Goal: Task Accomplishment & Management: Complete application form

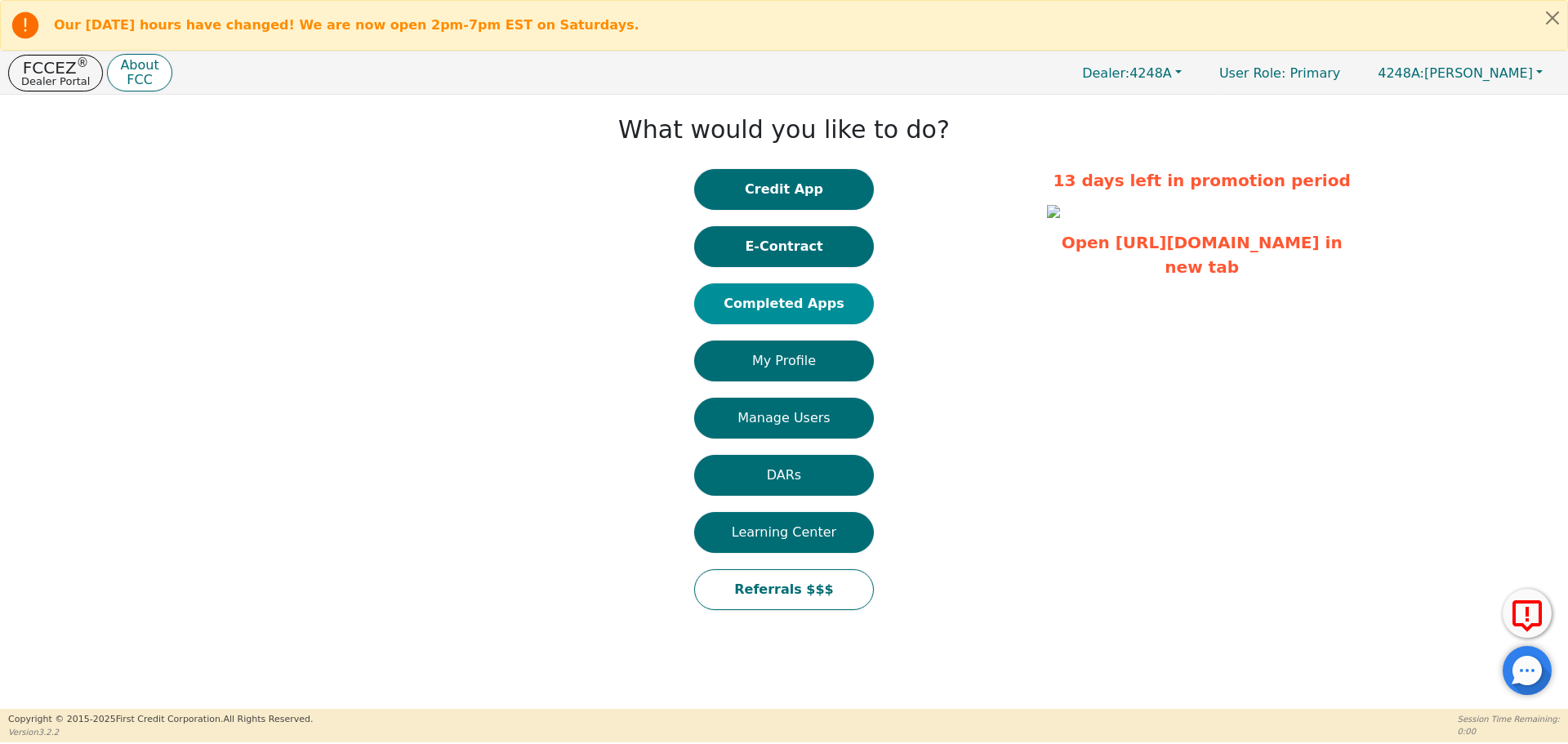
click at [814, 303] on html "Our Saturday hours have changed! We are now open 2pm-7pm EST on Saturdays. FCCE…" at bounding box center [784, 371] width 1568 height 742
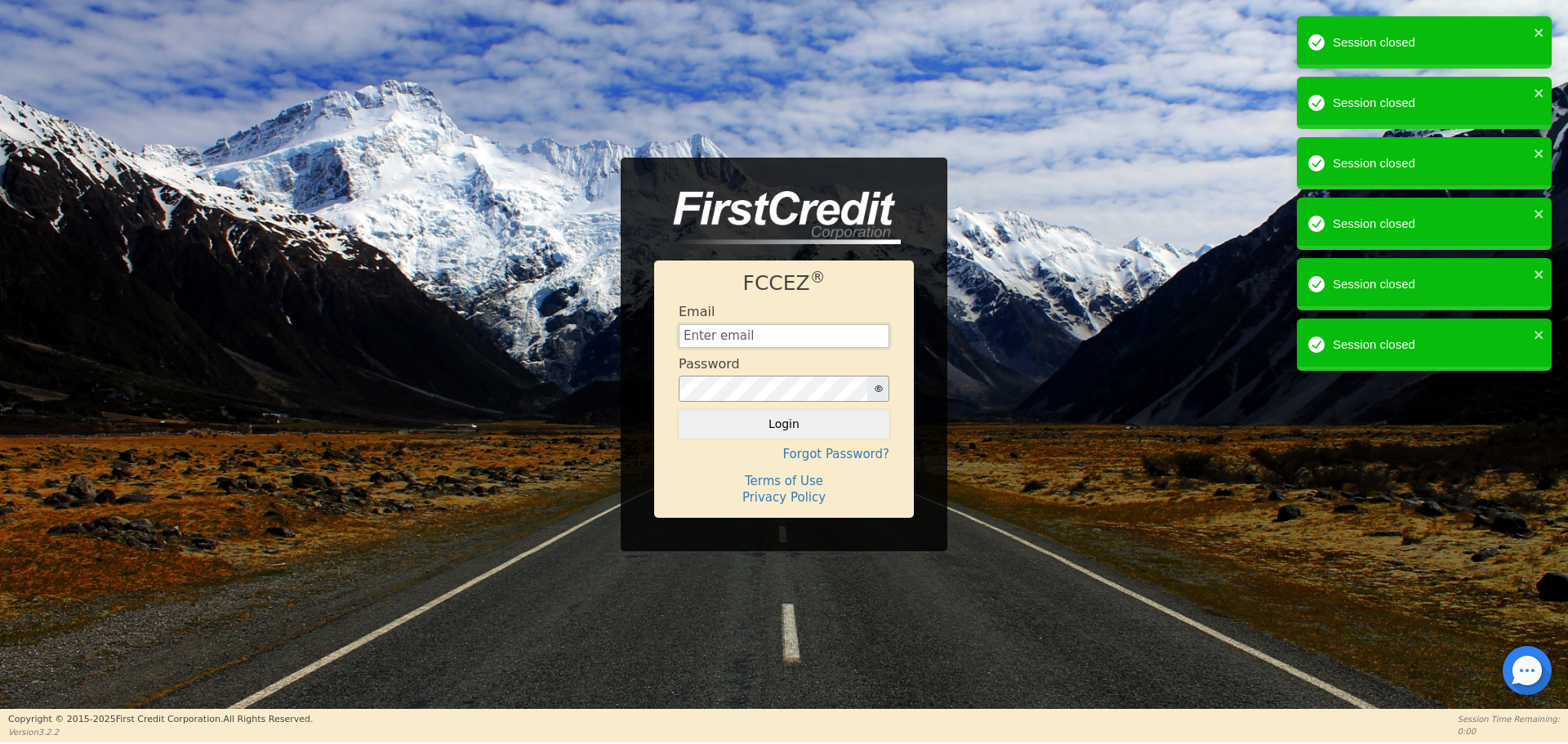
type input "[EMAIL_ADDRESS][DOMAIN_NAME]"
click at [762, 424] on button "Login" at bounding box center [784, 423] width 211 height 28
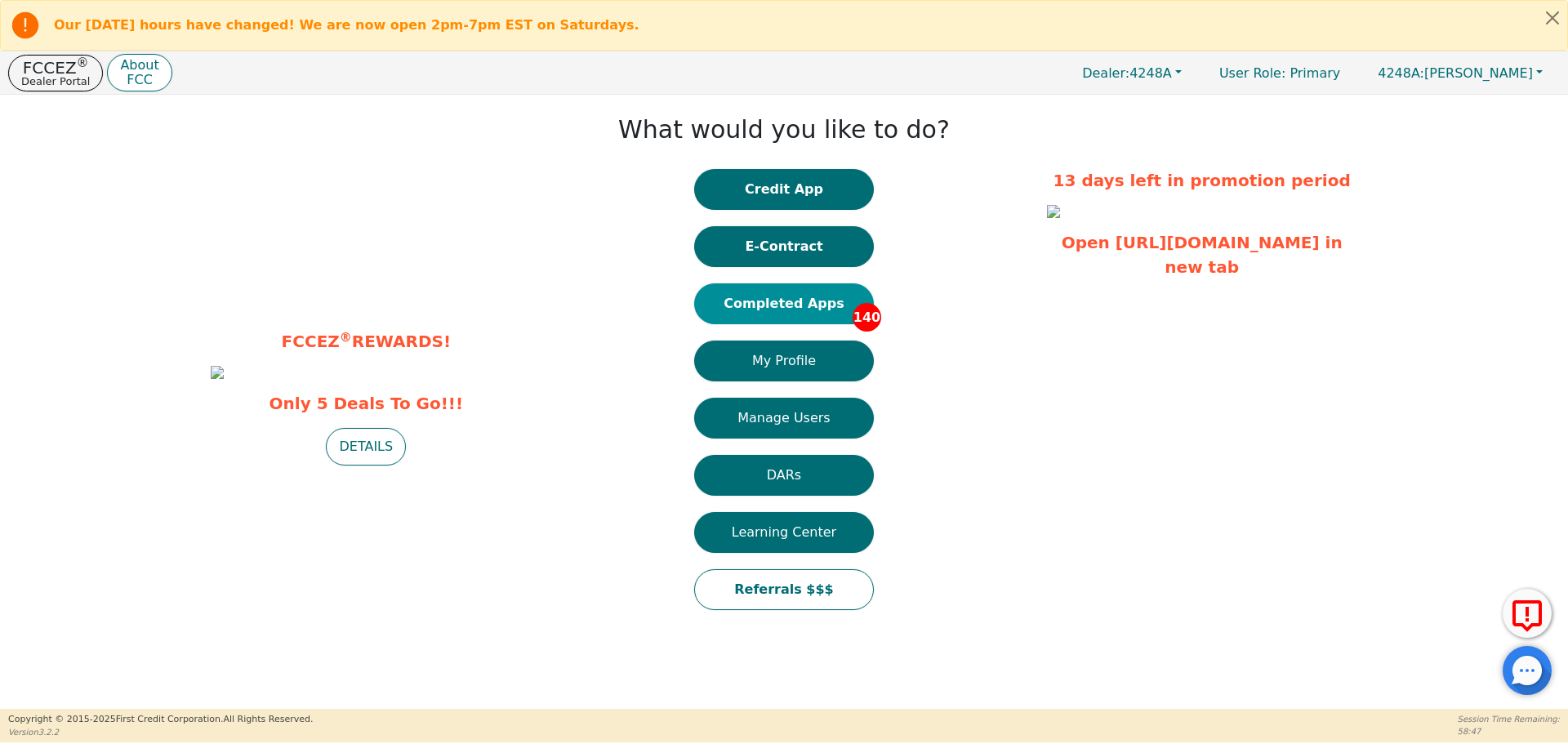
click at [796, 308] on button "Completed Apps 140" at bounding box center [784, 303] width 180 height 41
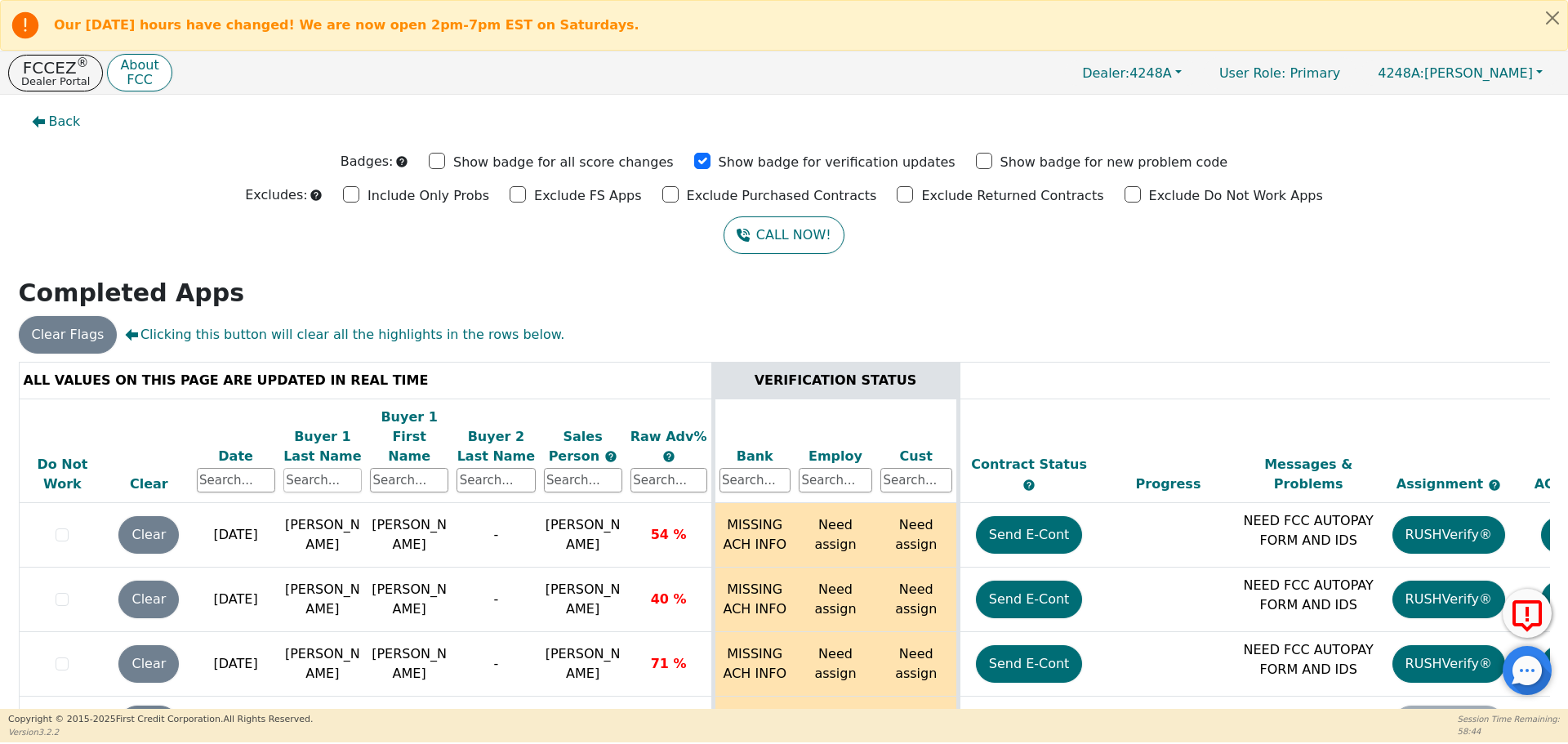
click at [320, 468] on input "text" at bounding box center [322, 480] width 78 height 24
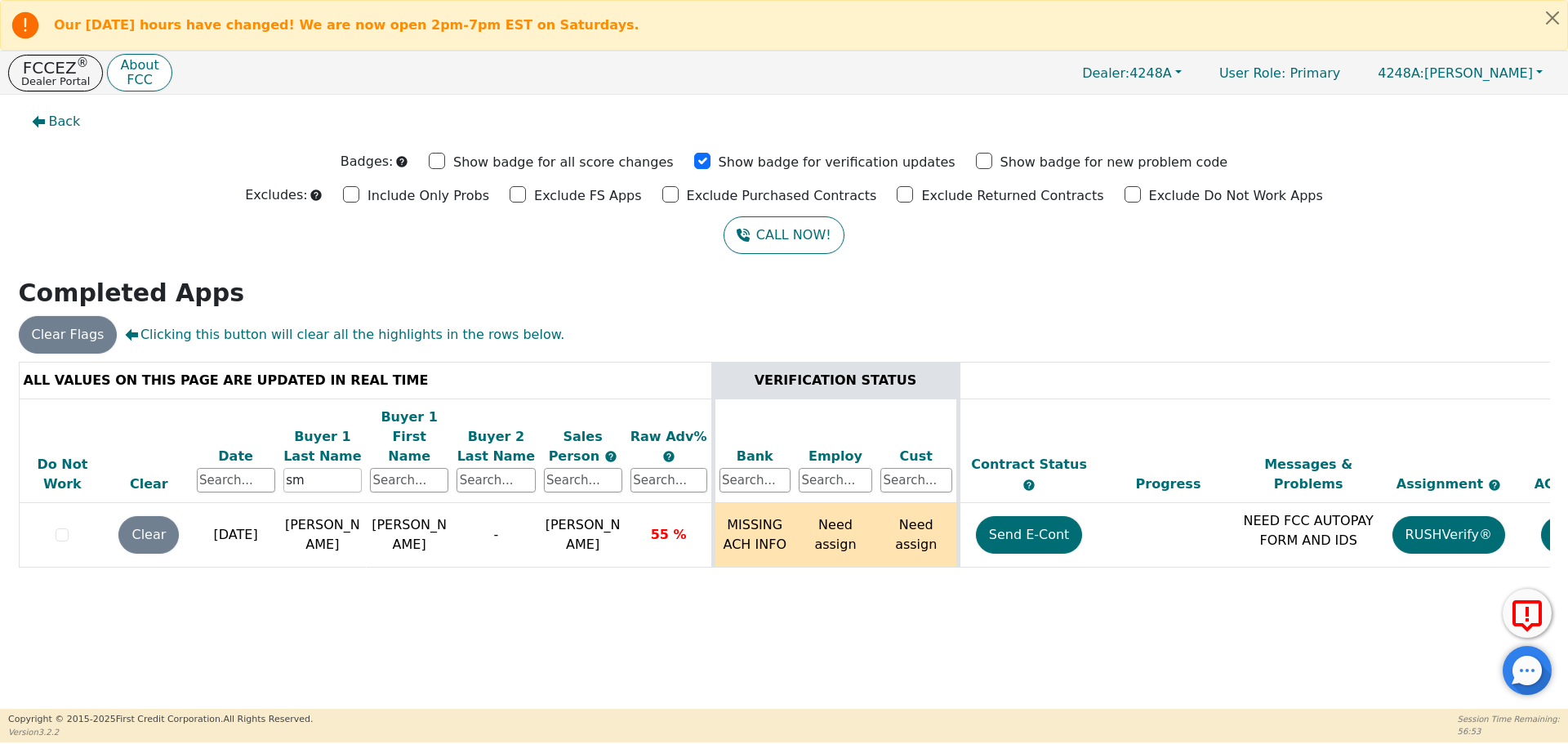
type input "s"
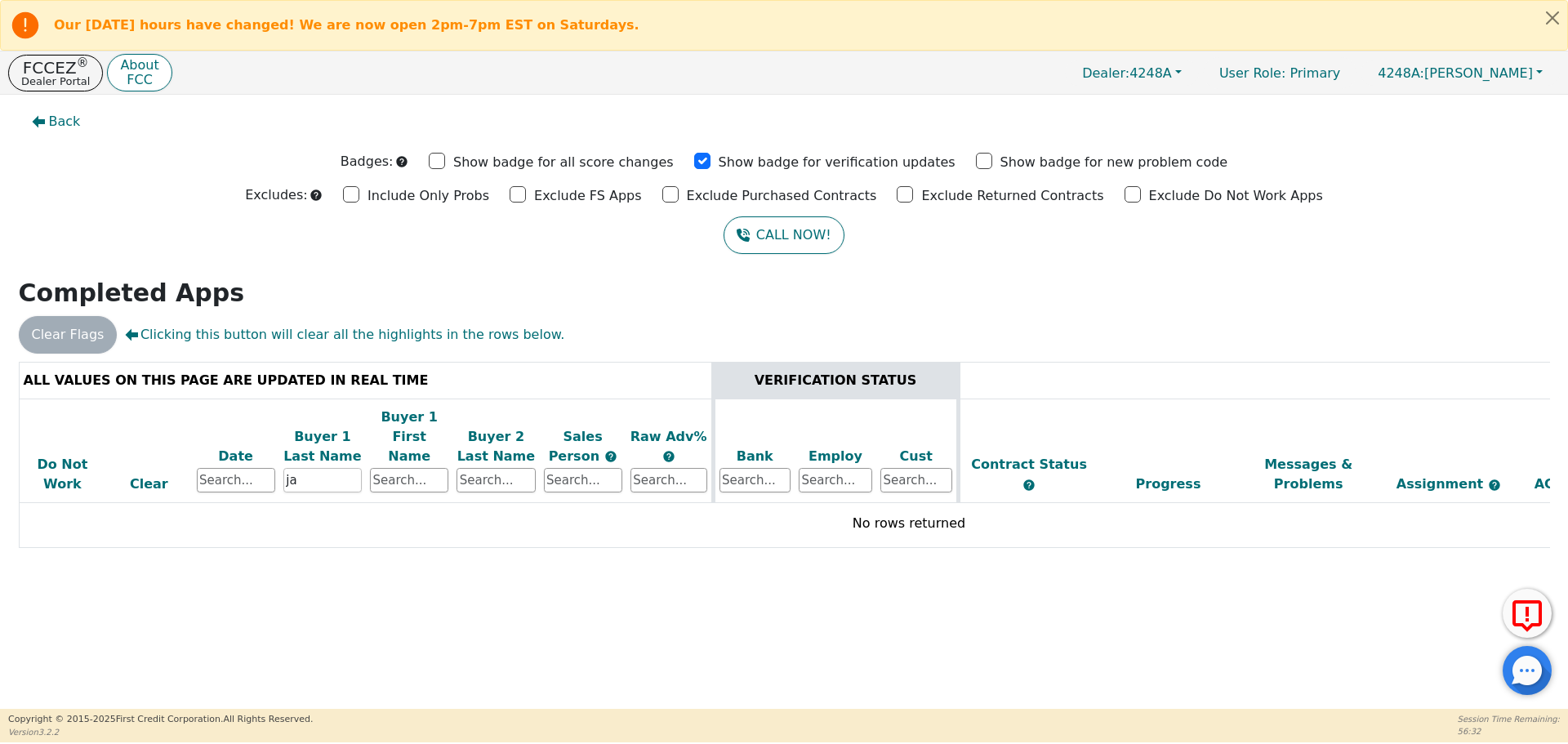
type input "j"
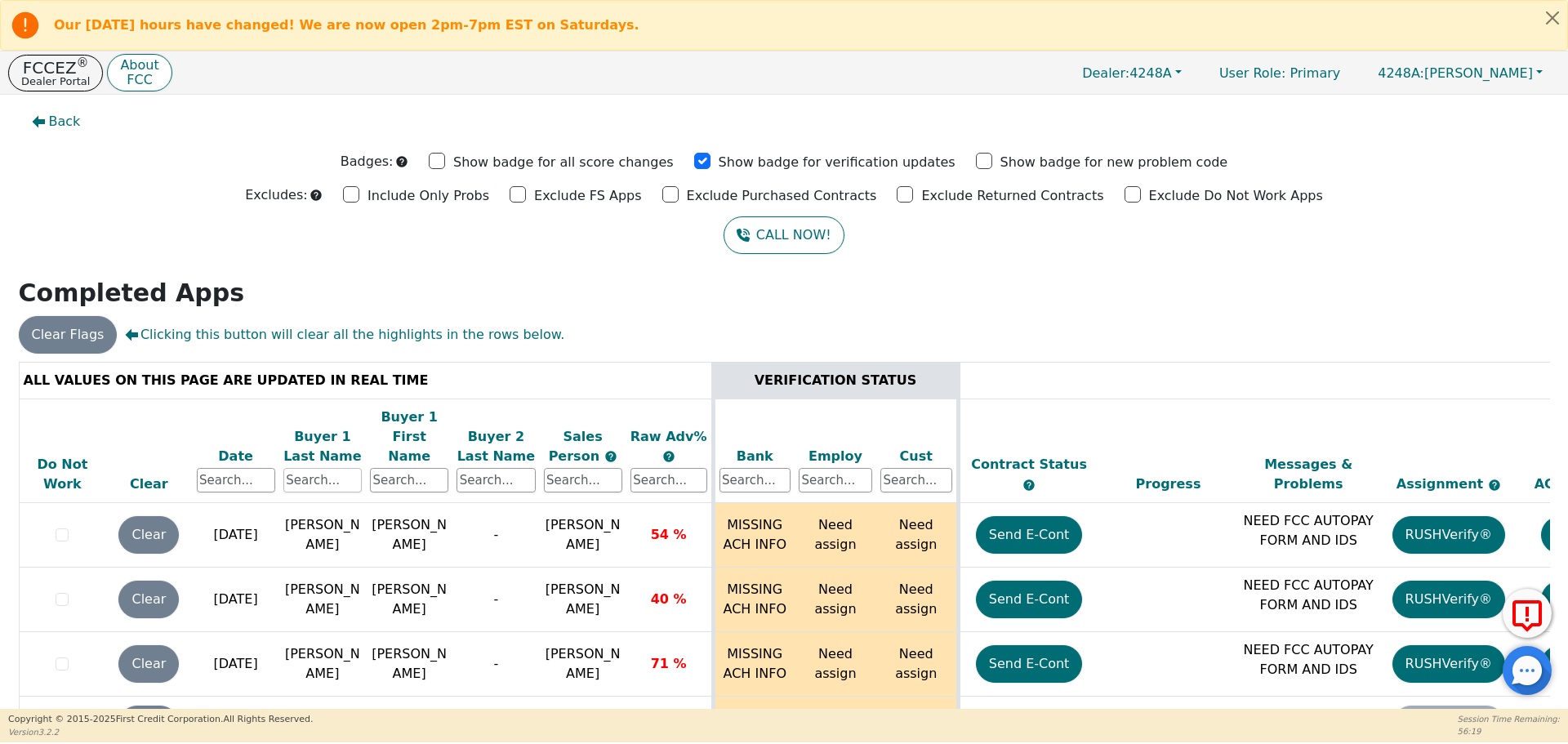
click at [345, 468] on input "text" at bounding box center [322, 480] width 78 height 24
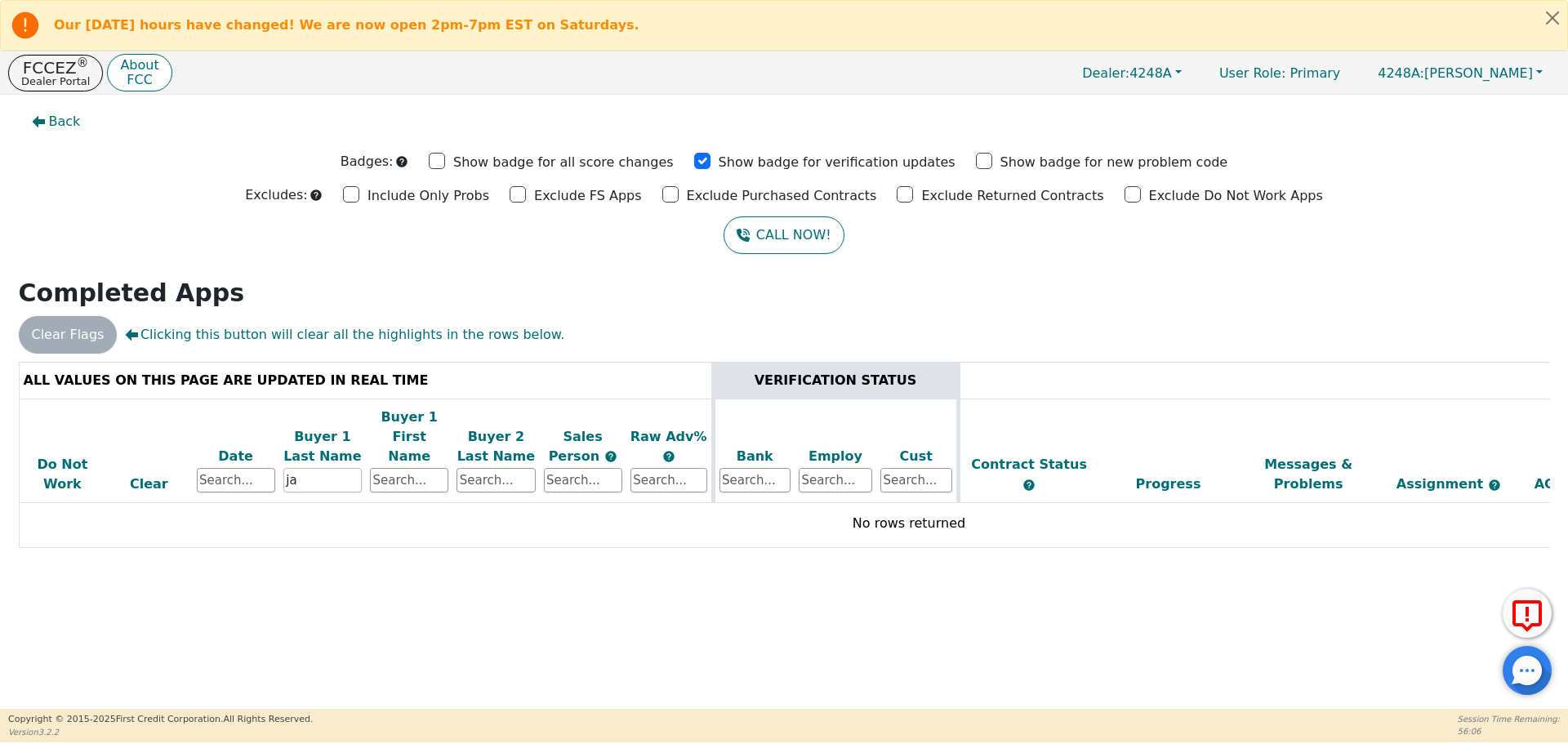
type input "j"
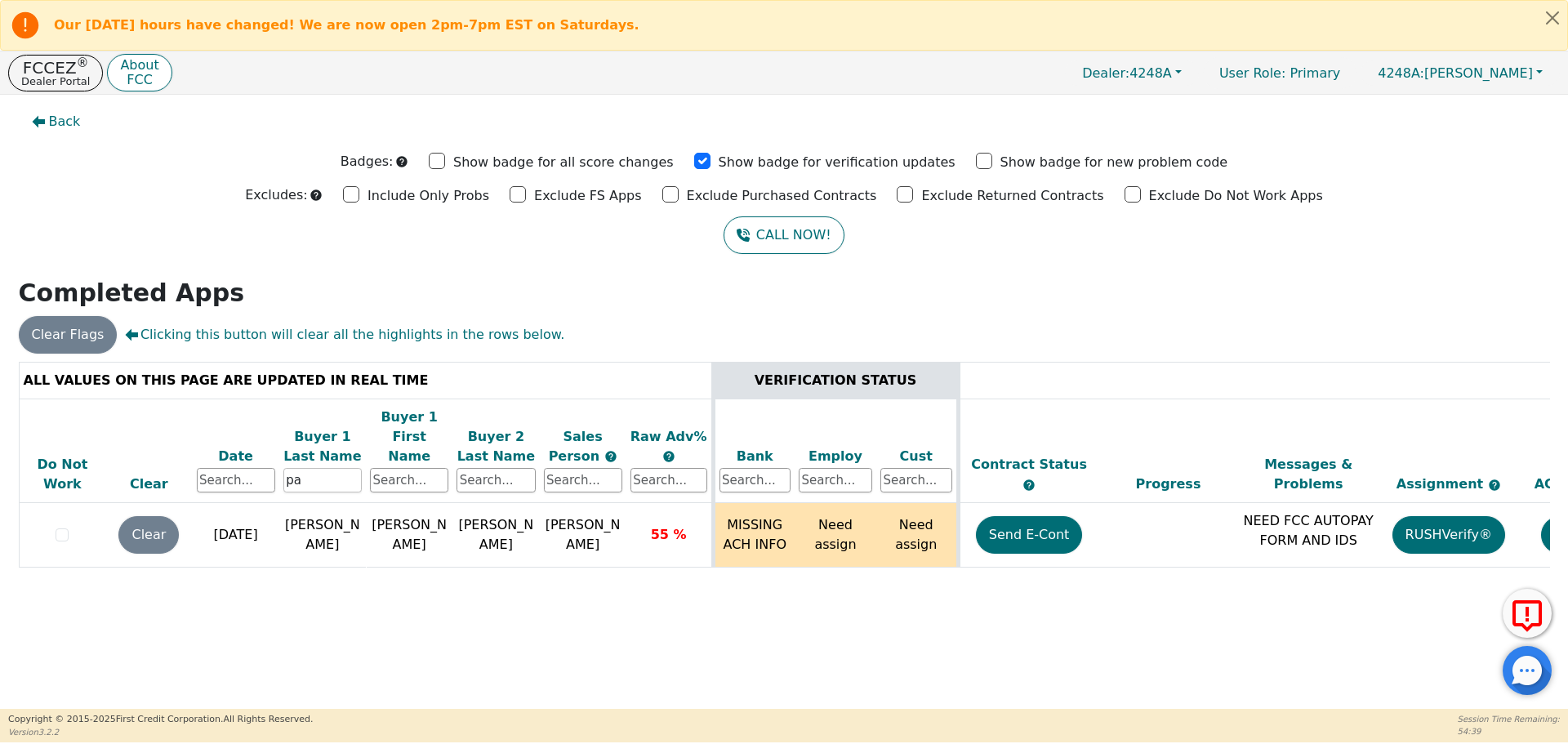
type input "p"
type input "wells"
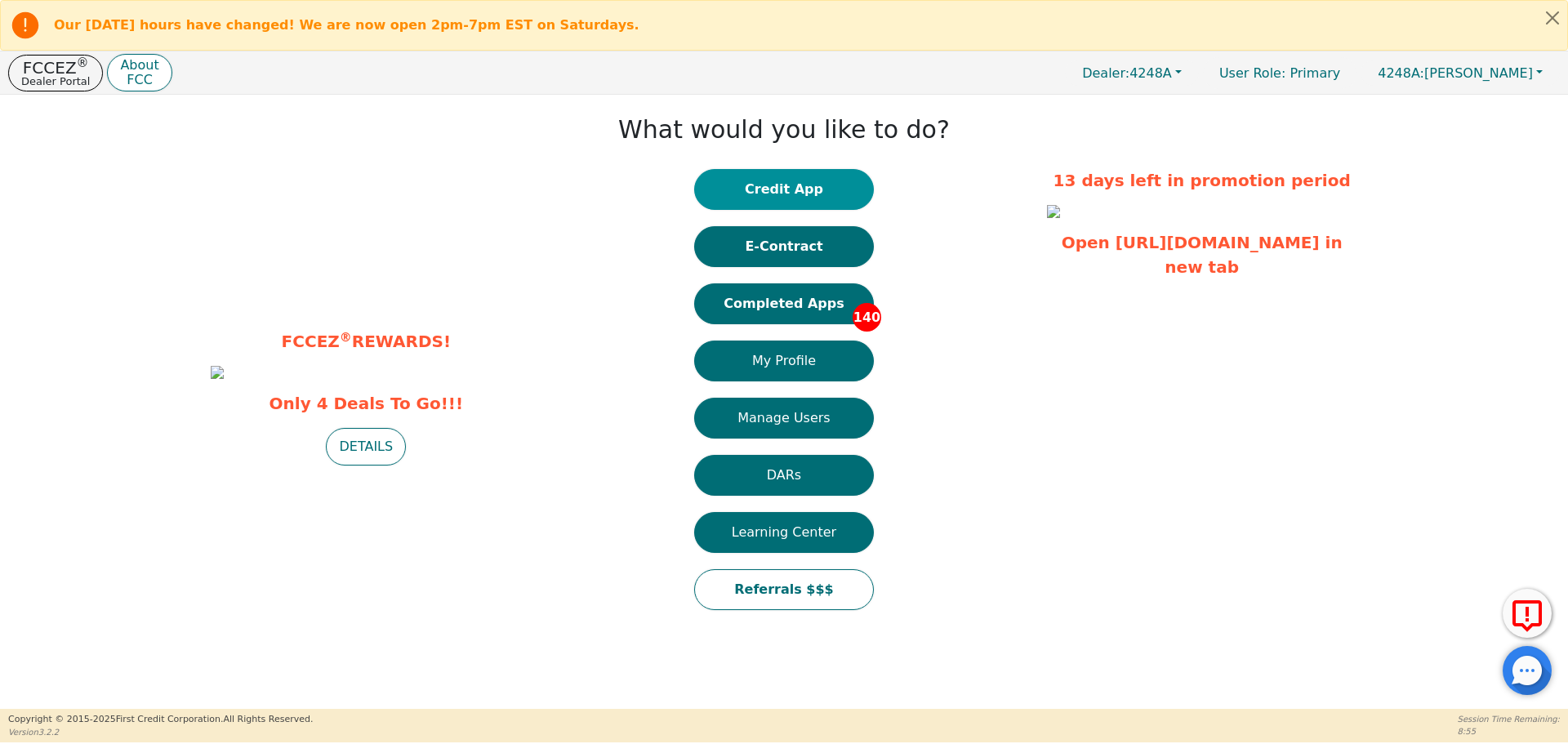
click at [769, 176] on button "Credit App" at bounding box center [784, 189] width 180 height 41
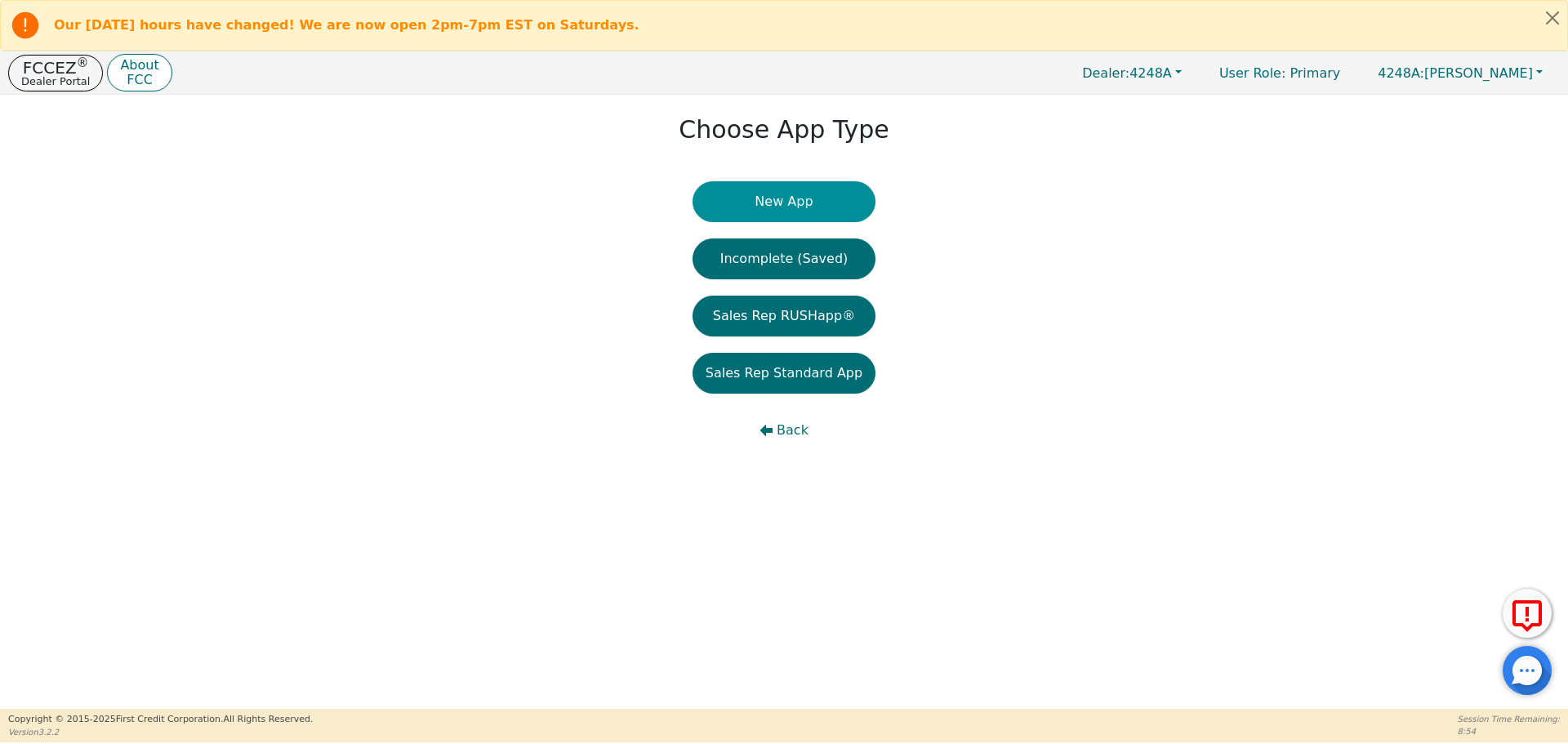
click at [774, 200] on button "New App" at bounding box center [784, 201] width 183 height 41
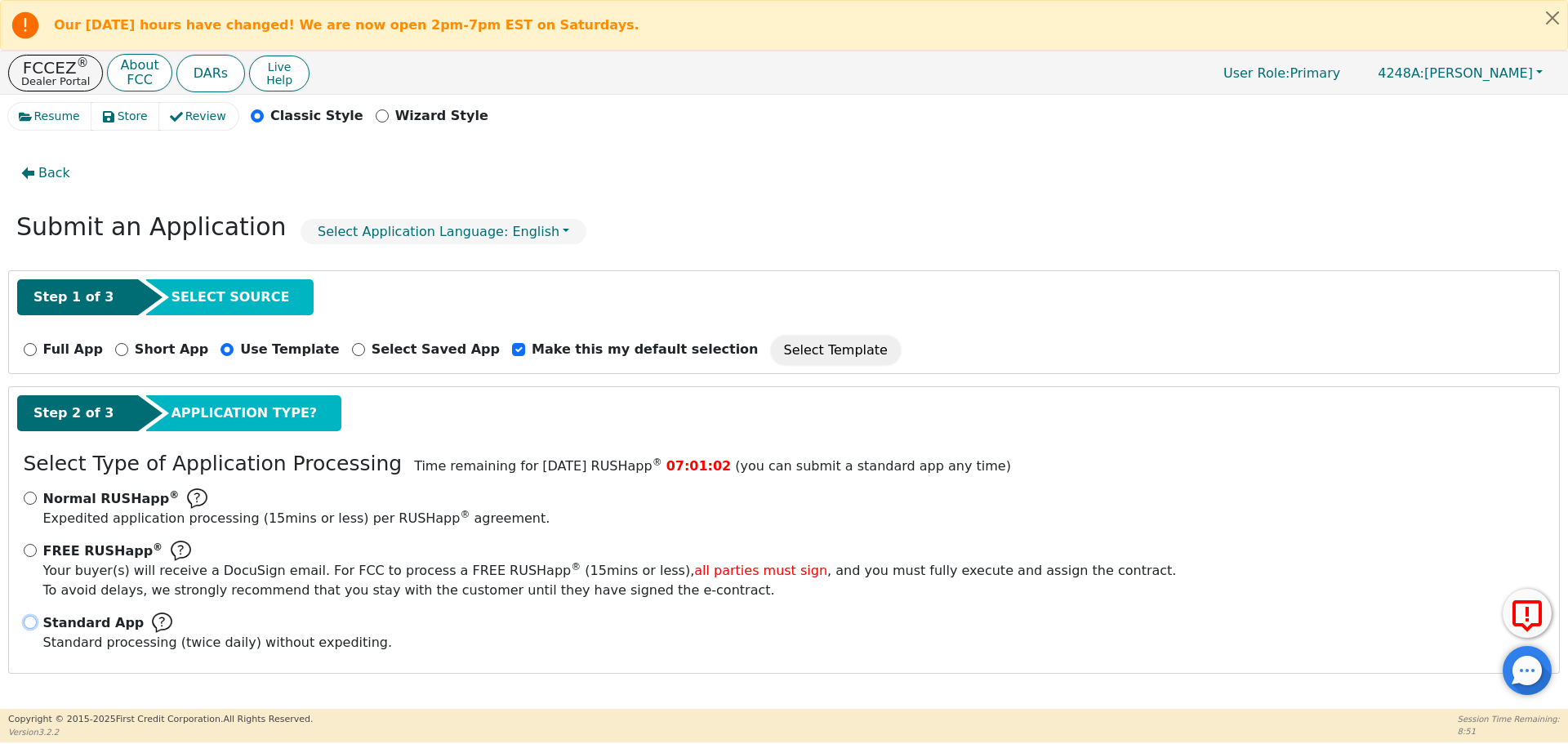
click at [30, 623] on input "Standard App Standard processing (twice daily) without expediting." at bounding box center [30, 621] width 13 height 13
radio input "true"
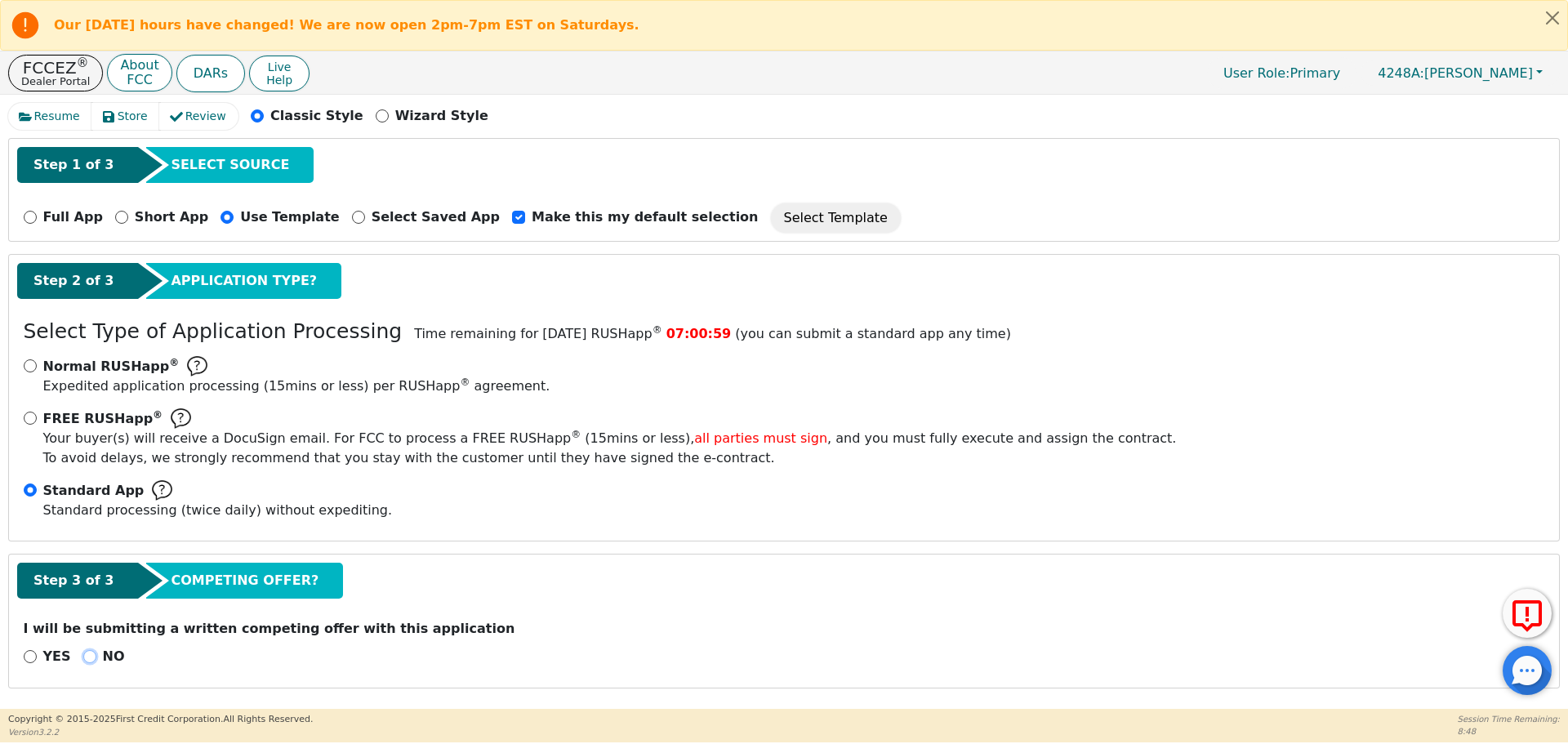
click at [84, 655] on input "NO" at bounding box center [90, 656] width 13 height 13
radio input "true"
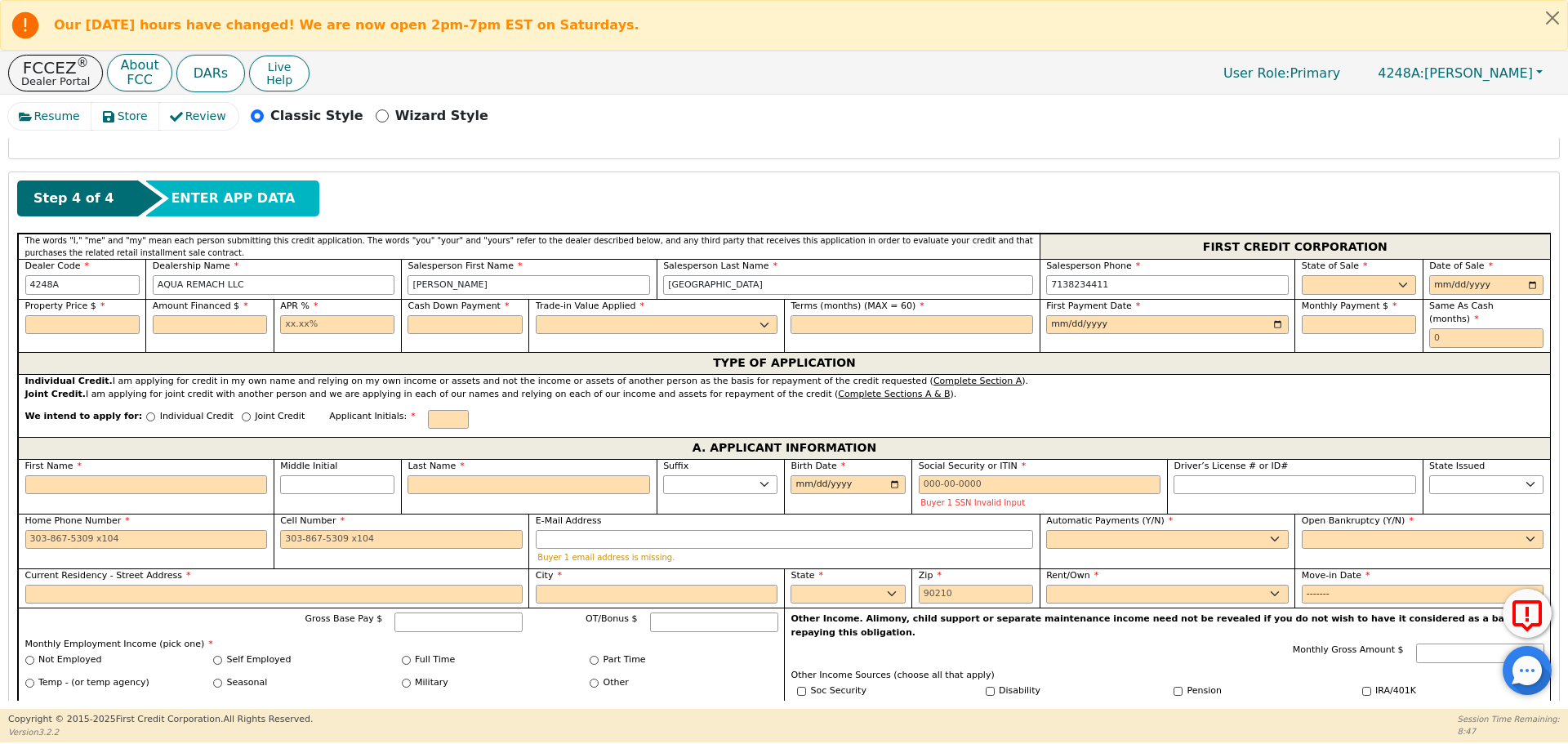
scroll to position [666, 0]
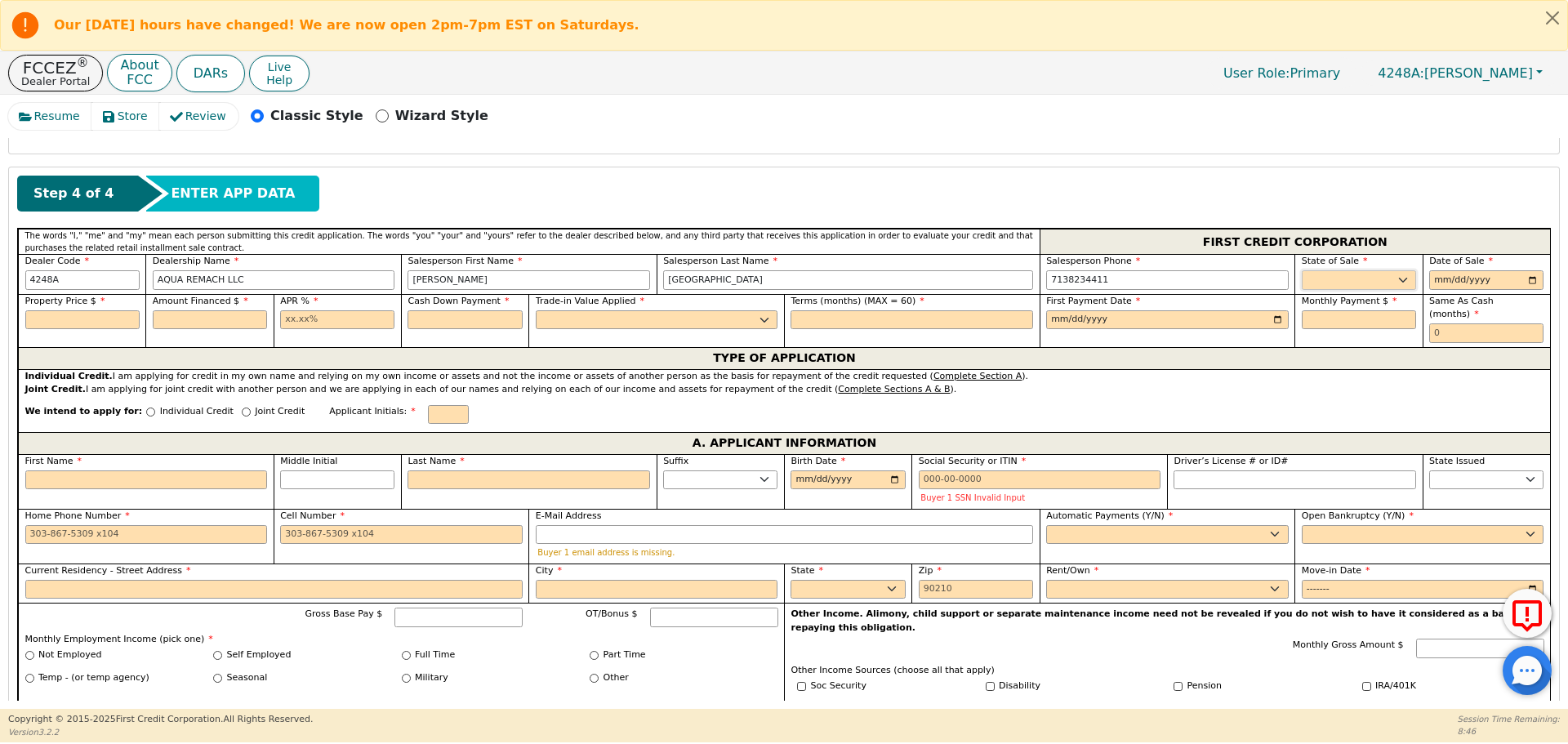
click at [1341, 285] on select "AK AL AR AZ CA CO CT DC DE FL [GEOGRAPHIC_DATA] HI IA ID IL IN KS [GEOGRAPHIC_D…" at bounding box center [1358, 280] width 114 height 19
select select "[GEOGRAPHIC_DATA]"
click at [1301, 270] on select "AK AL AR AZ CA CO CT DC DE FL [GEOGRAPHIC_DATA] HI IA ID IL IN KS [GEOGRAPHIC_D…" at bounding box center [1358, 280] width 114 height 19
type input "[DATE]"
type input "8990.00"
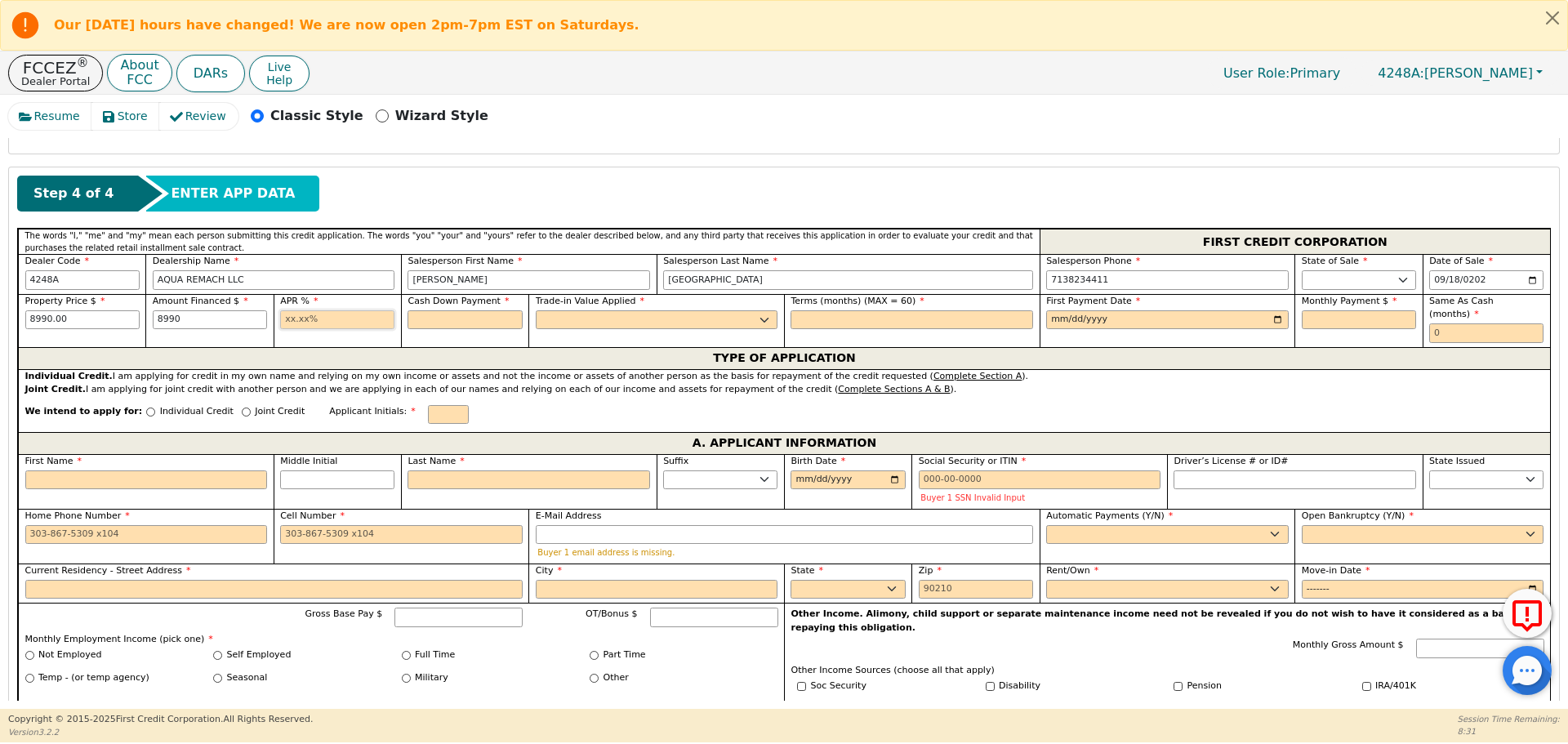
type input "8990.00"
type input "17.99"
type input "0.00"
select select "n"
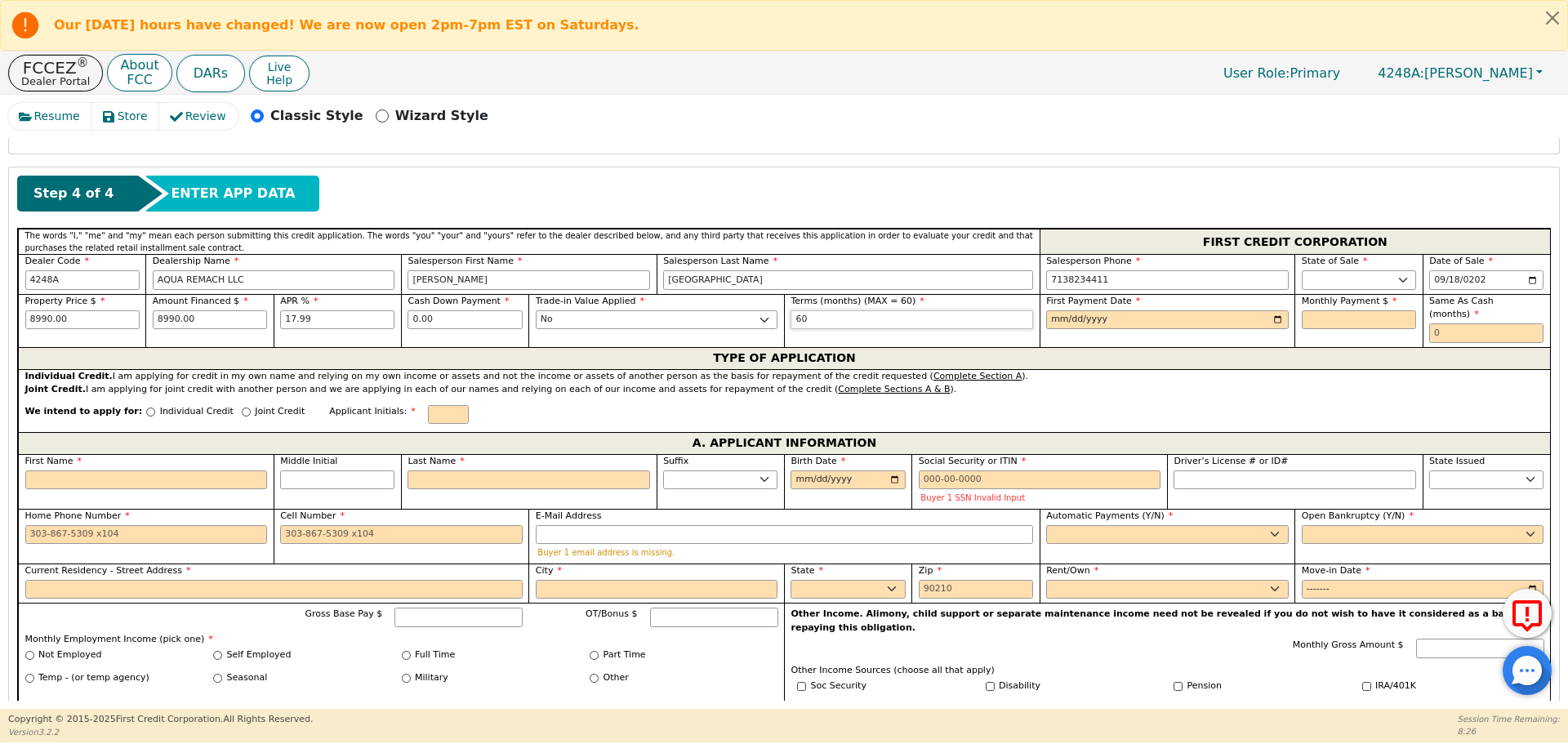
type input "60"
type input "0001-10-18"
type input "[DATE]"
type input "228.24"
click at [1456, 323] on input "text" at bounding box center [1486, 333] width 114 height 19
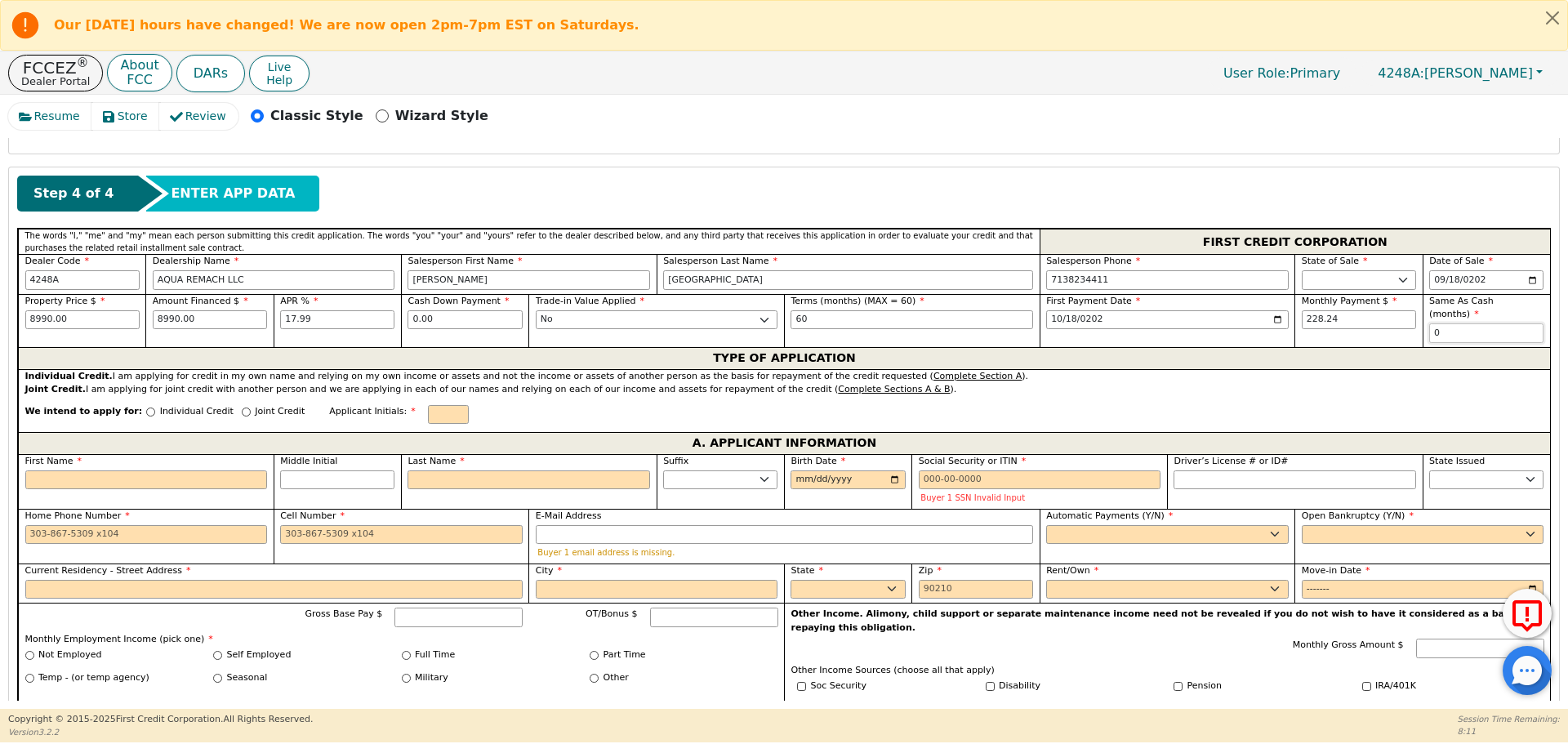
type input "0"
click at [146, 408] on input "Individual Credit" at bounding box center [151, 412] width 9 height 9
radio input "true"
click at [158, 470] on input "First Name" at bounding box center [146, 480] width 242 height 19
type input "J"
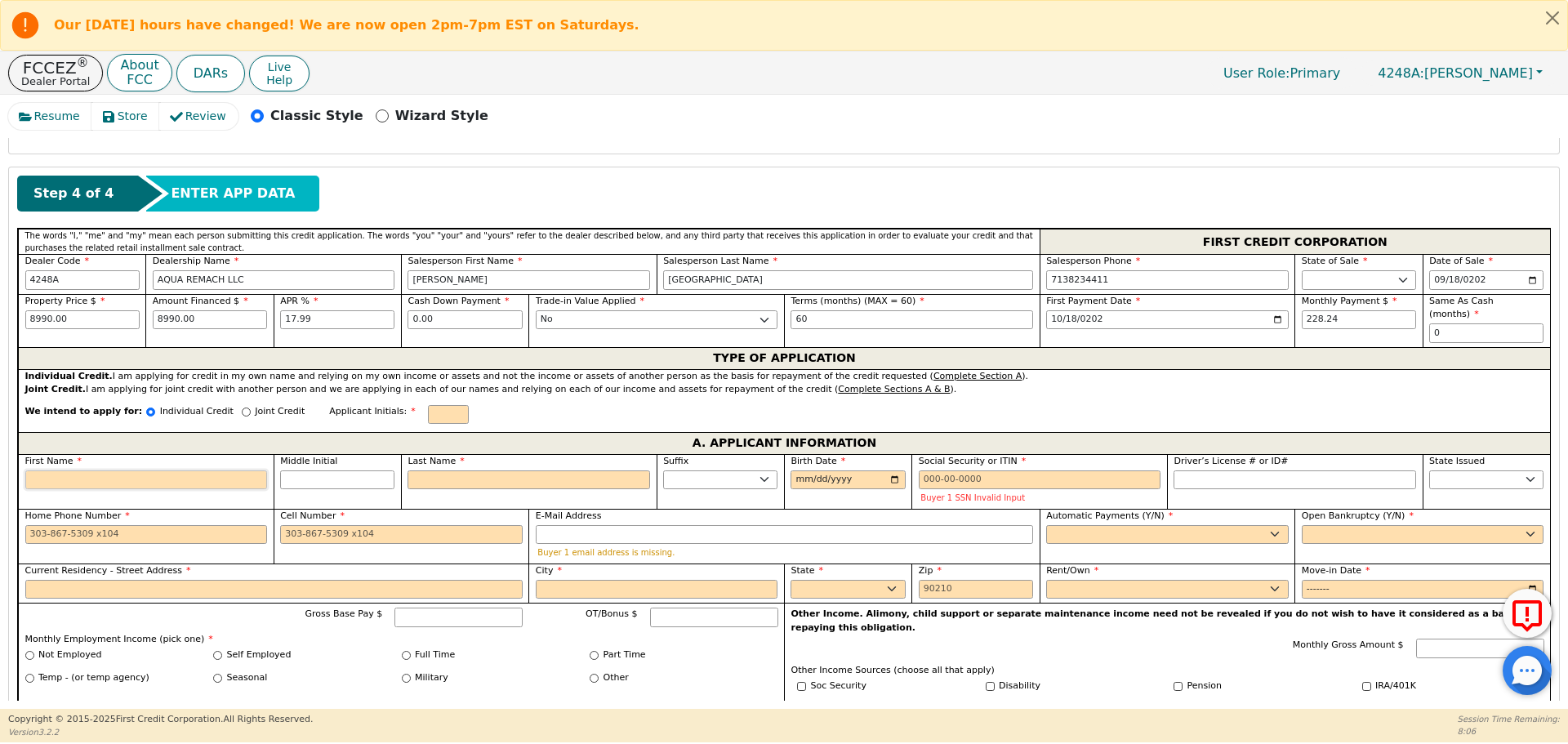
type input "J"
type input "Je"
type input "Jes"
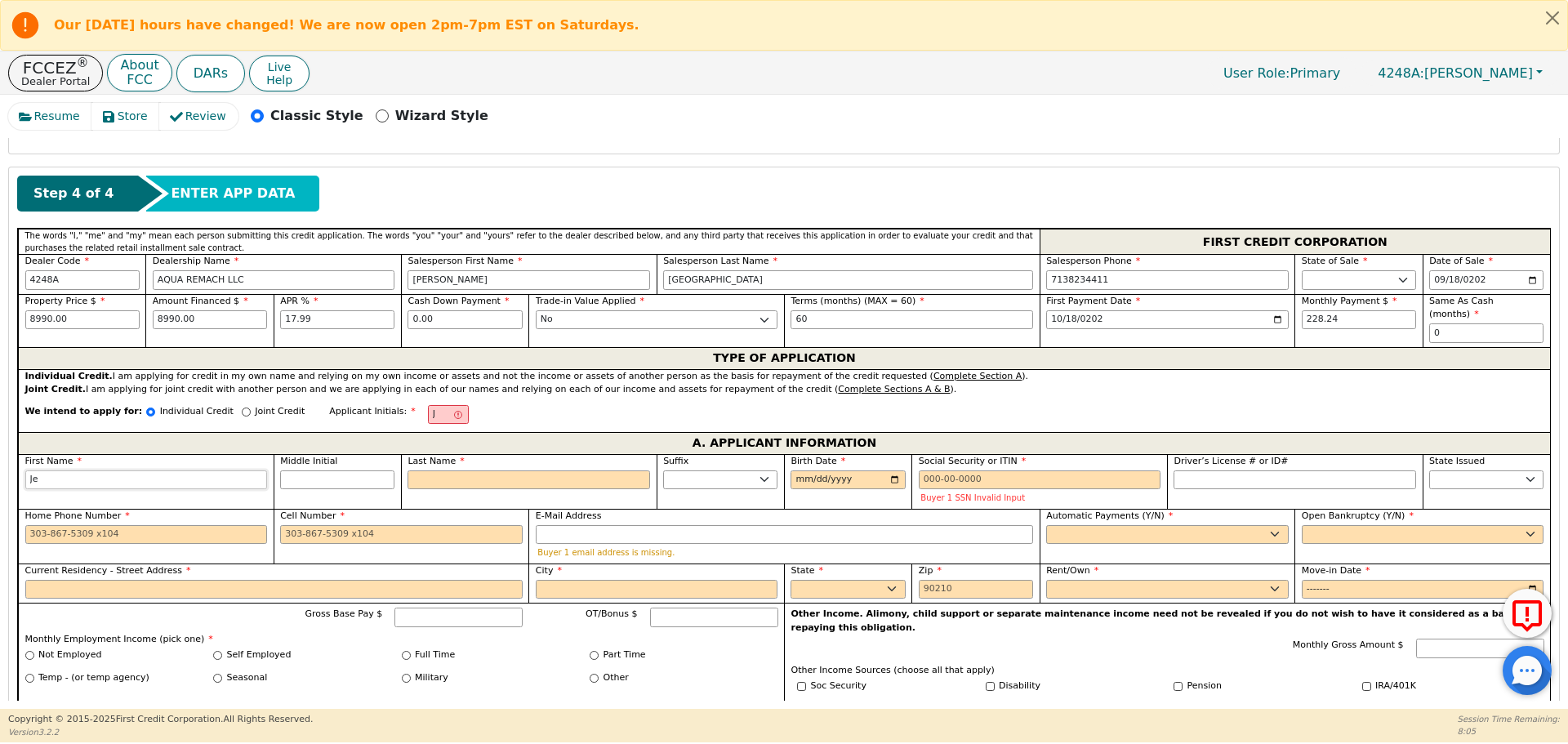
type input "Jes"
type input "[PERSON_NAME]"
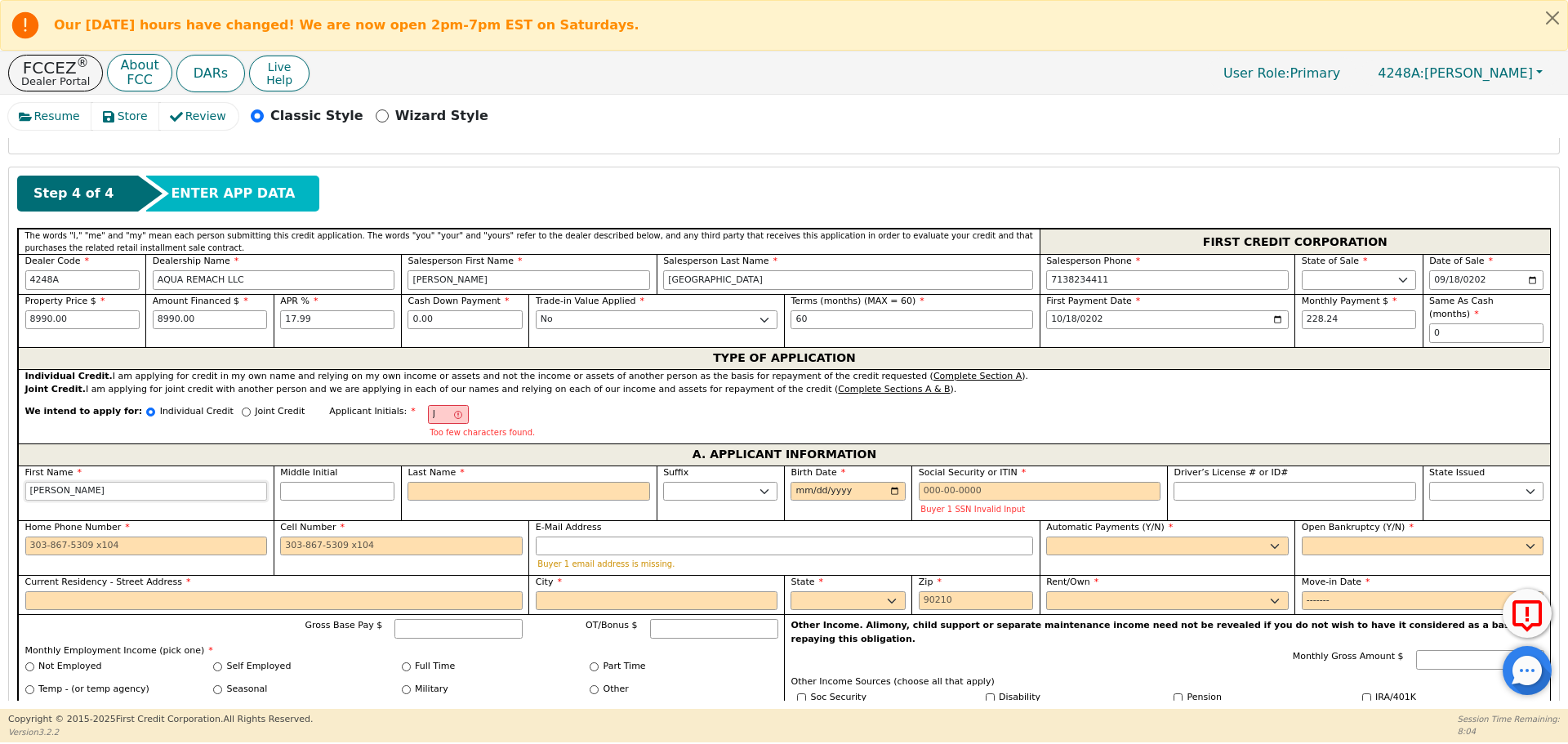
type input "[PERSON_NAME]"
type input "Jessic"
type input "[PERSON_NAME]"
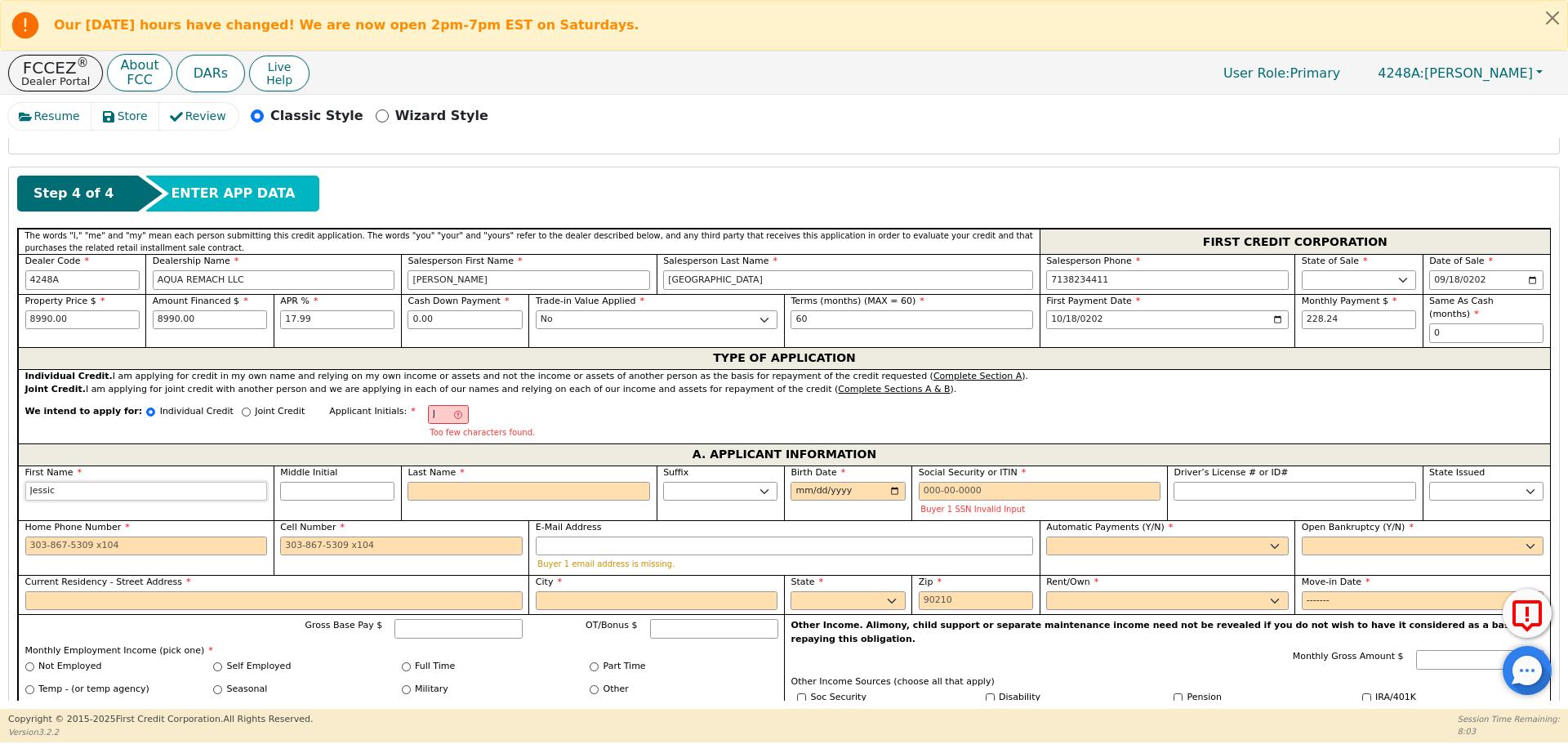
type input "[PERSON_NAME]"
type input "JP"
type input "P"
type input "[PERSON_NAME]"
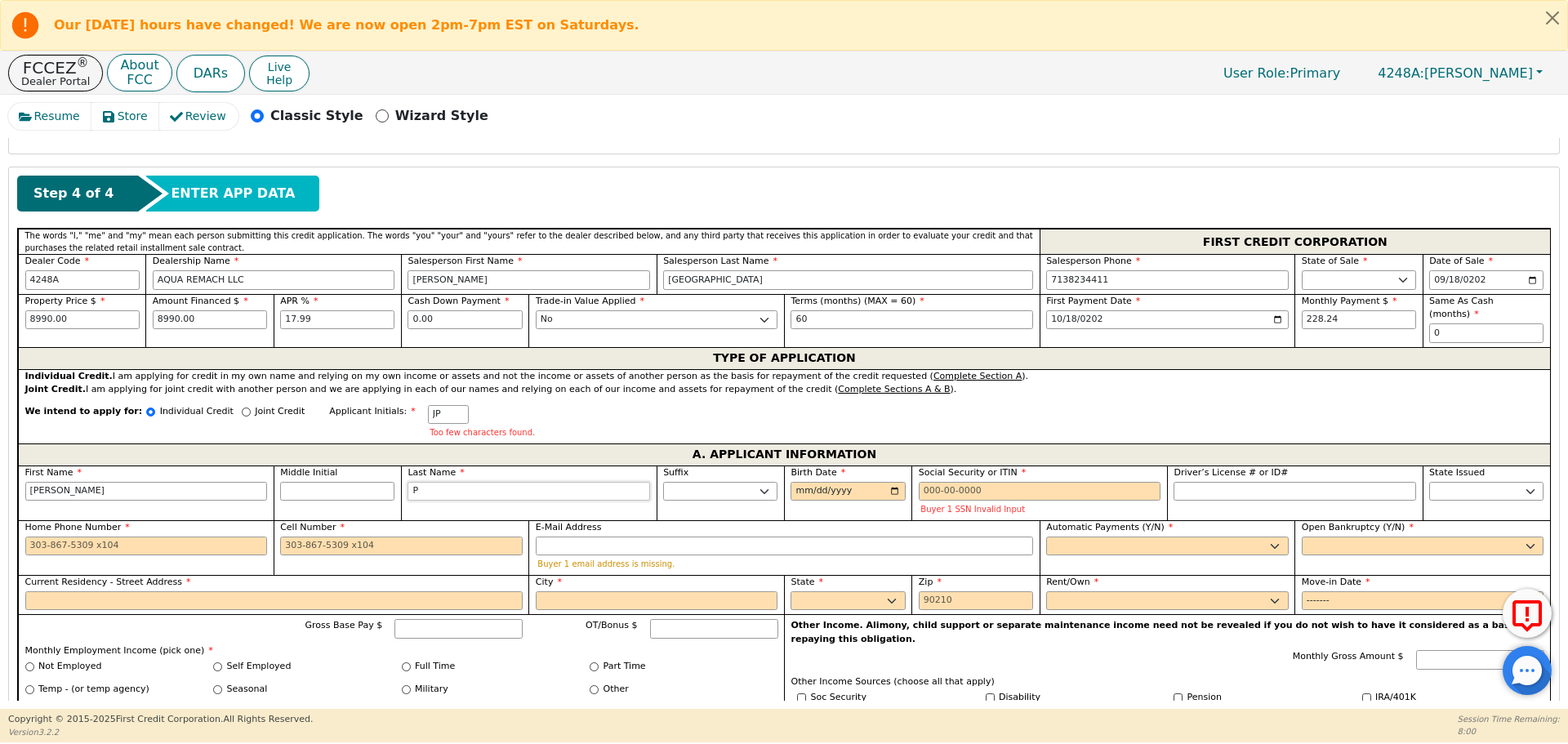
type input "Pe"
type input "[PERSON_NAME]"
type input "Per"
type input "[PERSON_NAME]"
type input "Pere"
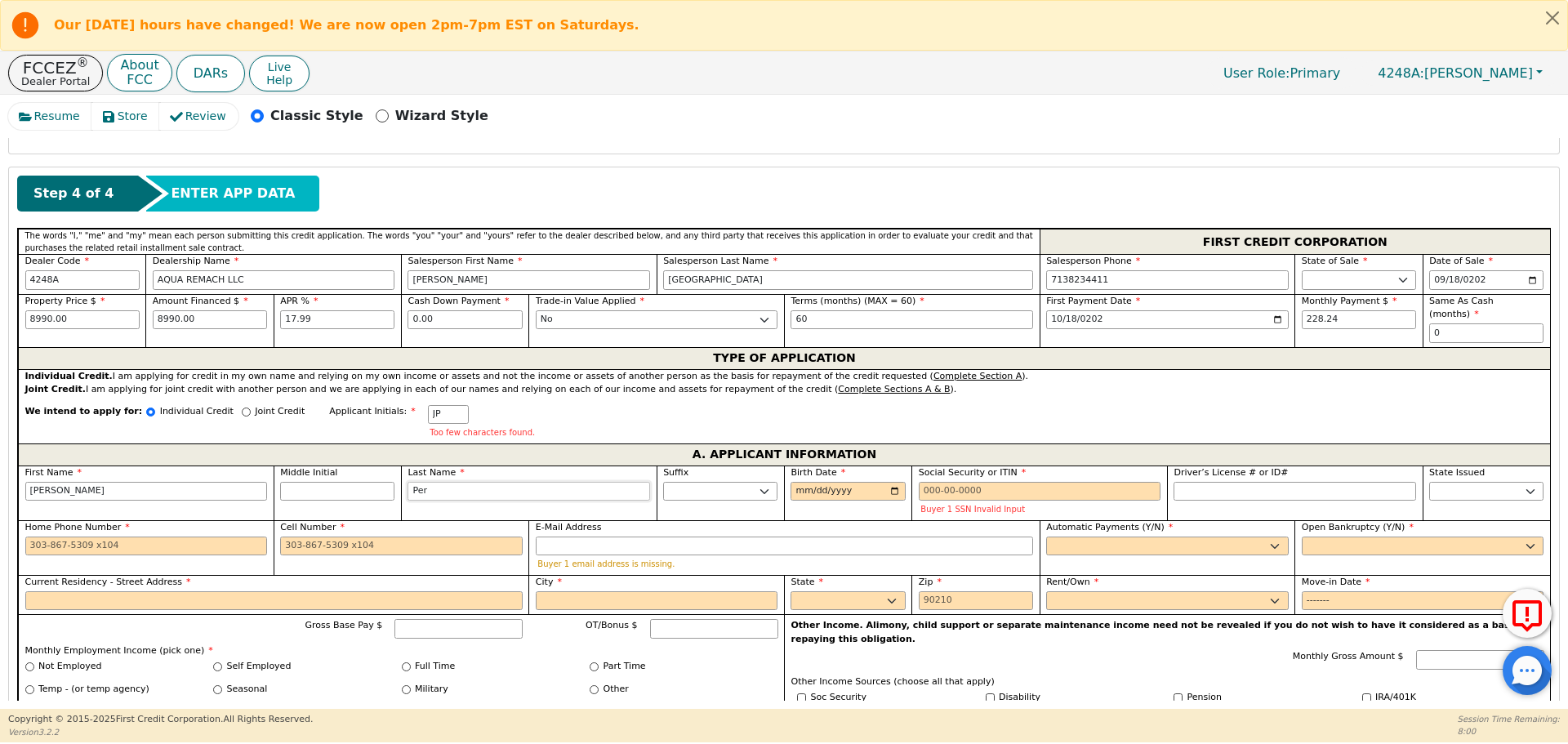
type input "[PERSON_NAME]"
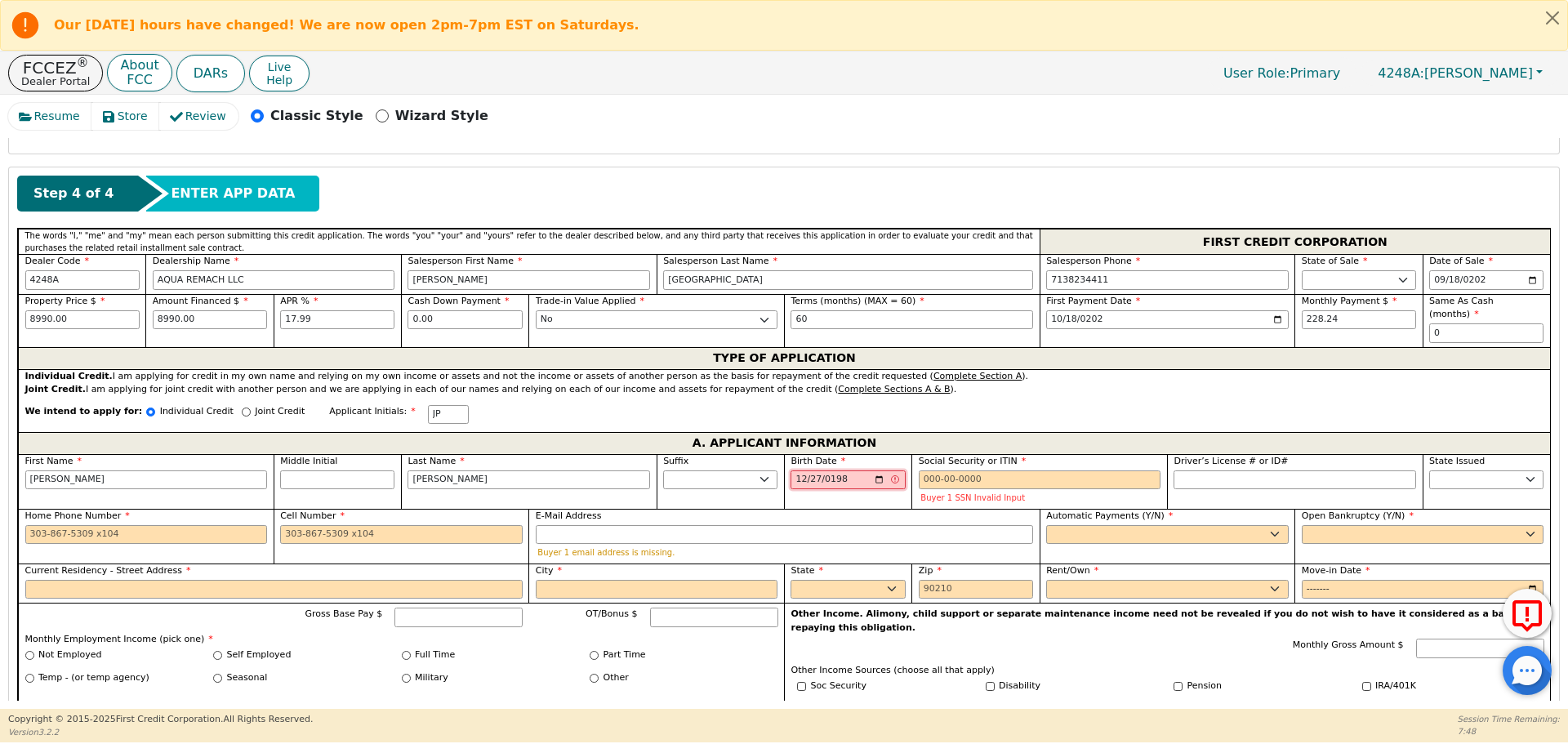
type input "[DATE]"
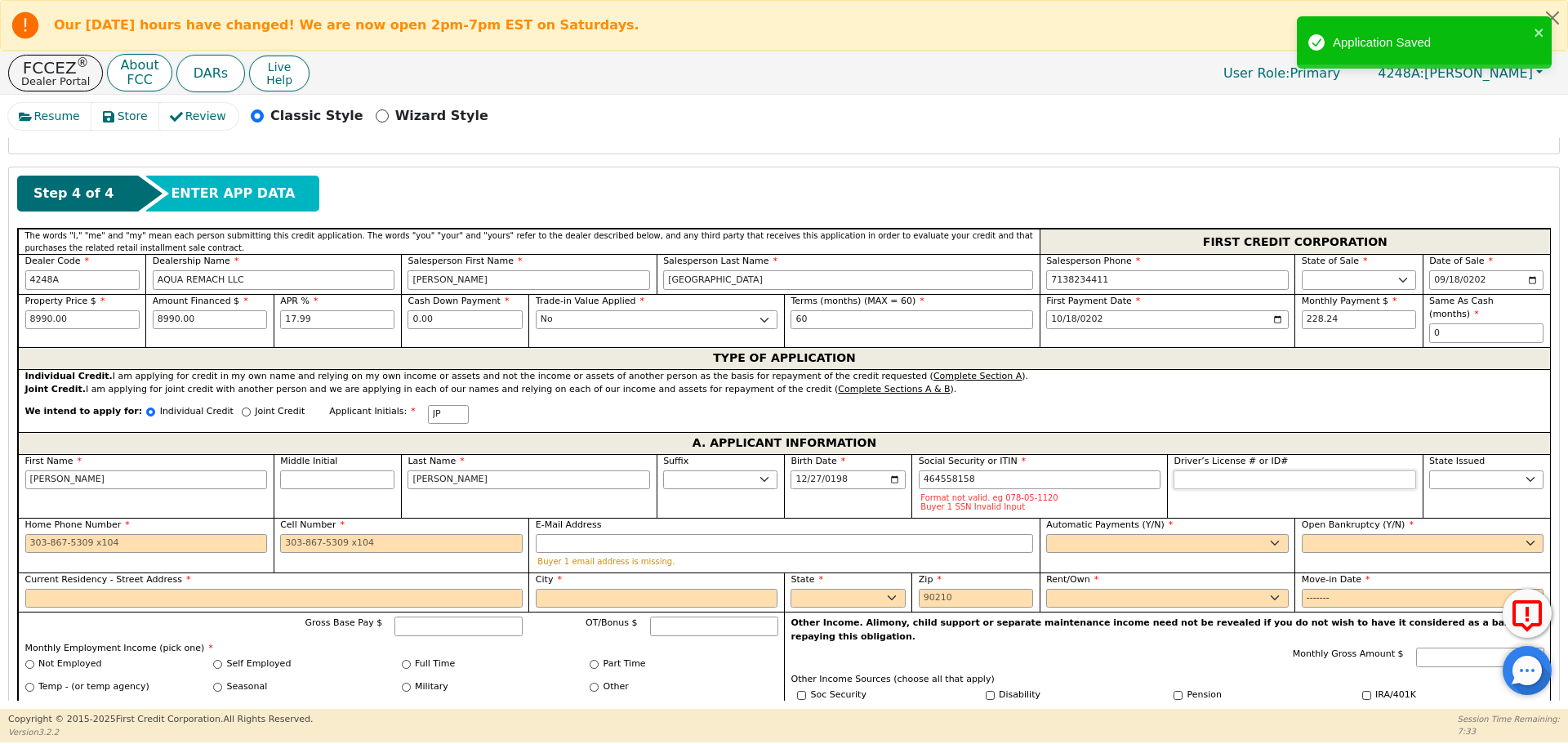
type input "***-**-8158"
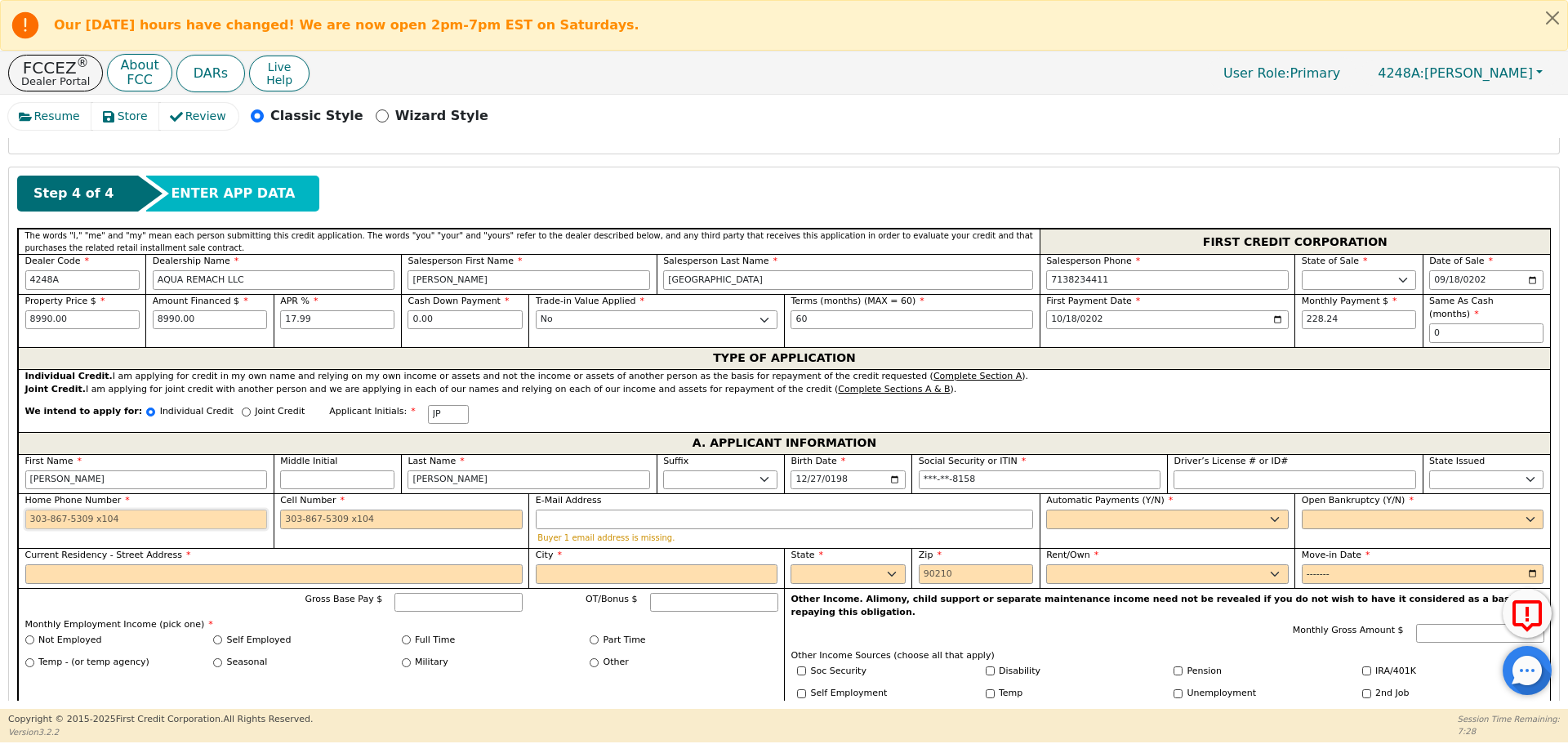
type input "2"
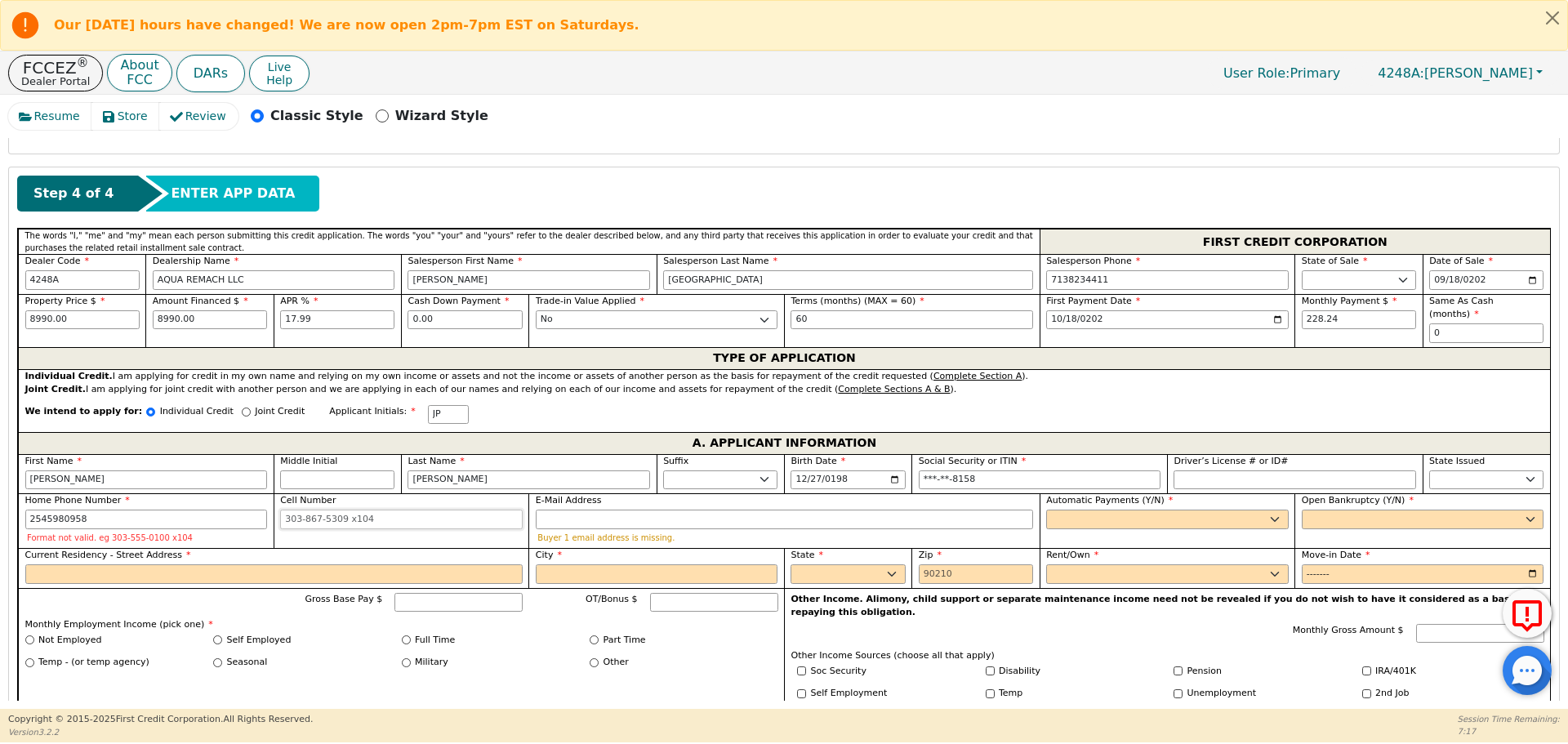
type input "[PHONE_NUMBER]"
type input "y"
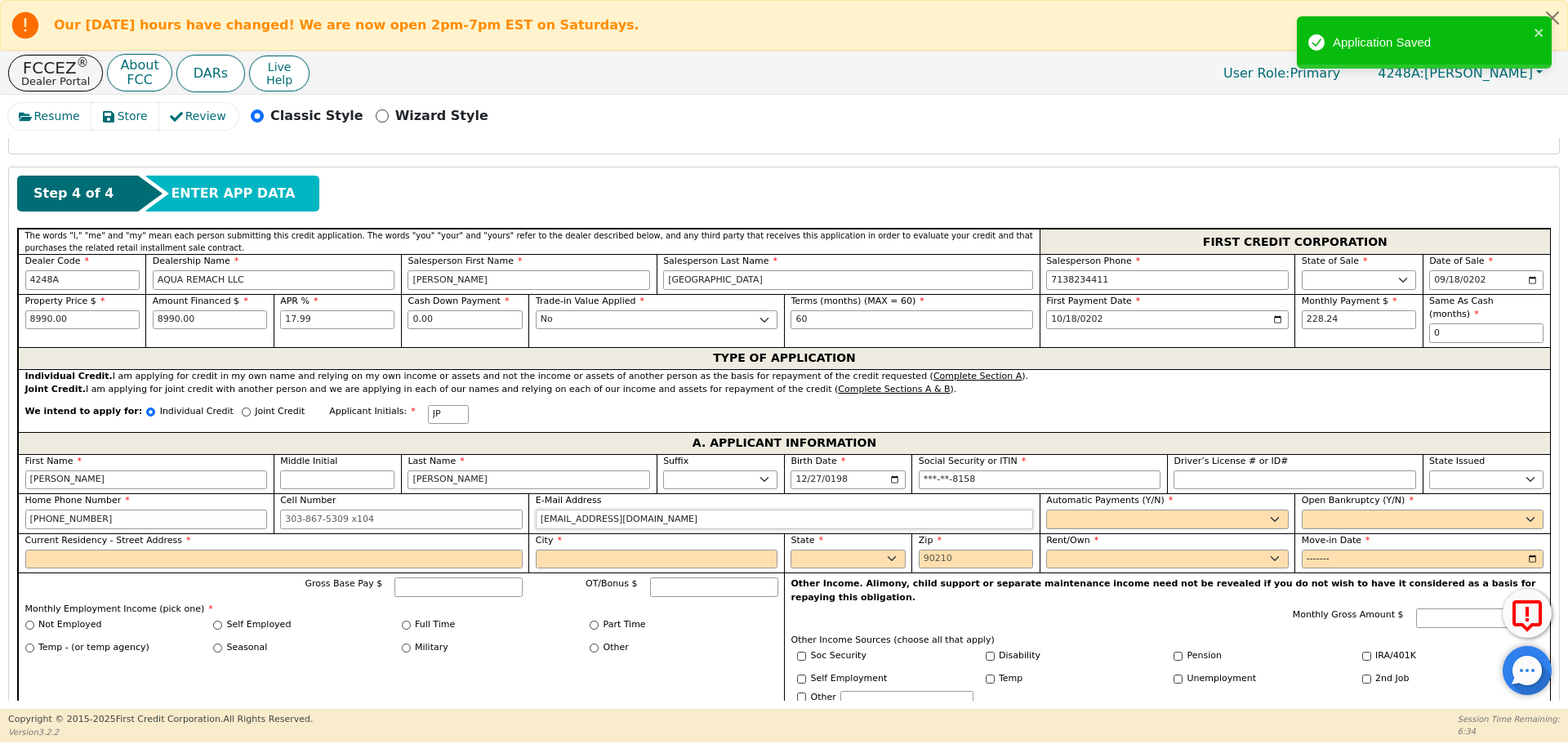
type input "[EMAIL_ADDRESS][DOMAIN_NAME]"
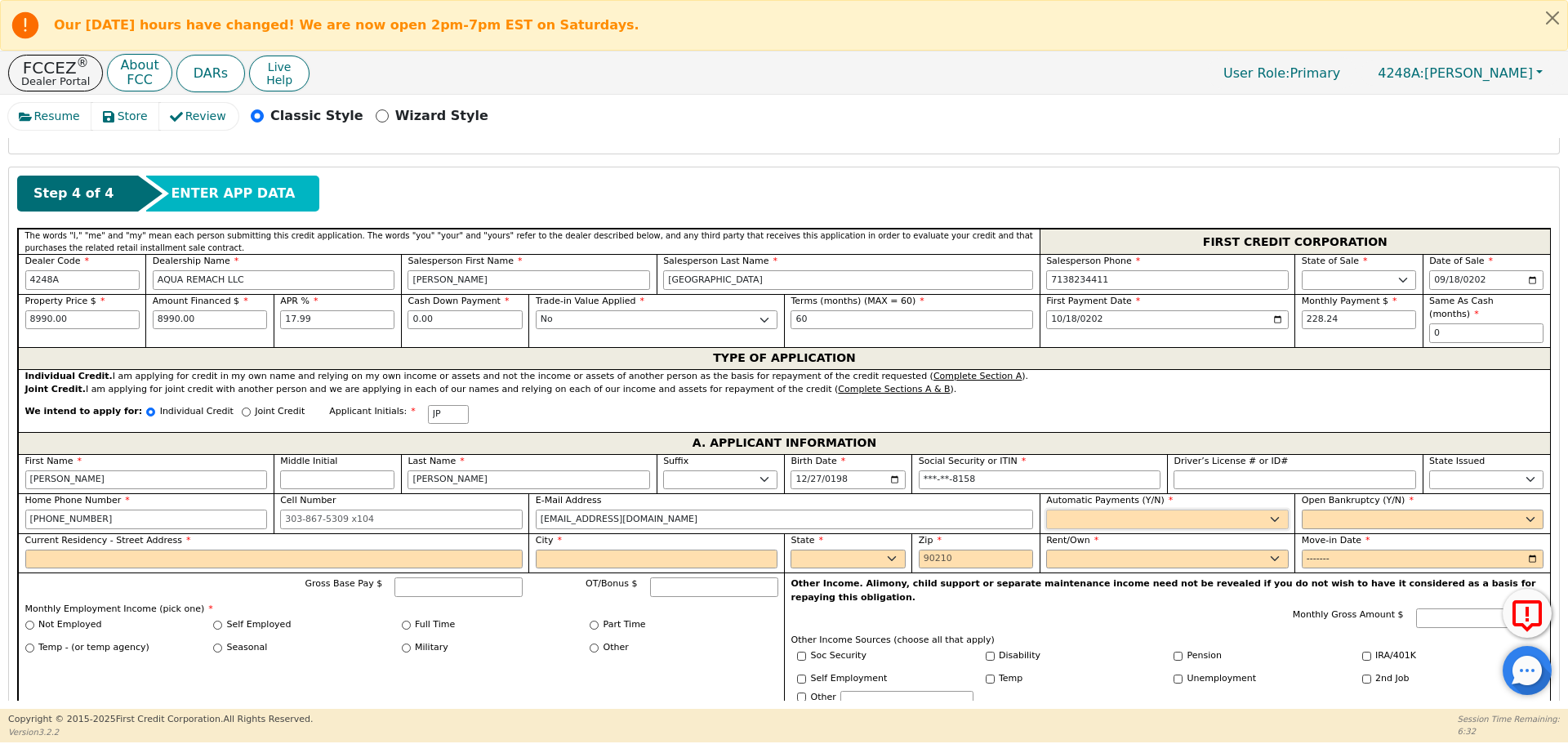
select select "y"
type input "[PERSON_NAME]"
select select "n"
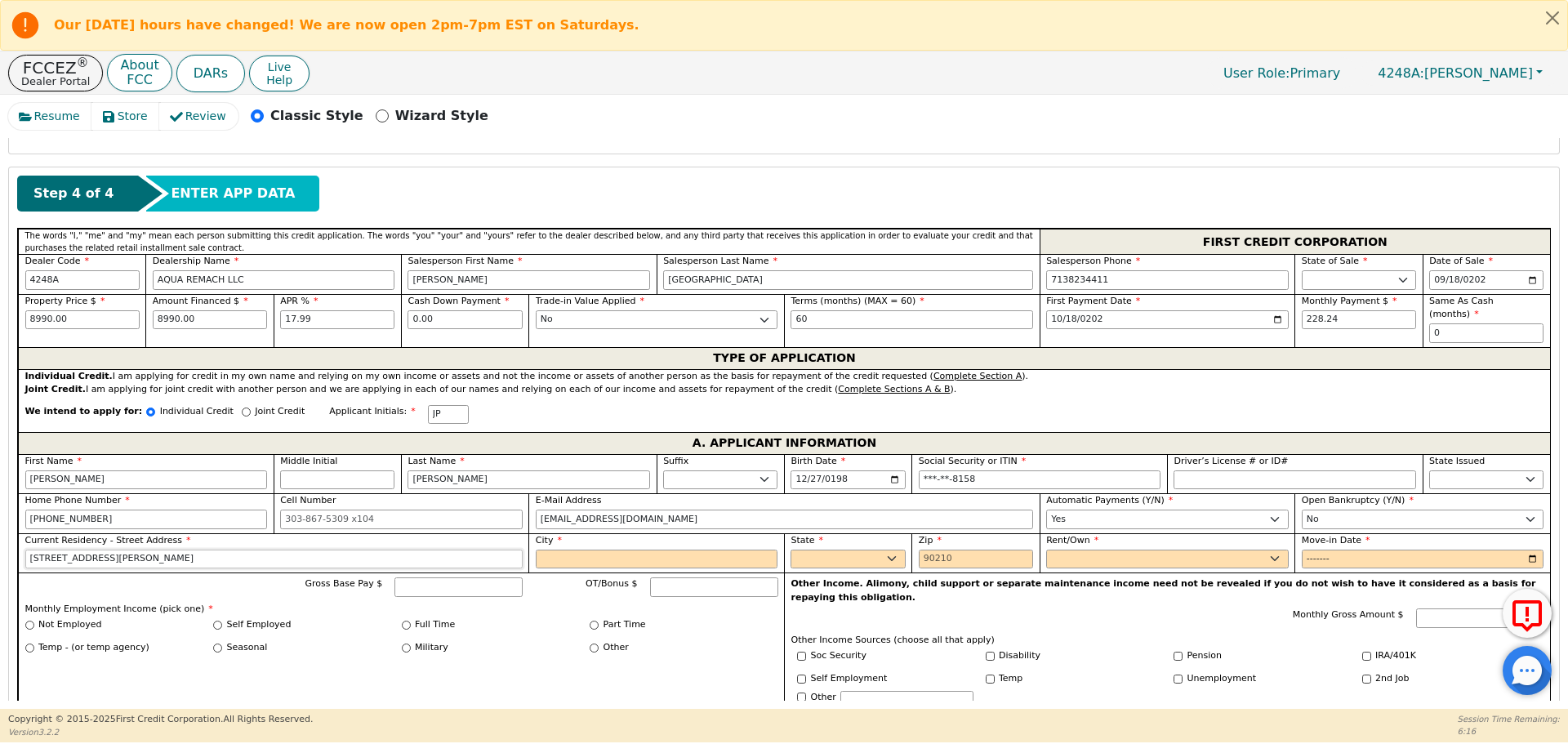
type input "[STREET_ADDRESS][PERSON_NAME]"
type input "[PERSON_NAME]"
select select "[GEOGRAPHIC_DATA]"
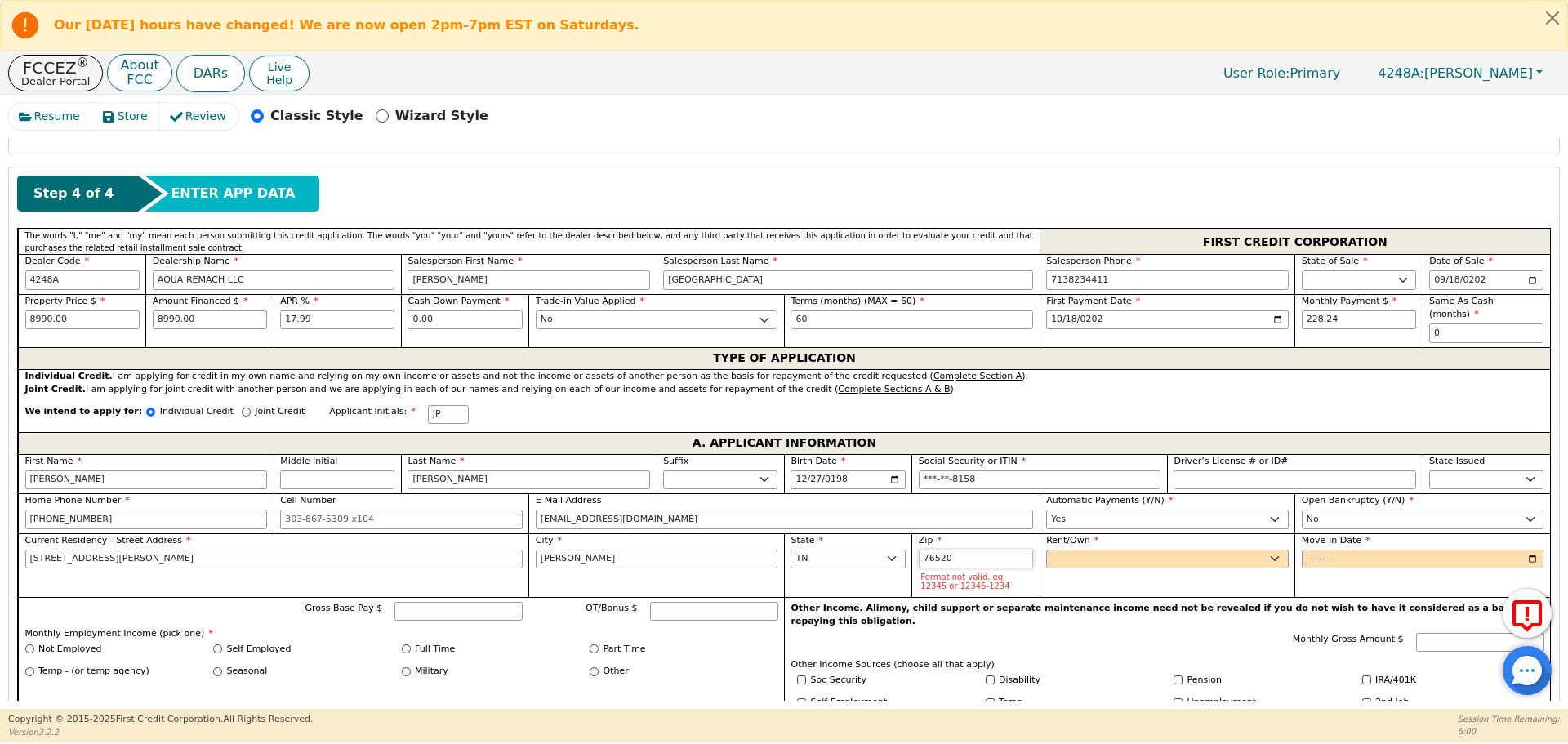
type input "76520"
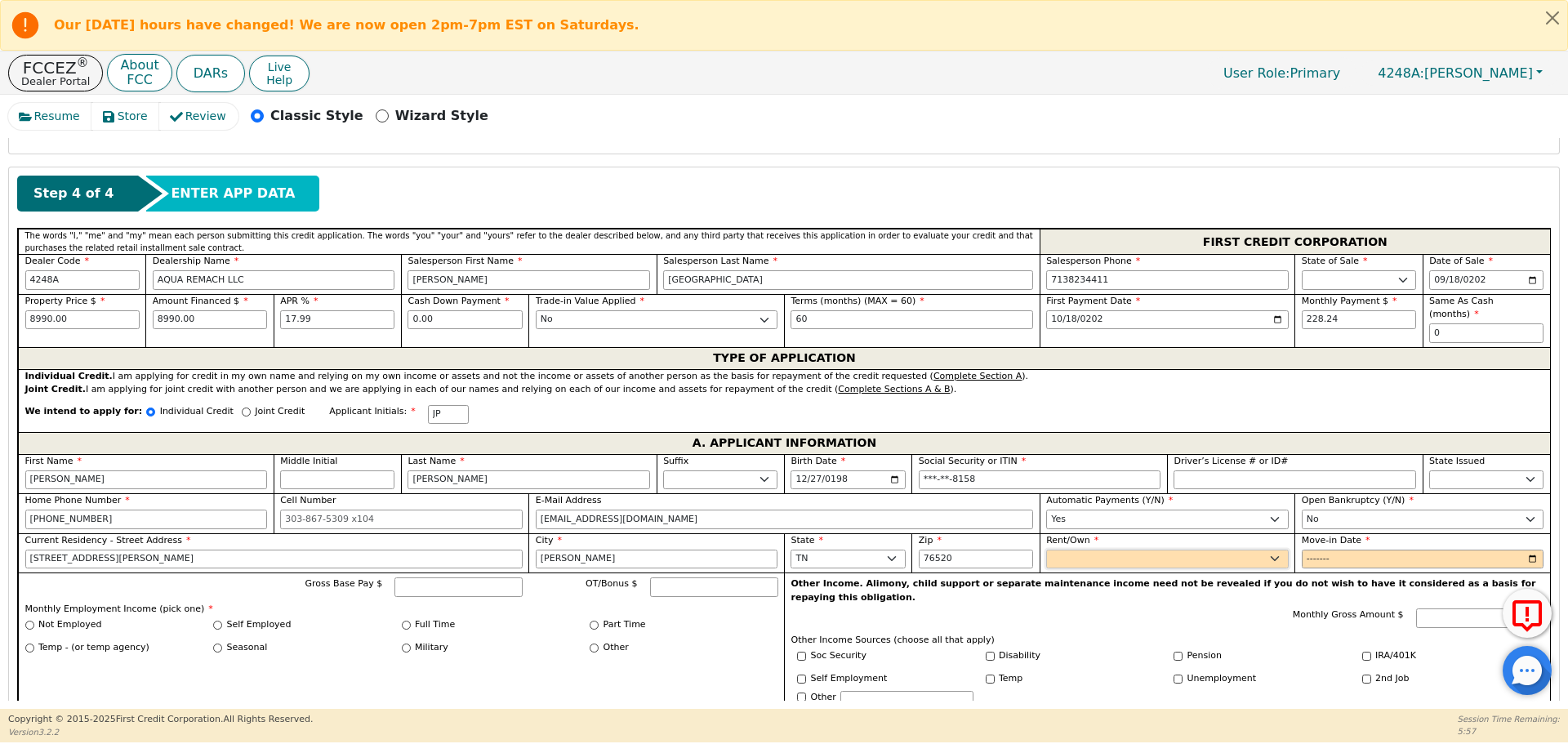
select select "Rent"
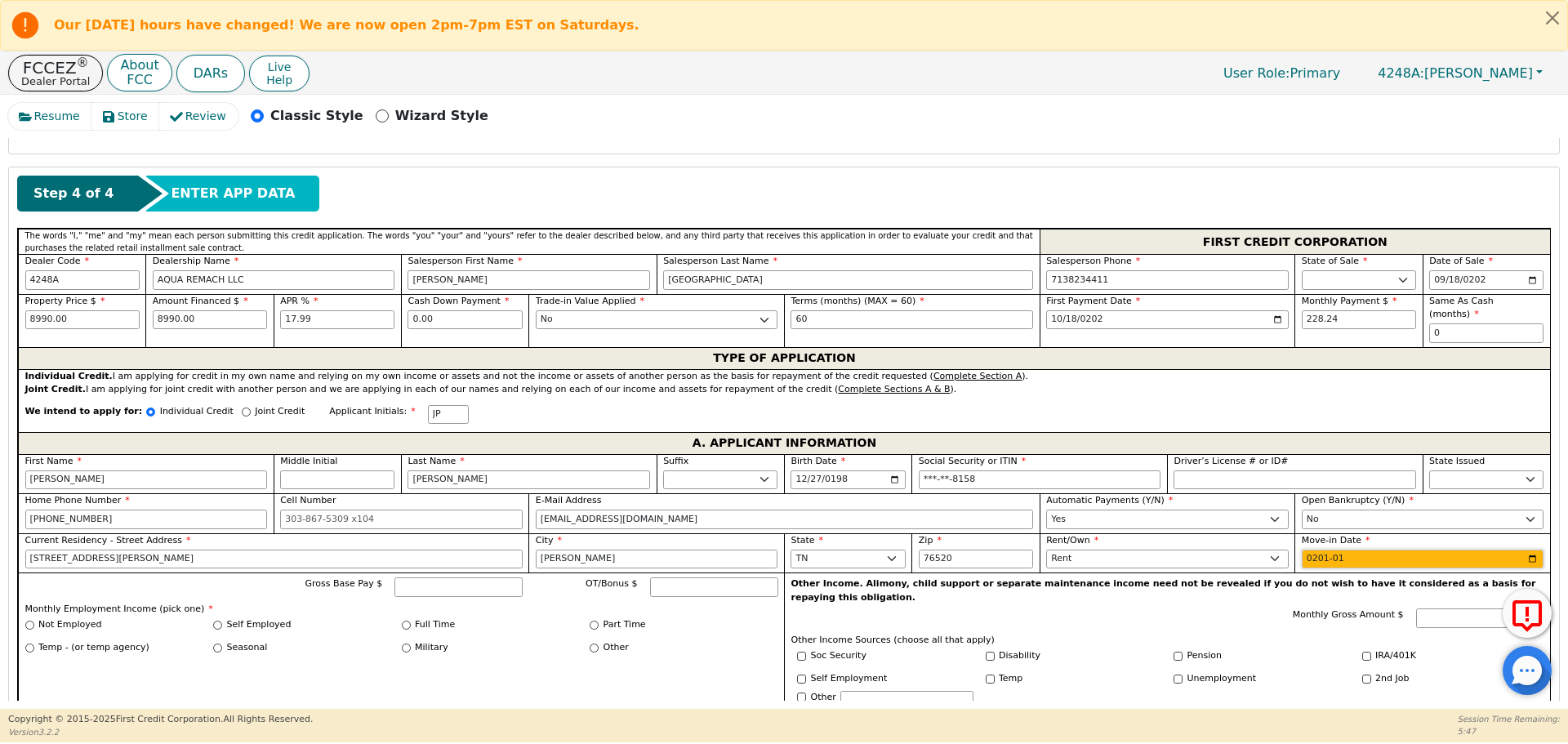
type input "2018-01"
click at [407, 620] on input "Full Time" at bounding box center [406, 625] width 9 height 9
radio input "true"
click at [396, 577] on input "Gross Base Pay $" at bounding box center [458, 586] width 128 height 19
click at [383, 640] on div "Seasonal" at bounding box center [308, 647] width 188 height 14
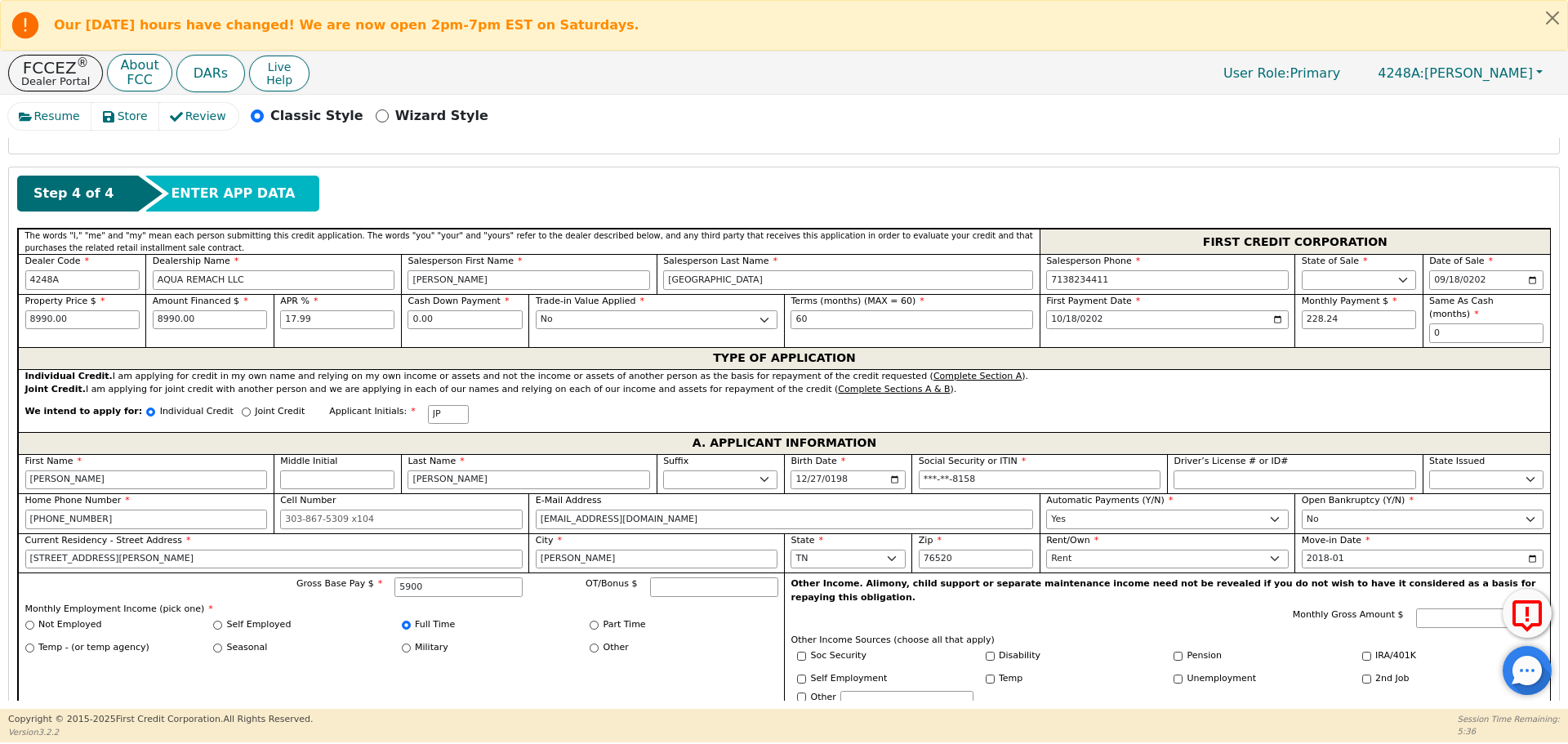
type input "5900.00"
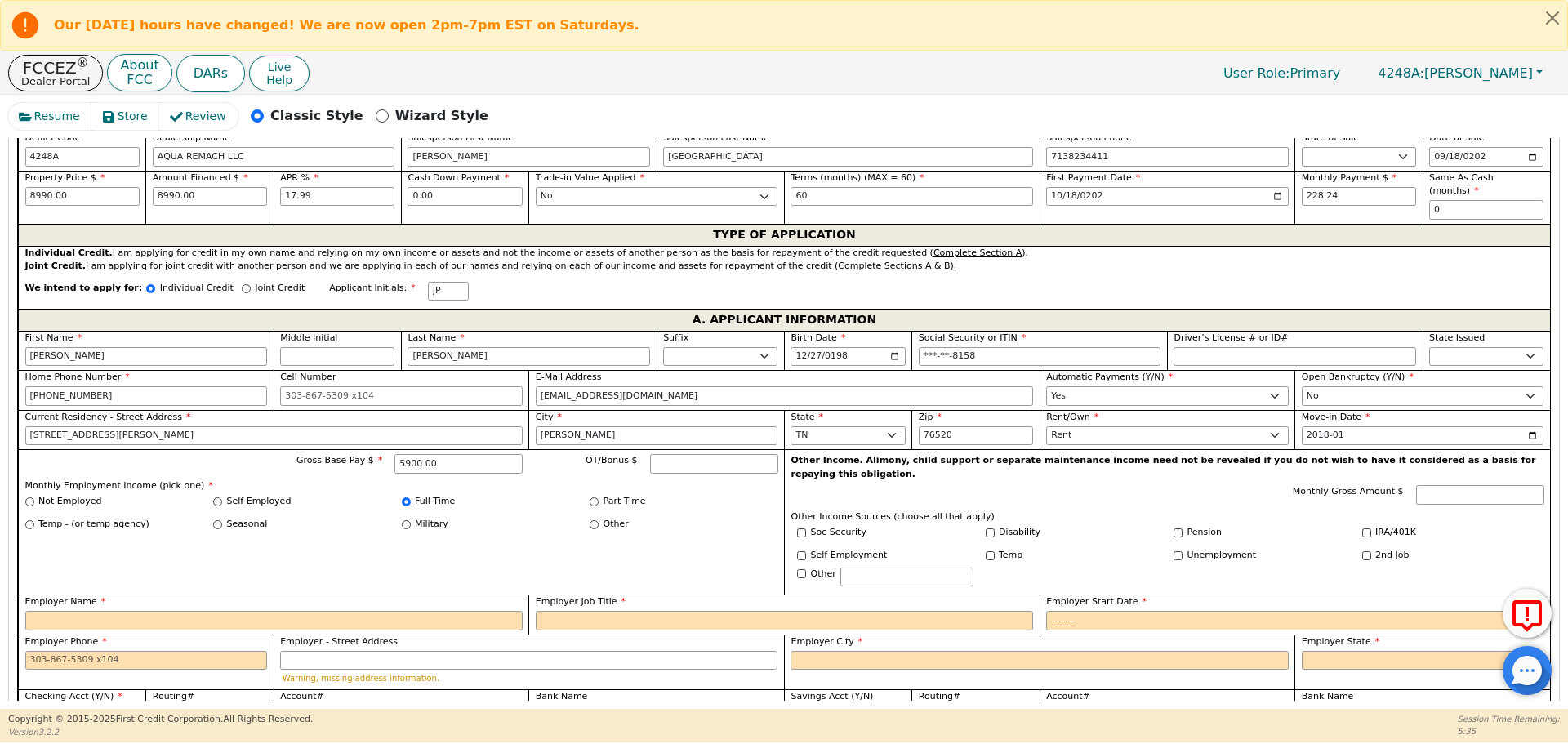
scroll to position [855, 0]
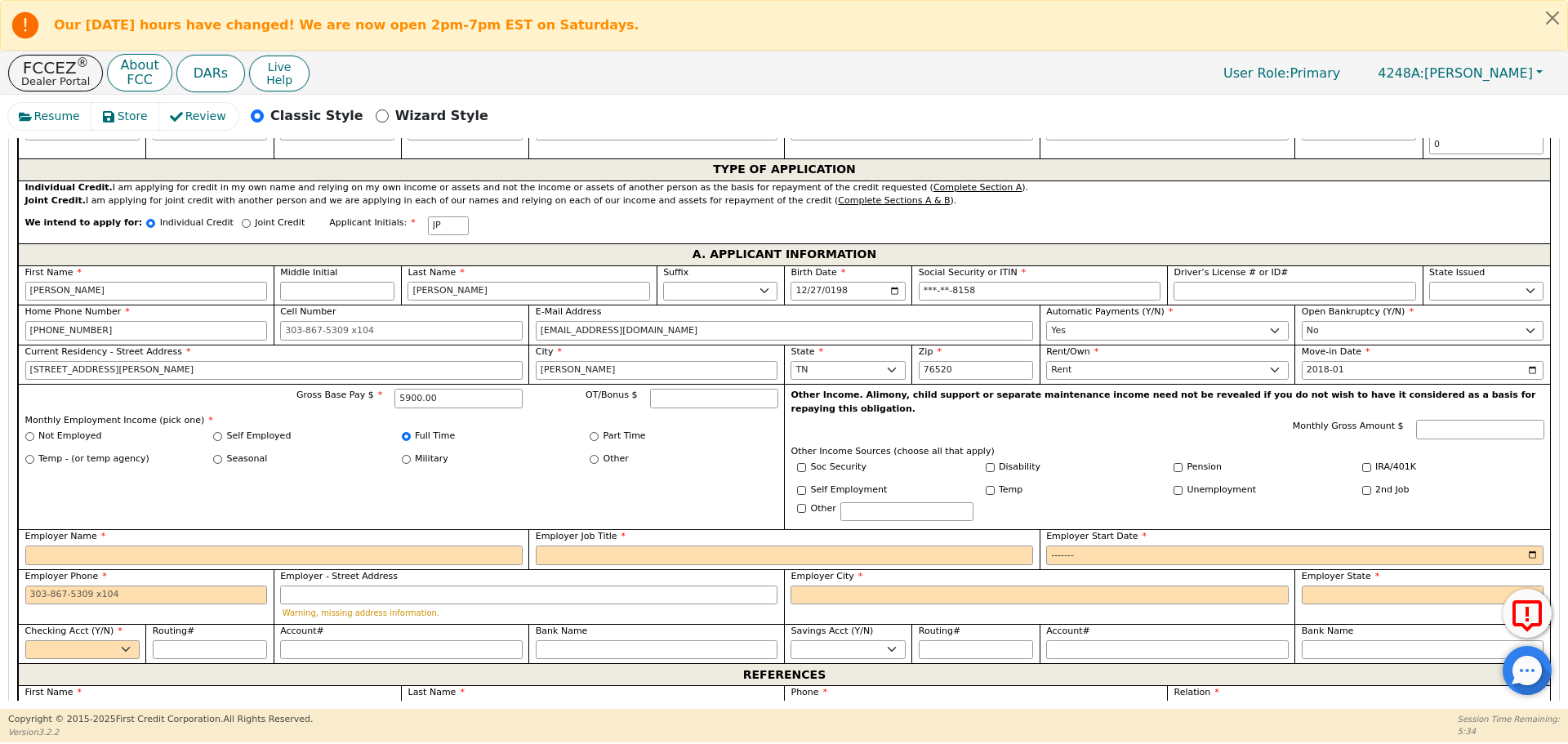
click at [314, 530] on label "Employer Name" at bounding box center [274, 537] width 498 height 14
click at [314, 545] on input "Employer Name" at bounding box center [274, 555] width 498 height 19
click at [321, 545] on input "Employer Name" at bounding box center [274, 555] width 498 height 19
type input "[PERSON_NAME] Family"
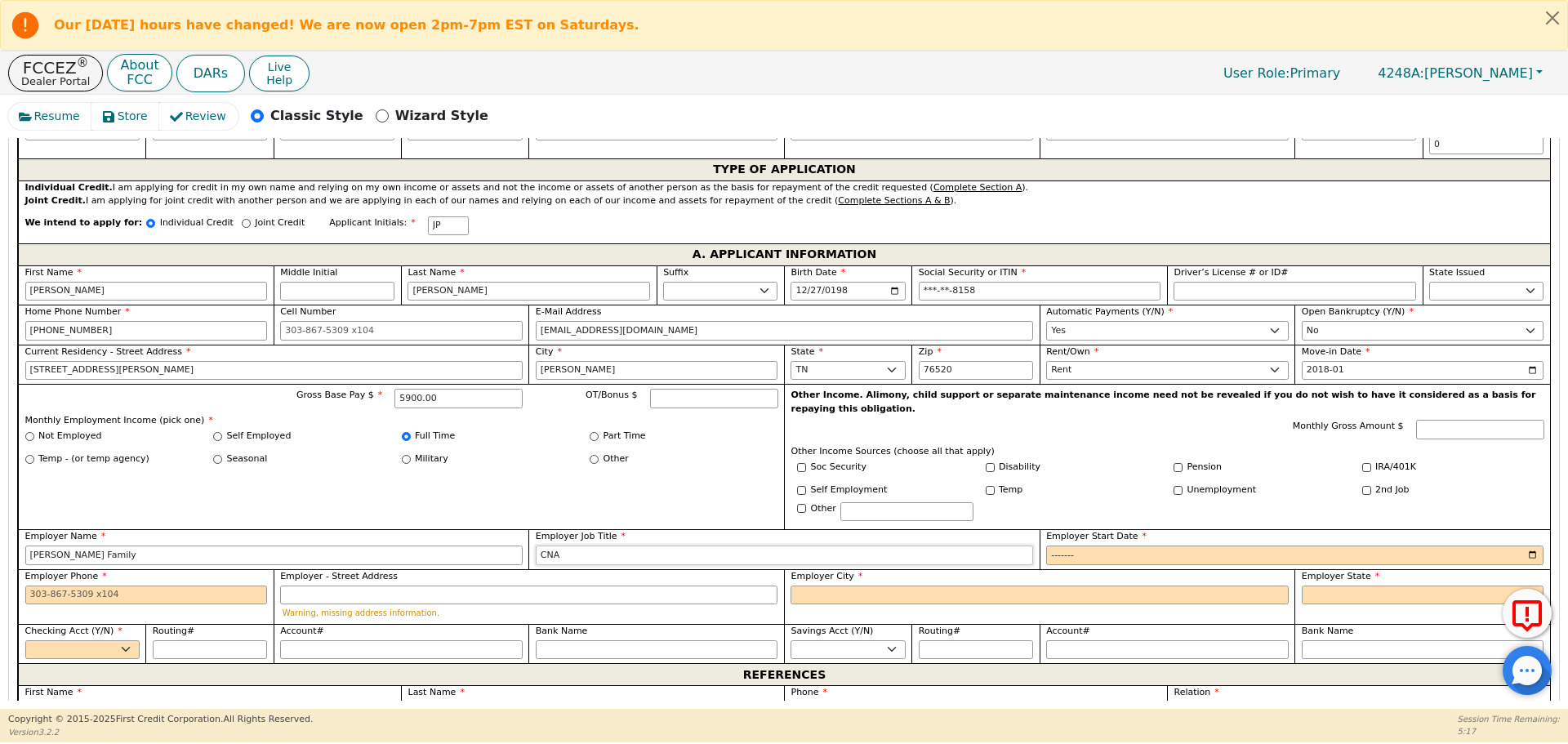
type input "CNA"
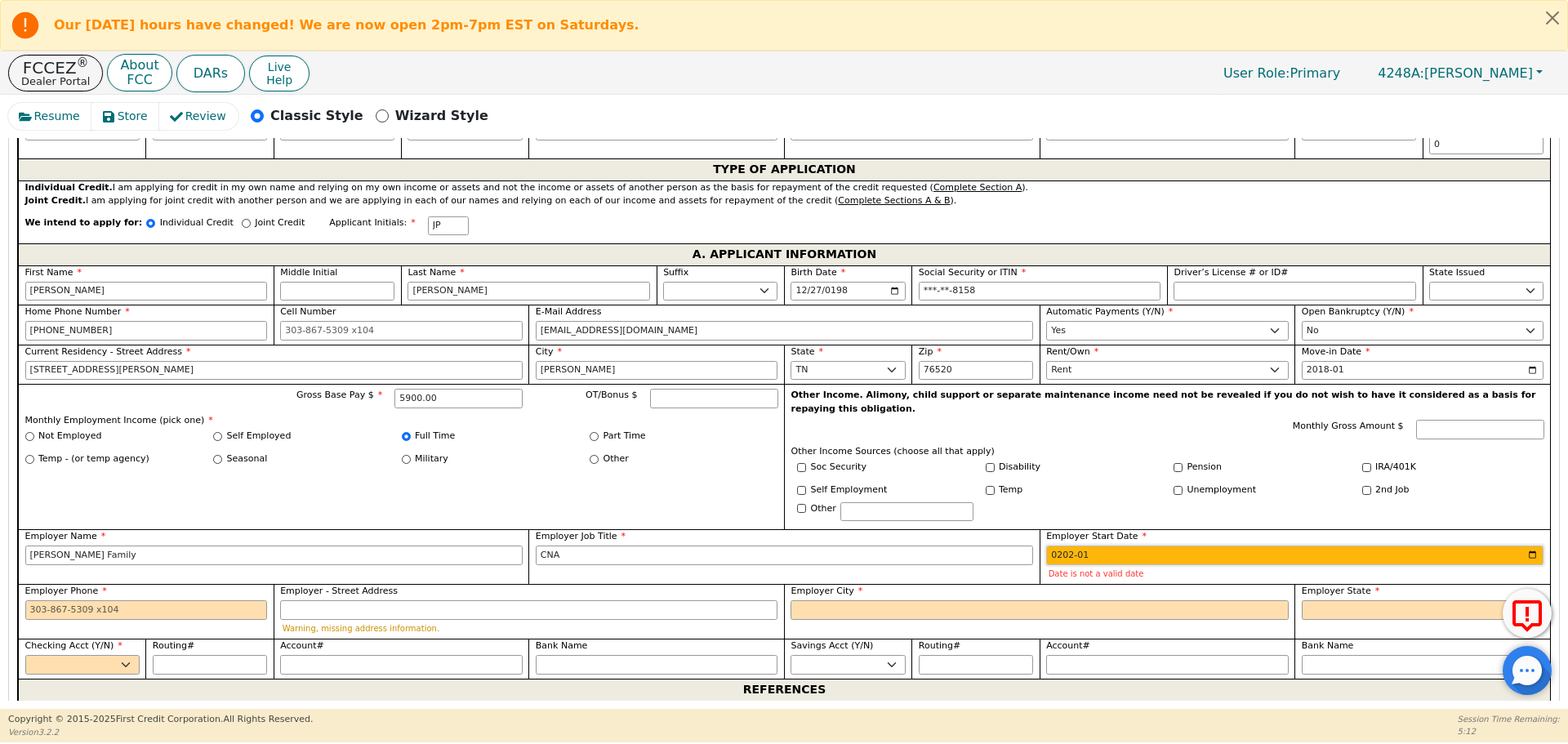
type input "2023-01"
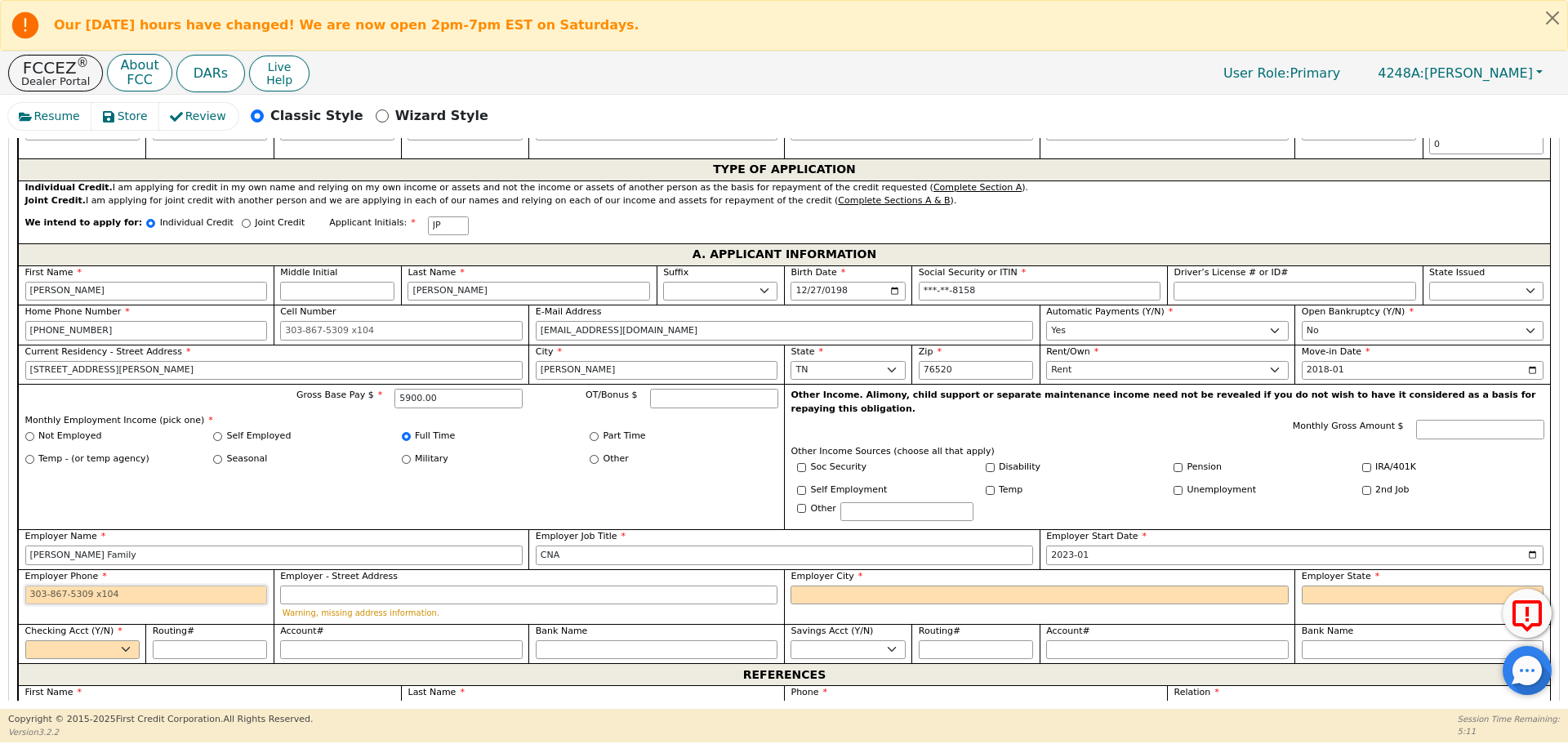
click at [132, 585] on input "Employer Phone" at bounding box center [146, 595] width 242 height 19
type input "[PHONE_NUMBER]"
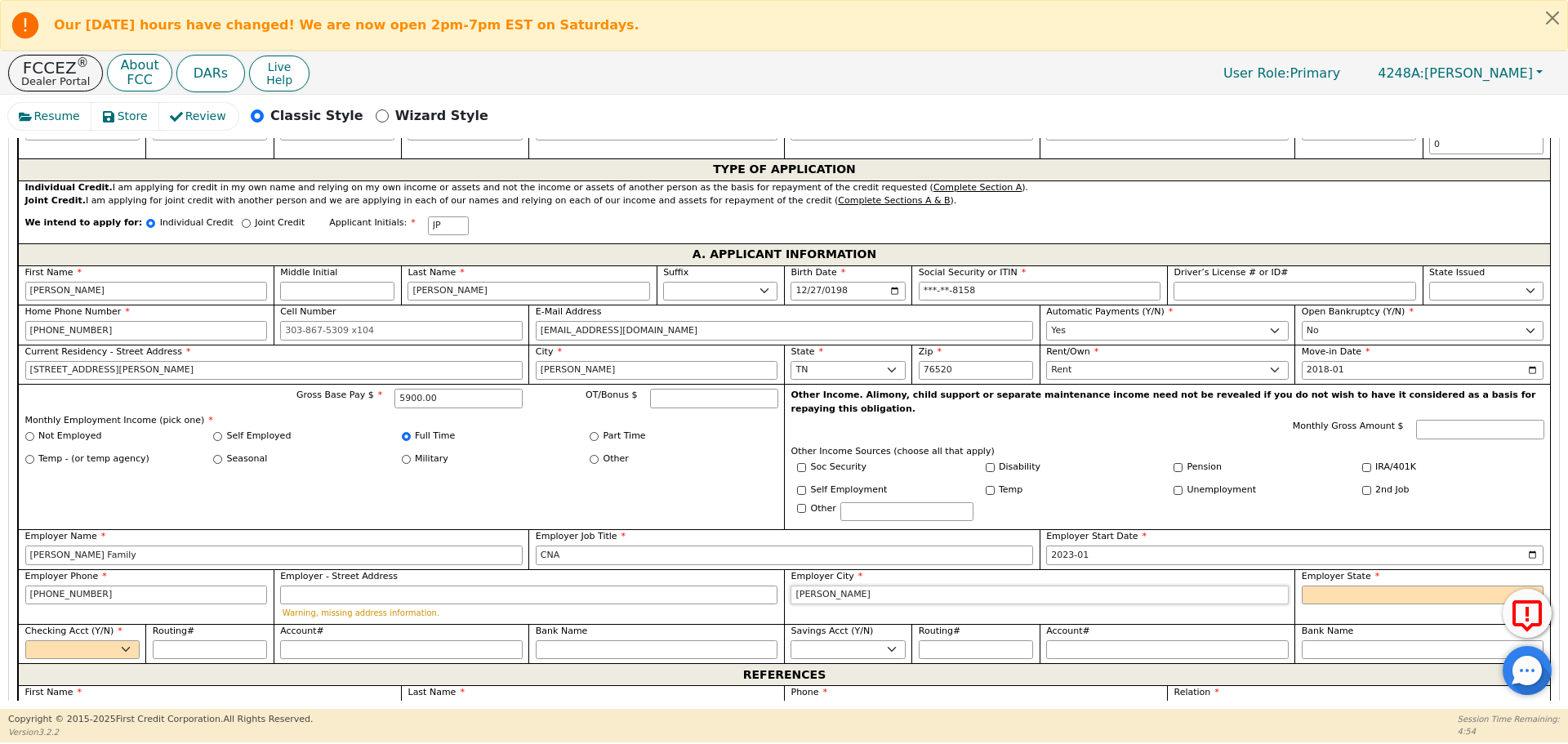
type input "[PERSON_NAME]"
select select "[GEOGRAPHIC_DATA]"
click at [63, 640] on select "Yes No" at bounding box center [82, 650] width 114 height 19
select select "y"
click at [25, 640] on select "Yes No" at bounding box center [82, 650] width 114 height 19
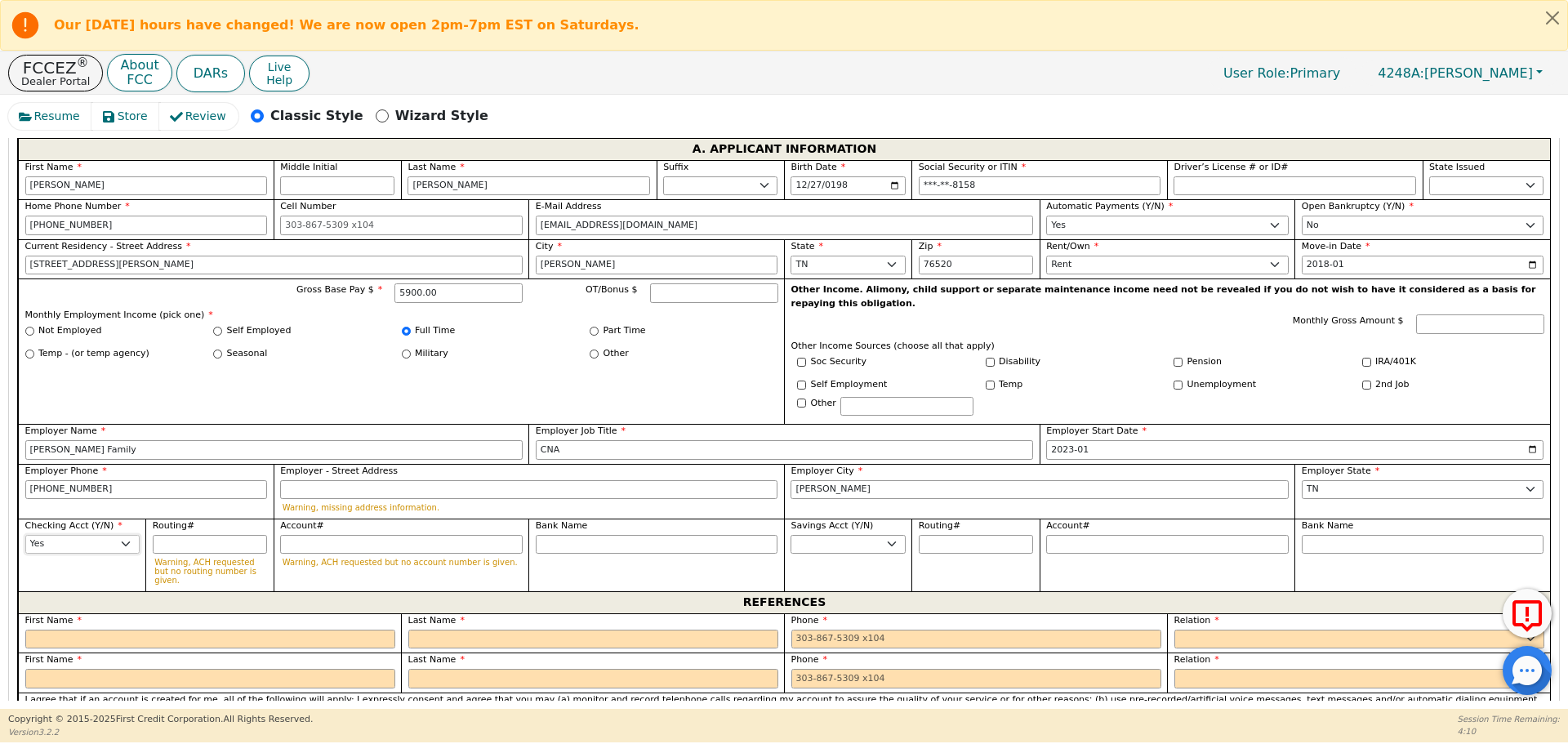
scroll to position [966, 0]
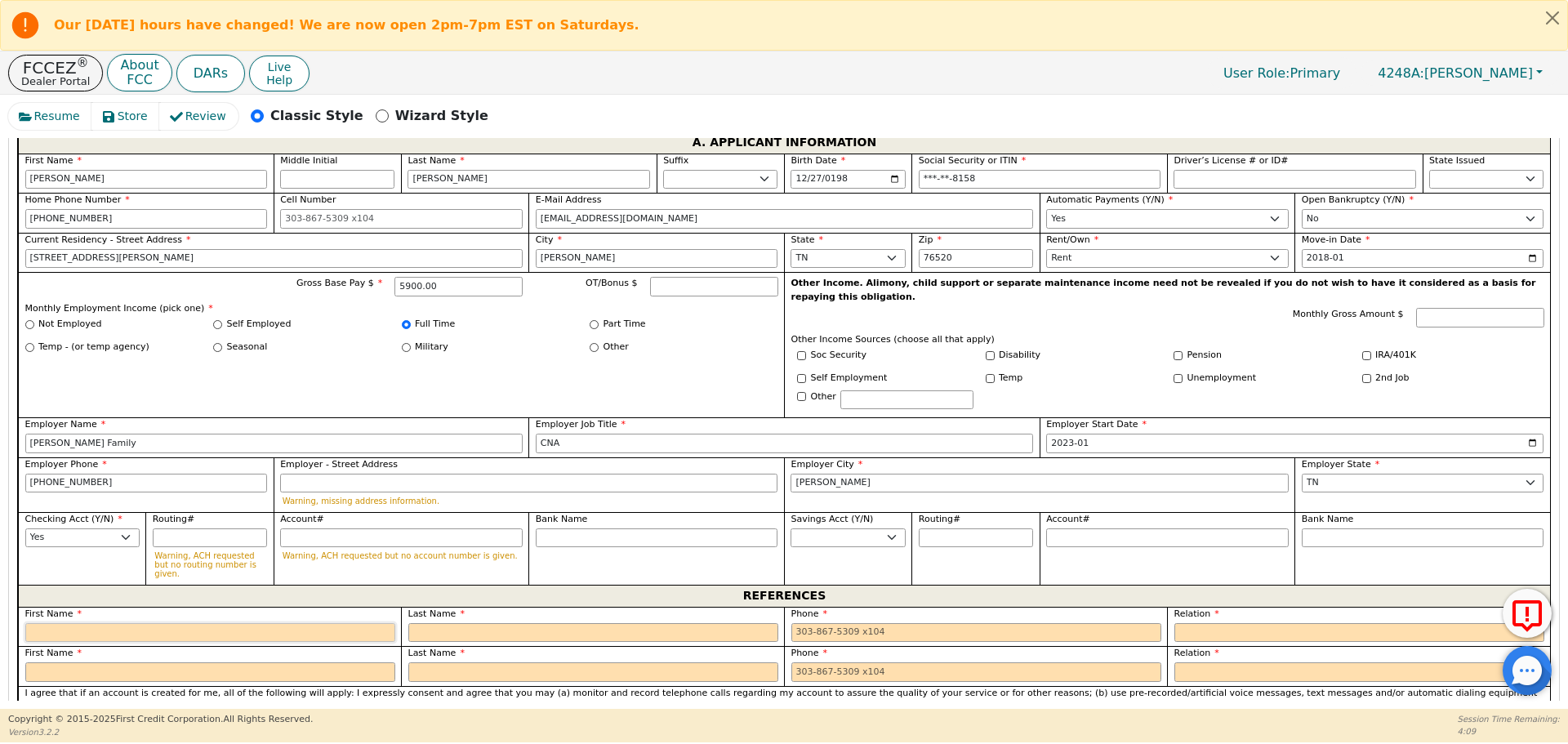
click at [224, 623] on input "text" at bounding box center [210, 632] width 370 height 19
type input "[PERSON_NAME]"
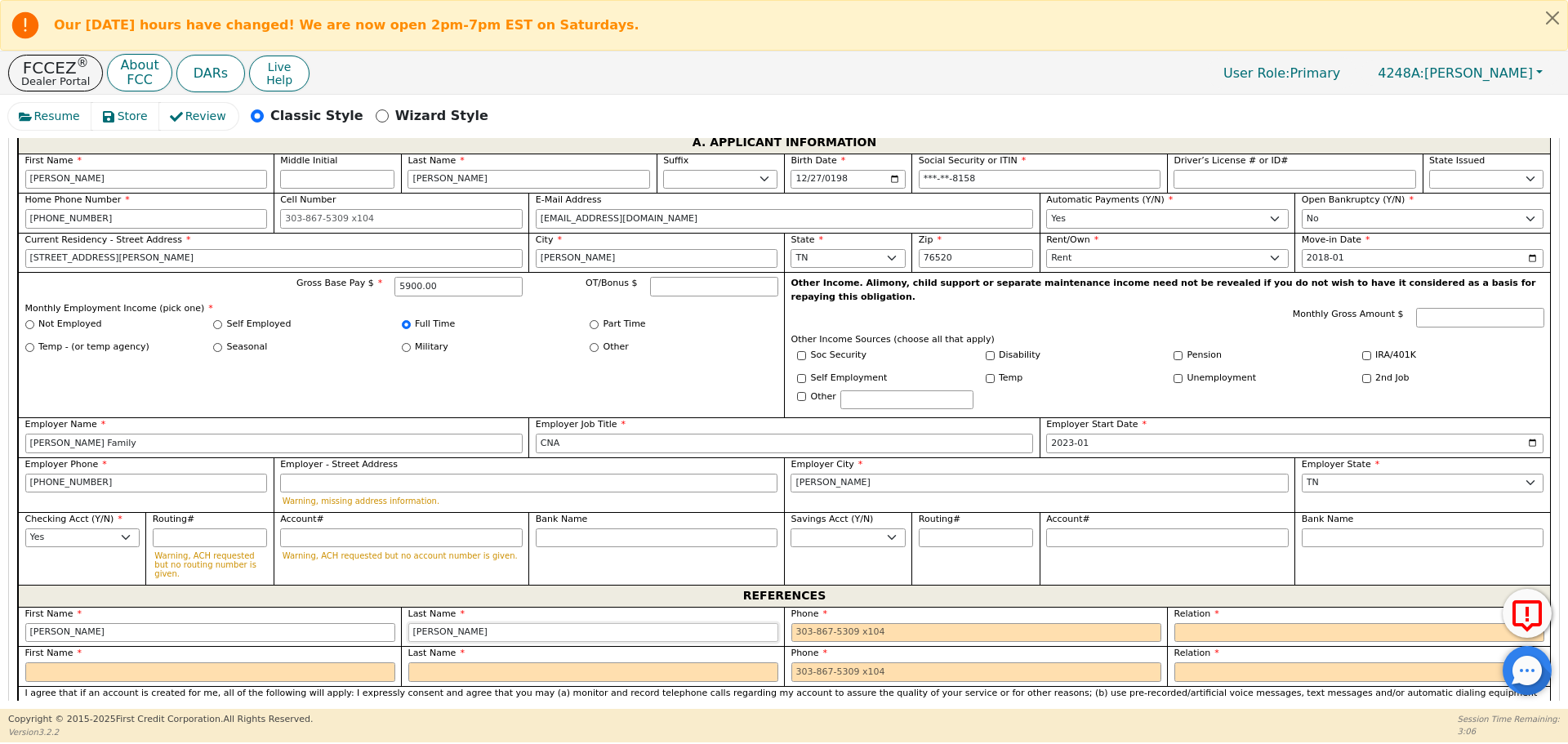
type input "[PERSON_NAME]"
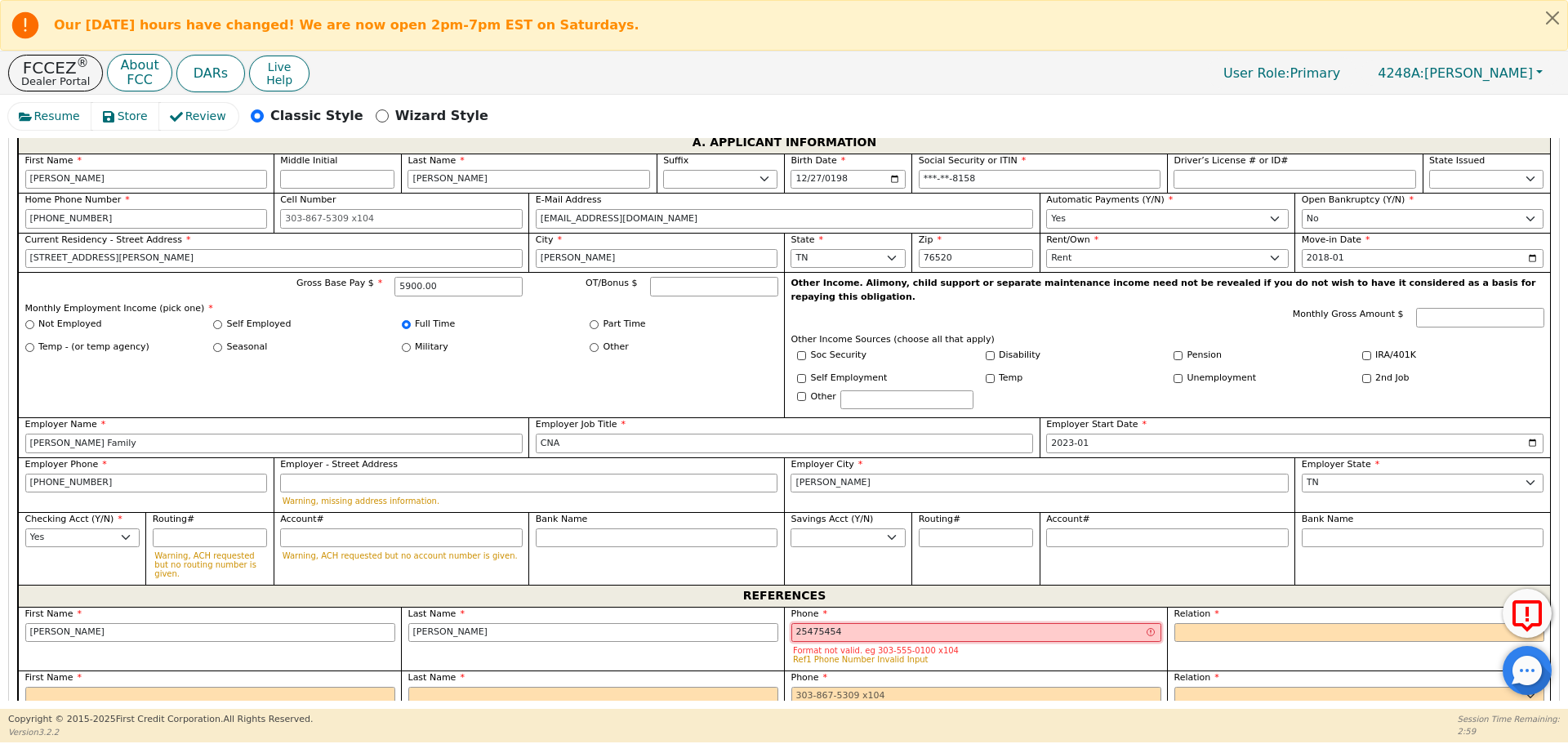
type input "25475454"
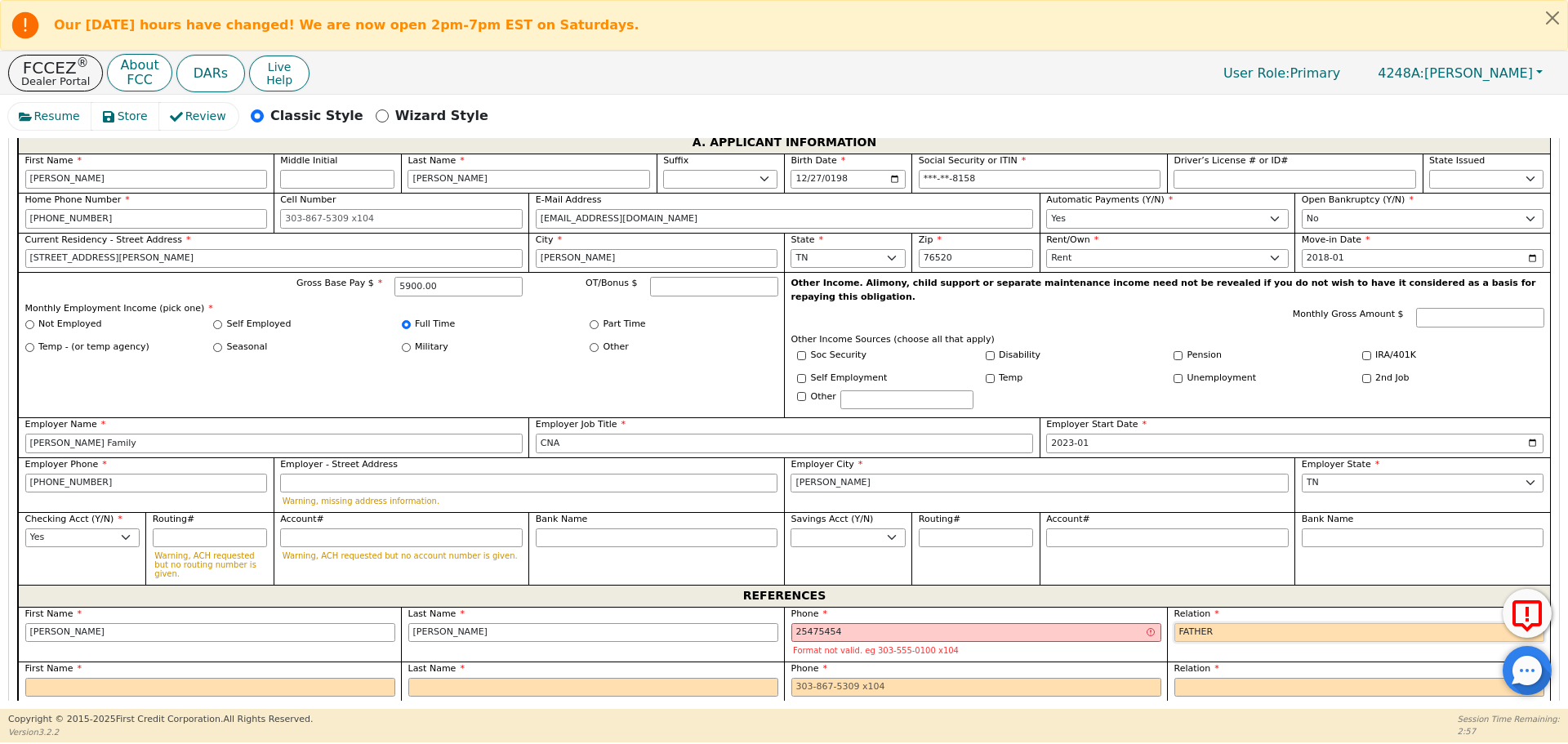
select select "FRIEND"
click at [817, 623] on input "25475454" at bounding box center [976, 632] width 370 height 19
click at [825, 623] on input "254758454" at bounding box center [976, 632] width 370 height 19
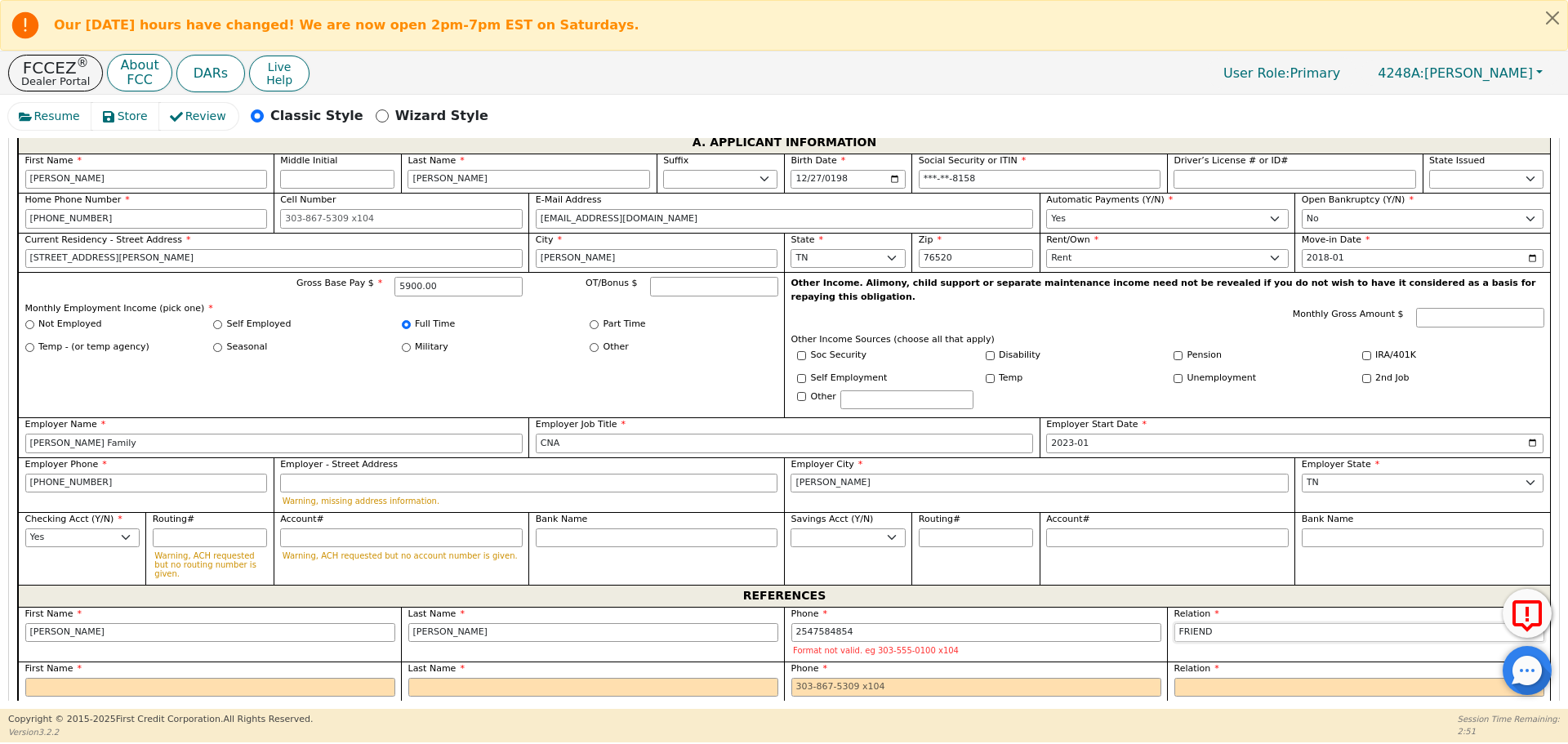
type input "[PHONE_NUMBER]"
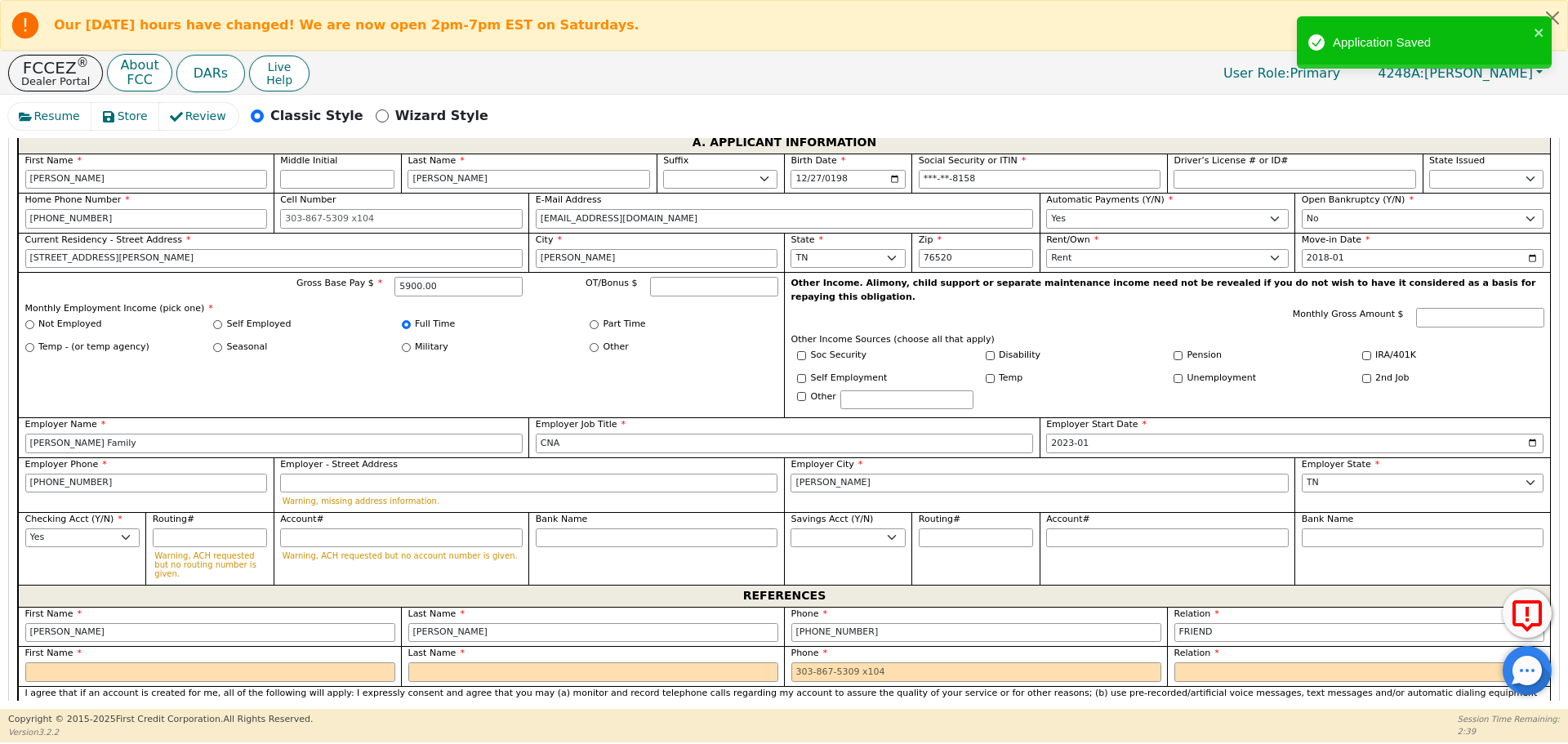
click at [302, 646] on div "First Name" at bounding box center [209, 666] width 383 height 40
click at [296, 662] on input "text" at bounding box center [210, 672] width 370 height 19
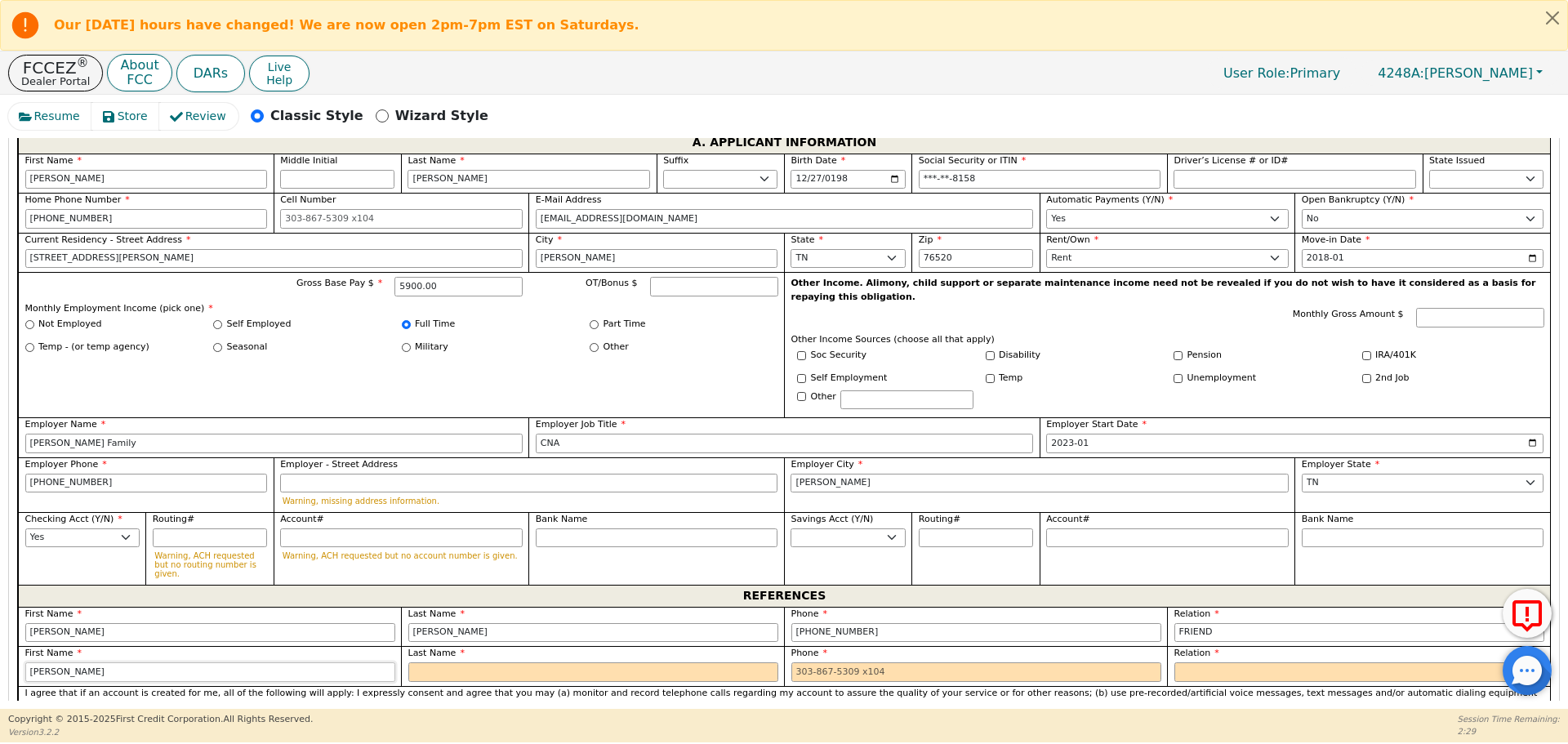
type input "[PERSON_NAME]"
type input "T"
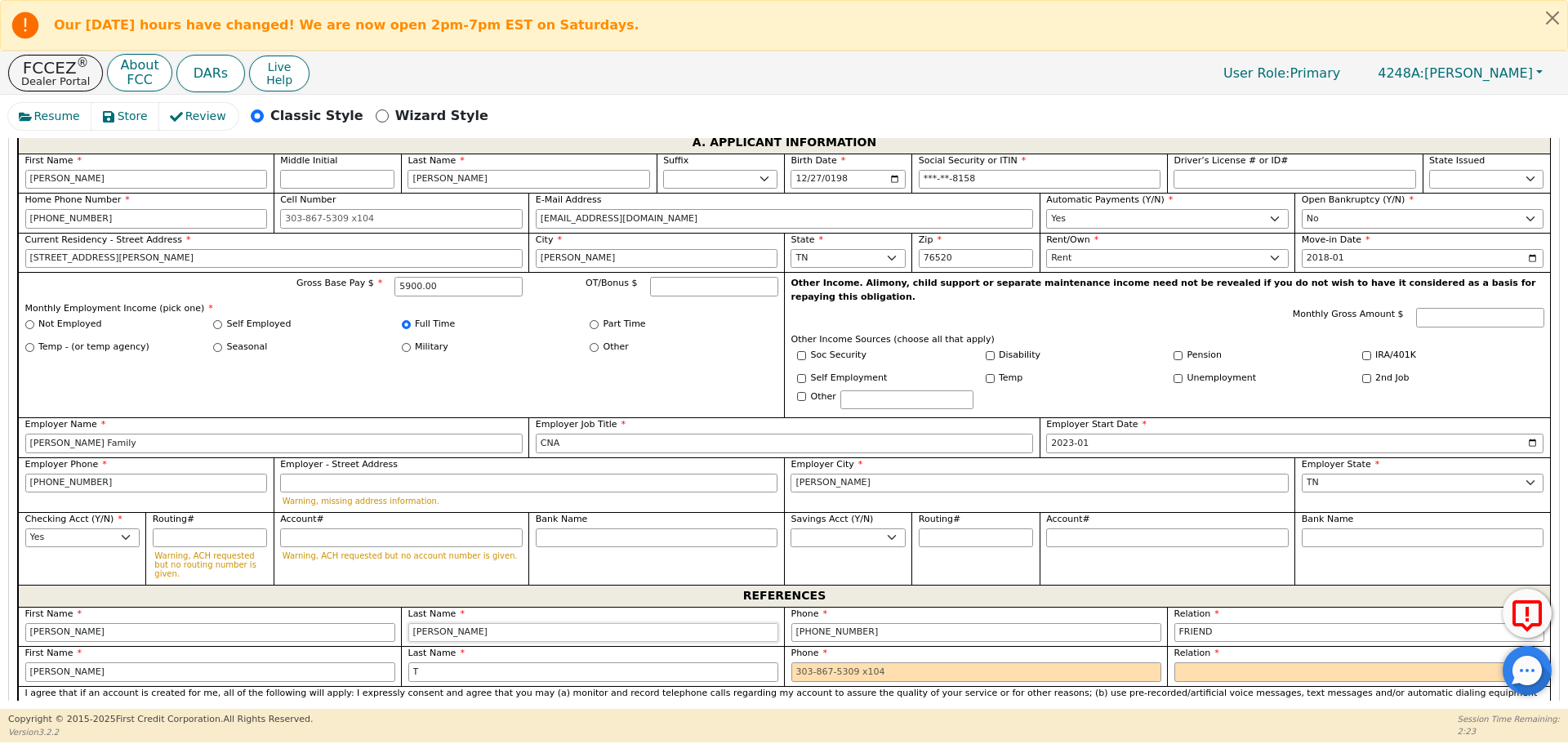
drag, startPoint x: 448, startPoint y: 599, endPoint x: 352, endPoint y: 600, distance: 96.0
click at [352, 606] on div "First Name [PERSON_NAME] Last Name [PERSON_NAME] Phone [PHONE_NUMBER] Relation …" at bounding box center [784, 646] width 1532 height 79
type input "Summer"
click at [427, 662] on input "T" at bounding box center [593, 672] width 370 height 19
type input "W"
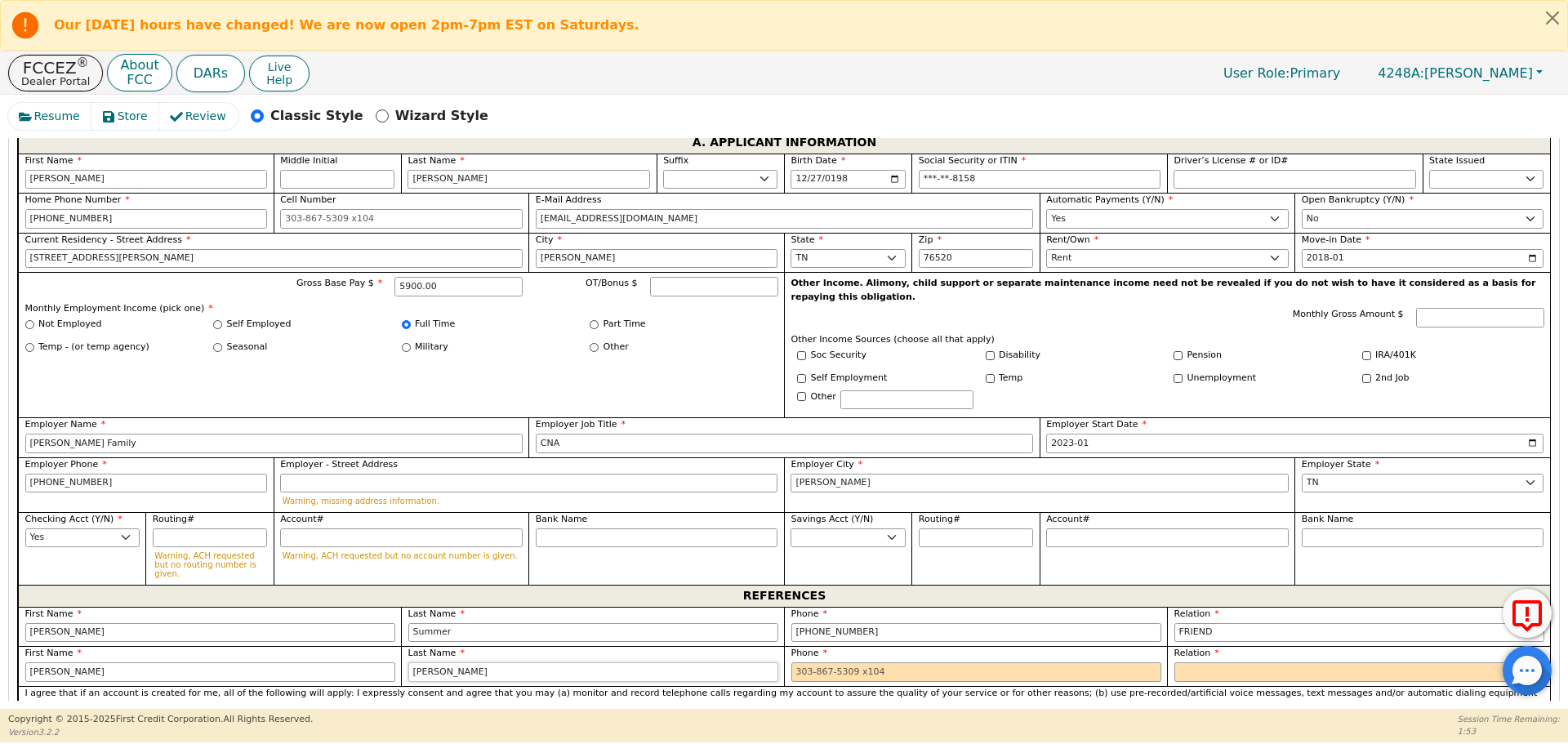
type input "[PERSON_NAME]"
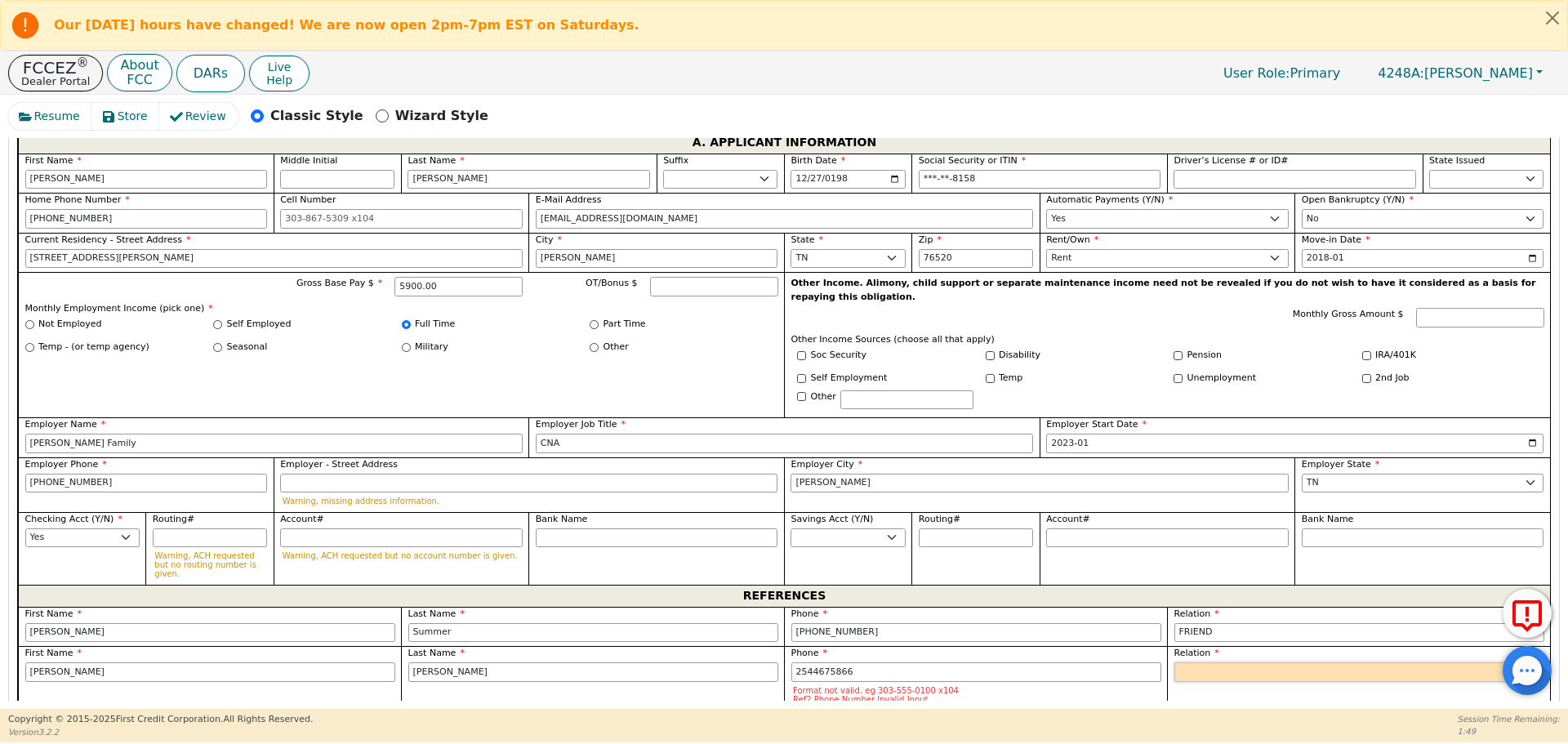
type input "[PHONE_NUMBER]"
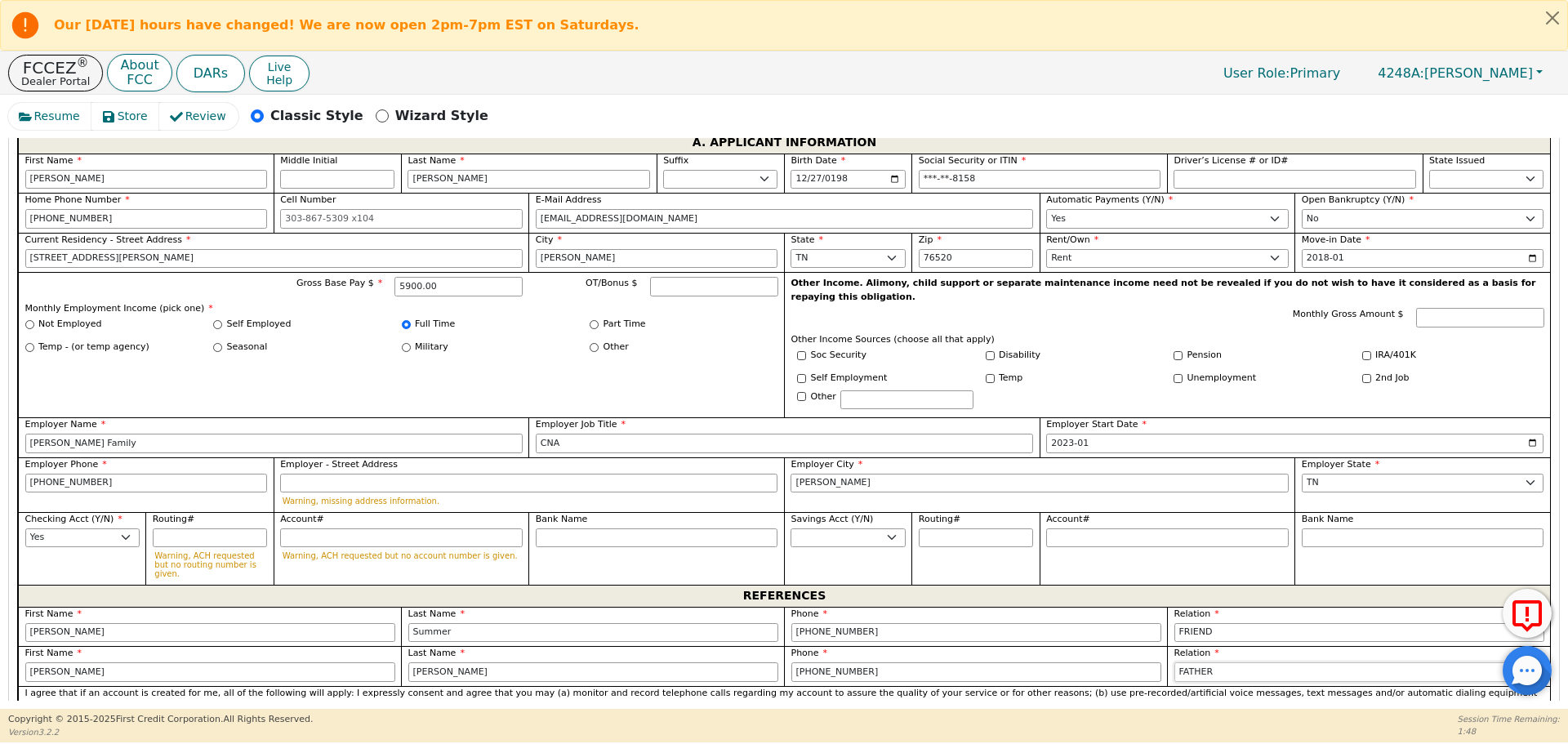
select select "FRIEND"
click at [509, 721] on p "By completing the signature line below, I certify that the information in this …" at bounding box center [784, 741] width 1519 height 41
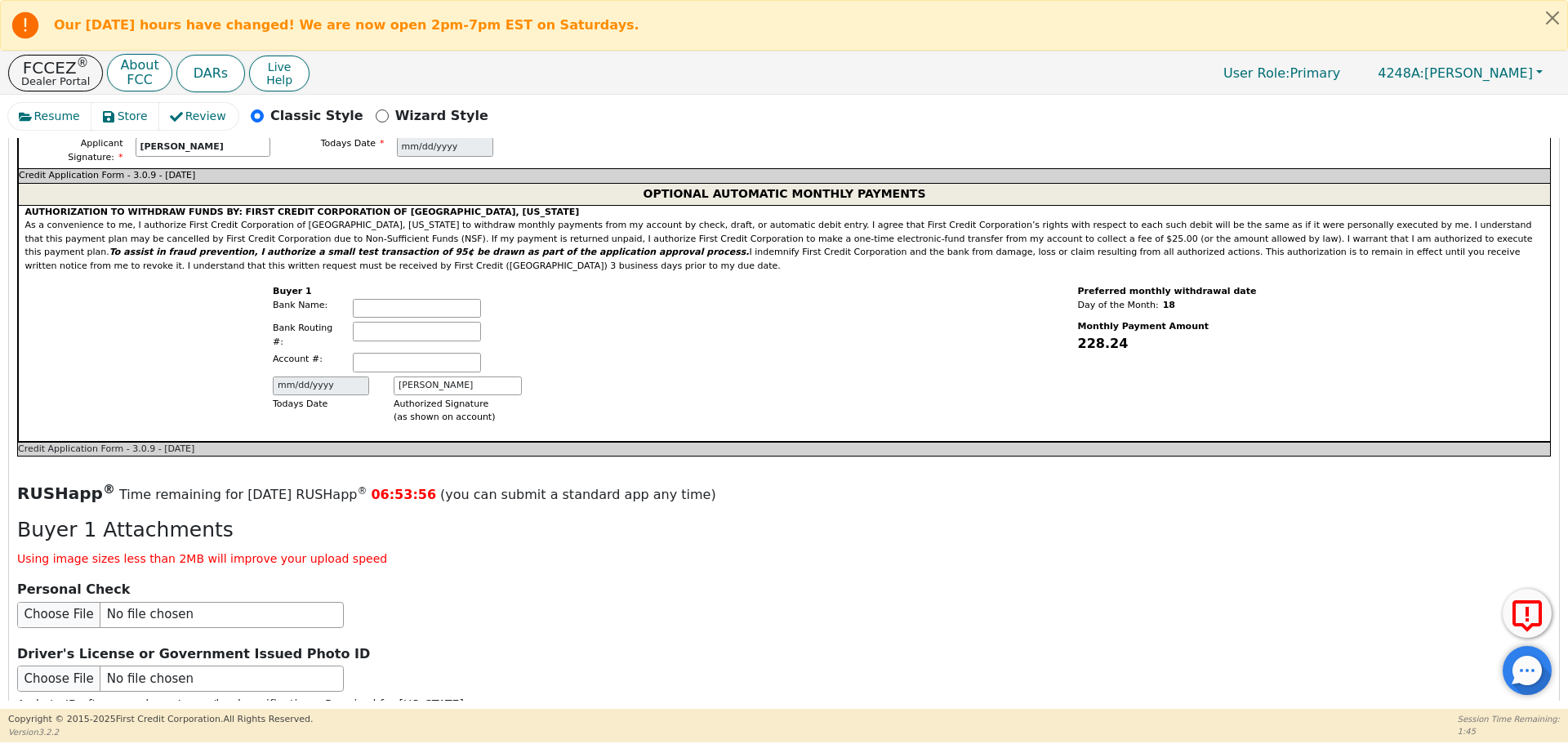
scroll to position [1939, 0]
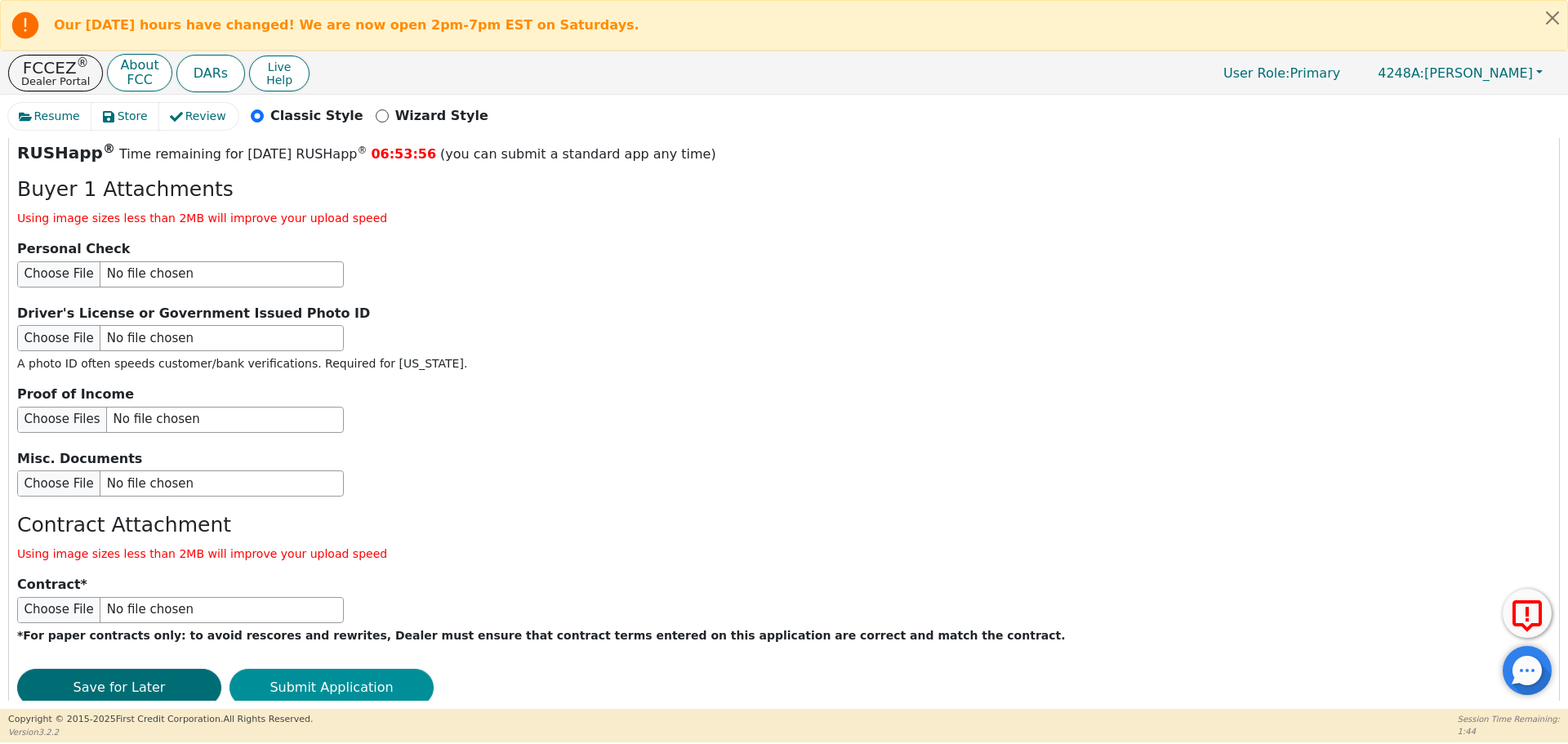
click at [383, 668] on button "Submit Application" at bounding box center [331, 687] width 204 height 37
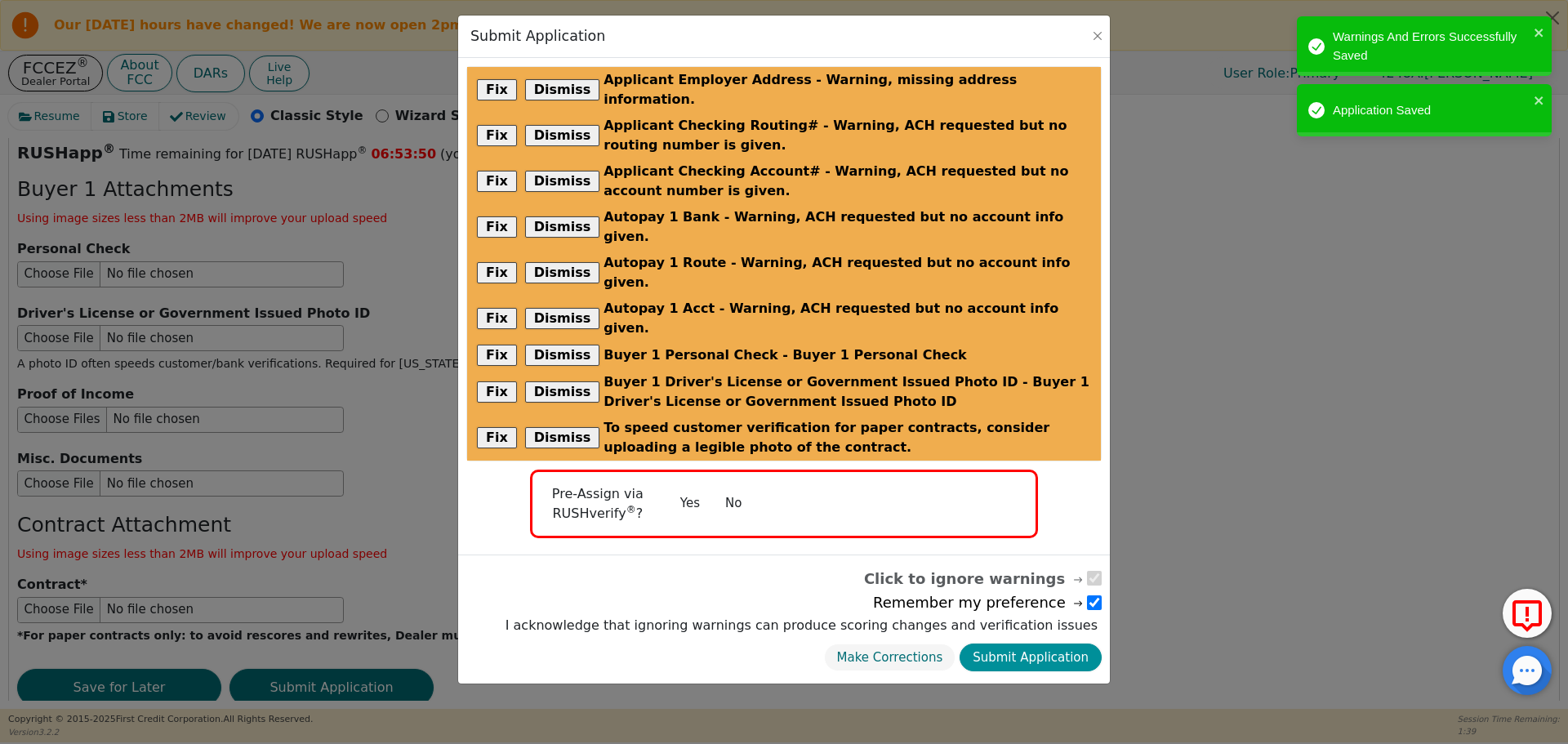
click at [1032, 643] on button "Submit Application" at bounding box center [1030, 657] width 142 height 29
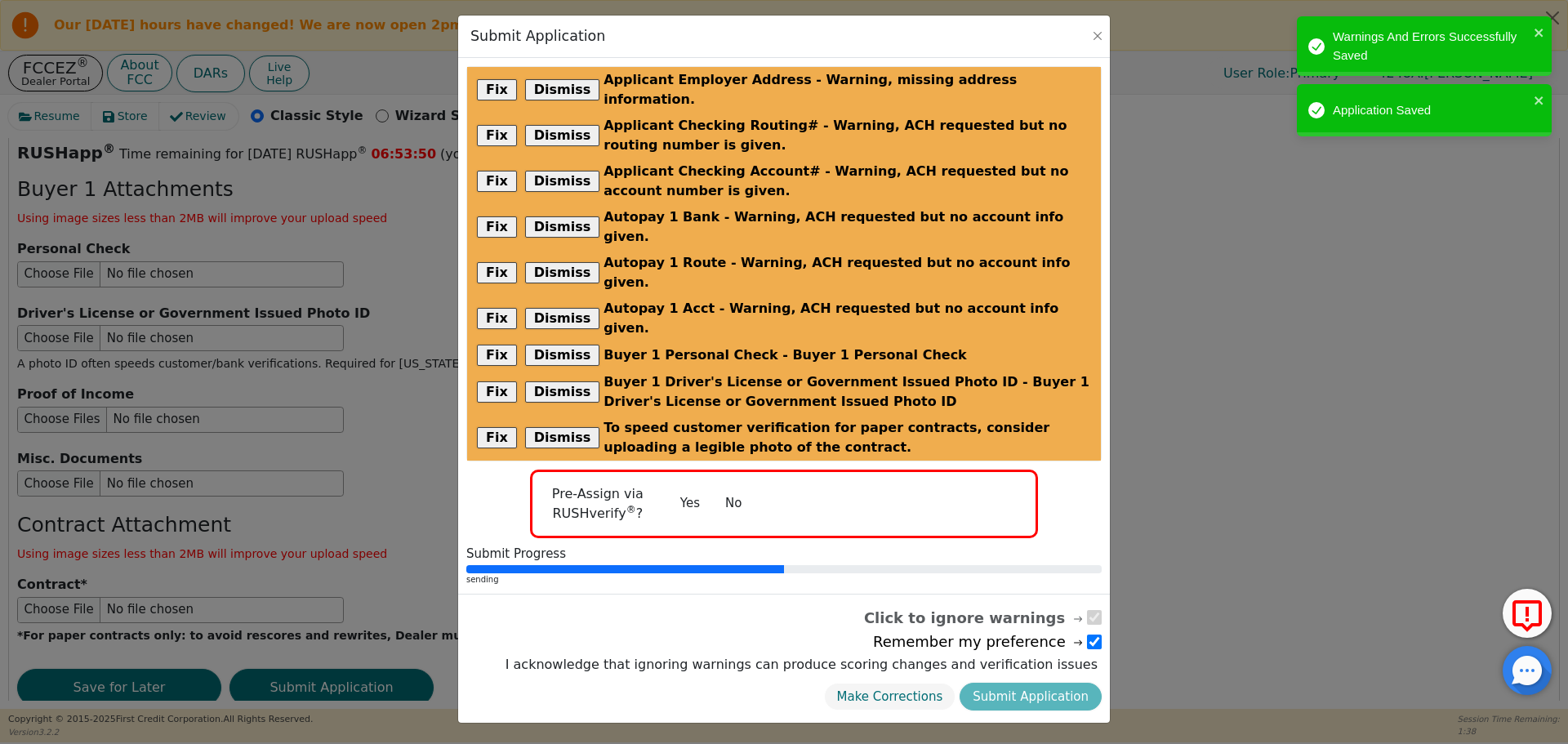
radio input "false"
checkbox input "false"
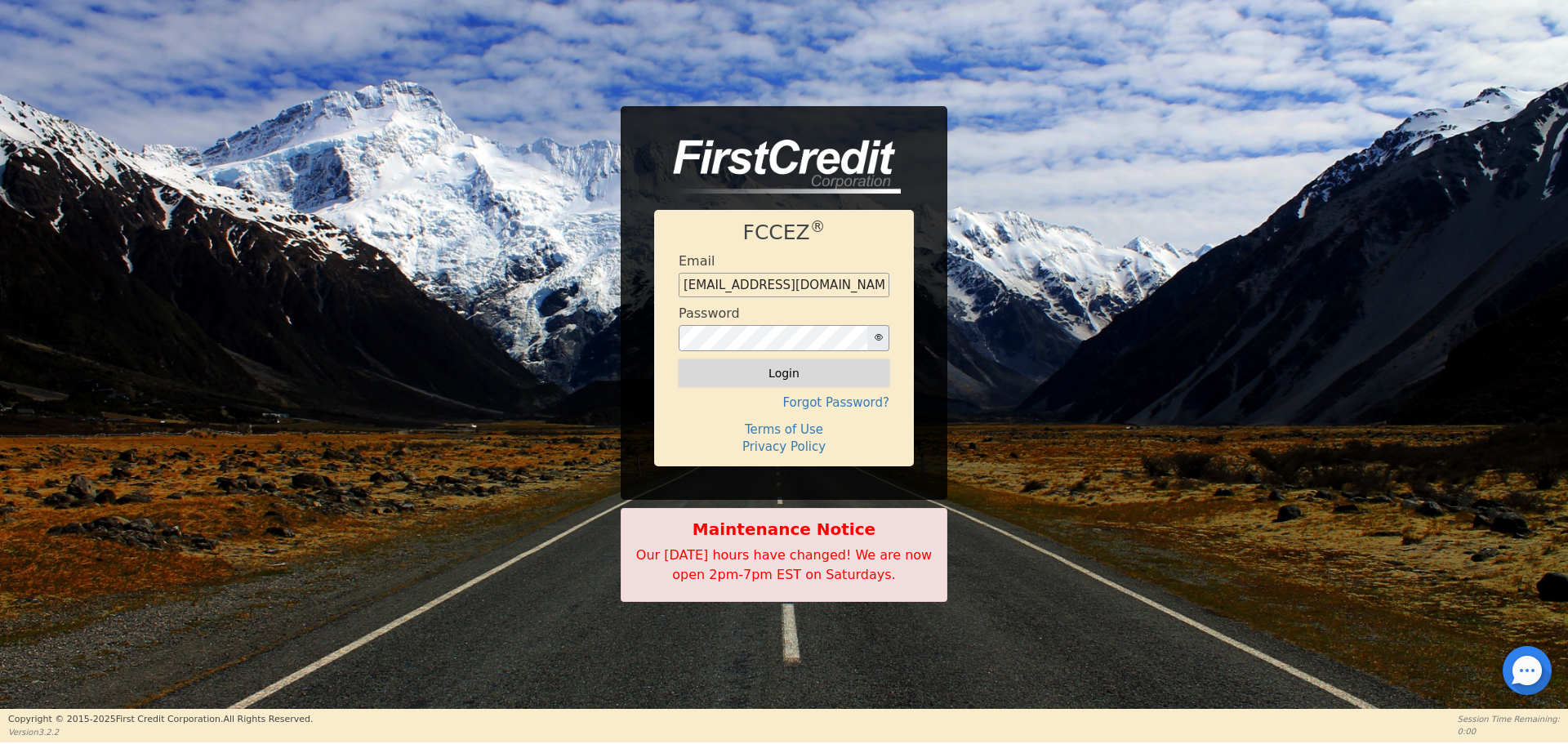
click at [845, 365] on button "Login" at bounding box center [784, 373] width 211 height 28
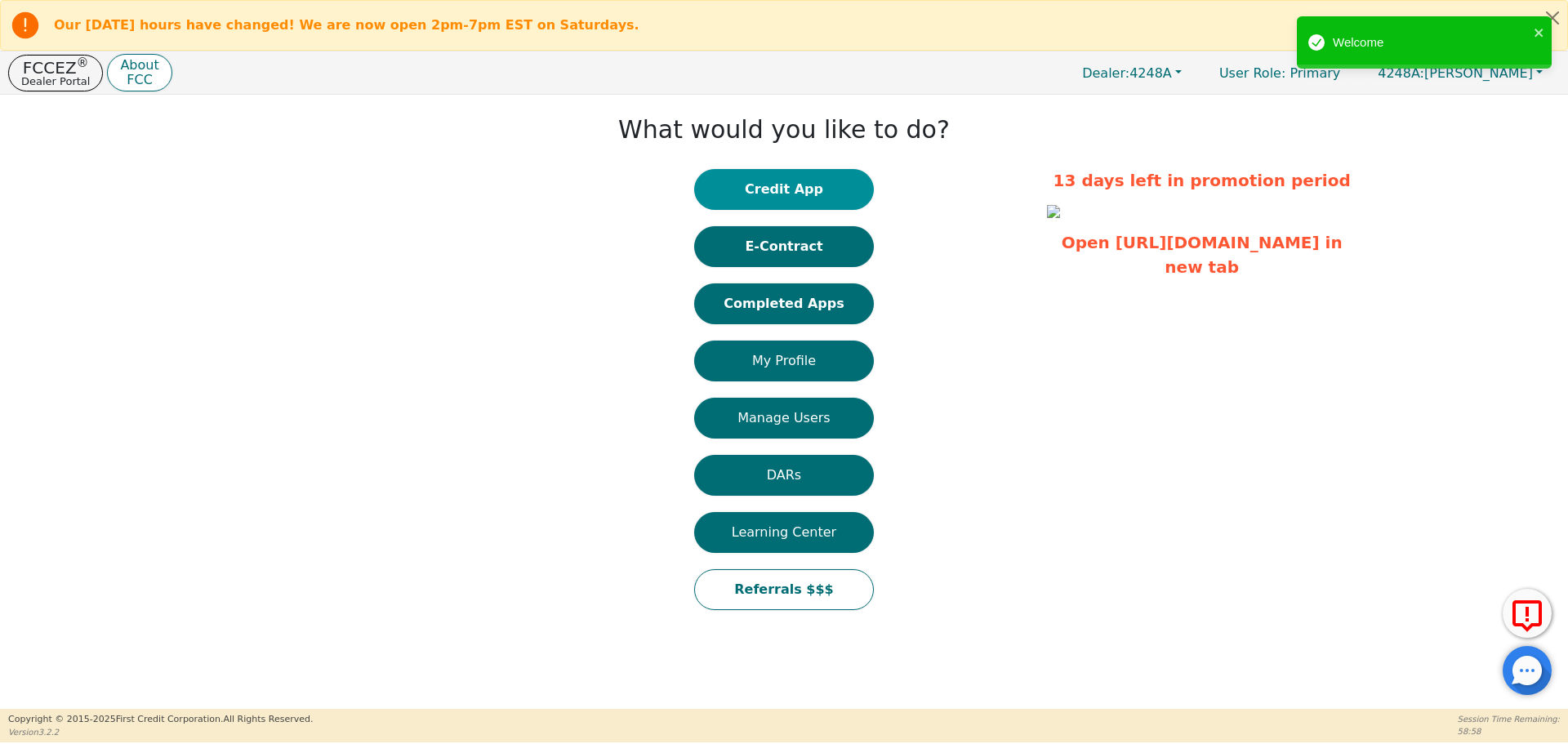
click at [763, 191] on button "Credit App" at bounding box center [784, 189] width 180 height 41
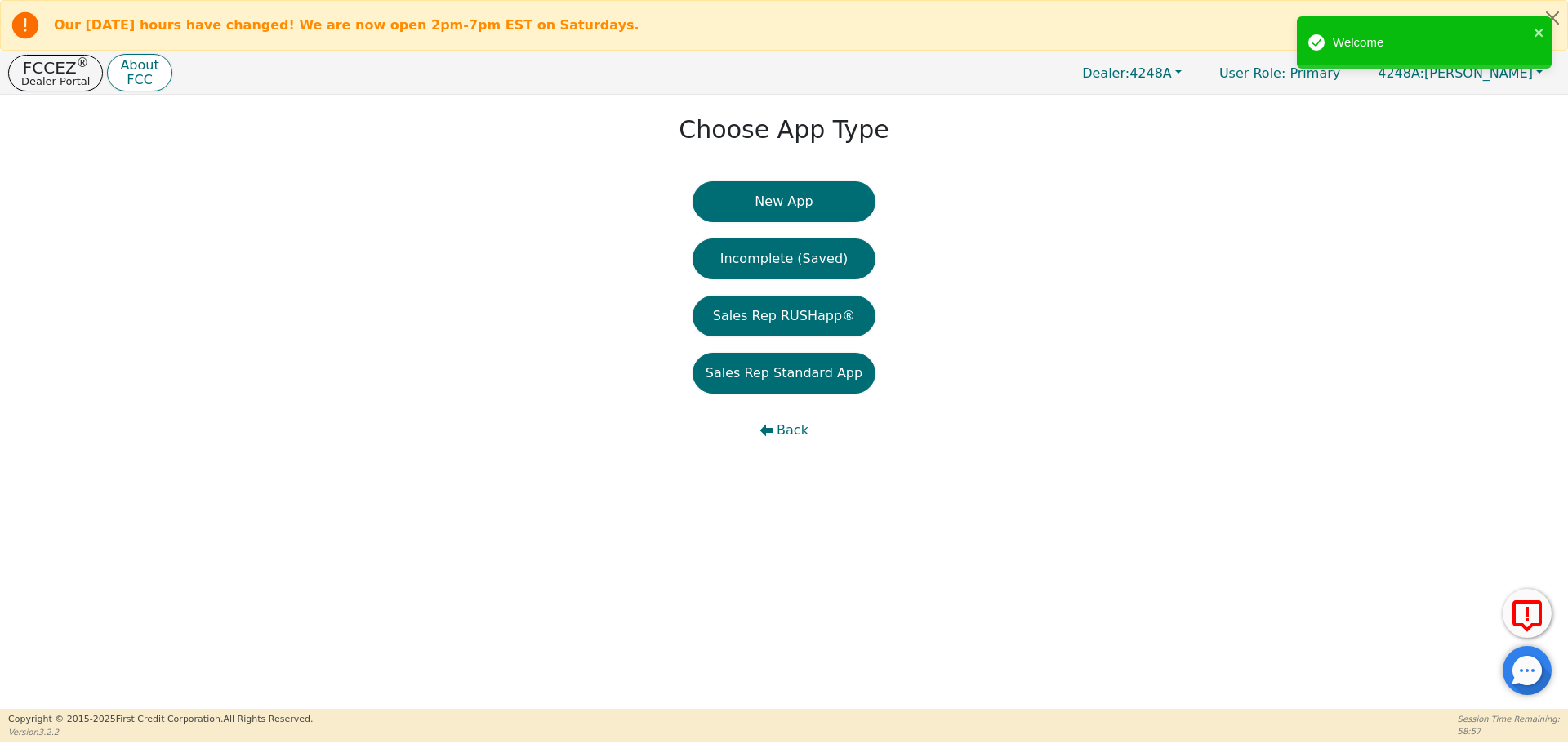
click at [763, 191] on button "New App" at bounding box center [784, 201] width 183 height 41
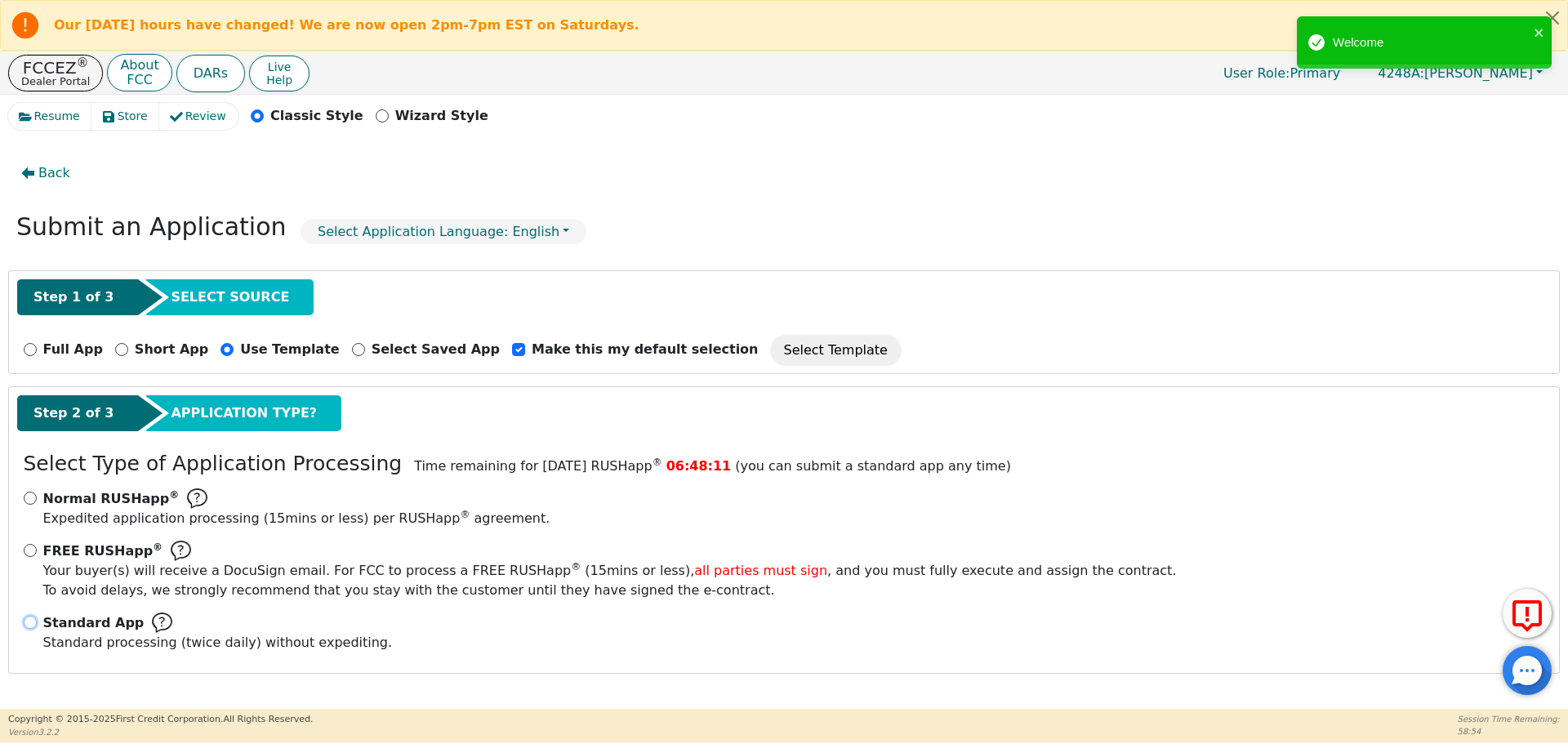
click at [26, 618] on input "Standard App Standard processing (twice daily) without expediting." at bounding box center [30, 621] width 13 height 13
radio input "true"
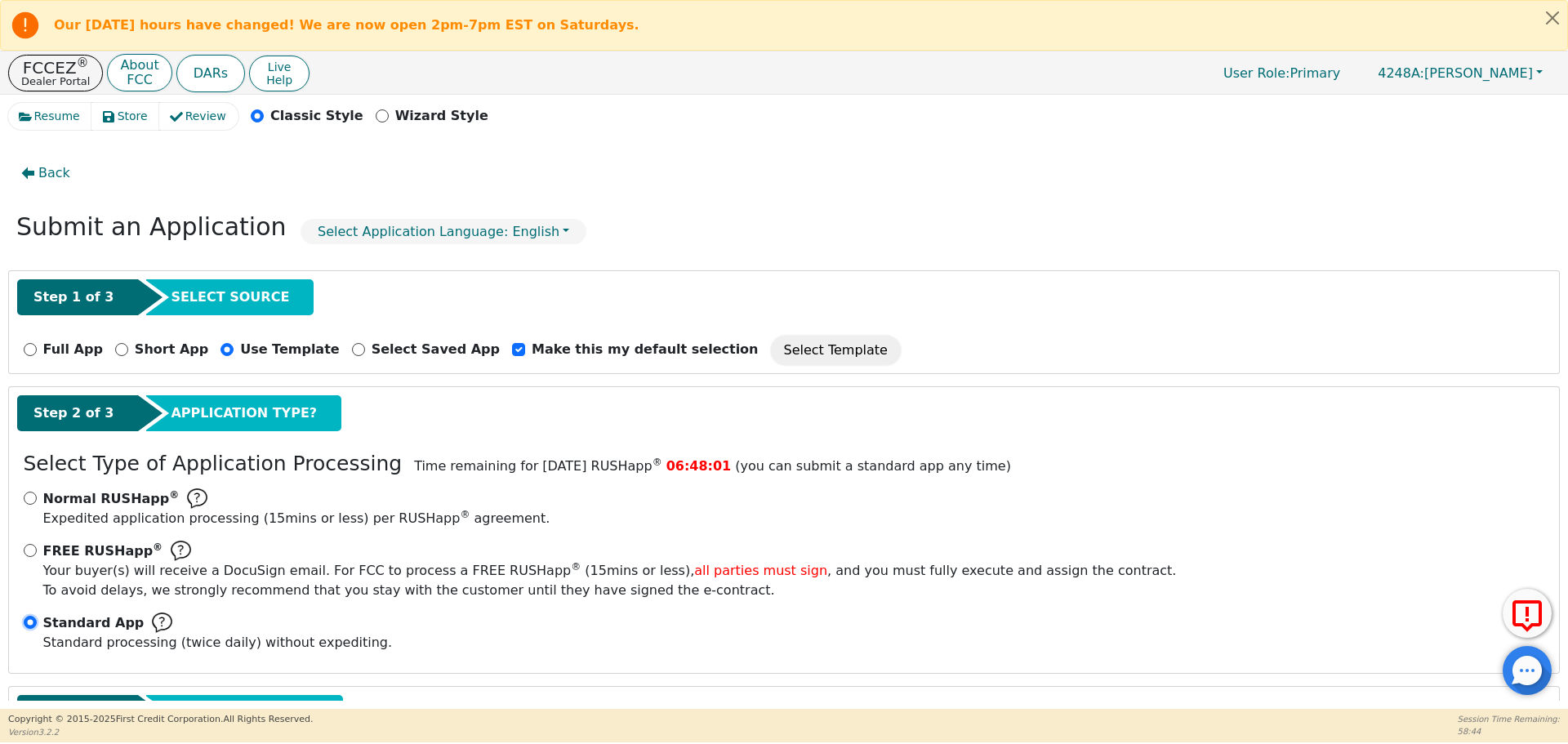
scroll to position [132, 0]
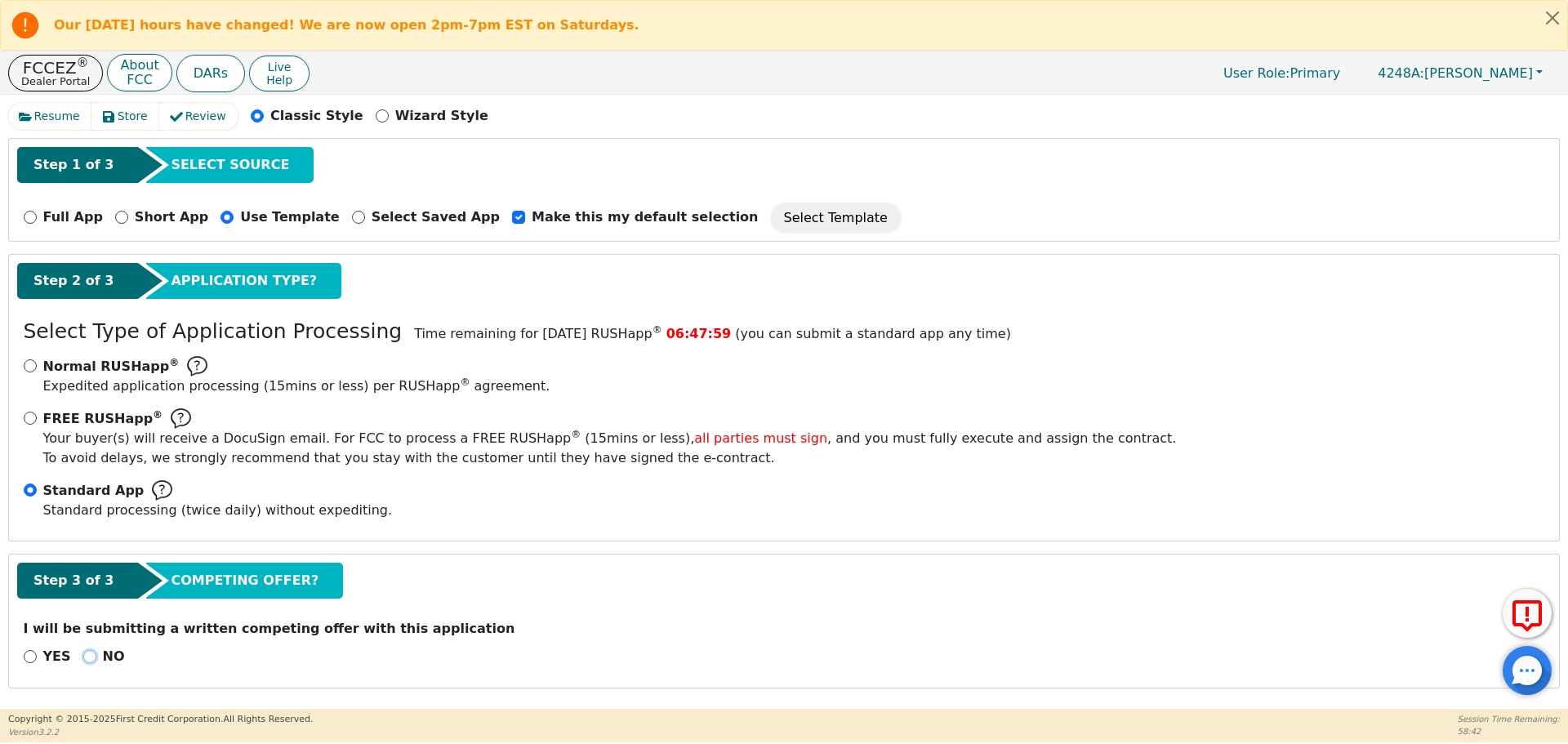
click at [84, 655] on input "NO" at bounding box center [90, 656] width 13 height 13
radio input "true"
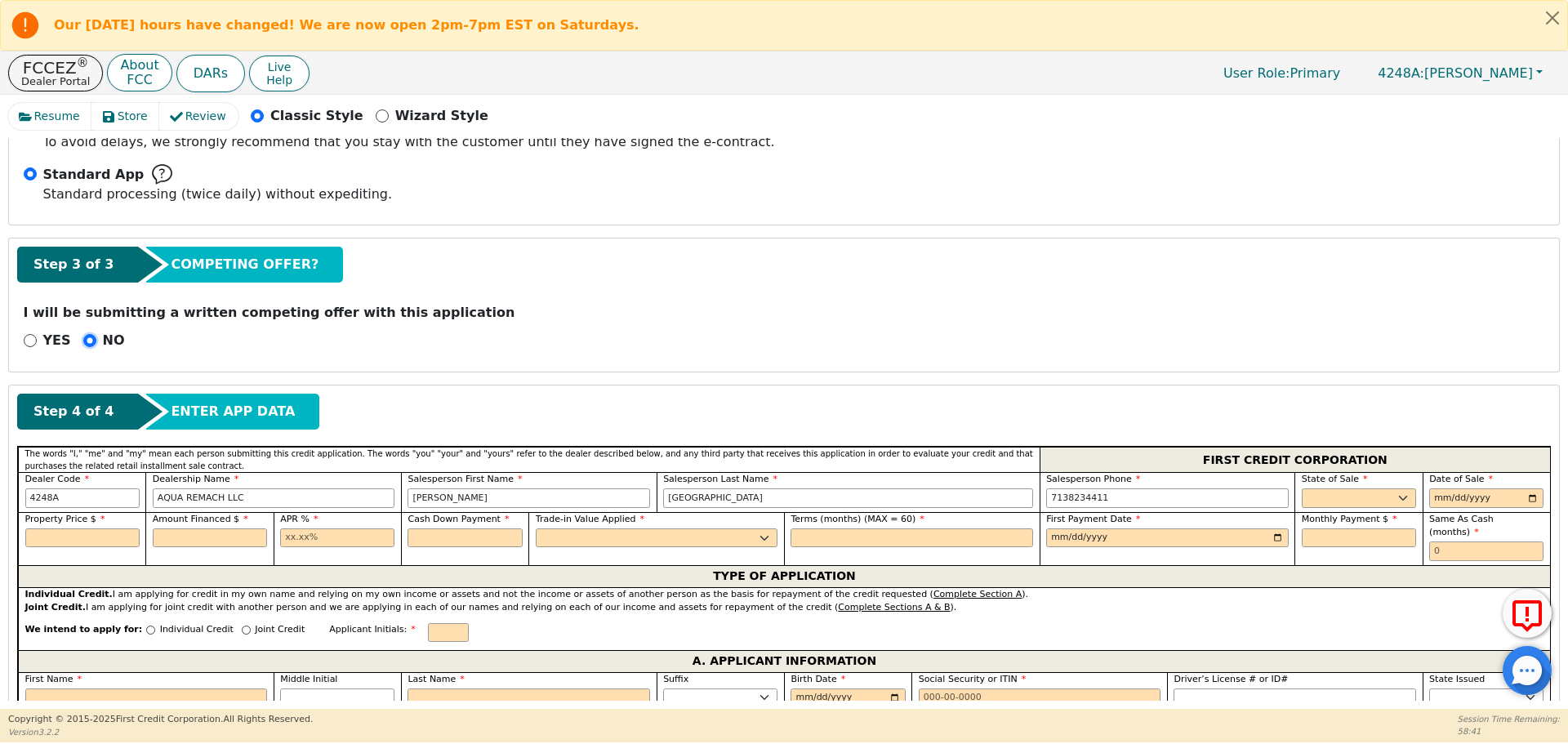
scroll to position [516, 0]
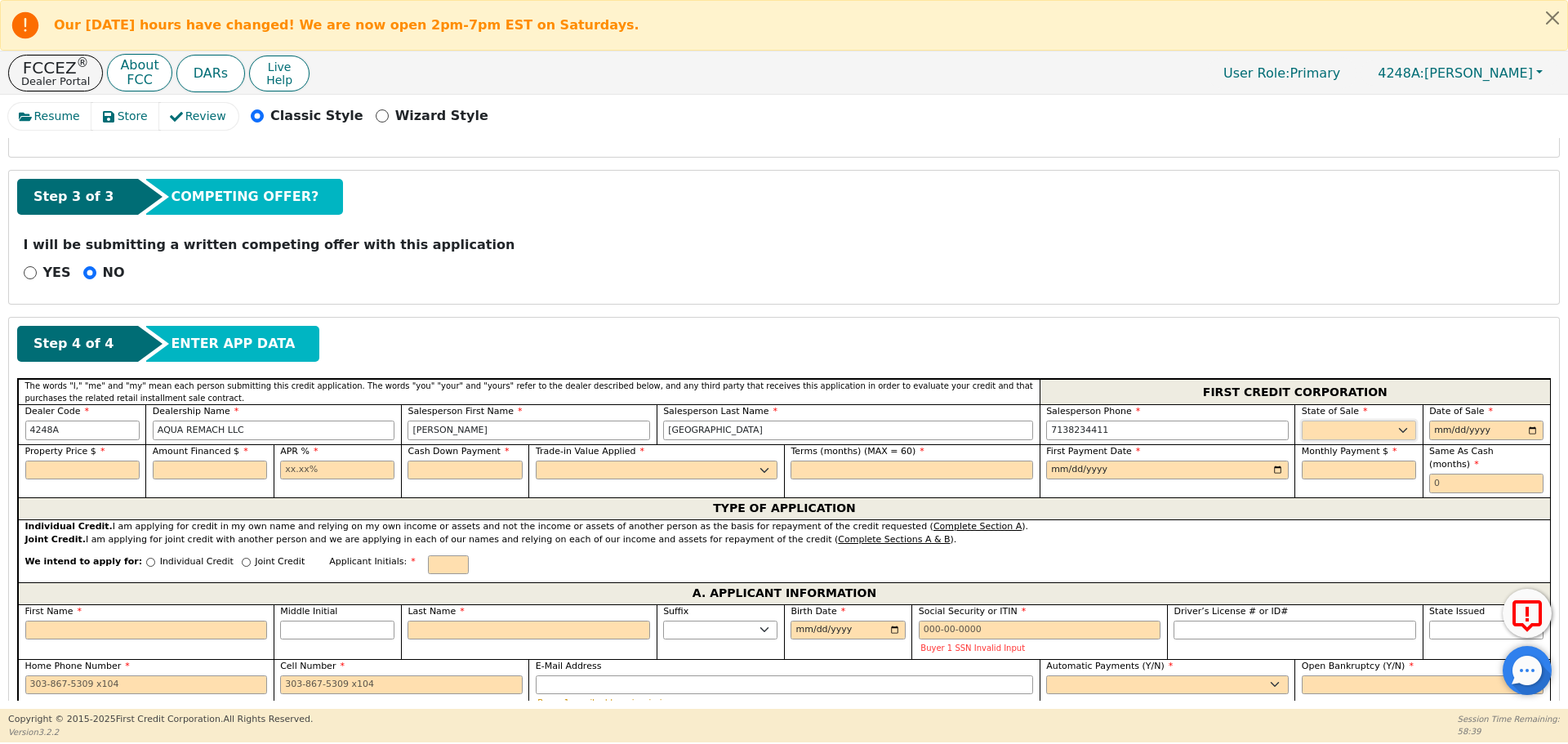
click at [1313, 433] on select "AK AL AR AZ CA CO CT DC DE FL [GEOGRAPHIC_DATA] HI IA ID IL IN KS [GEOGRAPHIC_D…" at bounding box center [1358, 429] width 114 height 19
select select "[GEOGRAPHIC_DATA]"
click at [1301, 420] on select "AK AL AR AZ CA CO CT DC DE FL [GEOGRAPHIC_DATA] HI IA ID IL IN KS [GEOGRAPHIC_D…" at bounding box center [1358, 429] width 114 height 19
type input "0199-09-18"
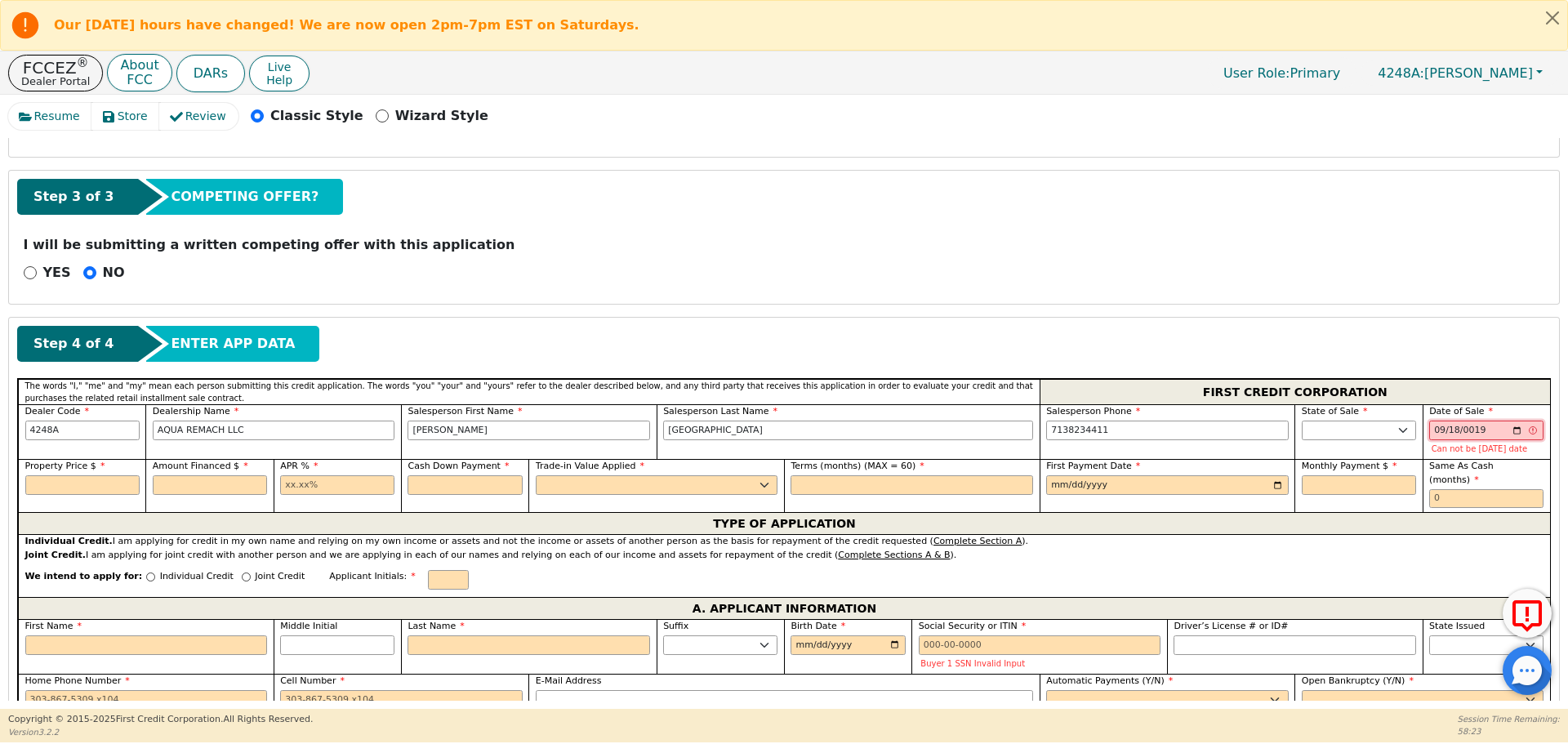
click at [1465, 429] on input "[DATE]" at bounding box center [1486, 429] width 114 height 19
type input "[DATE]"
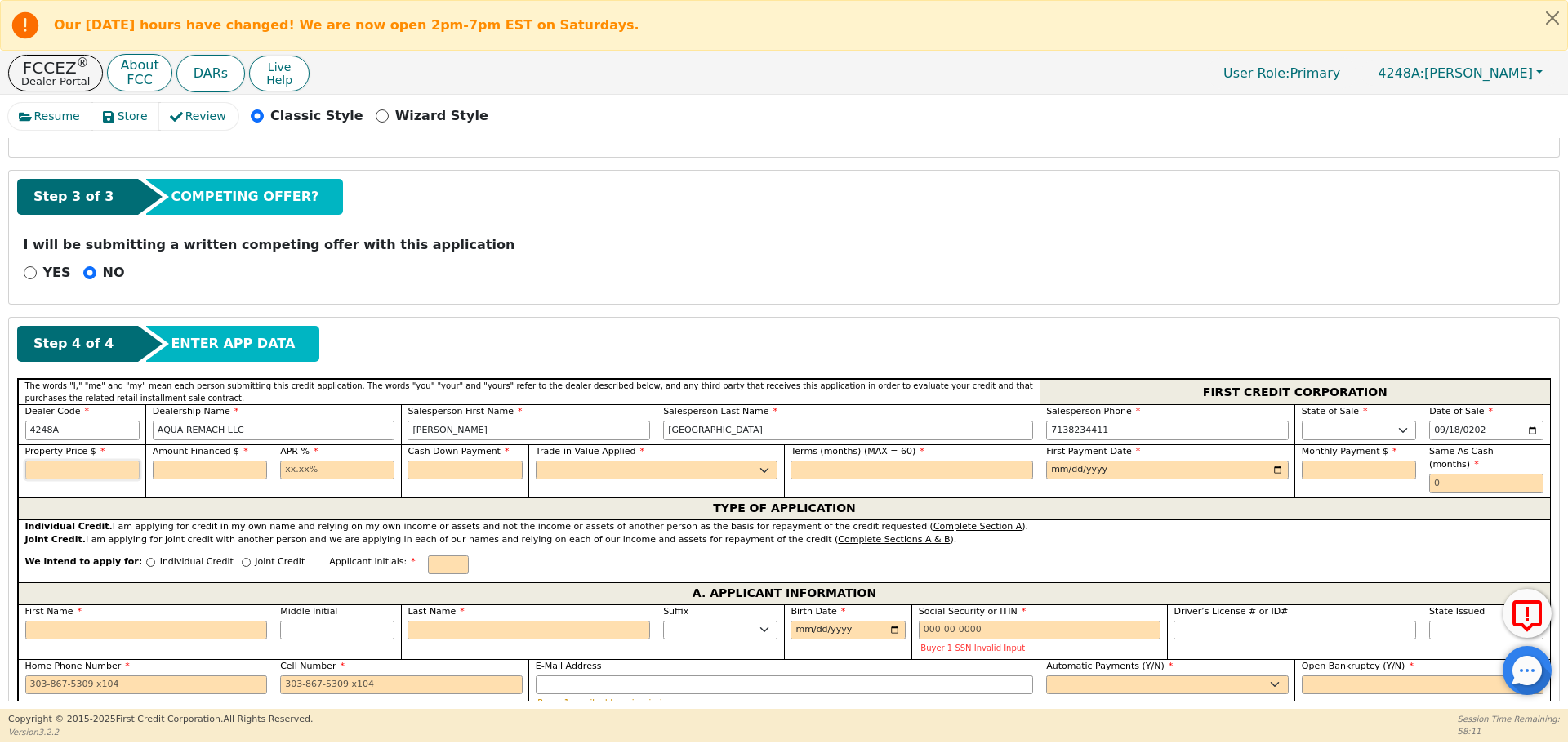
click at [71, 475] on input "text" at bounding box center [82, 470] width 114 height 19
type input "8990.00"
type input "17.99"
type input "0.00"
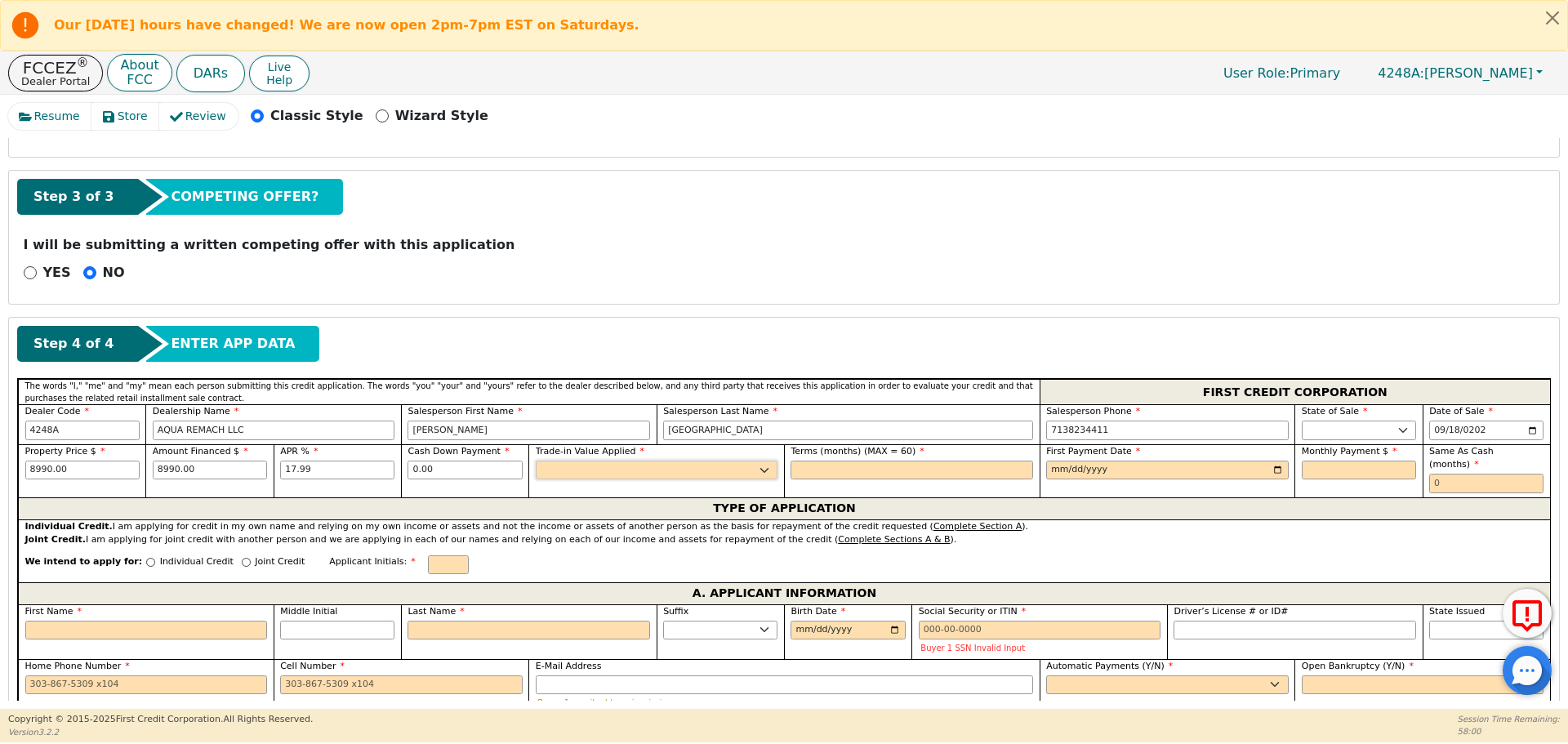
select select "n"
type input "60"
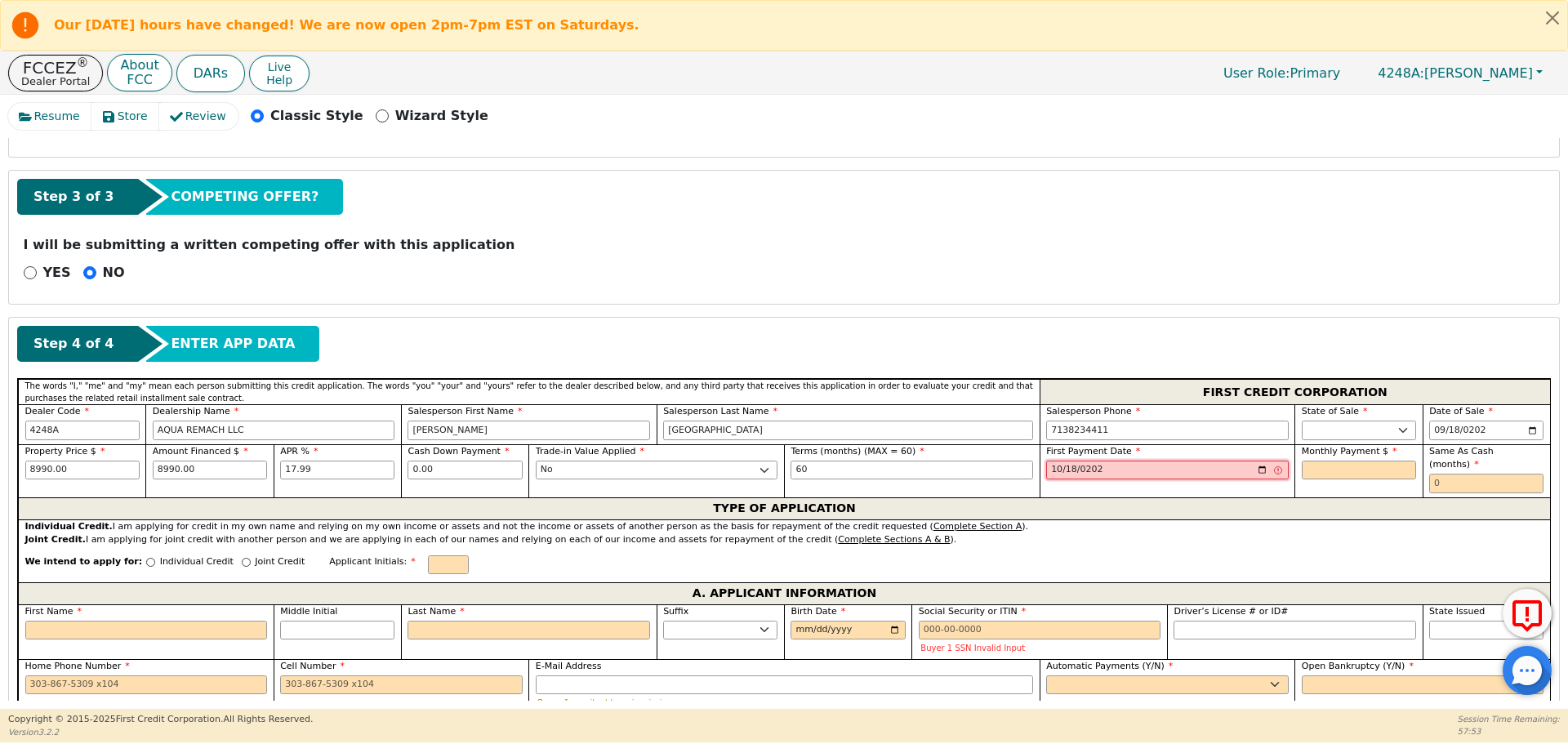
type input "[DATE]"
click at [146, 558] on input "Individual Credit" at bounding box center [151, 562] width 9 height 9
radio input "true"
click at [130, 621] on input "First Name" at bounding box center [146, 630] width 242 height 19
type input "S"
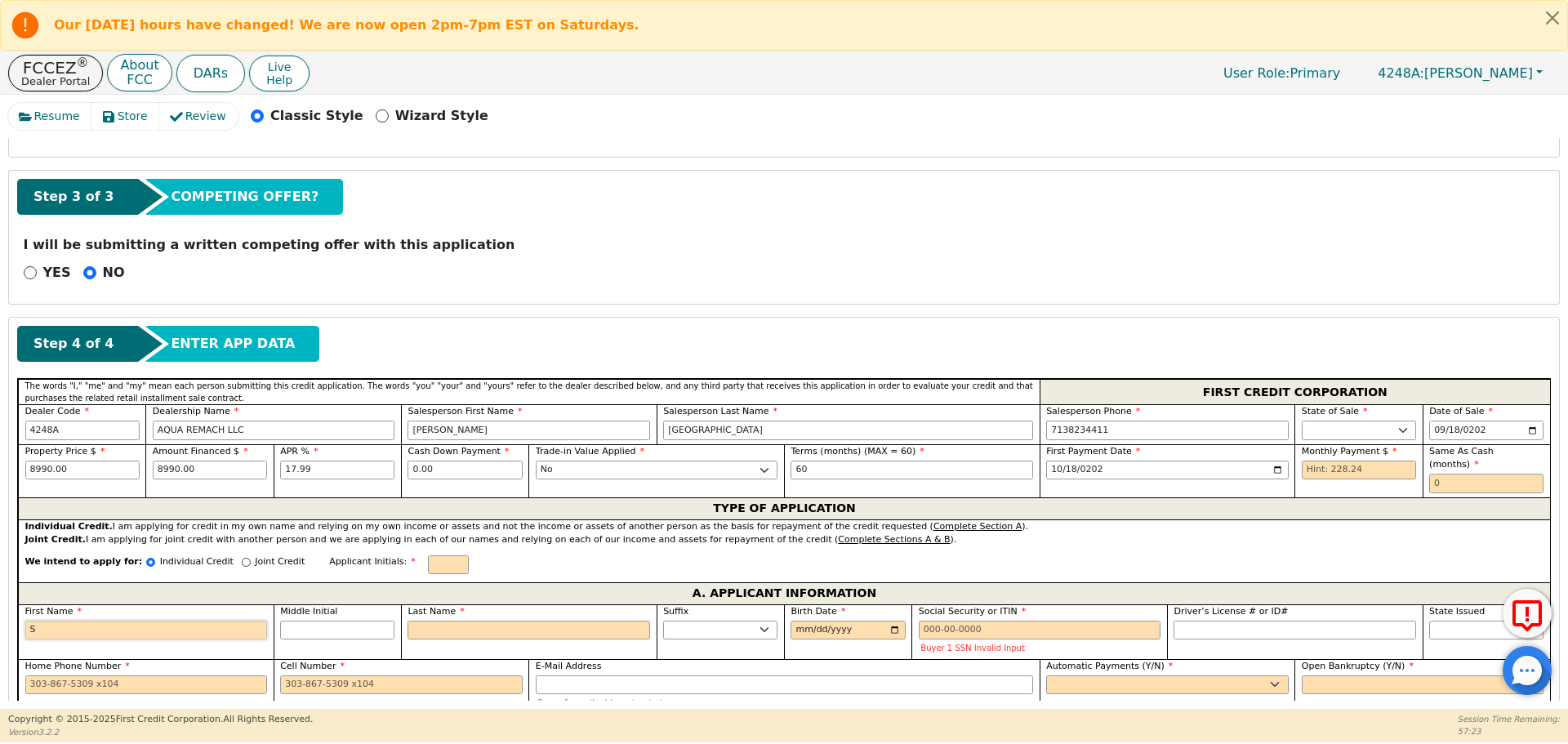
type input "S"
type input "St"
type input "Step"
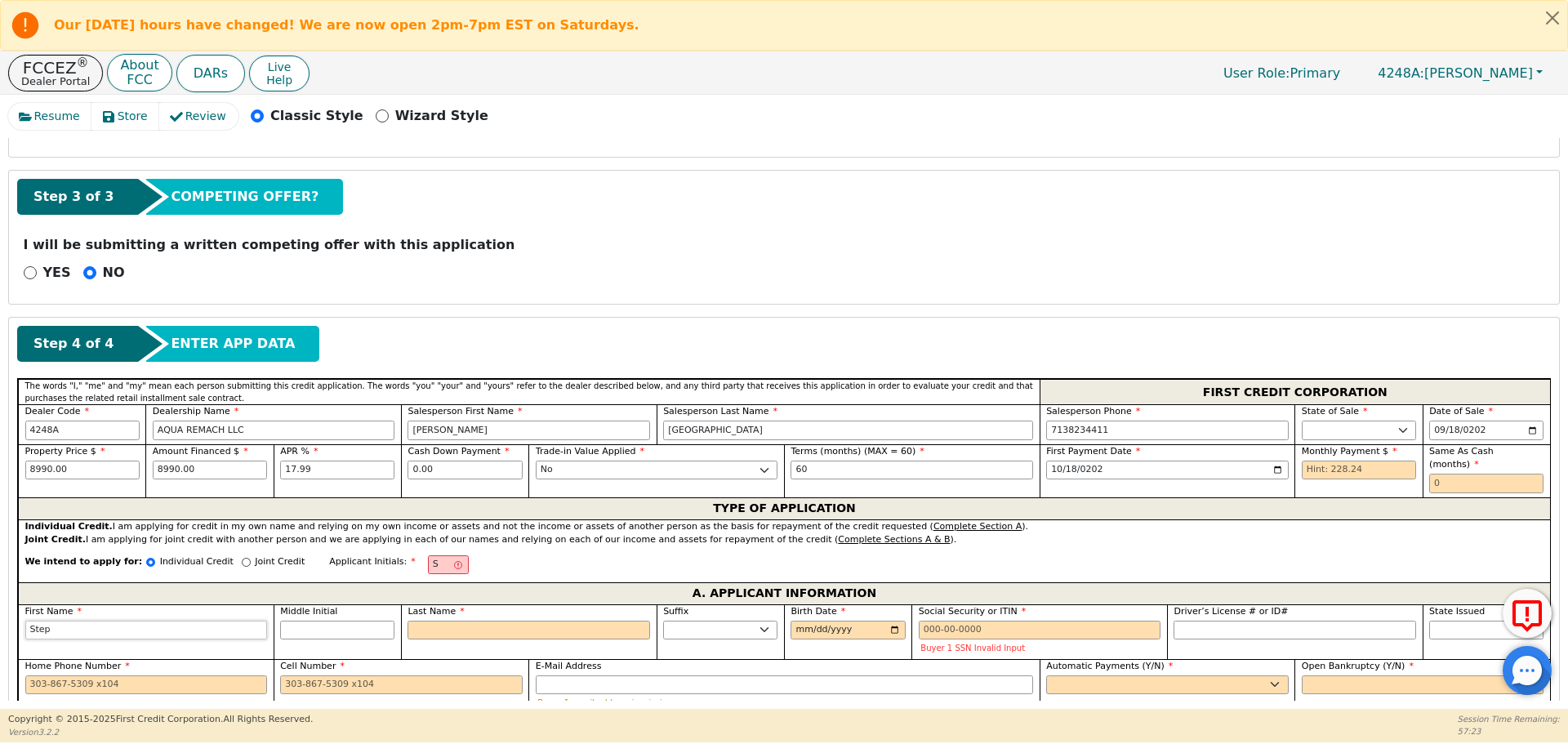
type input "Step"
type input "Stephe"
type input "[PERSON_NAME]"
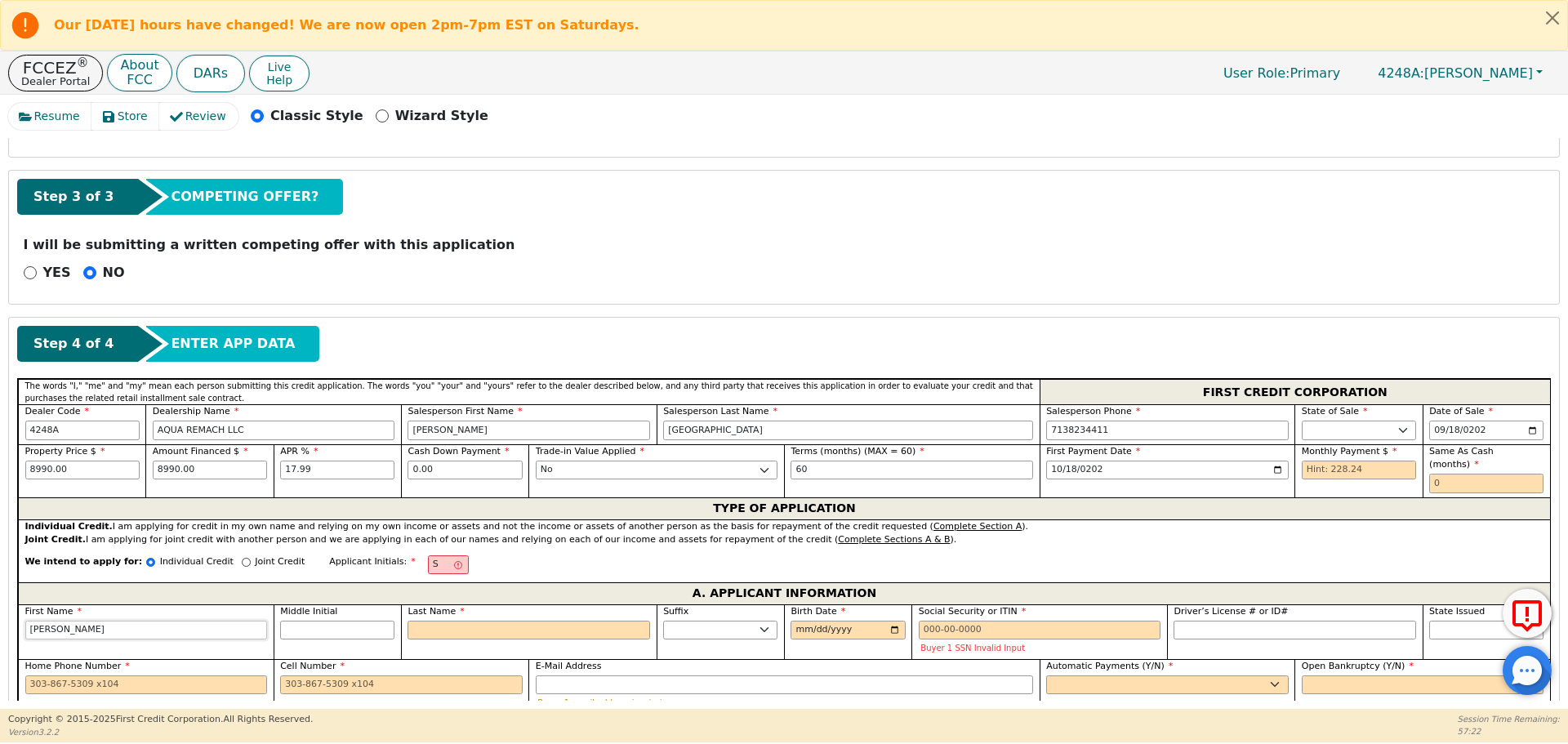
type input "[PERSON_NAME]"
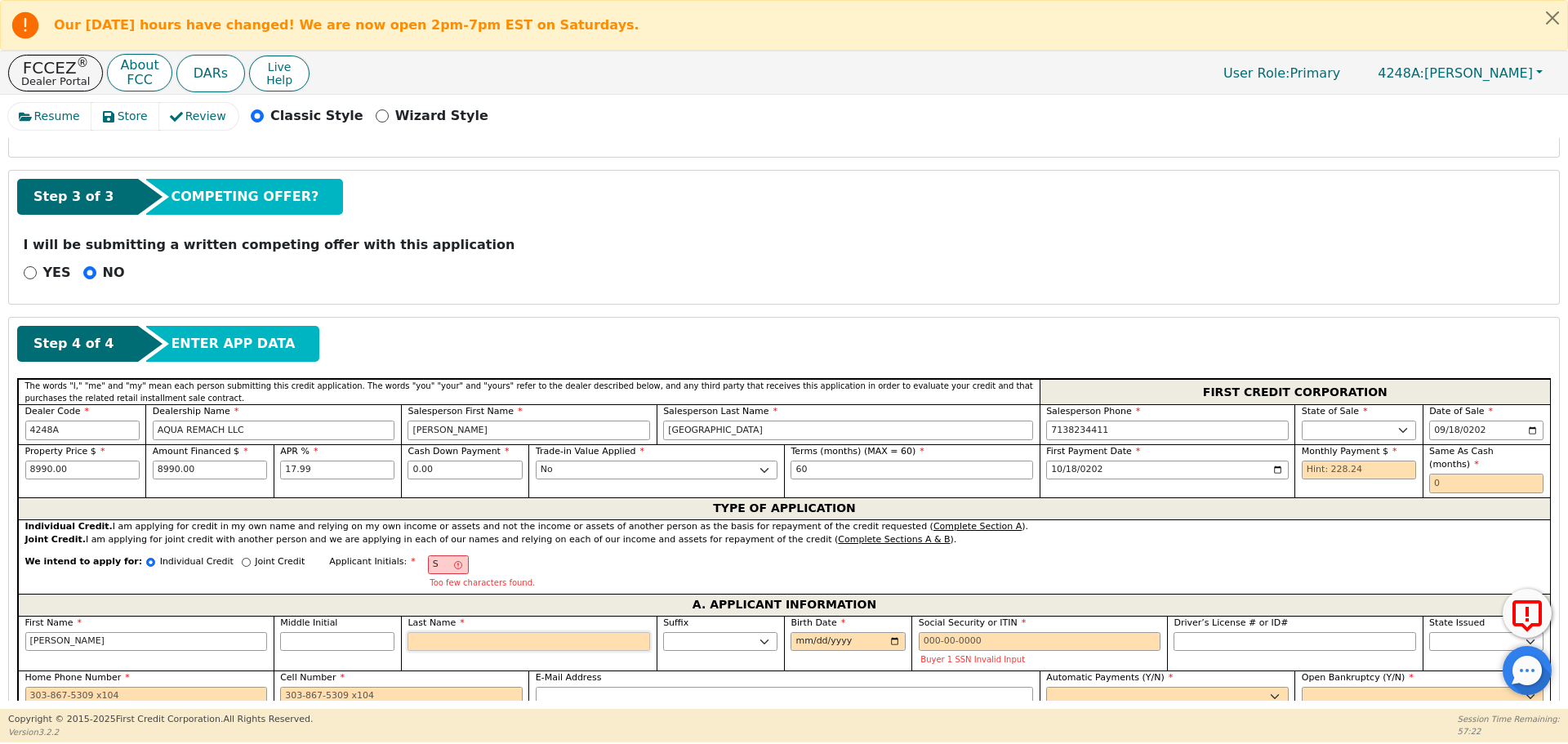
type input "SC"
type input "C"
type input "[PERSON_NAME]"
type input "Ca"
type input "[PERSON_NAME]"
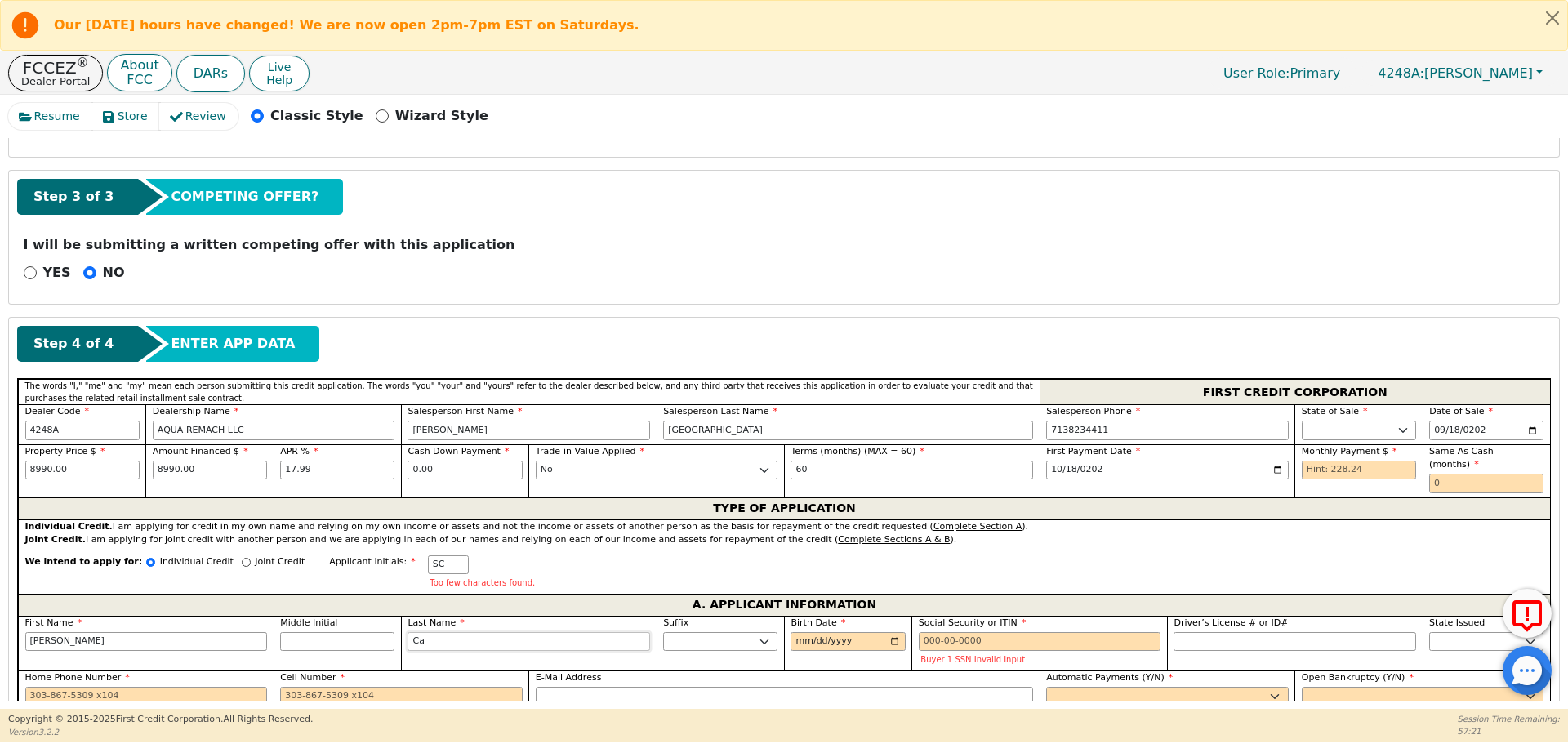
type input "Car"
type input "[PERSON_NAME]"
type input "Cart"
type input "[PERSON_NAME]"
type input "Carte"
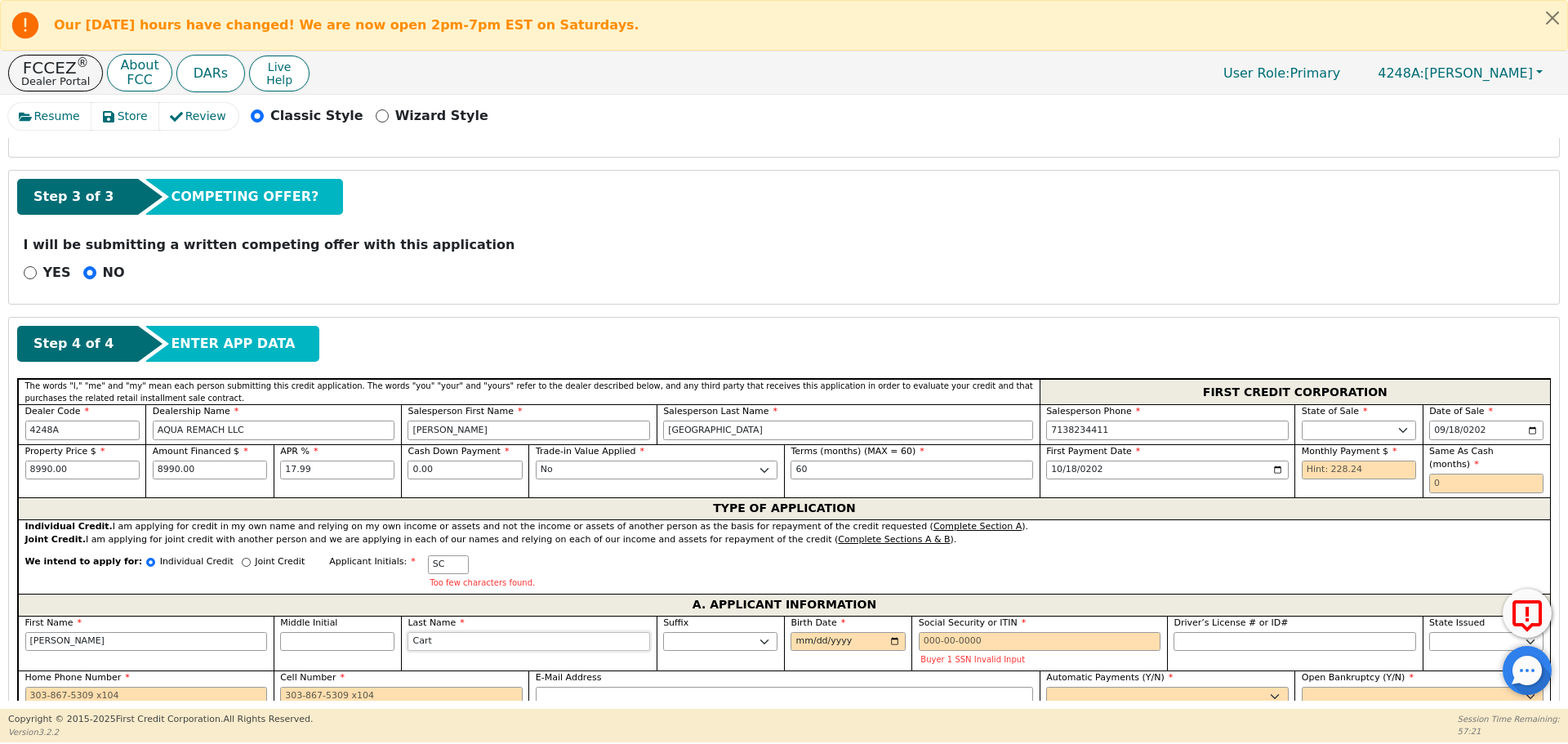
type input "[PERSON_NAME]"
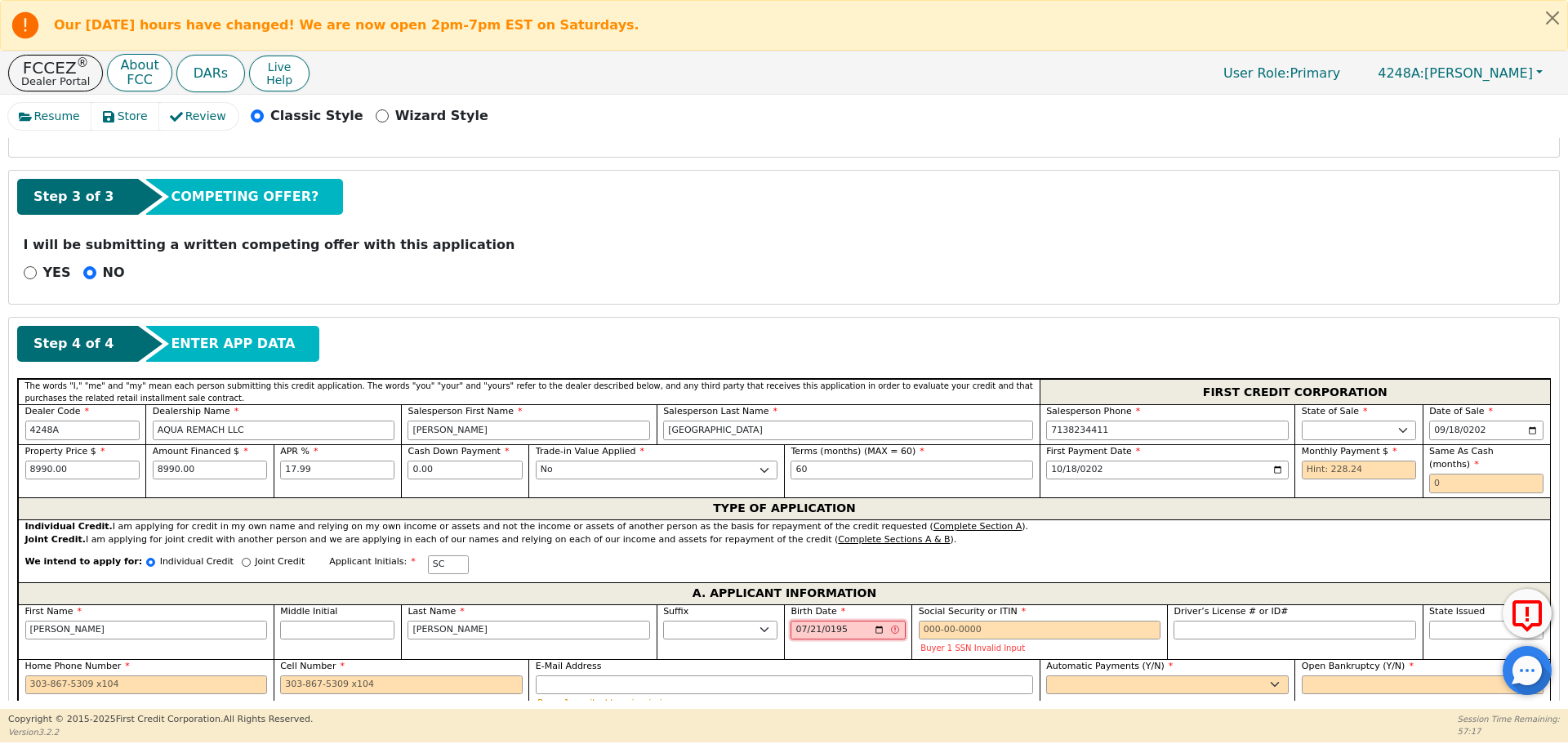
type input "[DATE]"
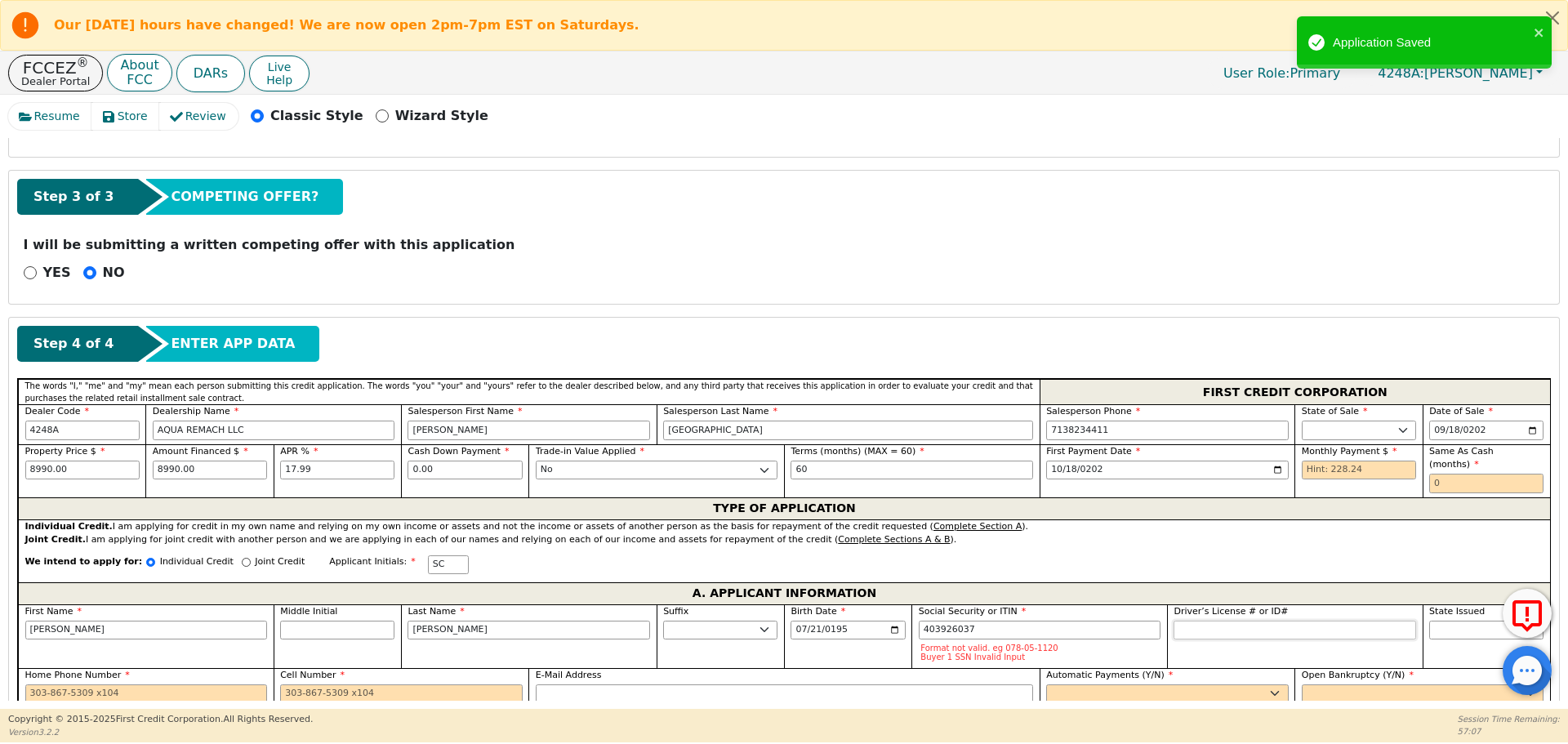
type input "***-**-6037"
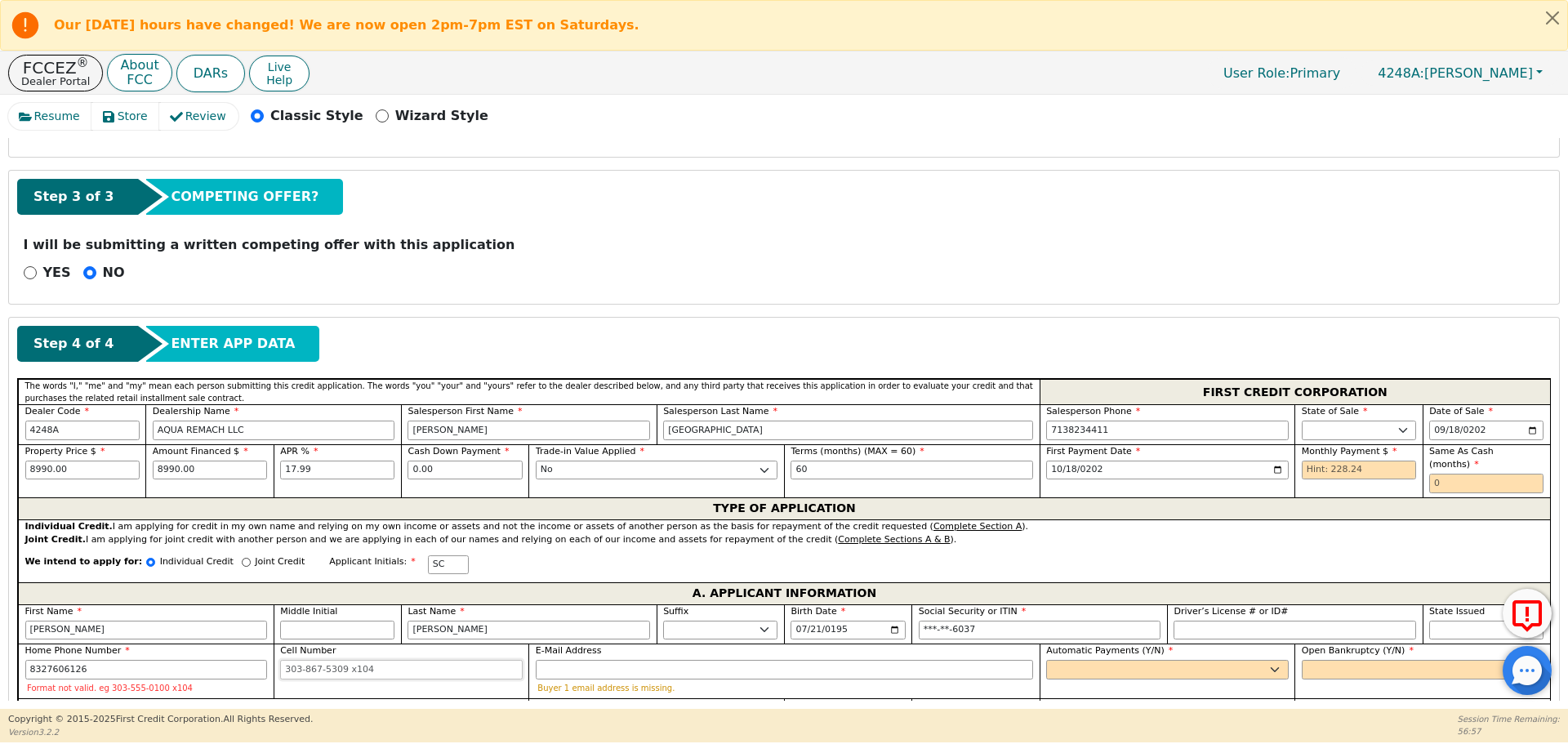
type input "[PHONE_NUMBER]"
type input "[EMAIL_ADDRESS][DOMAIN_NAME]"
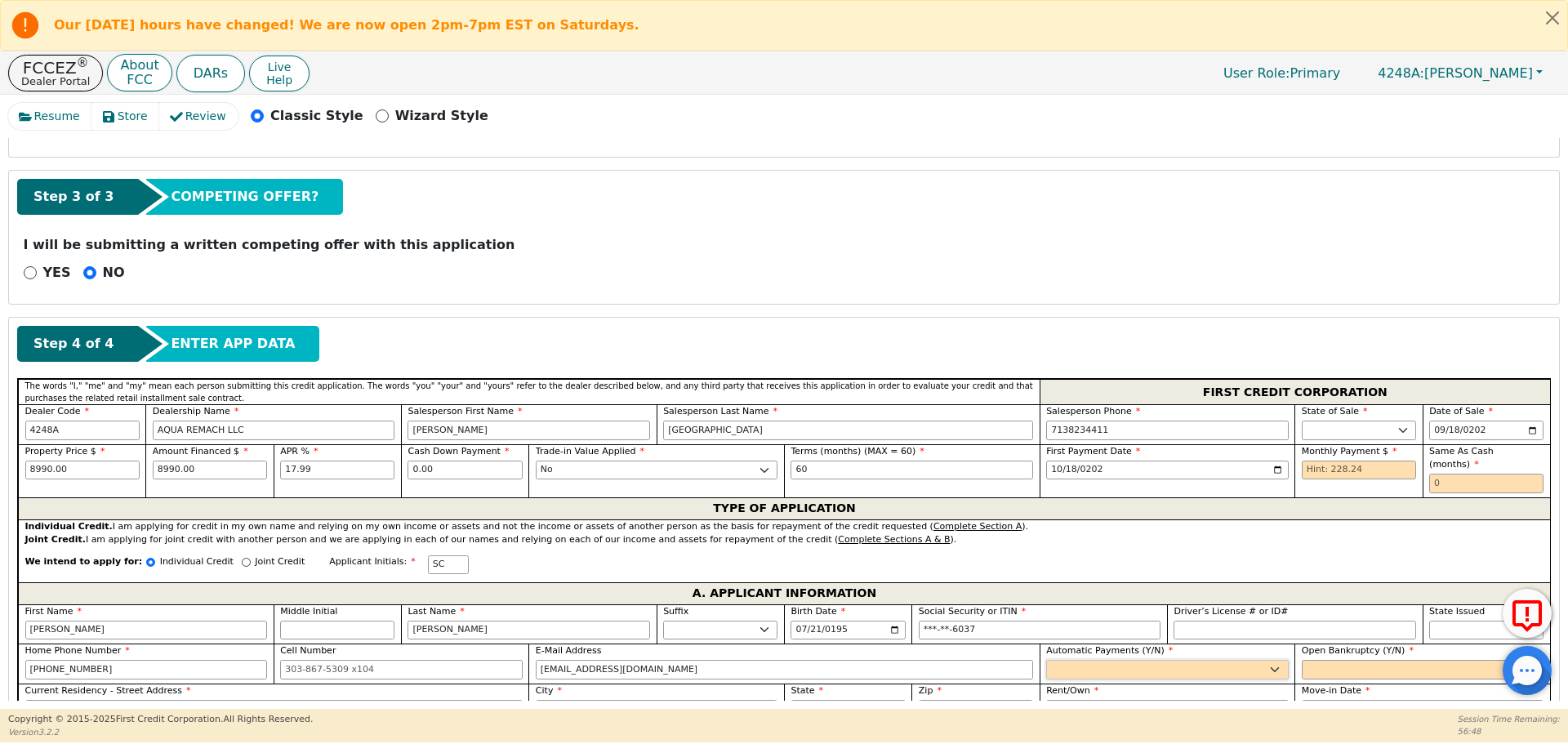
select select "y"
type input "[PERSON_NAME]"
select select "n"
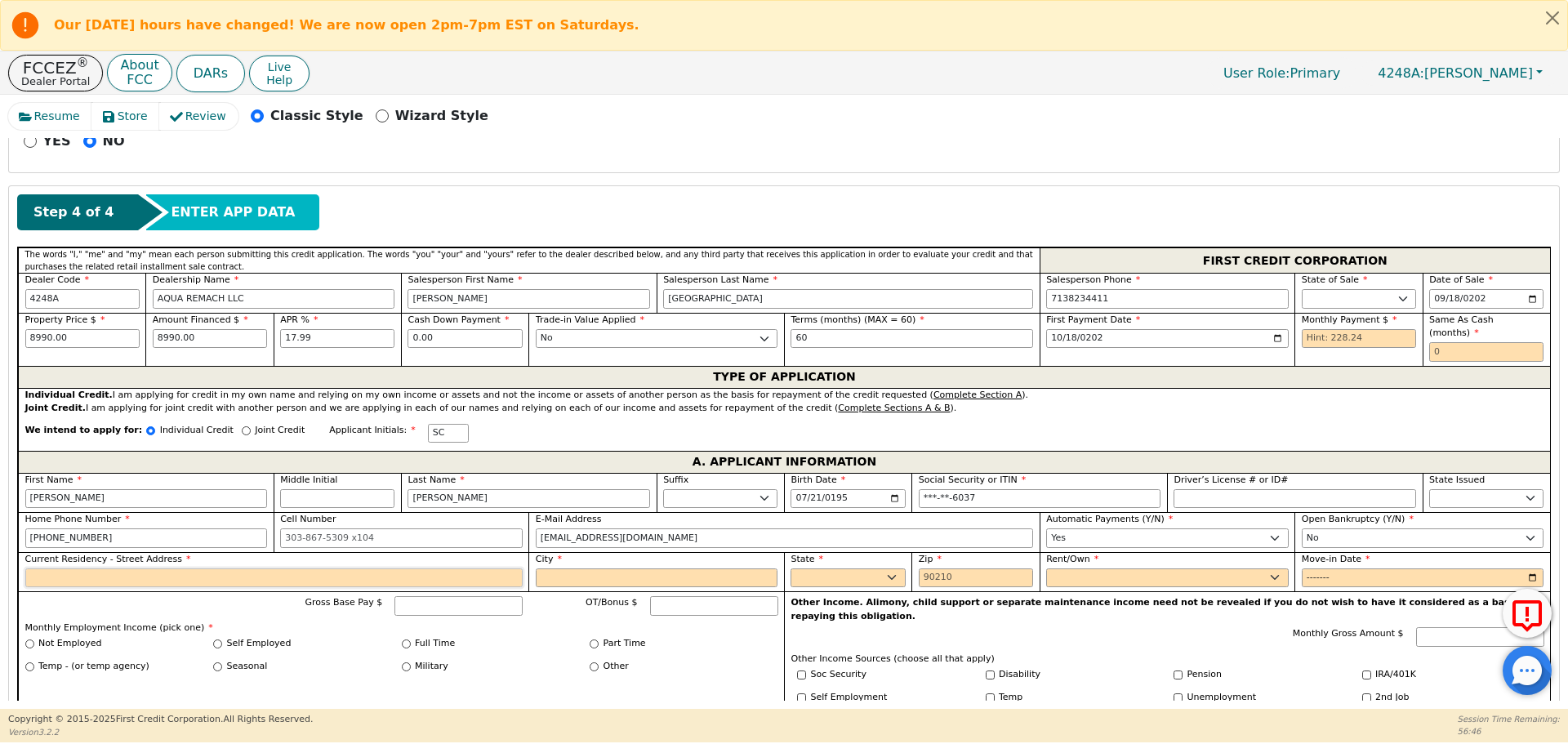
scroll to position [650, 0]
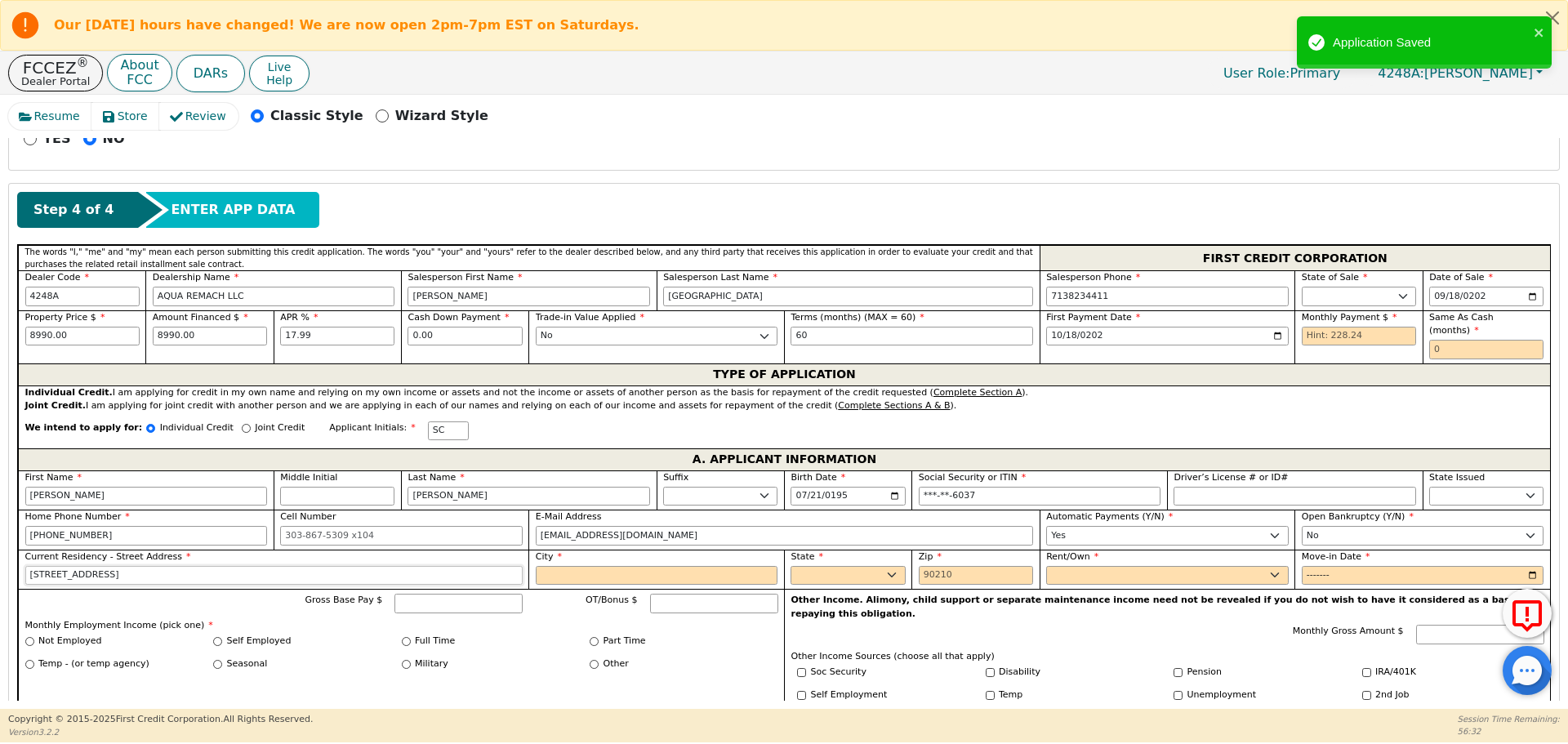
type input "[STREET_ADDRESS]"
type input "C"
type input "[GEOGRAPHIC_DATA]"
select select "[GEOGRAPHIC_DATA]"
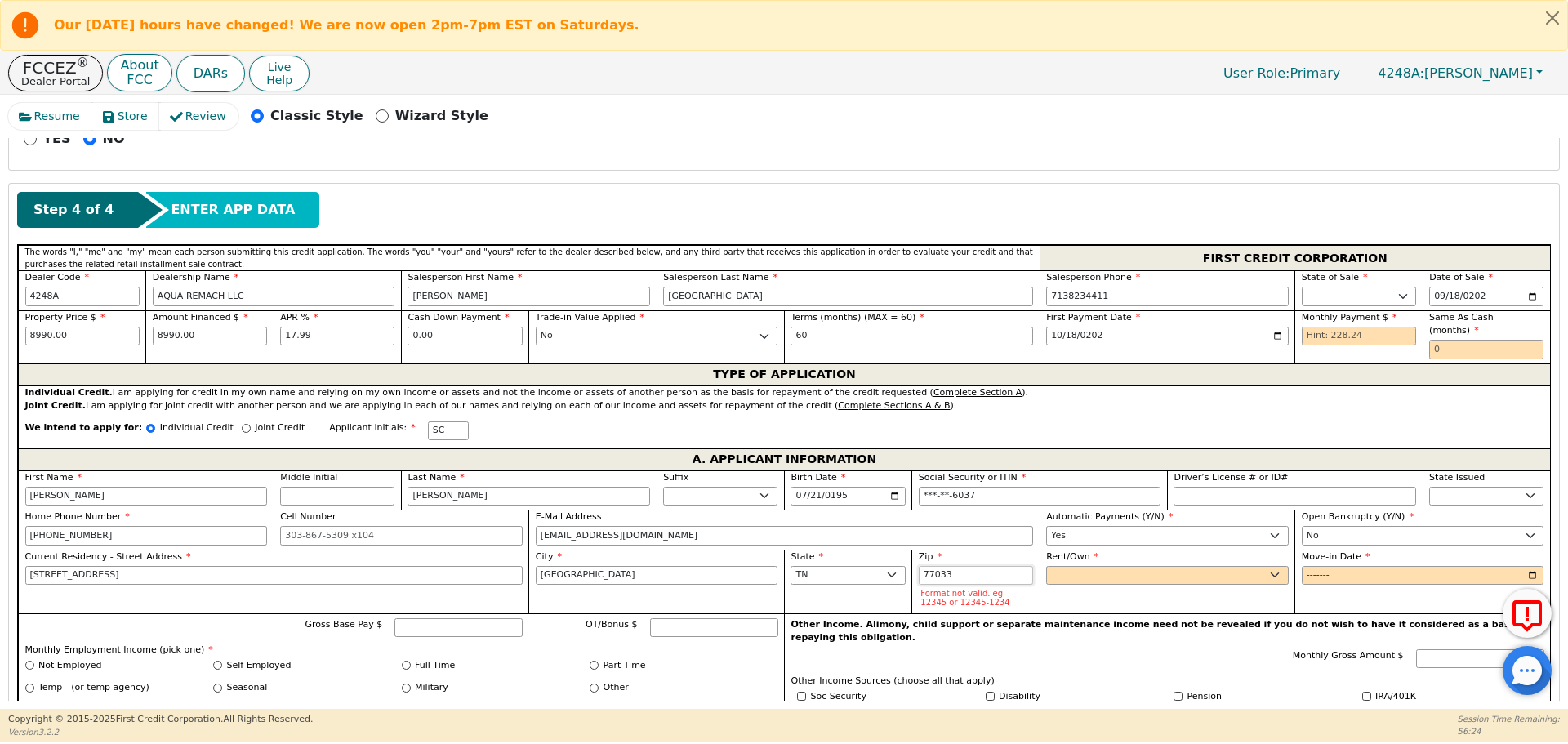
type input "77033"
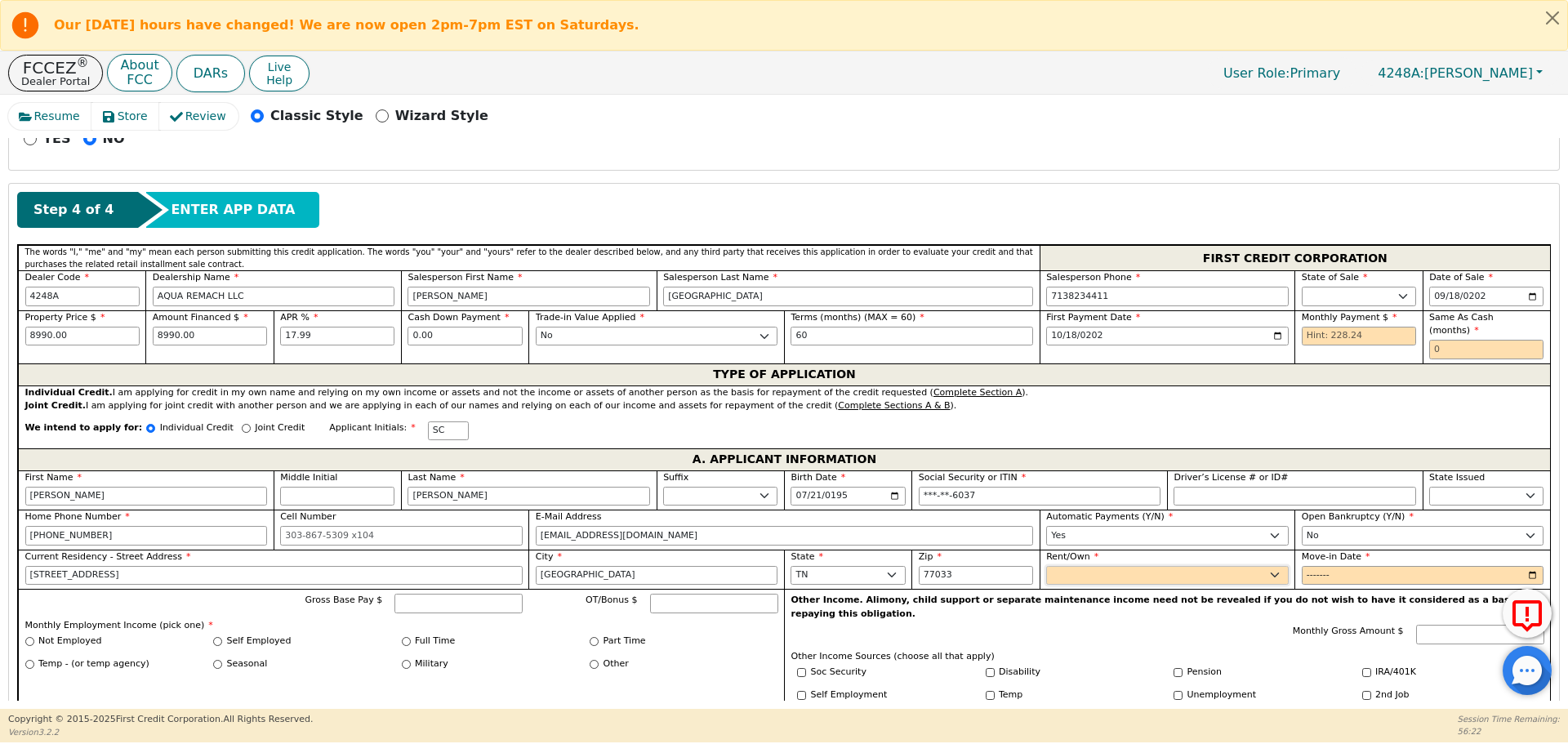
select select "Rent"
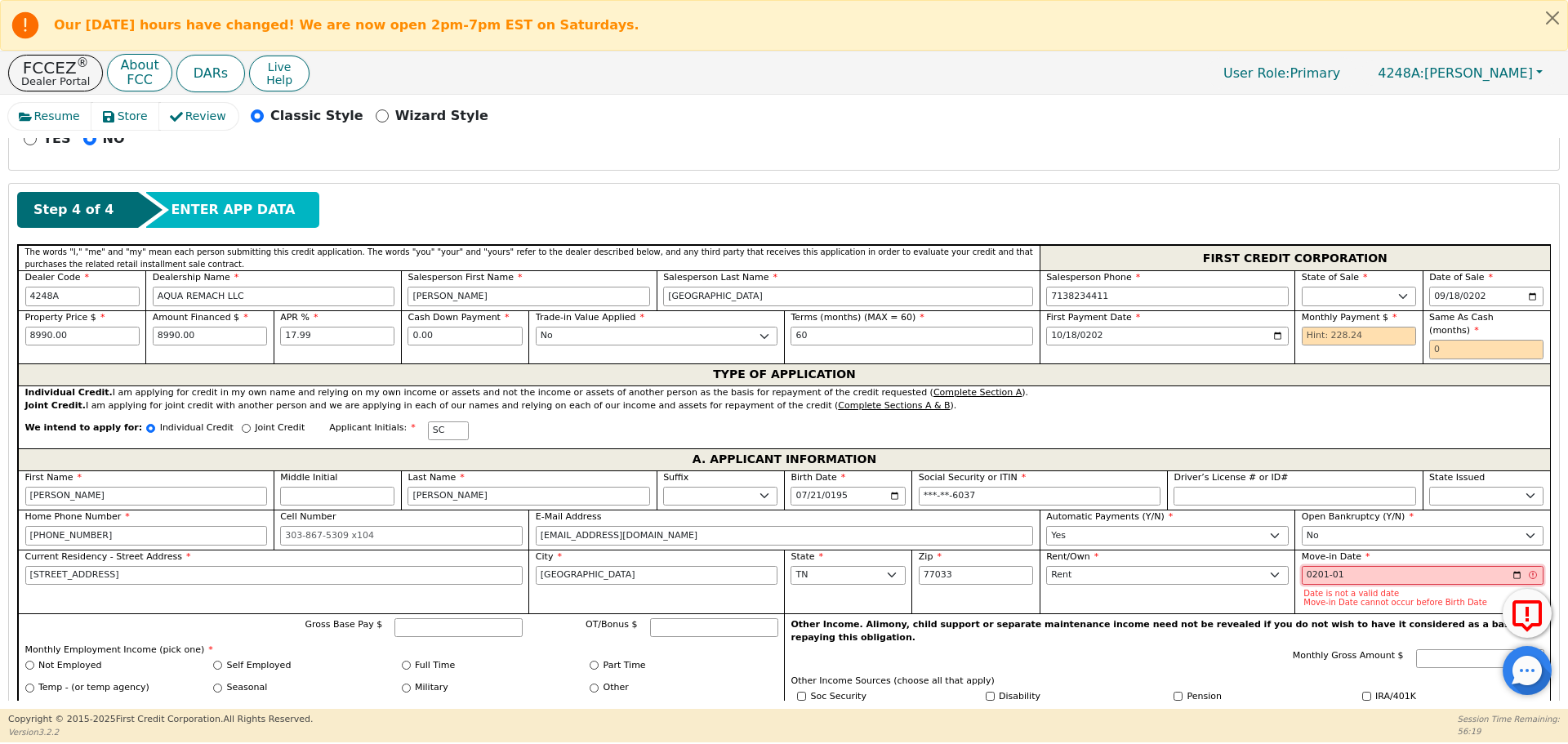
type input "2018-01"
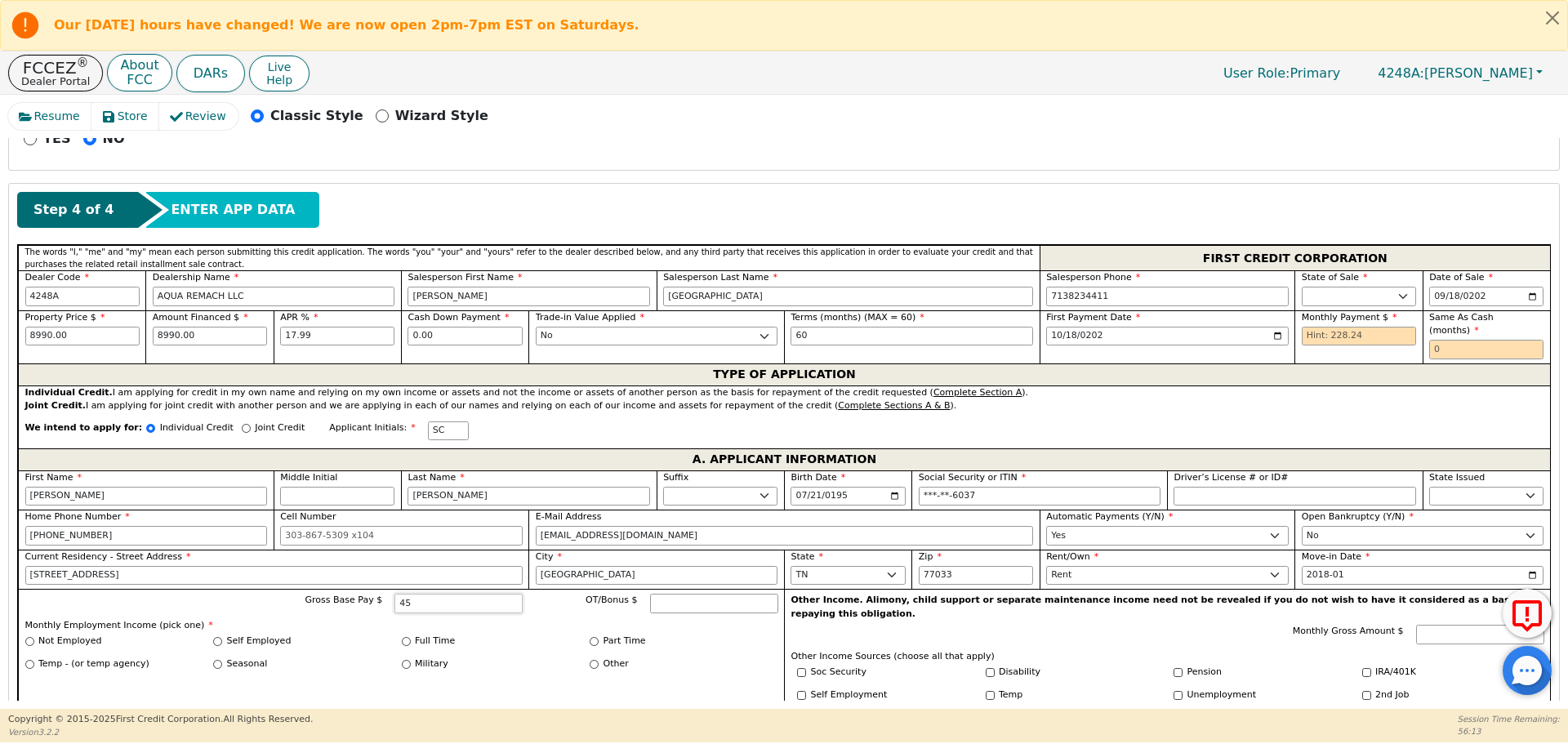
type input "4"
type input "5900.00"
click at [407, 637] on input "Full Time" at bounding box center [406, 641] width 9 height 9
radio input "true"
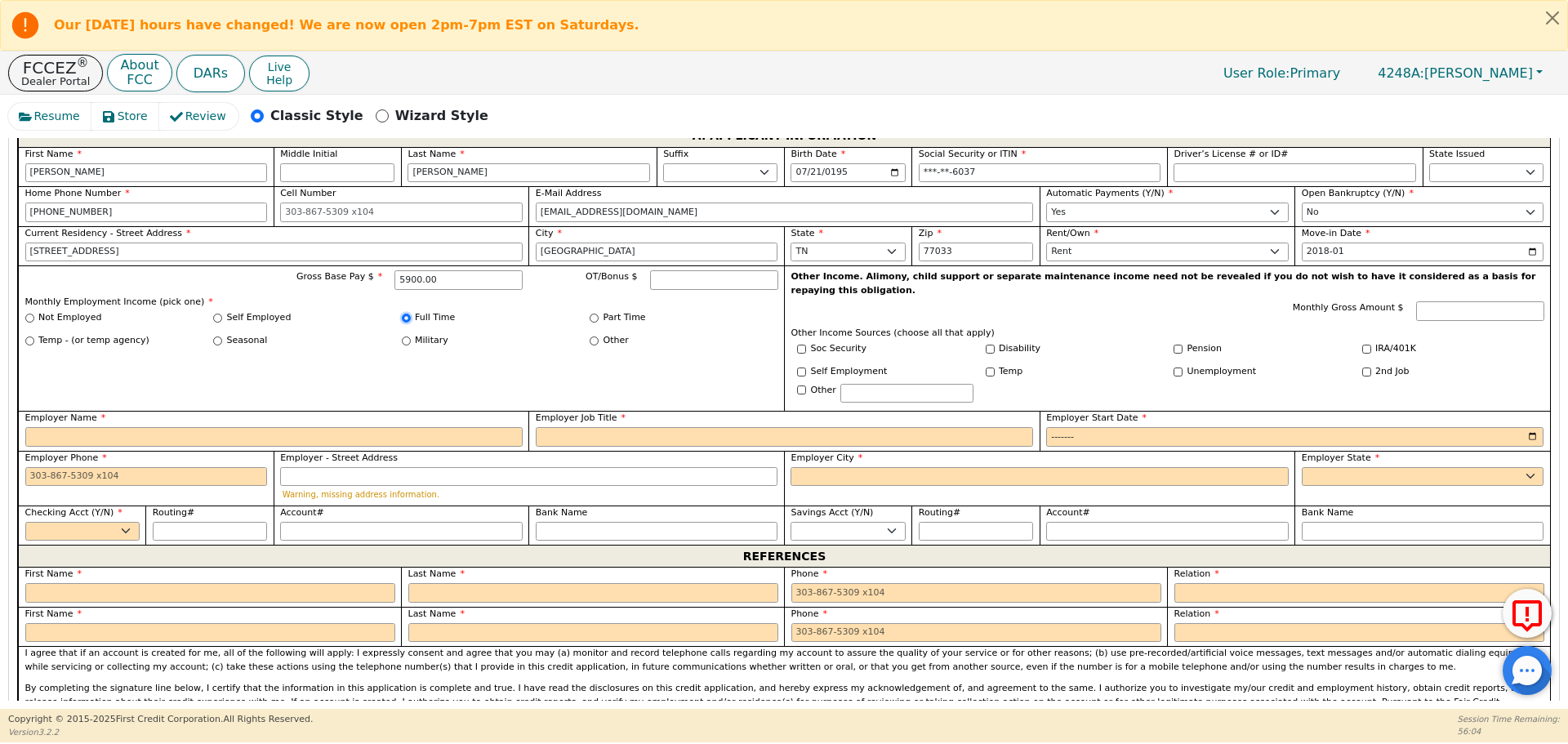
scroll to position [980, 0]
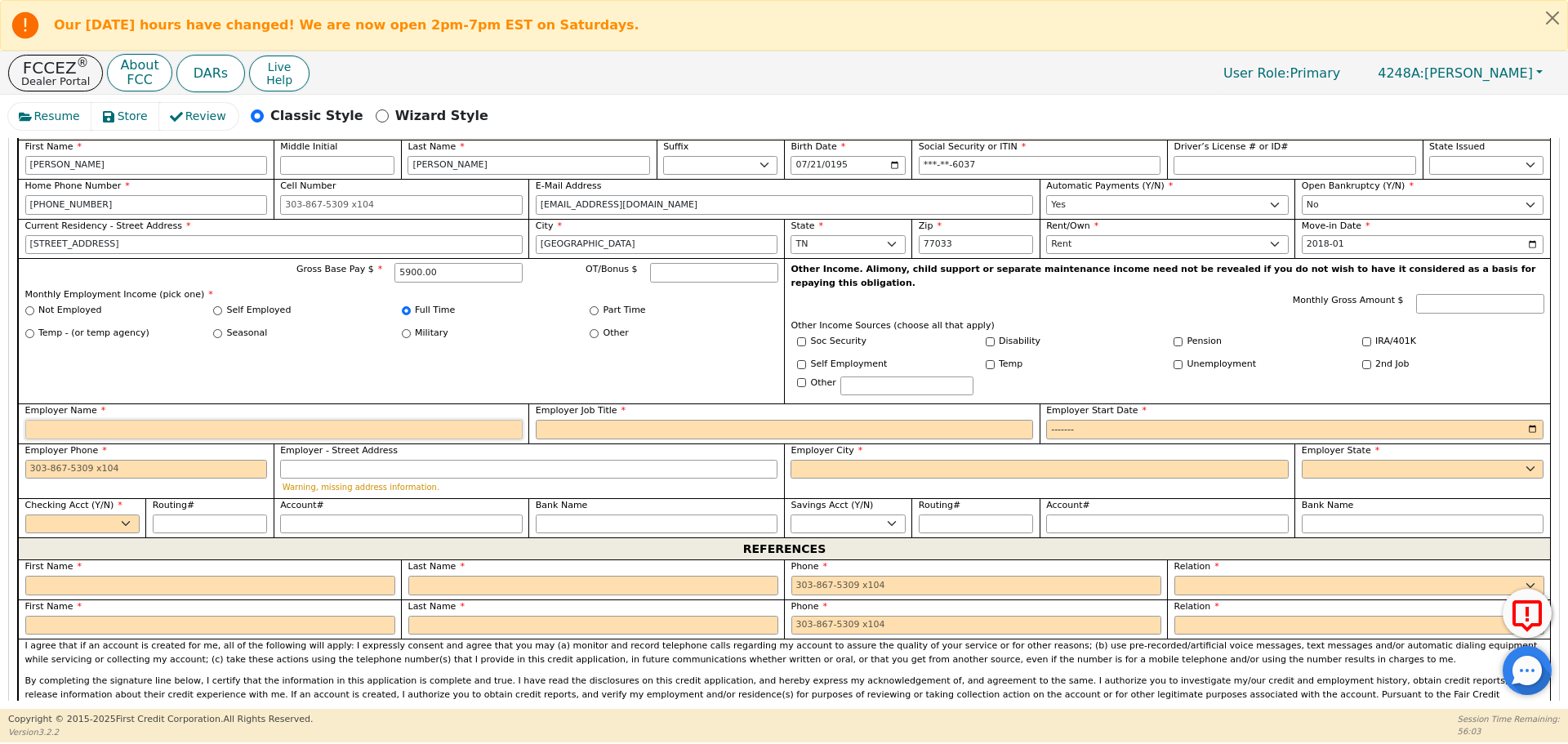
click at [429, 420] on input "Employer Name" at bounding box center [274, 429] width 498 height 19
click at [441, 267] on input "5900.00" at bounding box center [458, 273] width 128 height 19
click at [594, 329] on input "Other" at bounding box center [594, 334] width 9 height 9
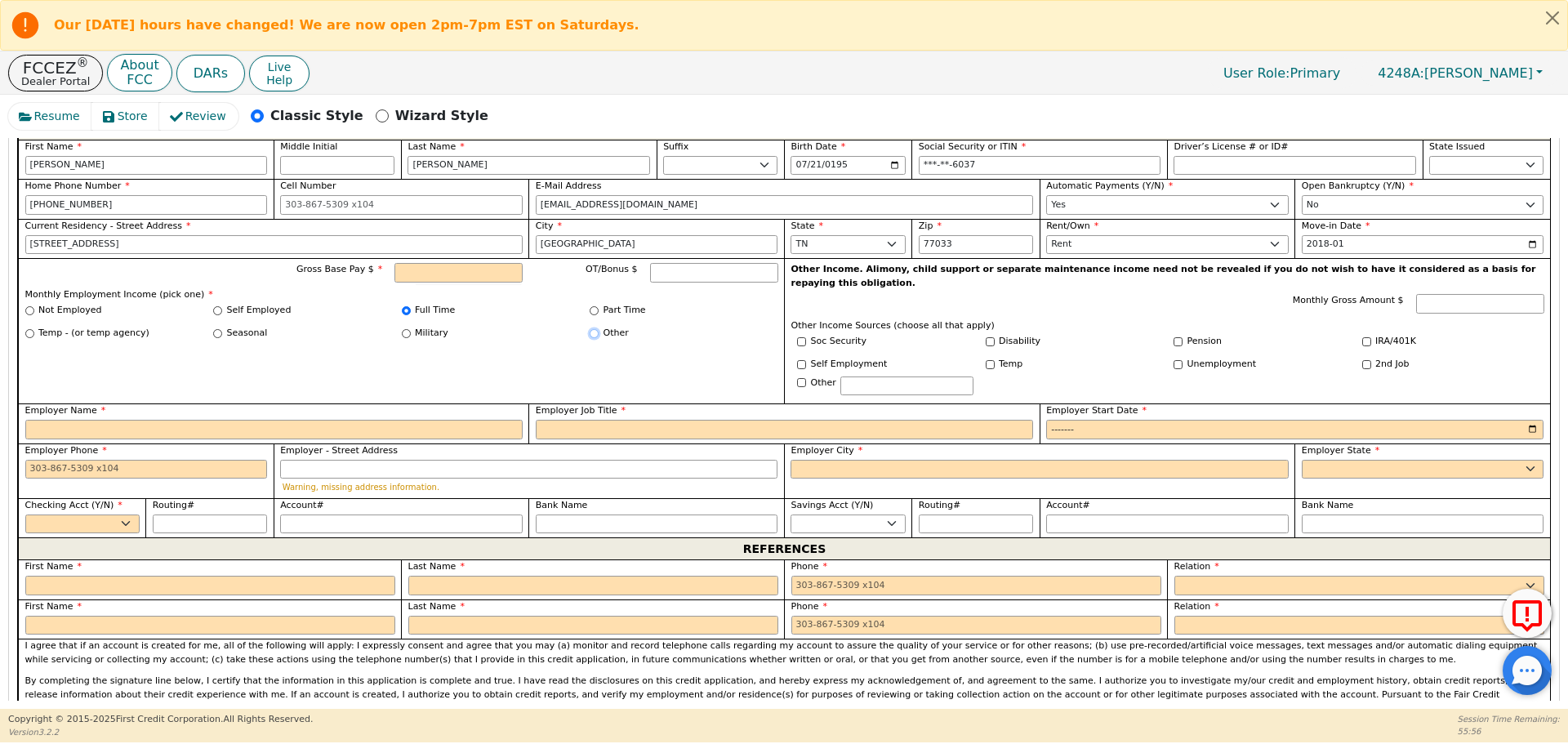
radio input "true"
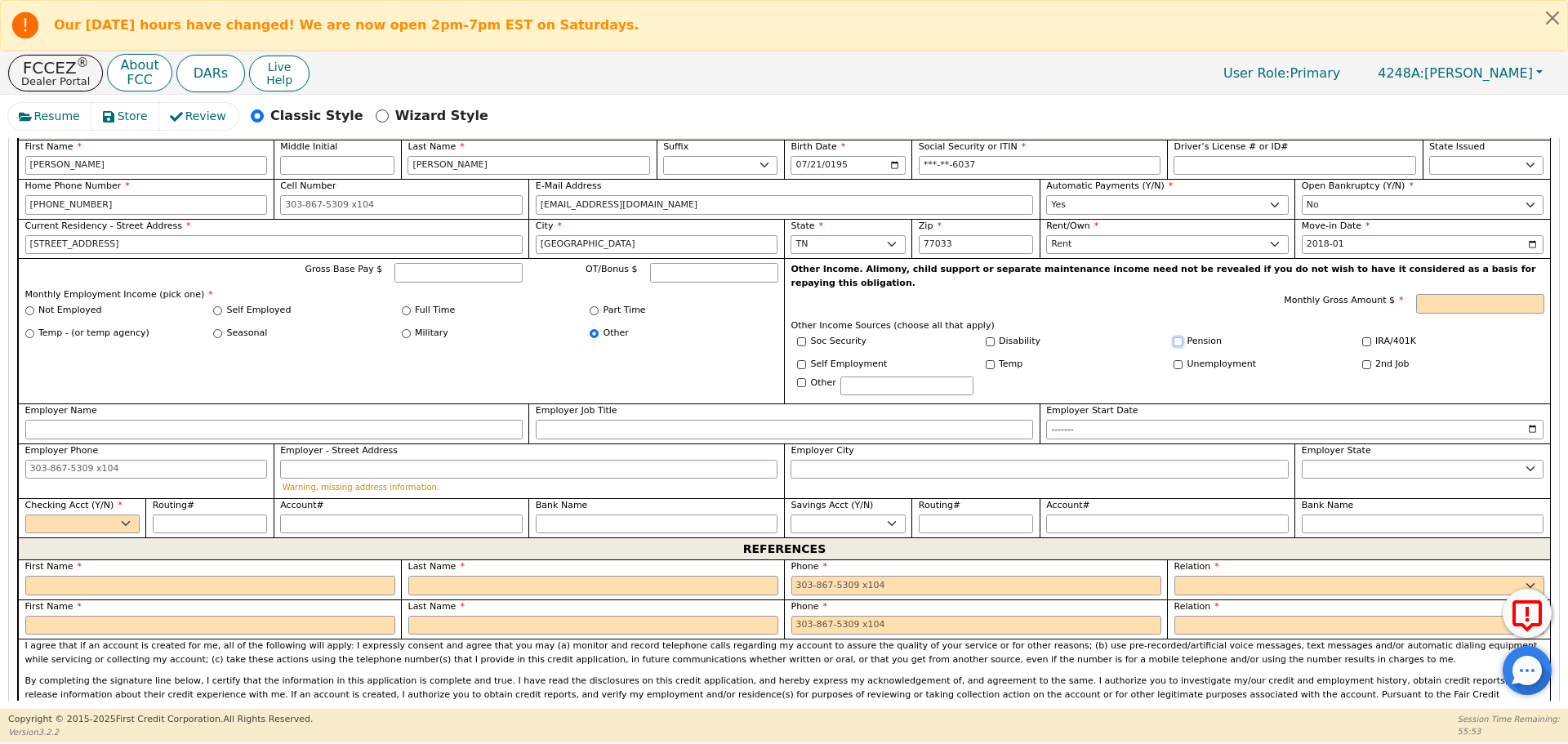
click at [1173, 337] on input "Pension" at bounding box center [1178, 342] width 9 height 9
checkbox input "true"
click at [1446, 294] on input "Monthly Gross Amount $" at bounding box center [1480, 303] width 128 height 19
type input "5900.00"
click at [109, 514] on select "Yes No" at bounding box center [82, 524] width 114 height 19
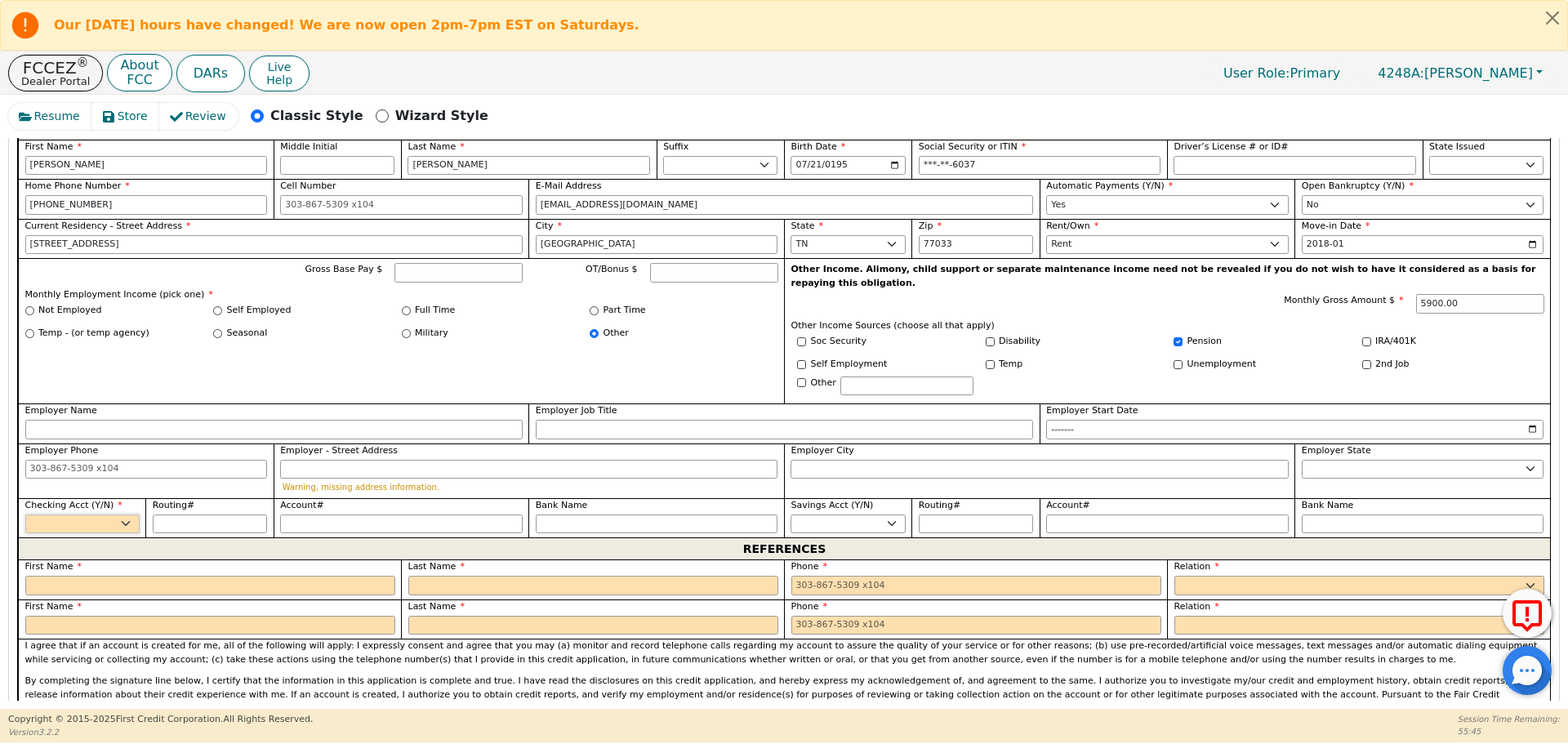
select select "y"
click at [25, 514] on select "Yes No" at bounding box center [82, 524] width 114 height 19
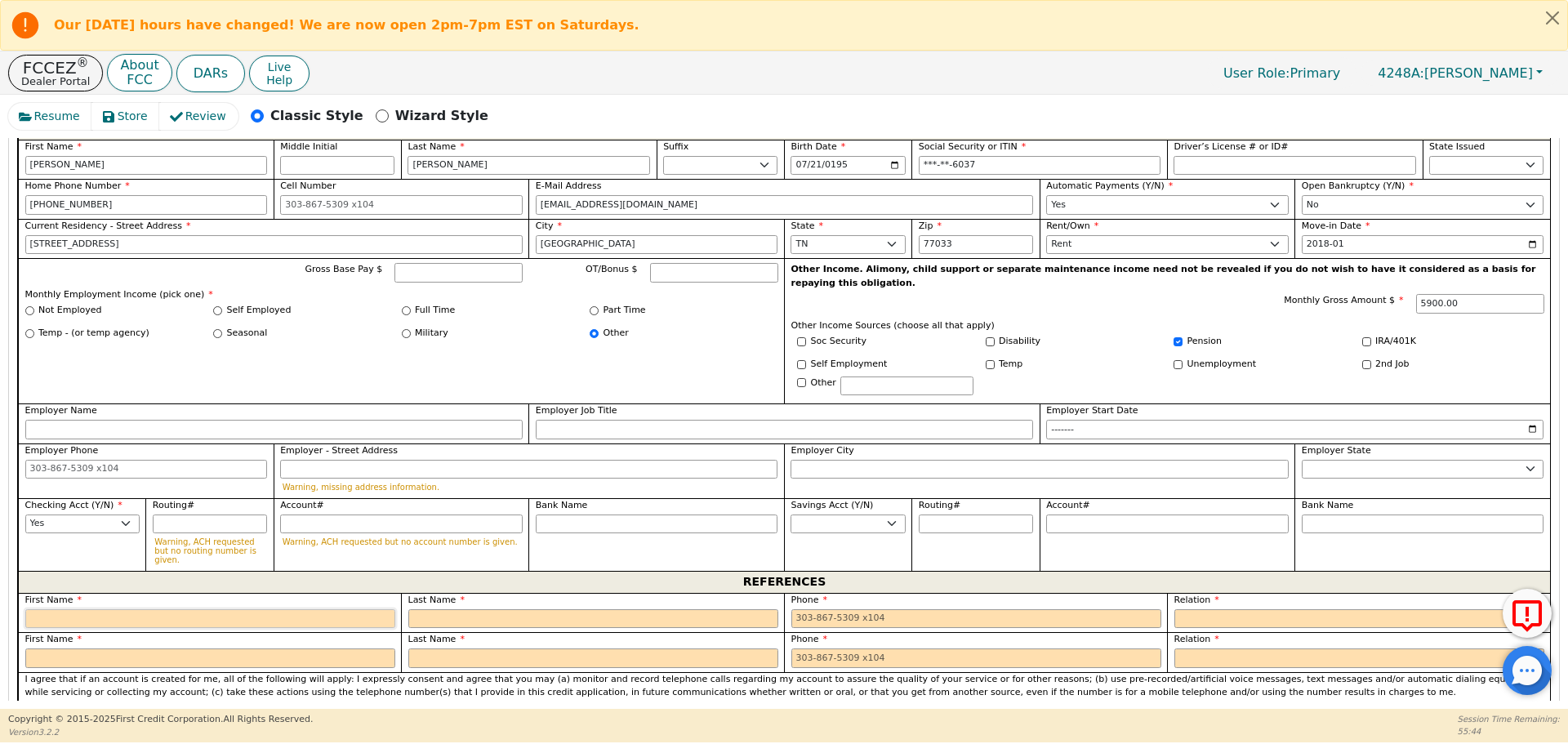
click at [170, 609] on input "text" at bounding box center [210, 619] width 370 height 19
type input "[PERSON_NAME]"
type input "L"
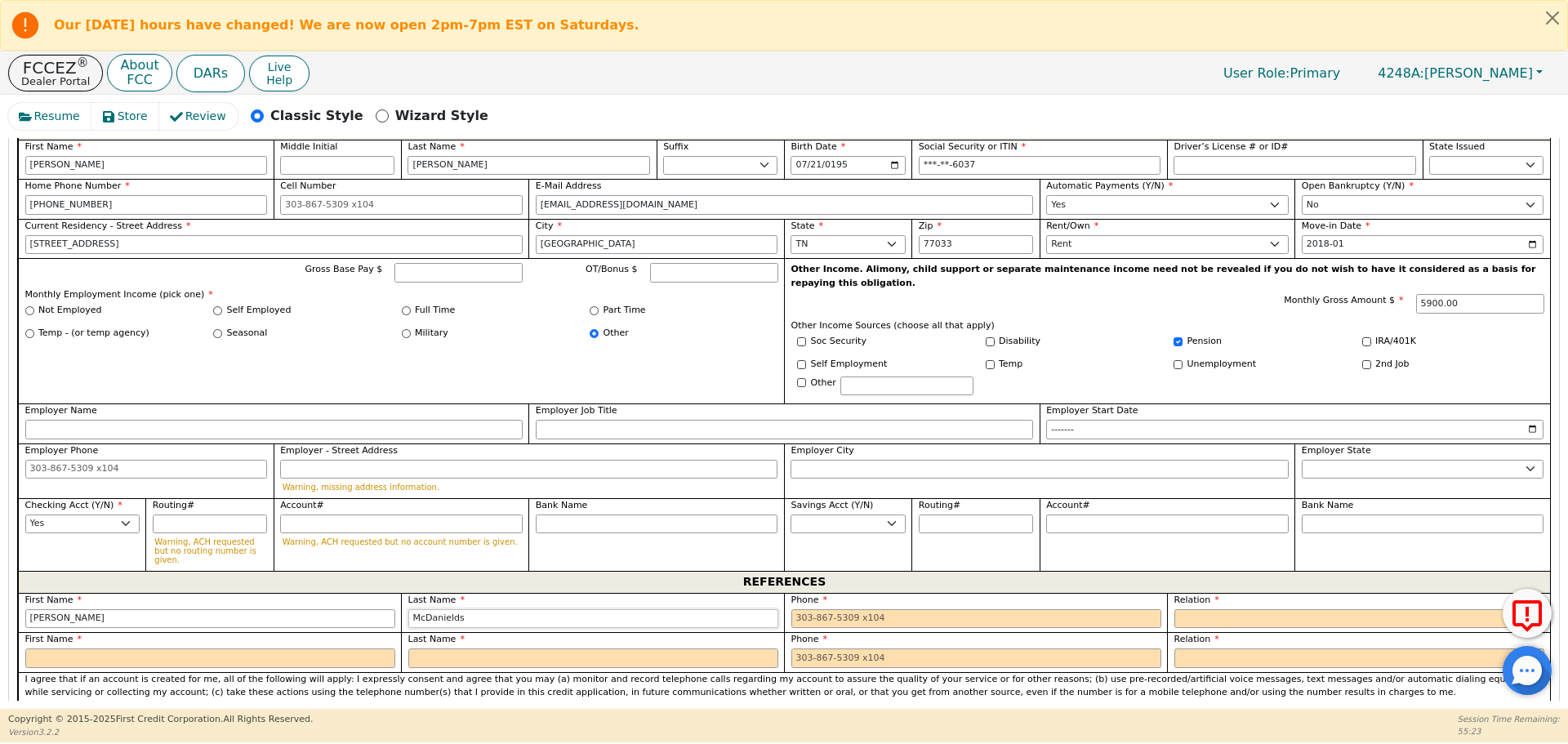
type input "McDanields"
type input "[PHONE_NUMBER]"
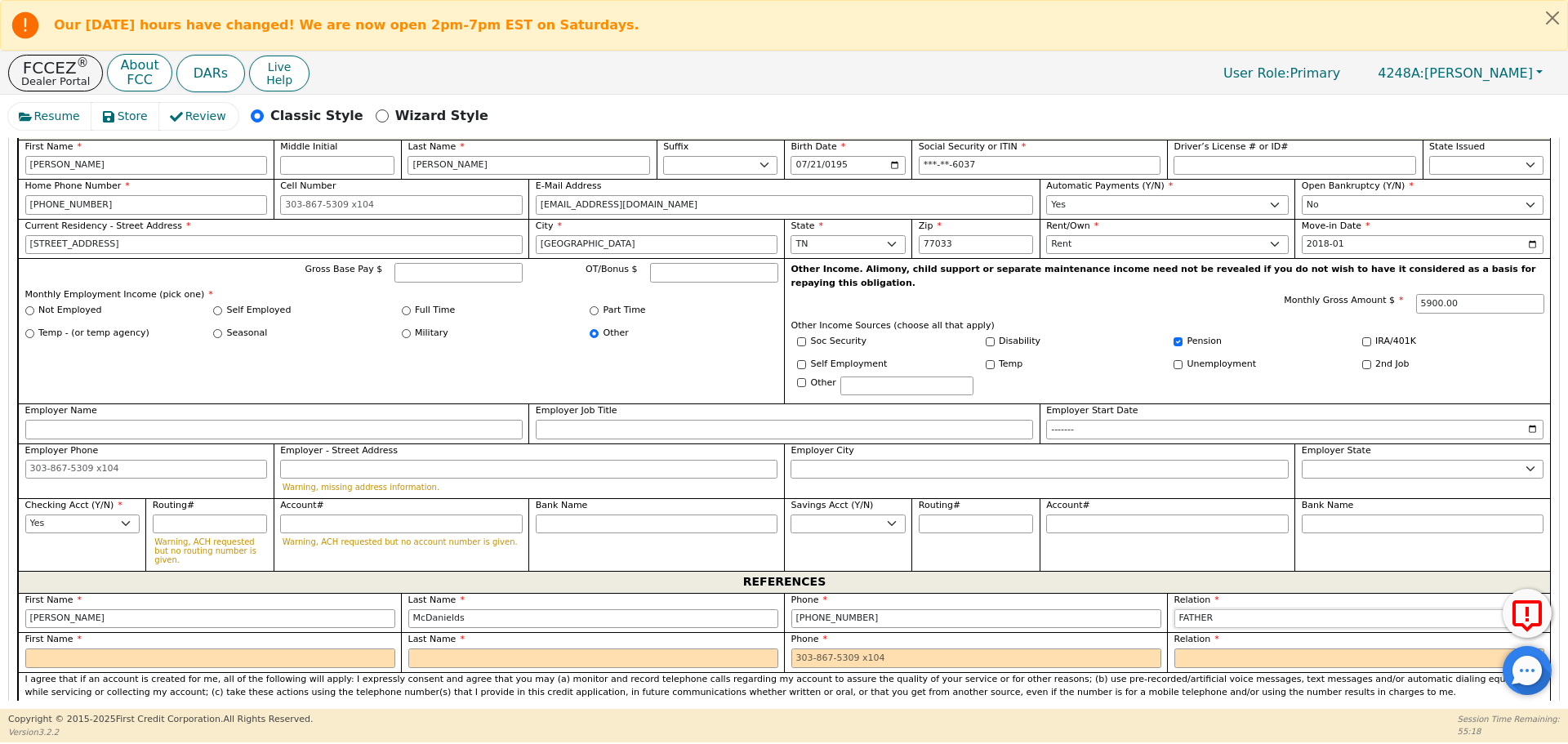
select select "FRIEND"
type input "[PERSON_NAME]"
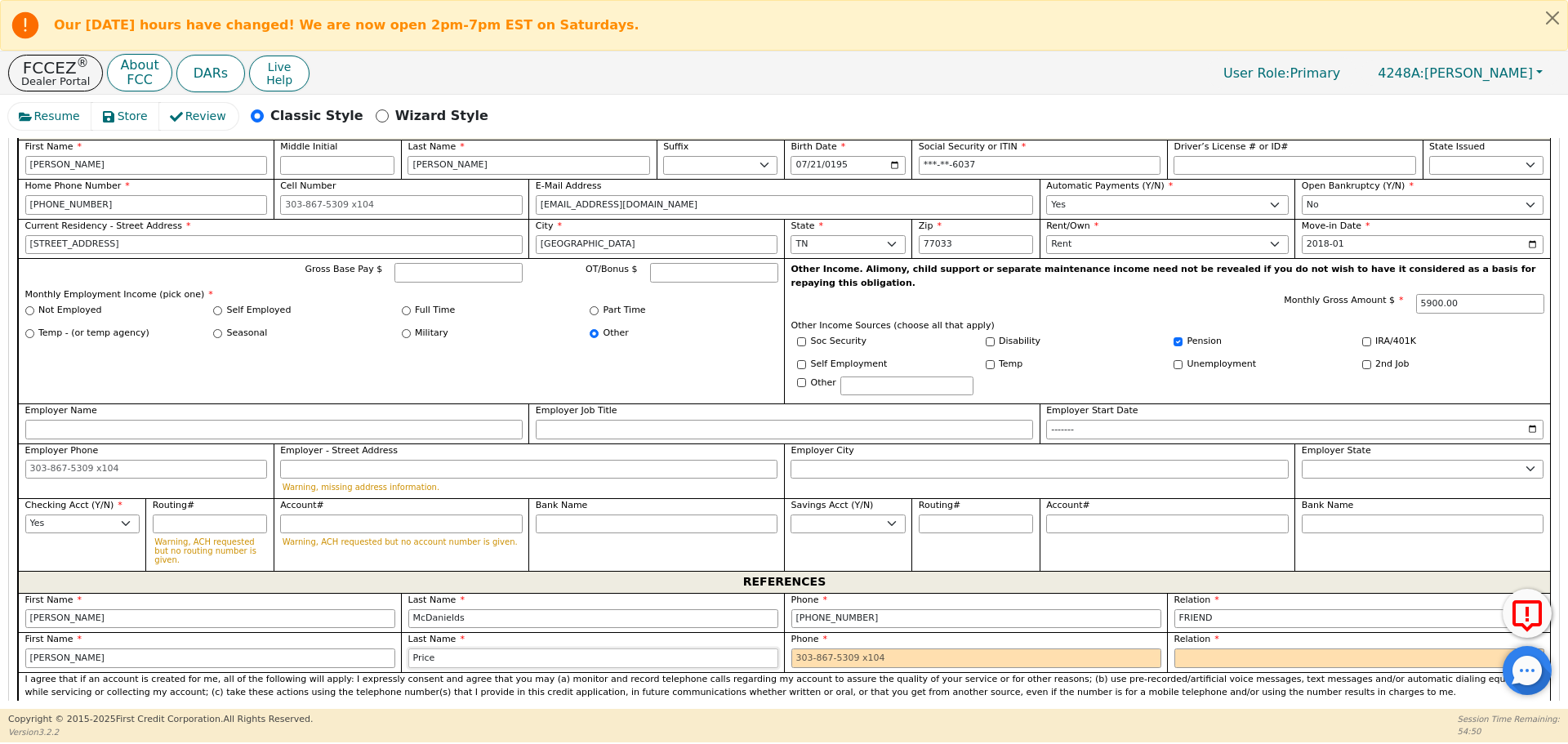
type input "Price"
type input "[PHONE_NUMBER]"
select select "FRIEND"
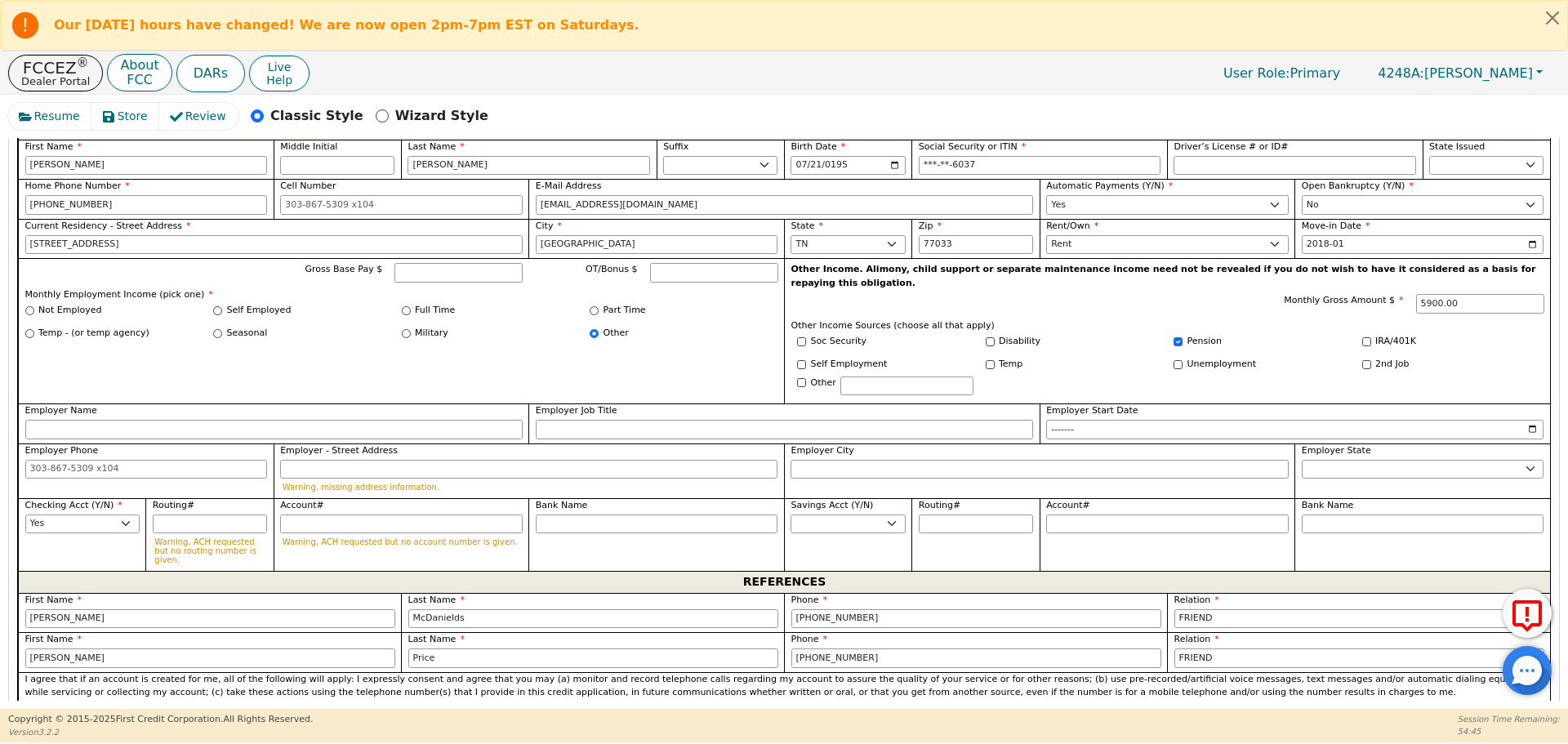
scroll to position [1291, 0]
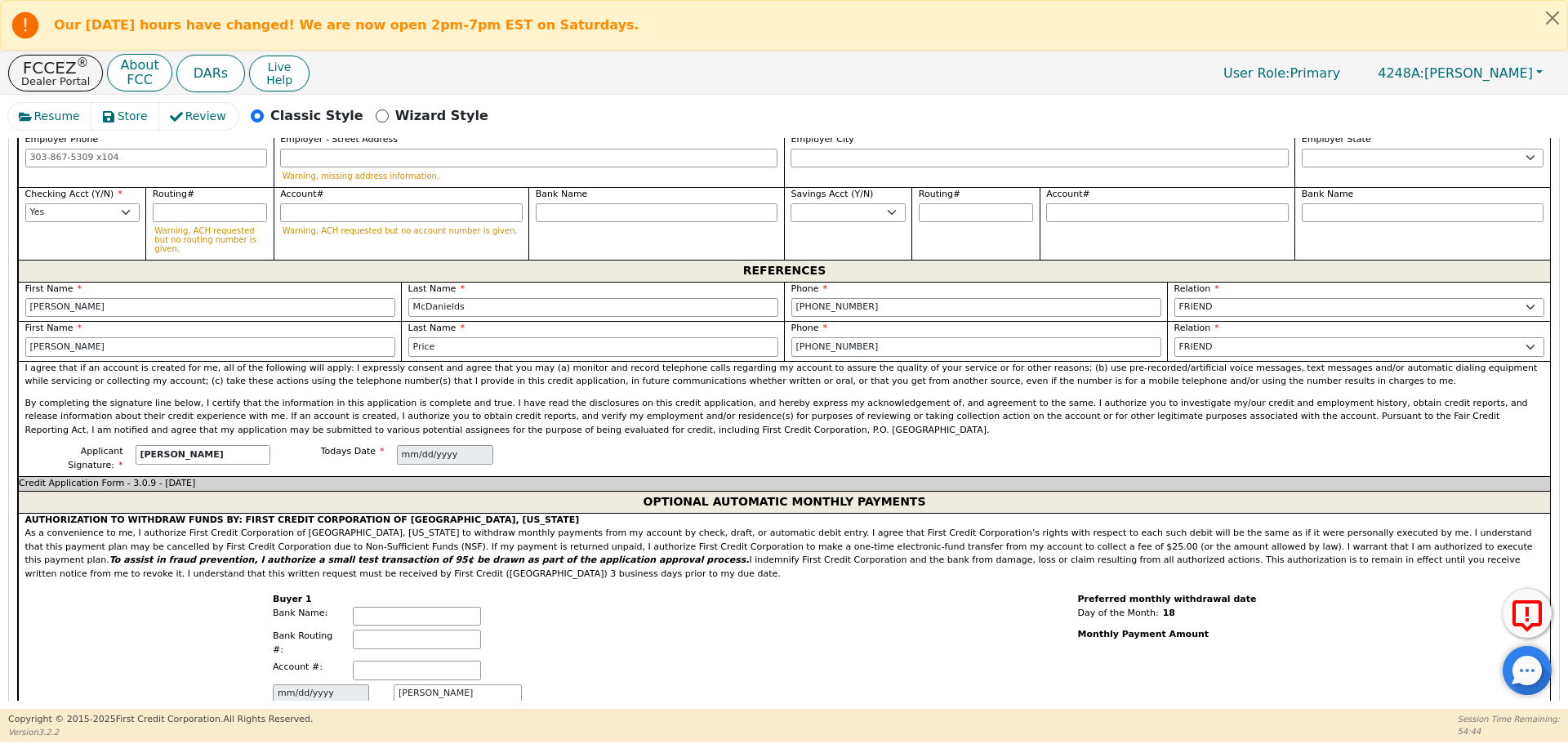
click at [691, 580] on div "Buyer 1 Bank Name: Bank Routing #: Account #: Todays Date [DATE] Authorized Sig…" at bounding box center [401, 664] width 766 height 168
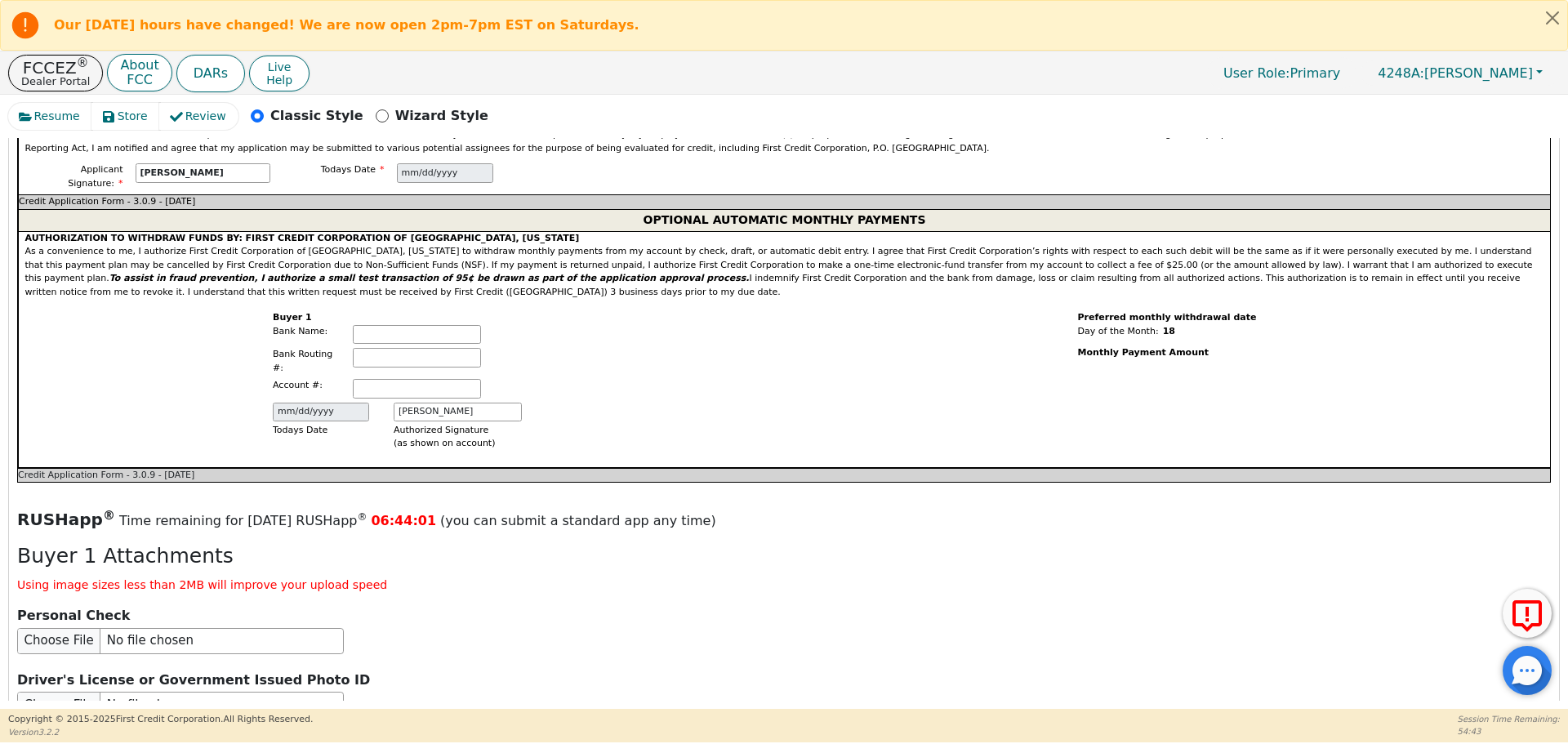
scroll to position [1939, 0]
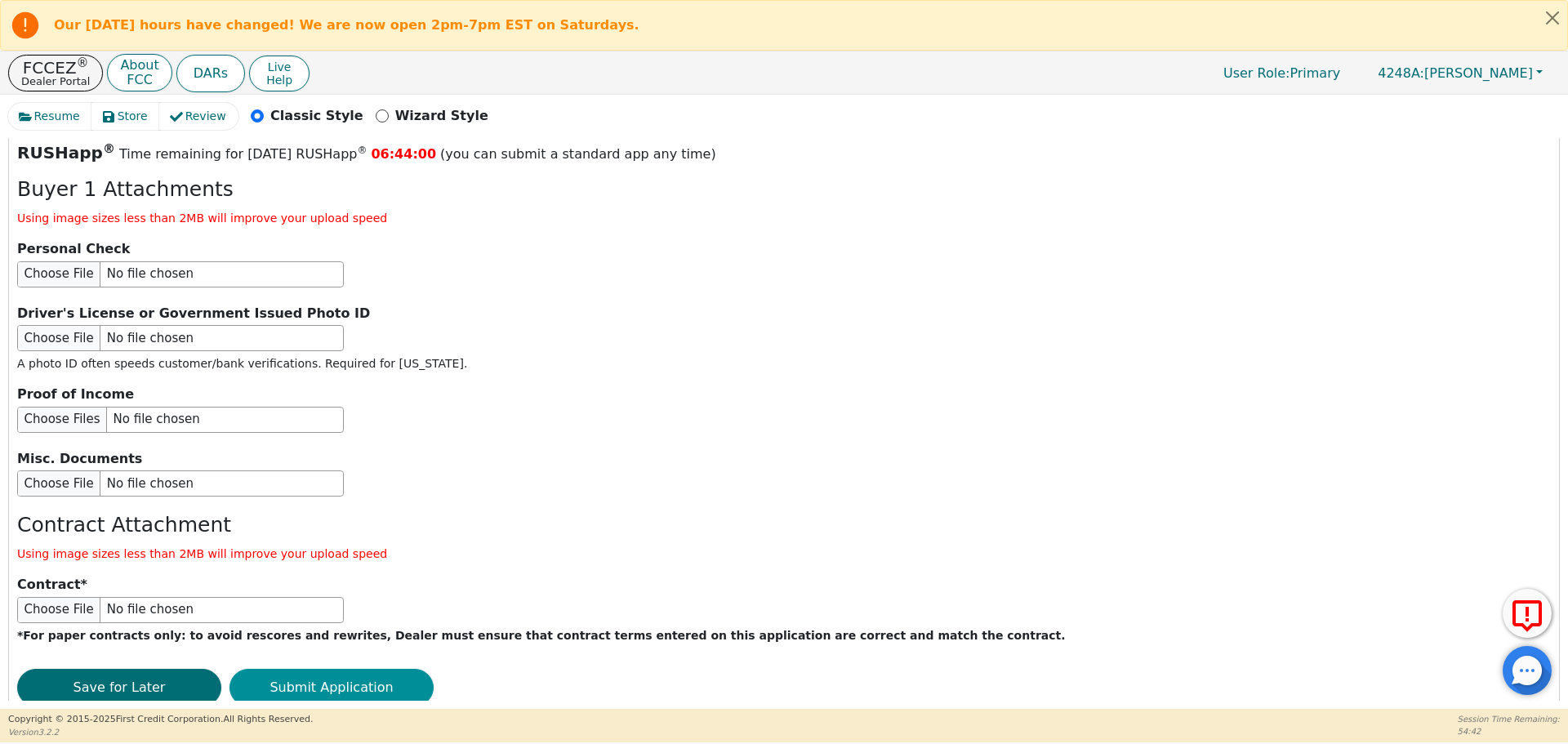
click at [416, 668] on button "Submit Application" at bounding box center [331, 687] width 204 height 37
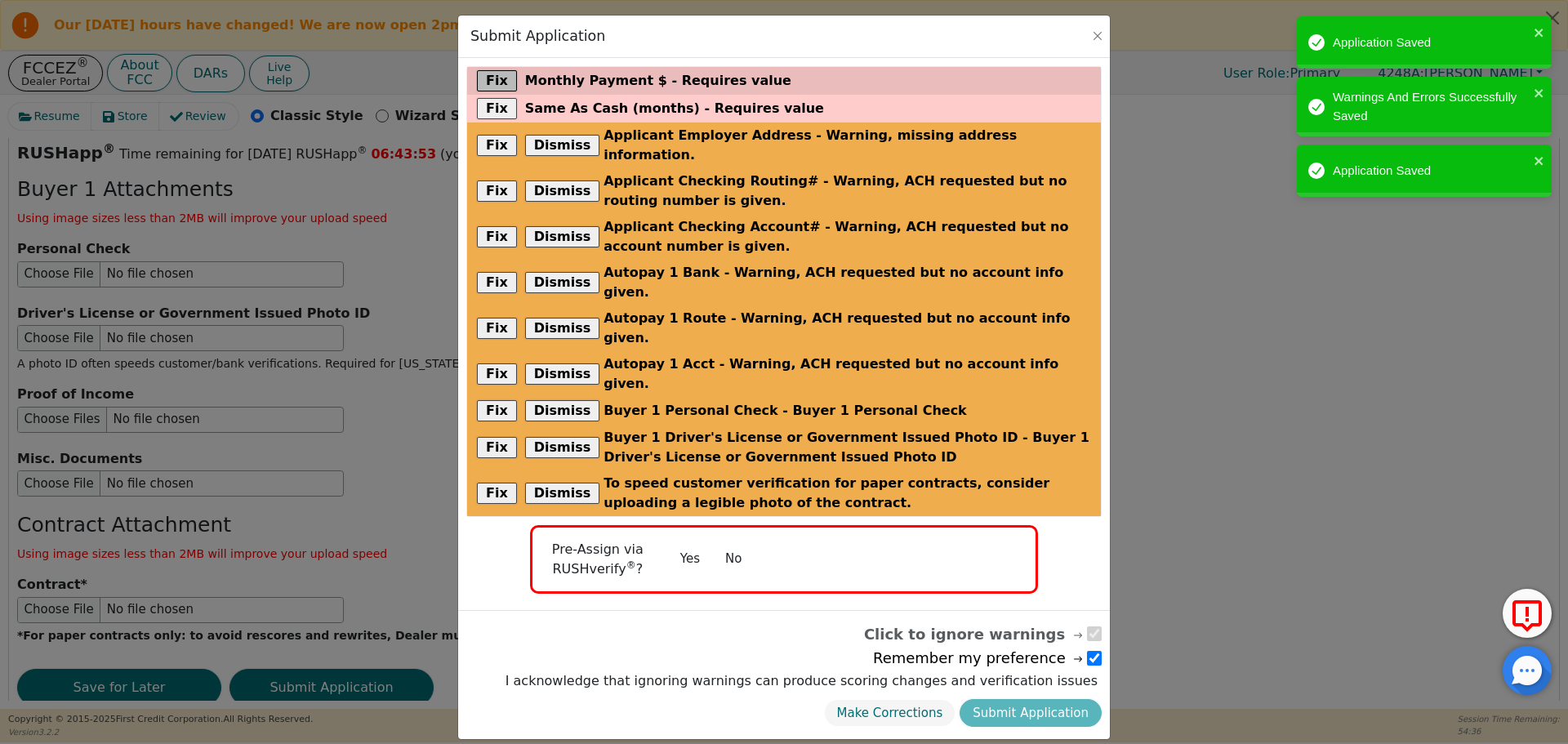
click at [487, 89] on button "Fix" at bounding box center [497, 81] width 40 height 21
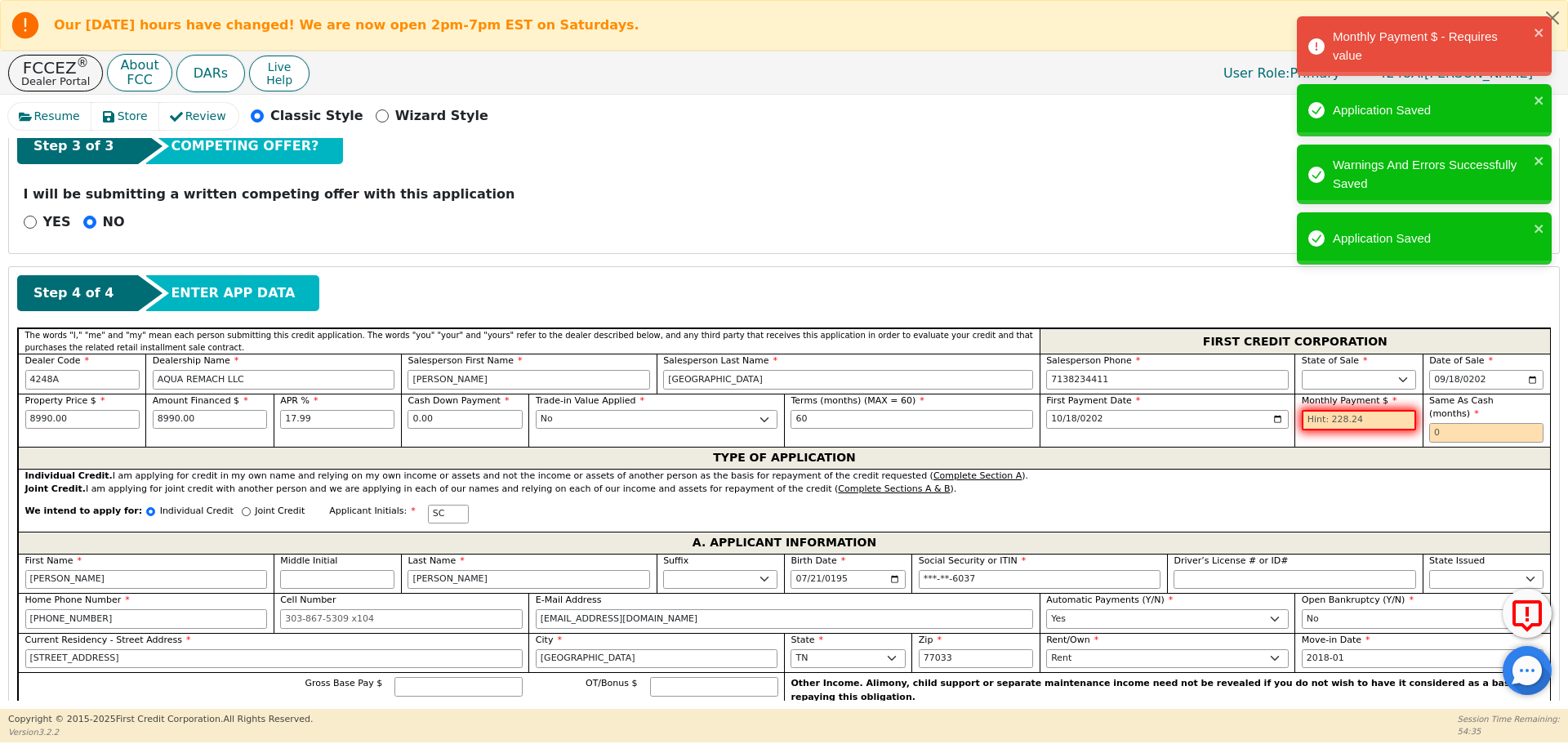
scroll to position [567, 0]
click at [1375, 420] on input "text" at bounding box center [1358, 419] width 114 height 21
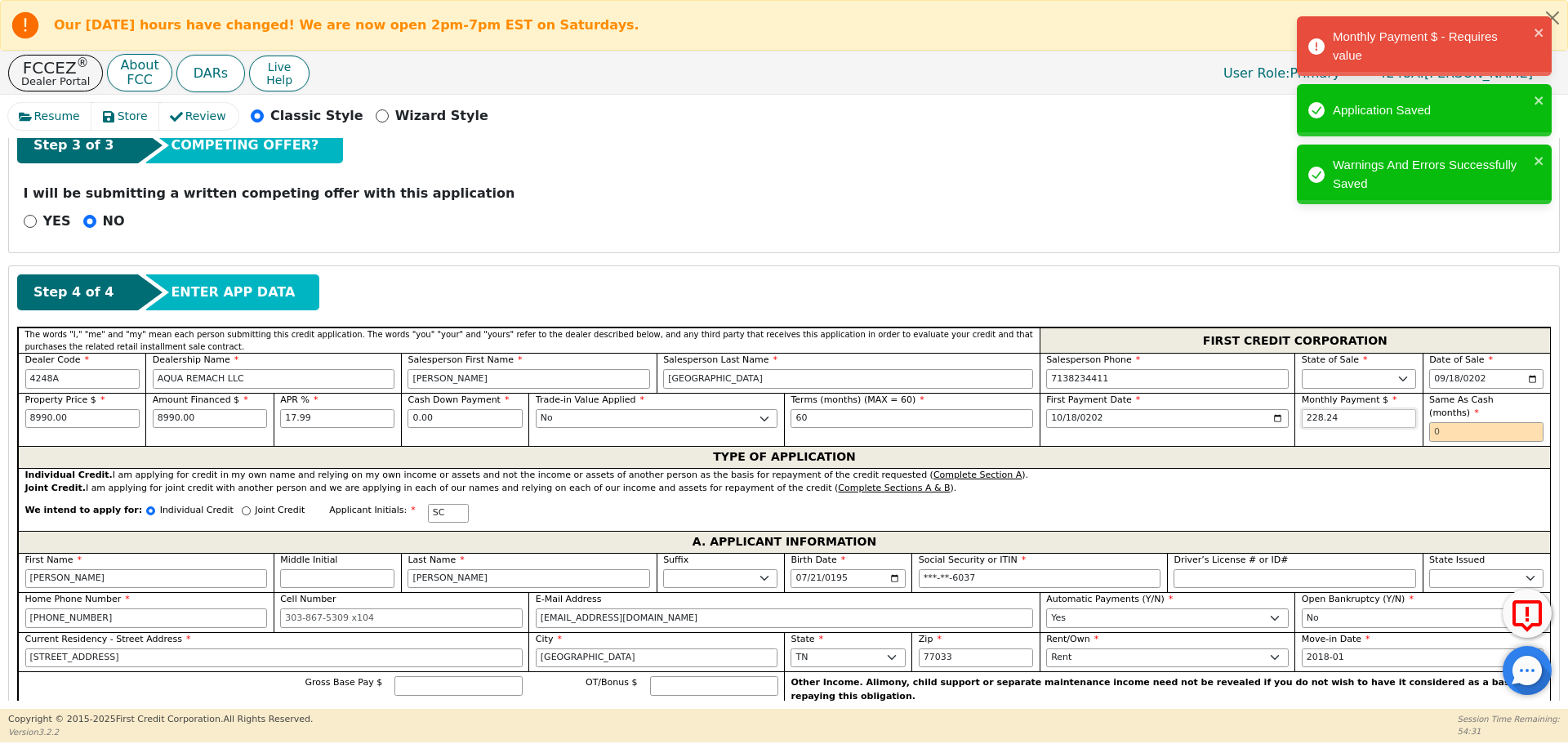
type input "228.24"
click at [1456, 422] on input "text" at bounding box center [1486, 431] width 114 height 19
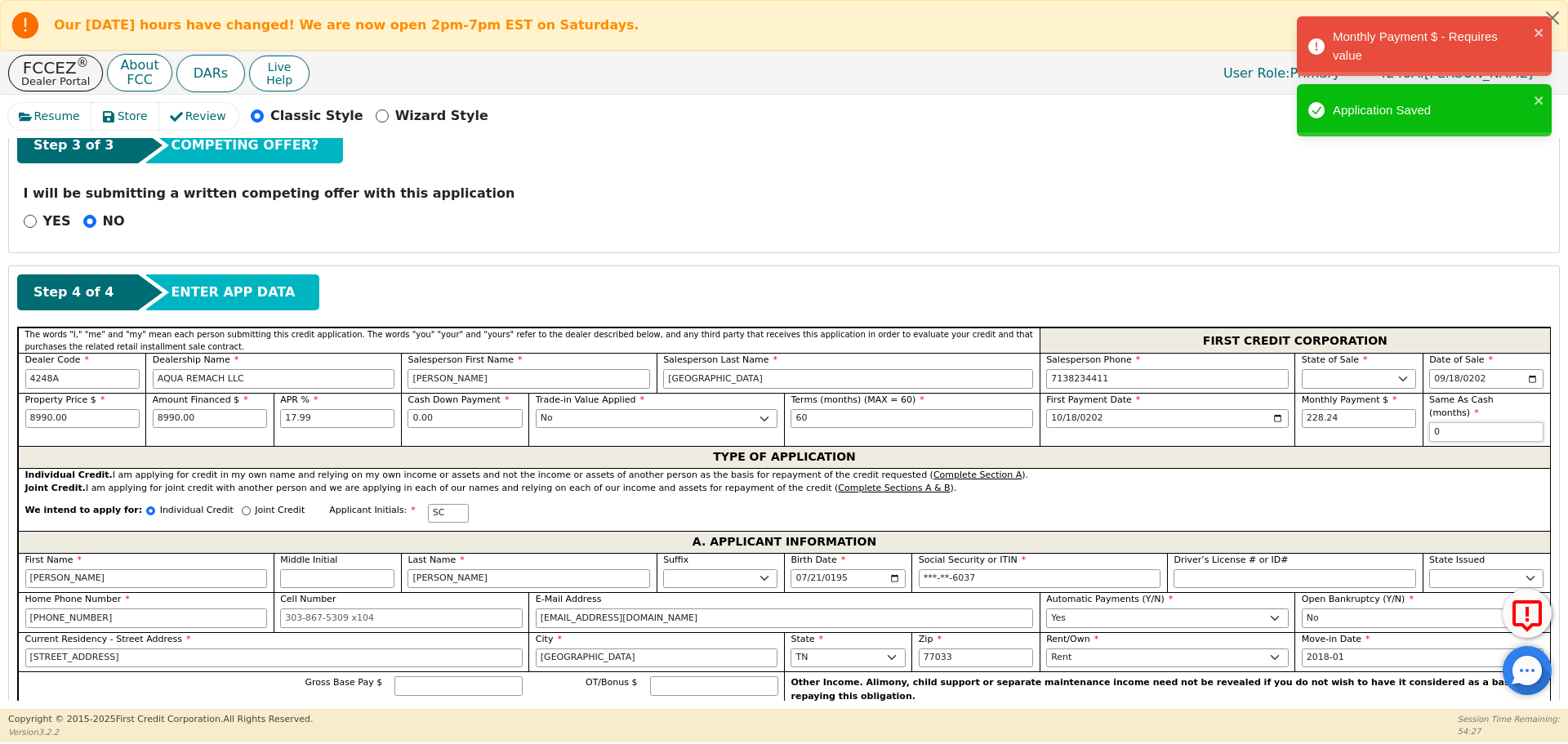
type input "0"
click at [1238, 531] on div "A. APPLICANT INFORMATION" at bounding box center [784, 541] width 1532 height 22
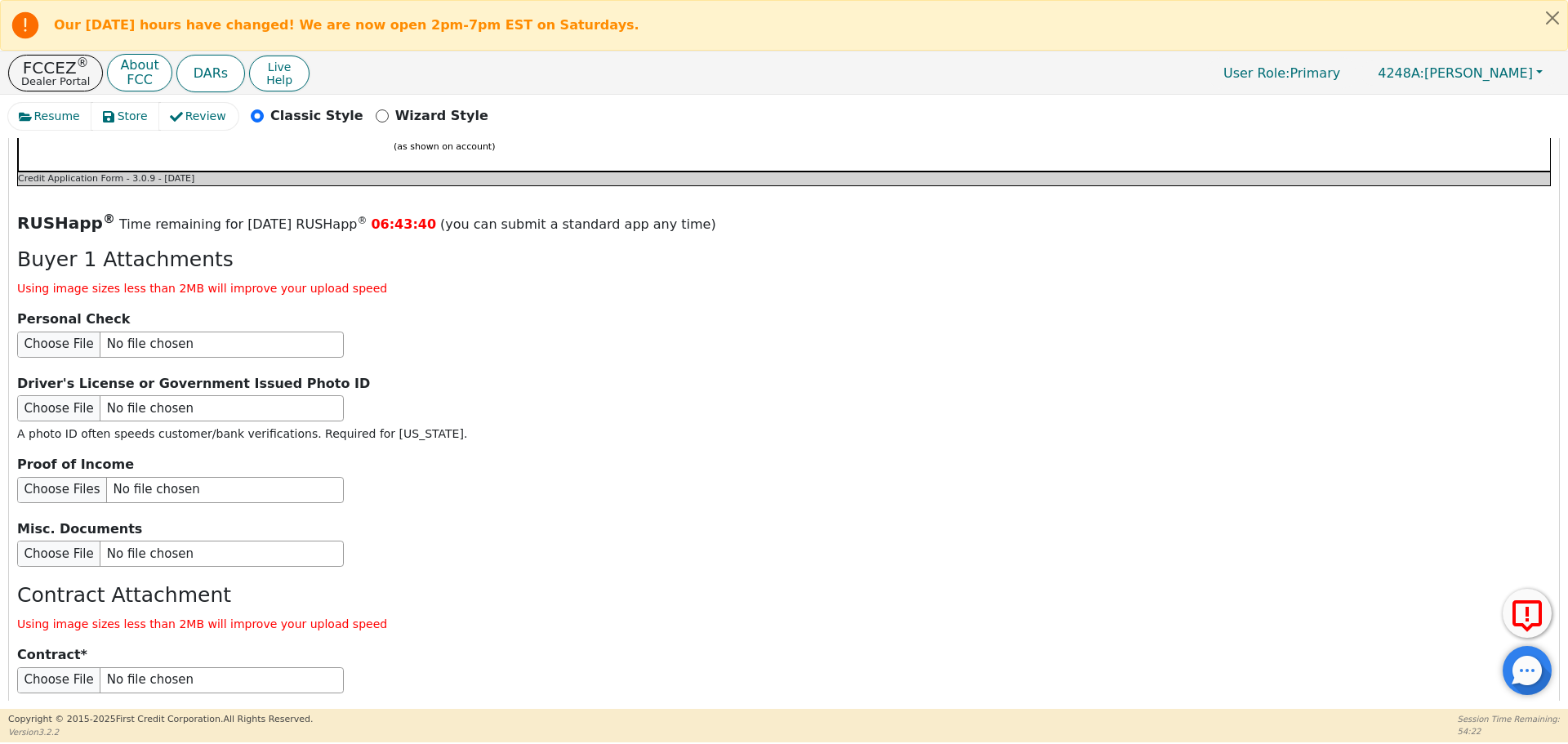
scroll to position [1939, 0]
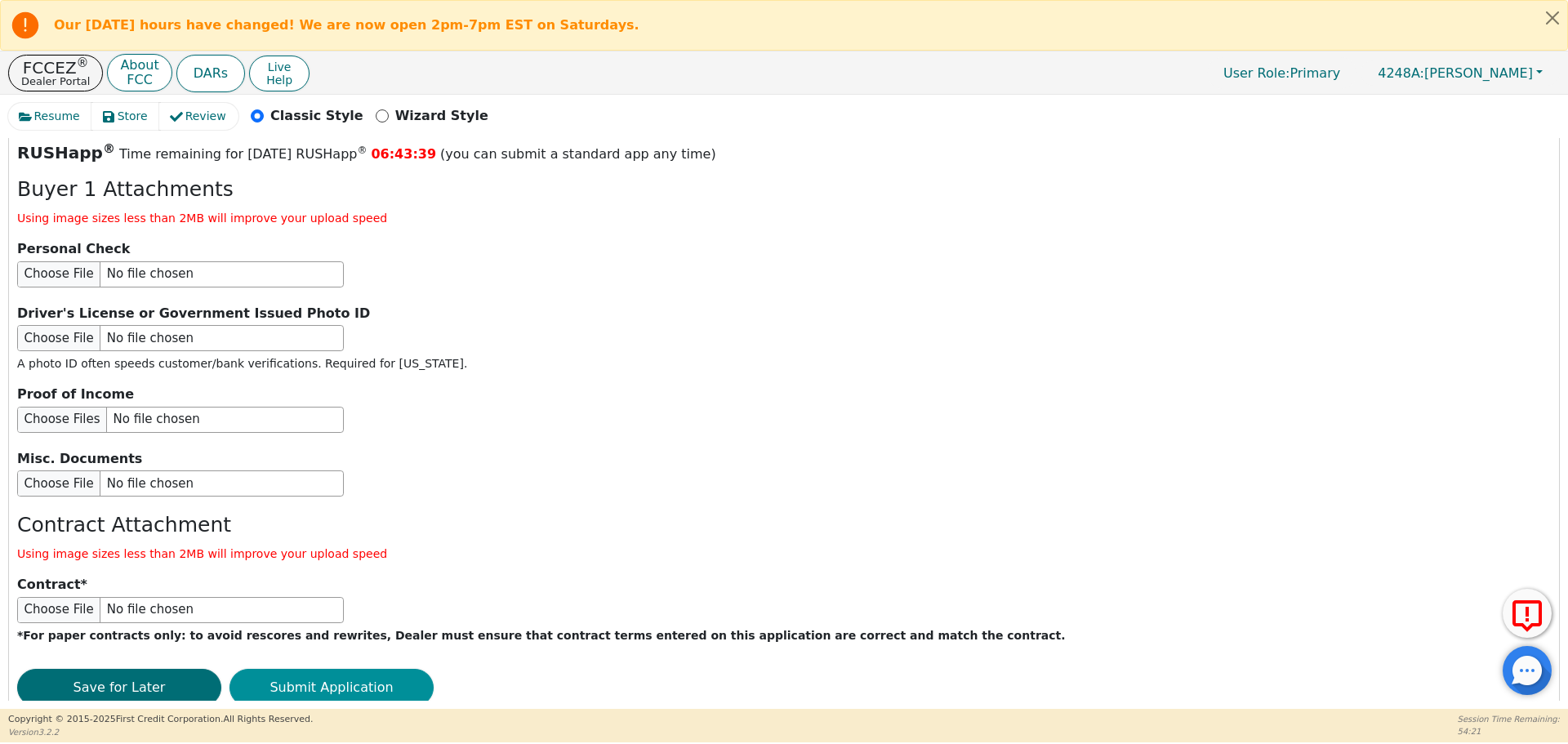
click at [362, 668] on button "Submit Application" at bounding box center [331, 687] width 204 height 37
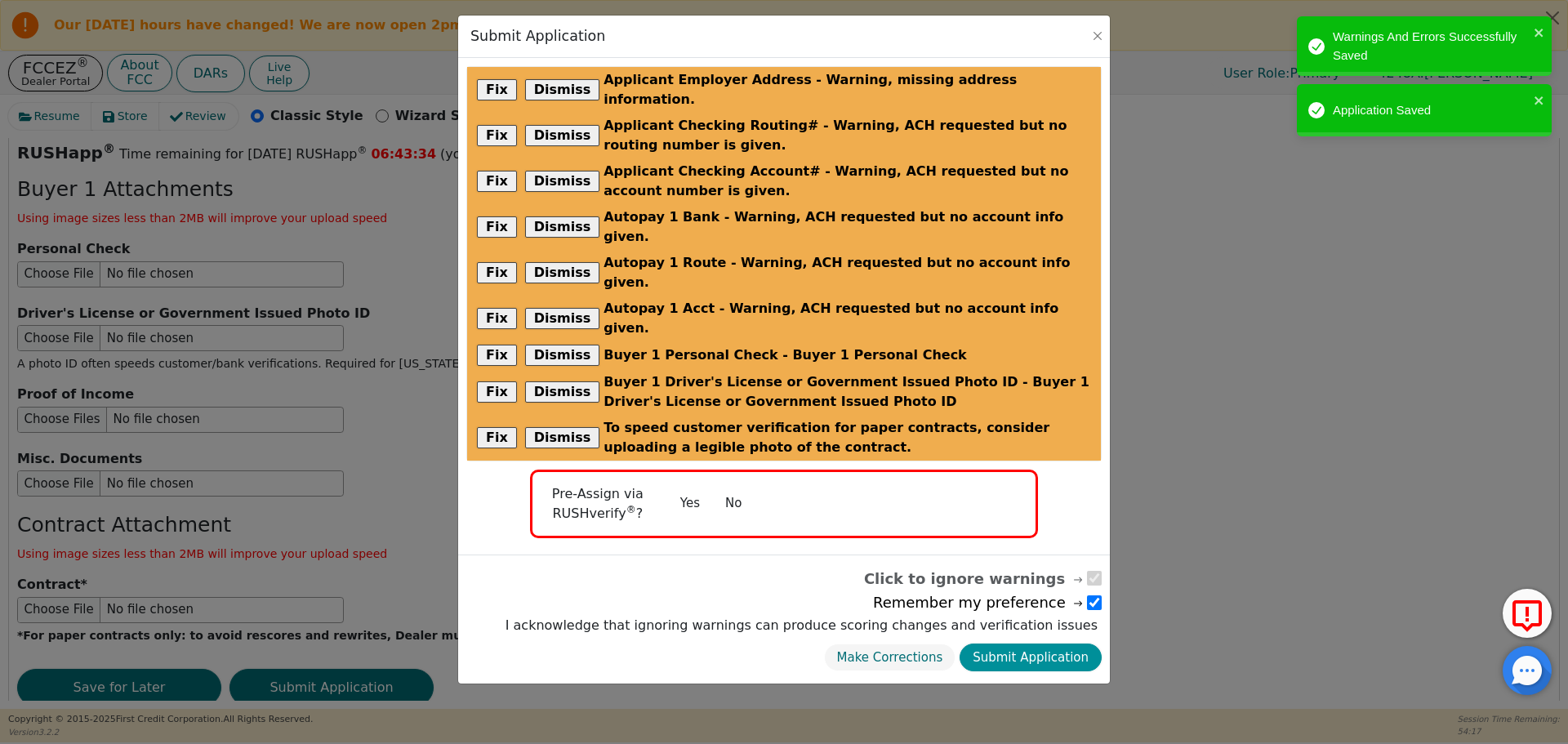
click at [1047, 643] on button "Submit Application" at bounding box center [1030, 657] width 142 height 29
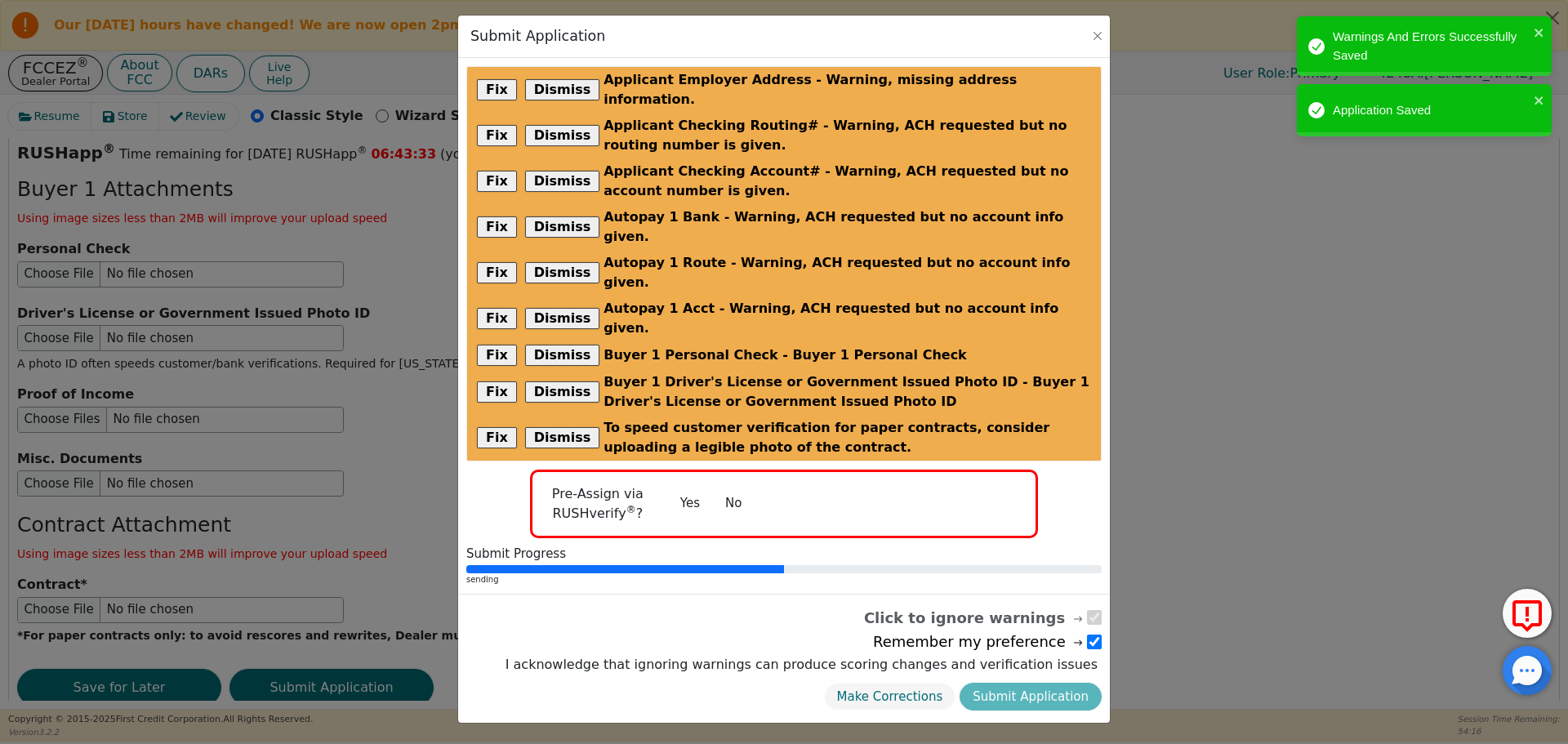
radio input "false"
checkbox input "false"
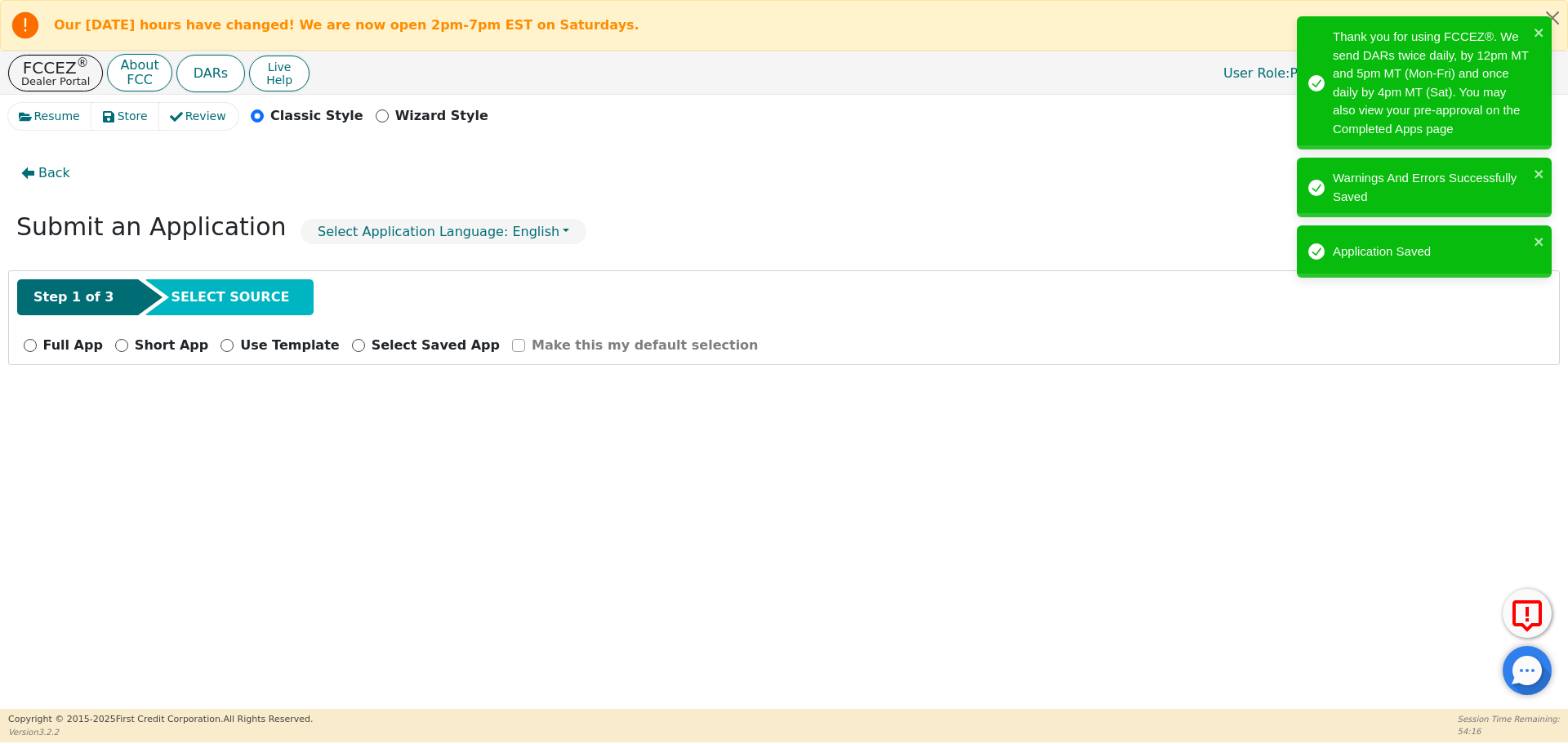
scroll to position [0, 0]
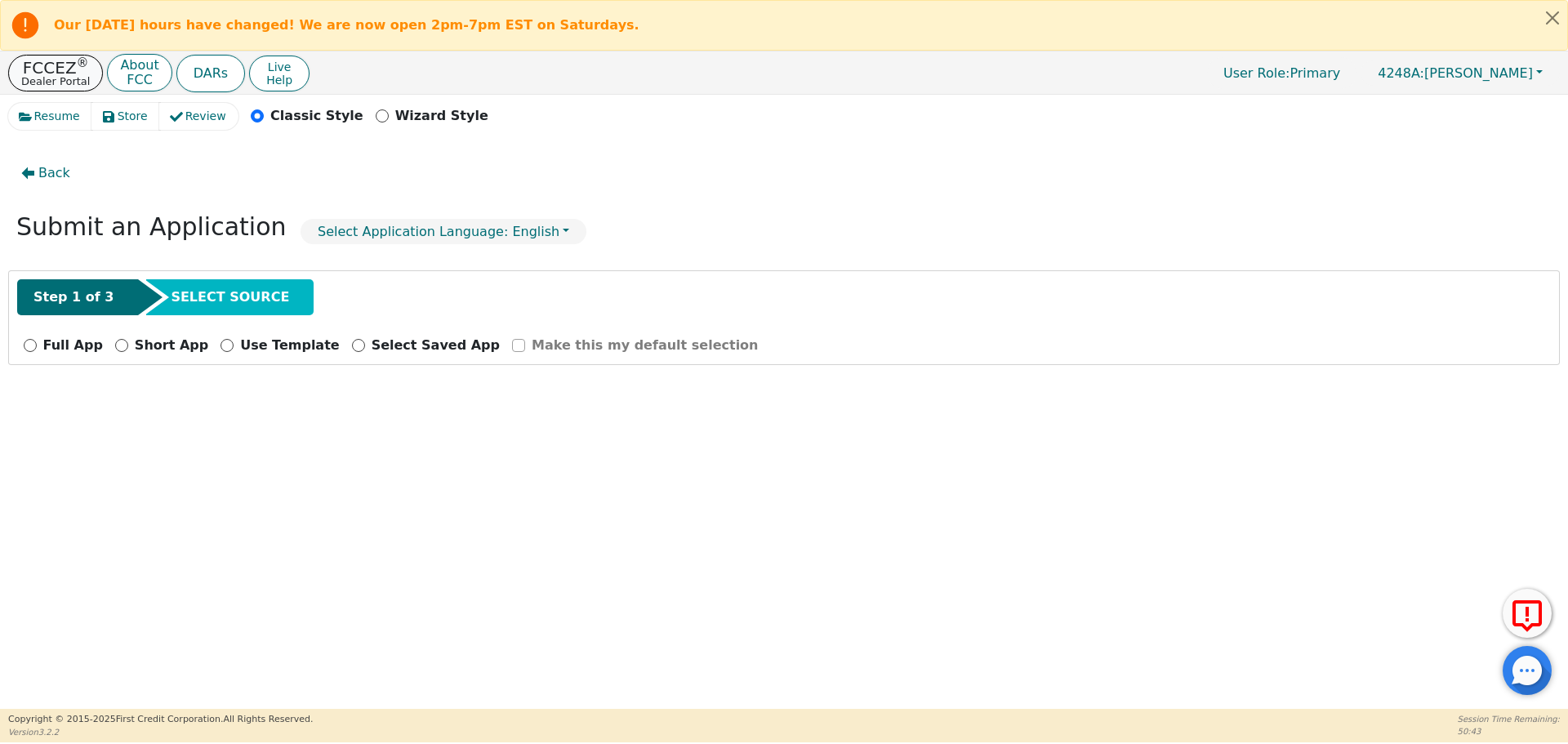
click at [44, 81] on p "Dealer Portal" at bounding box center [55, 81] width 69 height 10
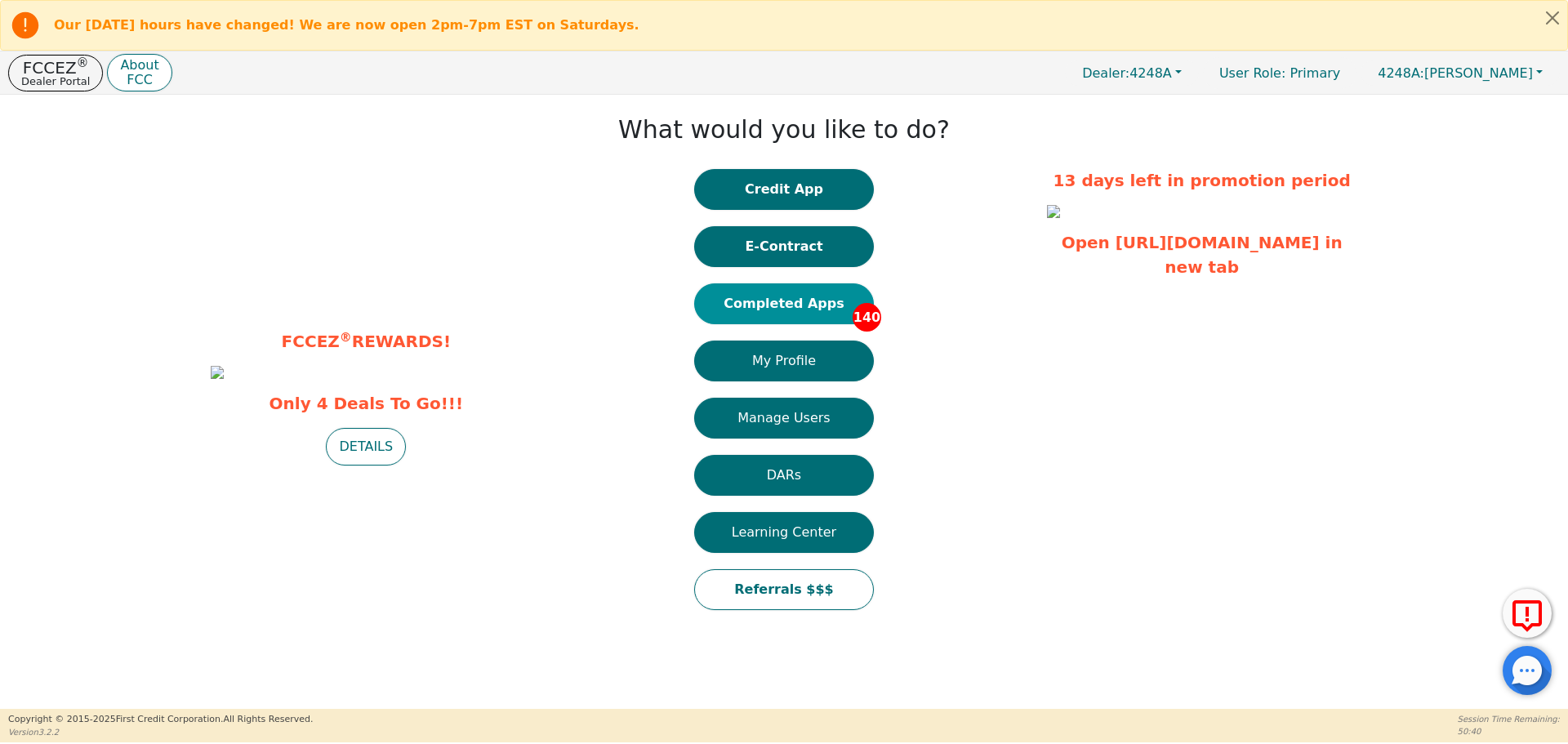
click at [772, 309] on button "Completed Apps 140" at bounding box center [784, 303] width 180 height 41
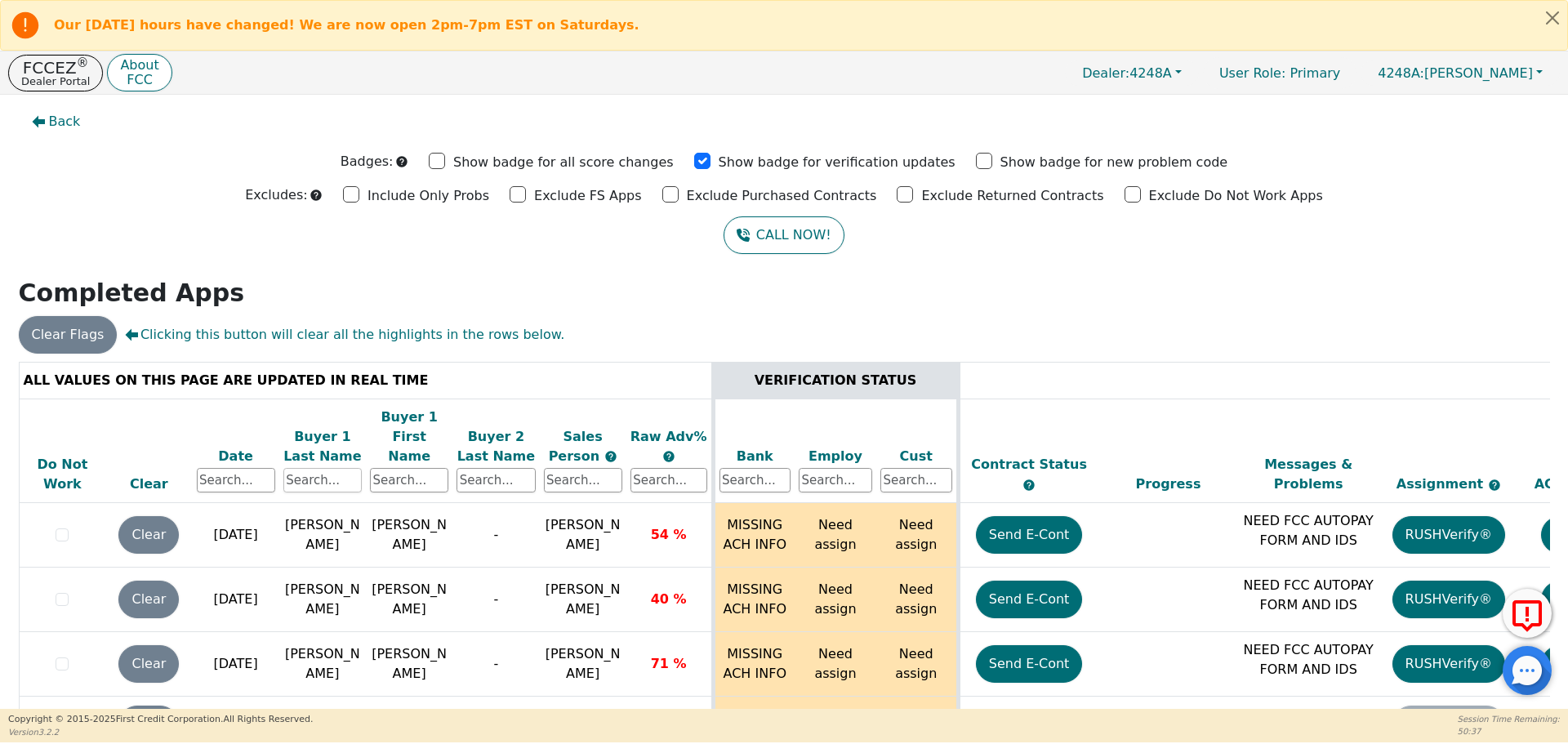
click at [350, 468] on input "text" at bounding box center [322, 480] width 78 height 24
click at [338, 468] on input "text" at bounding box center [322, 480] width 78 height 24
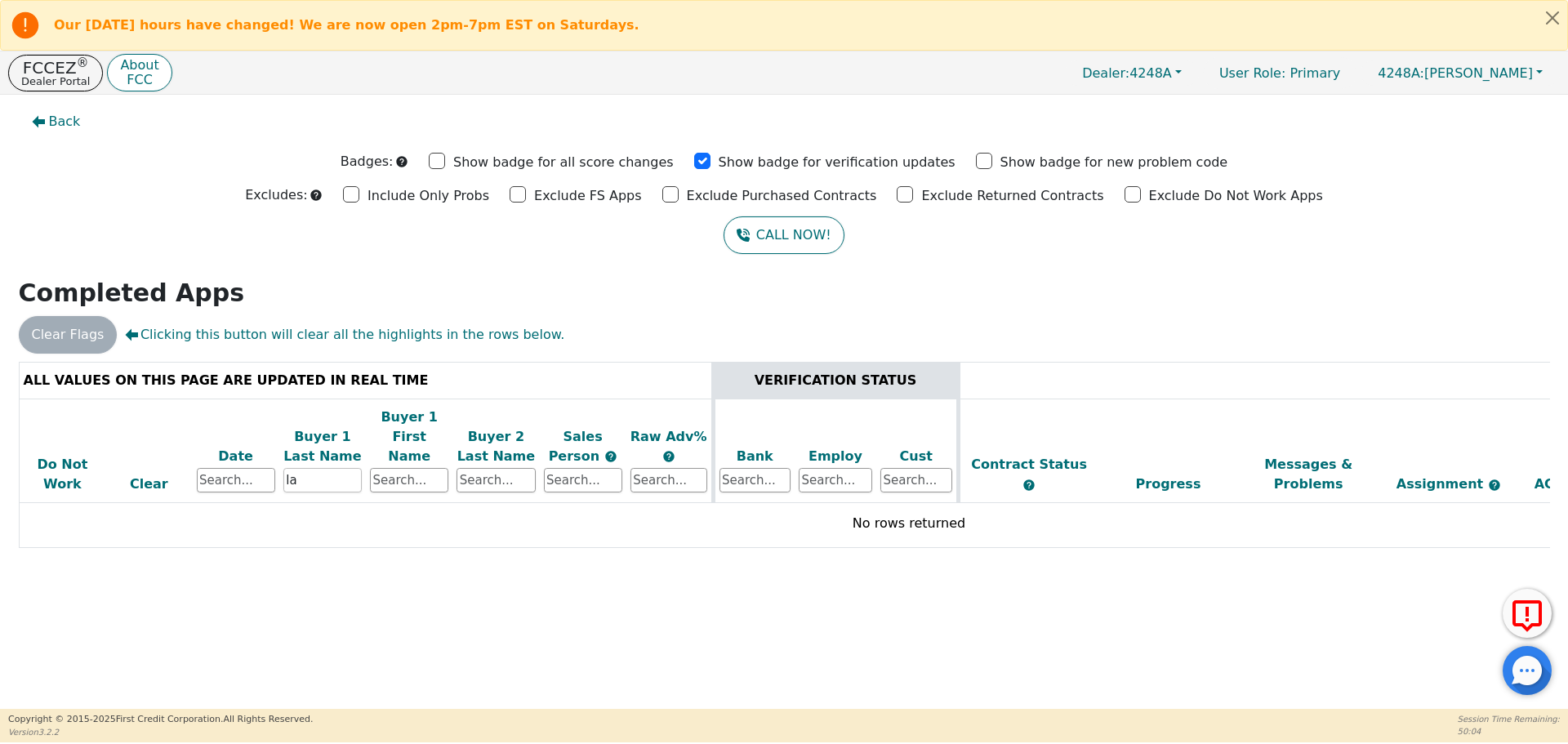
type input "l"
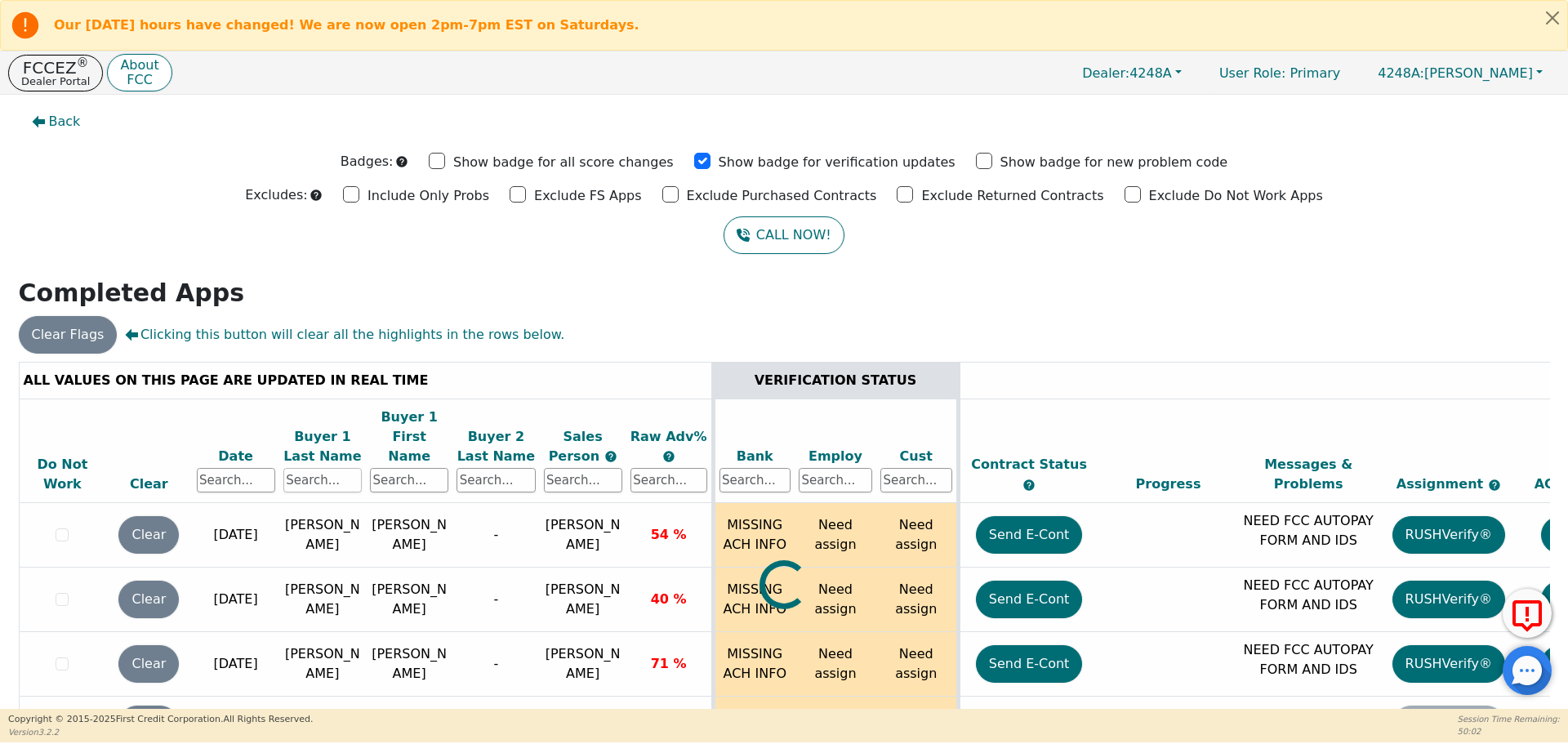
click at [322, 468] on input "text" at bounding box center [322, 480] width 78 height 24
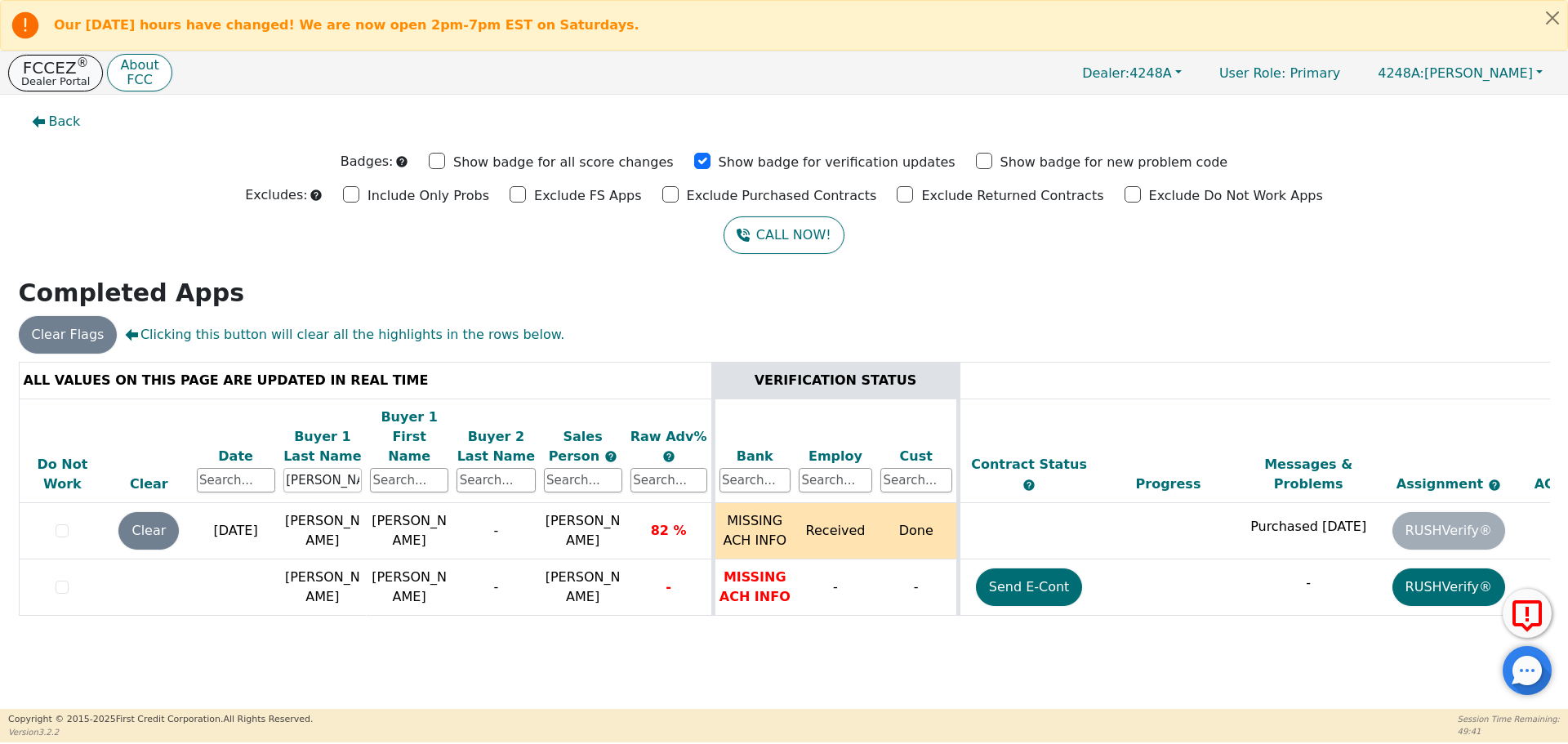
type input "[PERSON_NAME]"
click at [52, 80] on p "Dealer Portal" at bounding box center [55, 81] width 69 height 10
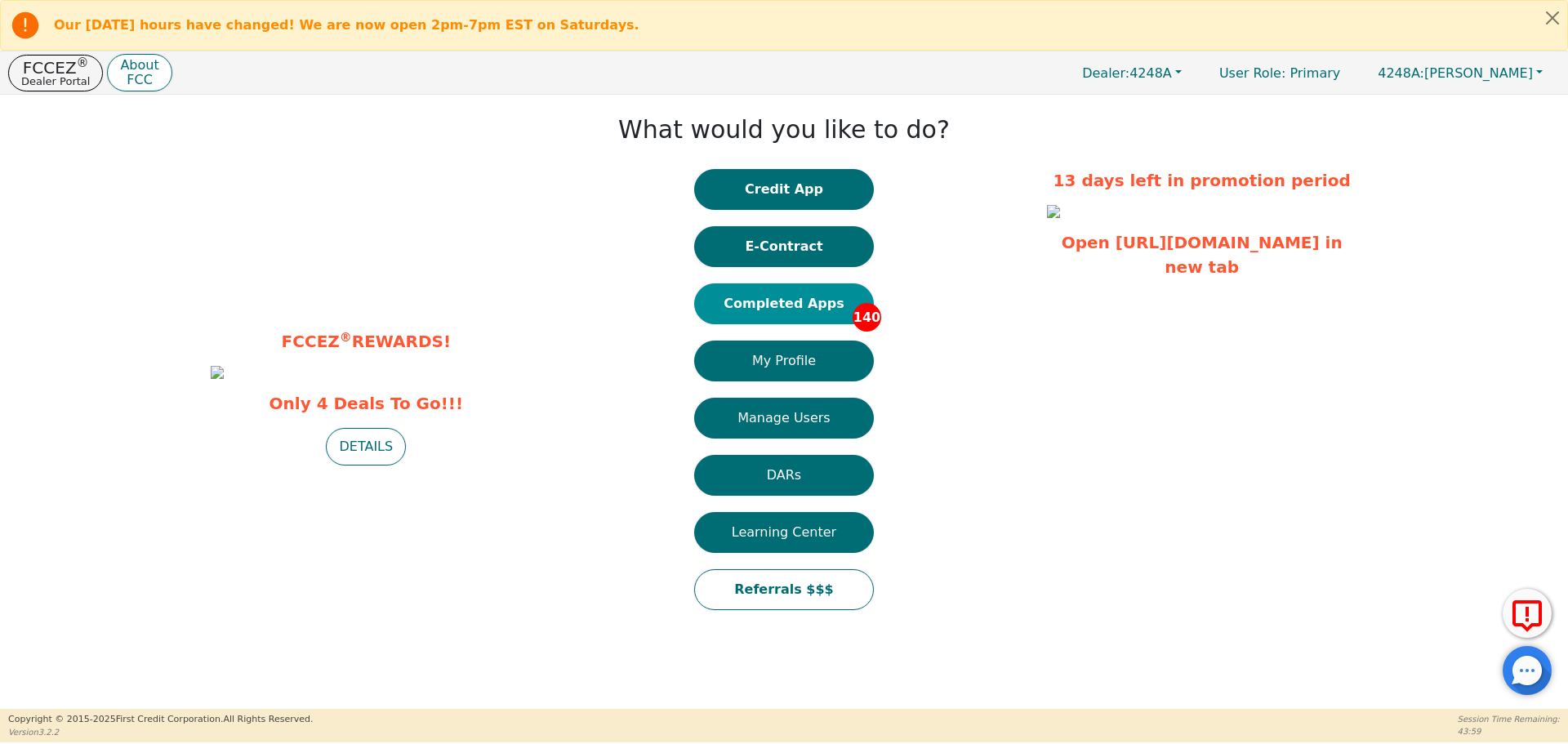
click at [808, 310] on button "Completed Apps 140" at bounding box center [784, 303] width 180 height 41
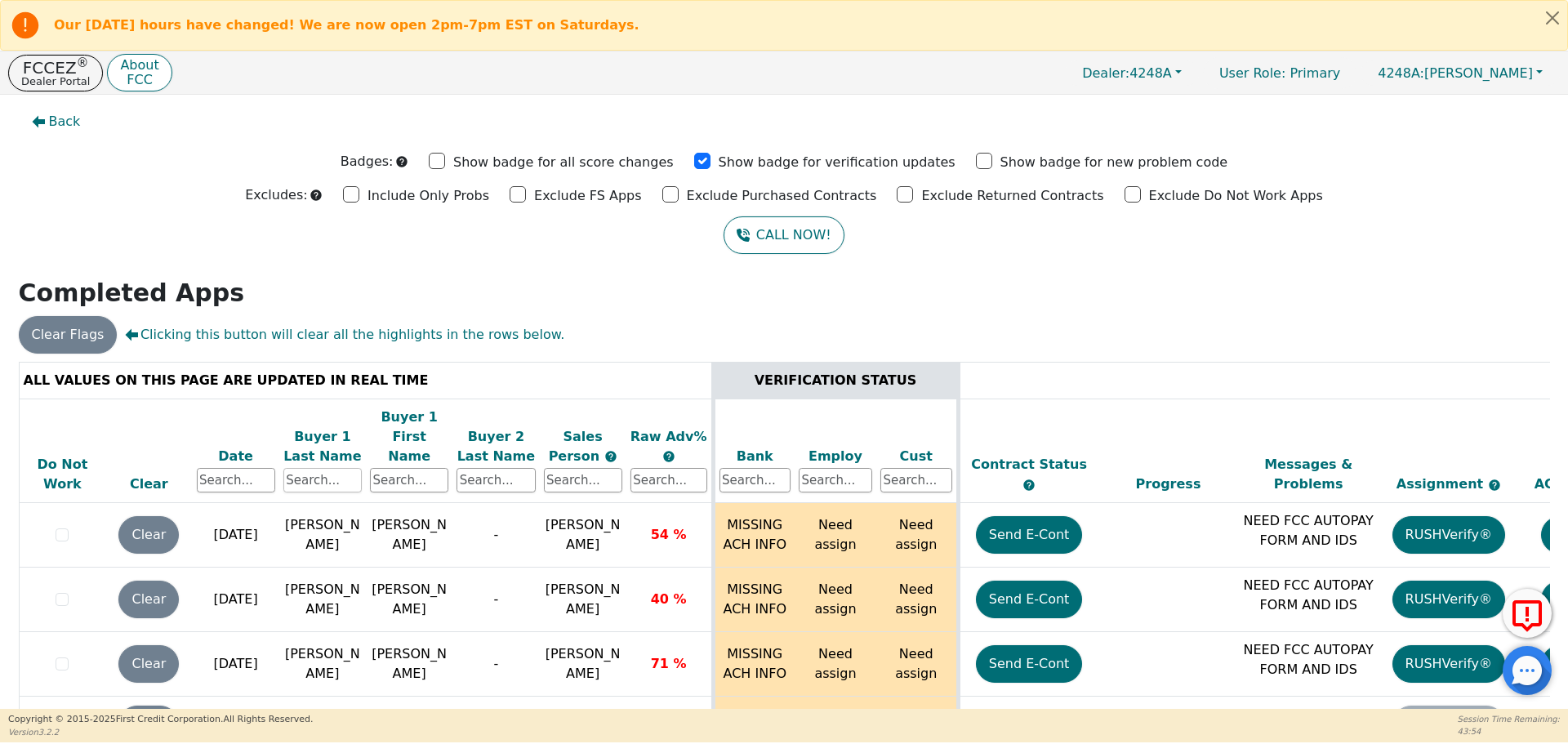
click at [302, 468] on input "text" at bounding box center [322, 480] width 78 height 24
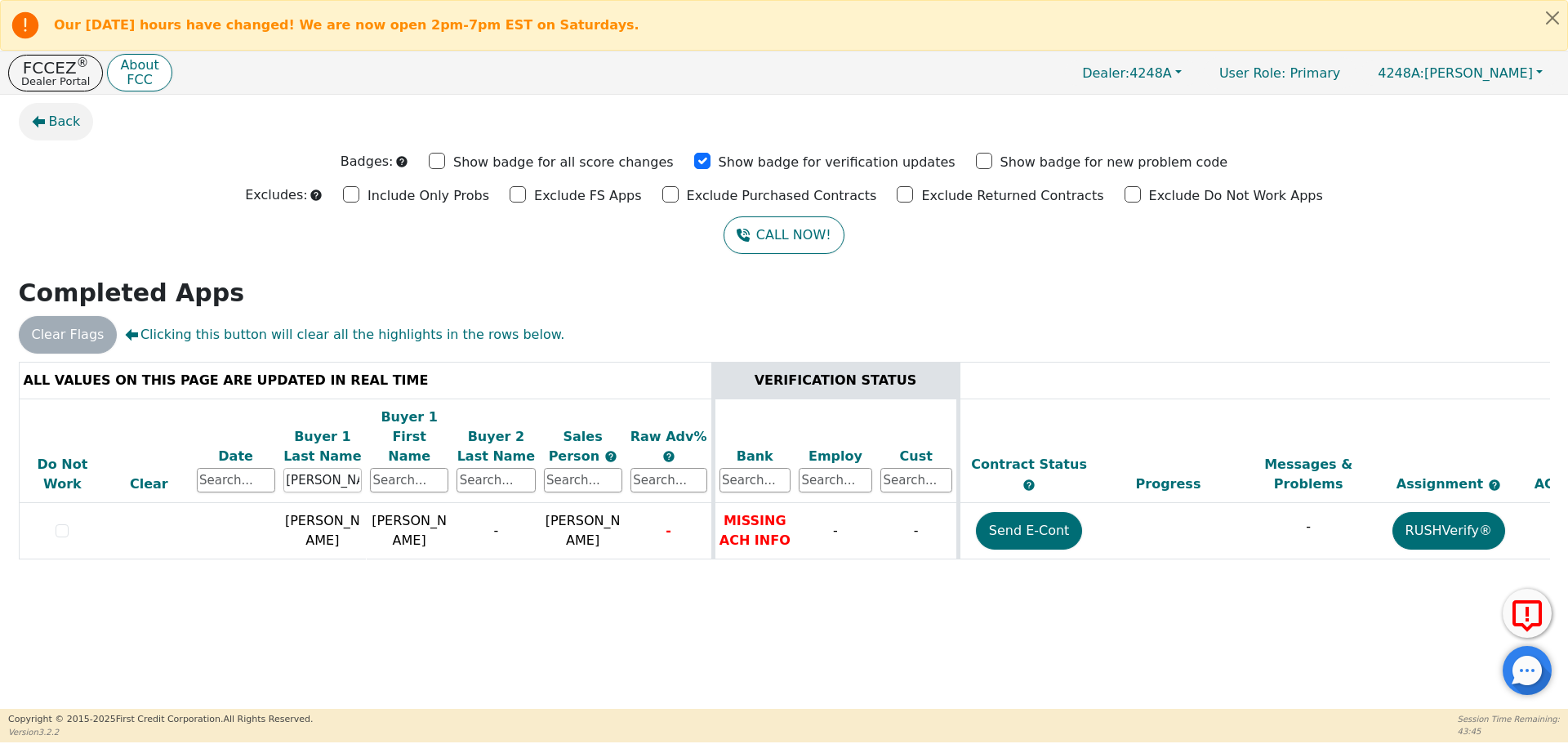
type input "[PERSON_NAME]"
click at [57, 115] on span "Back" at bounding box center [64, 121] width 32 height 19
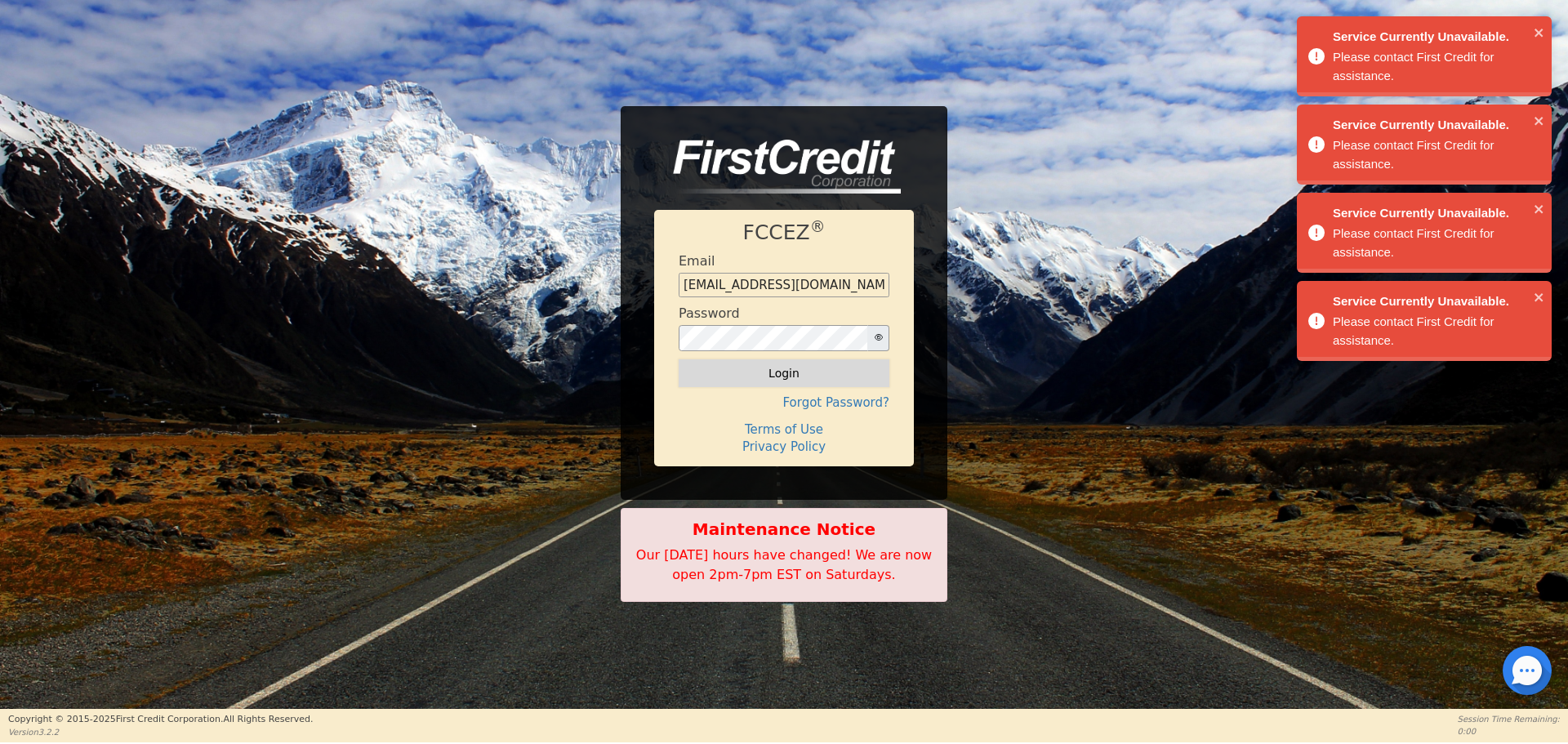
click at [787, 359] on button "Login" at bounding box center [784, 373] width 211 height 28
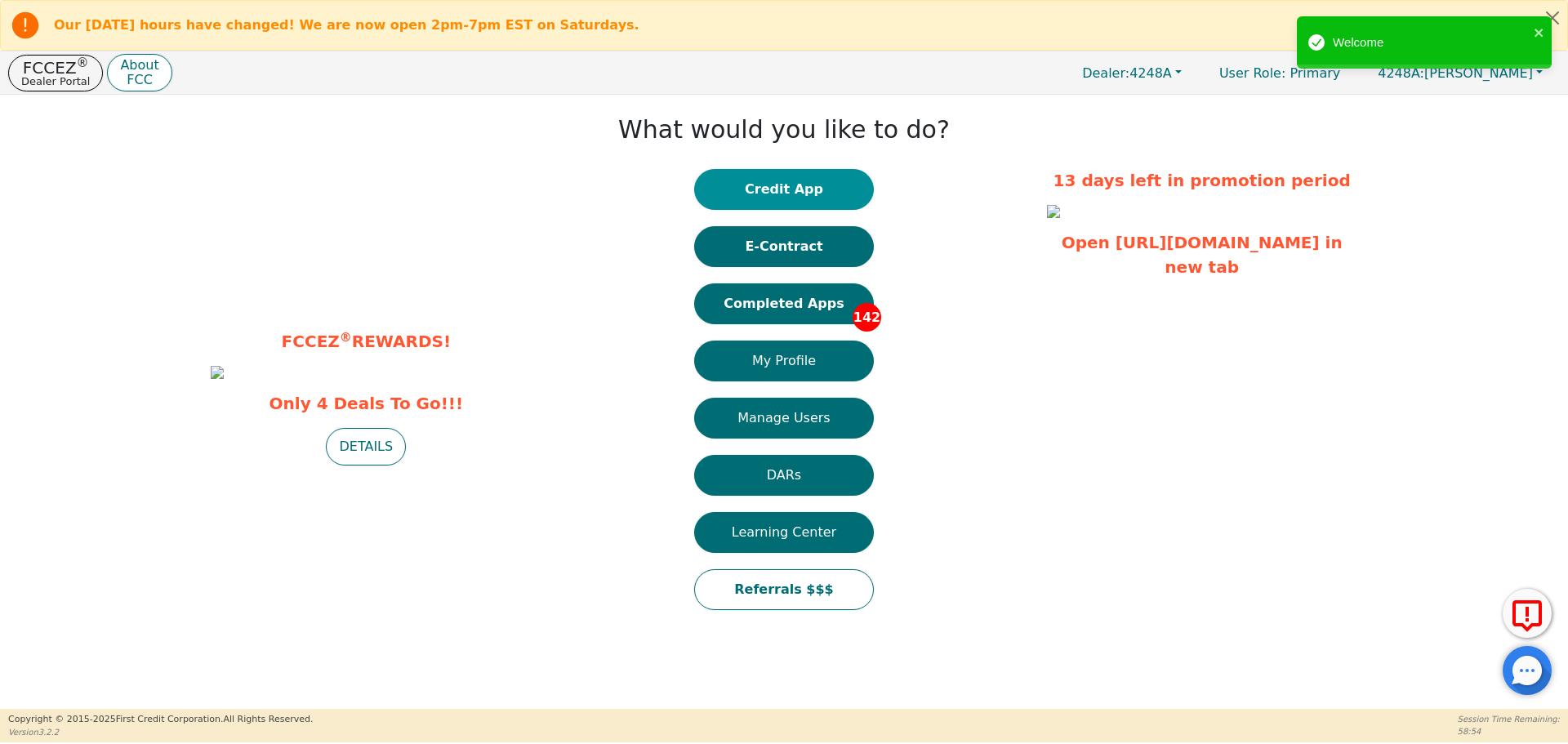
click at [797, 193] on button "Credit App" at bounding box center [784, 189] width 180 height 41
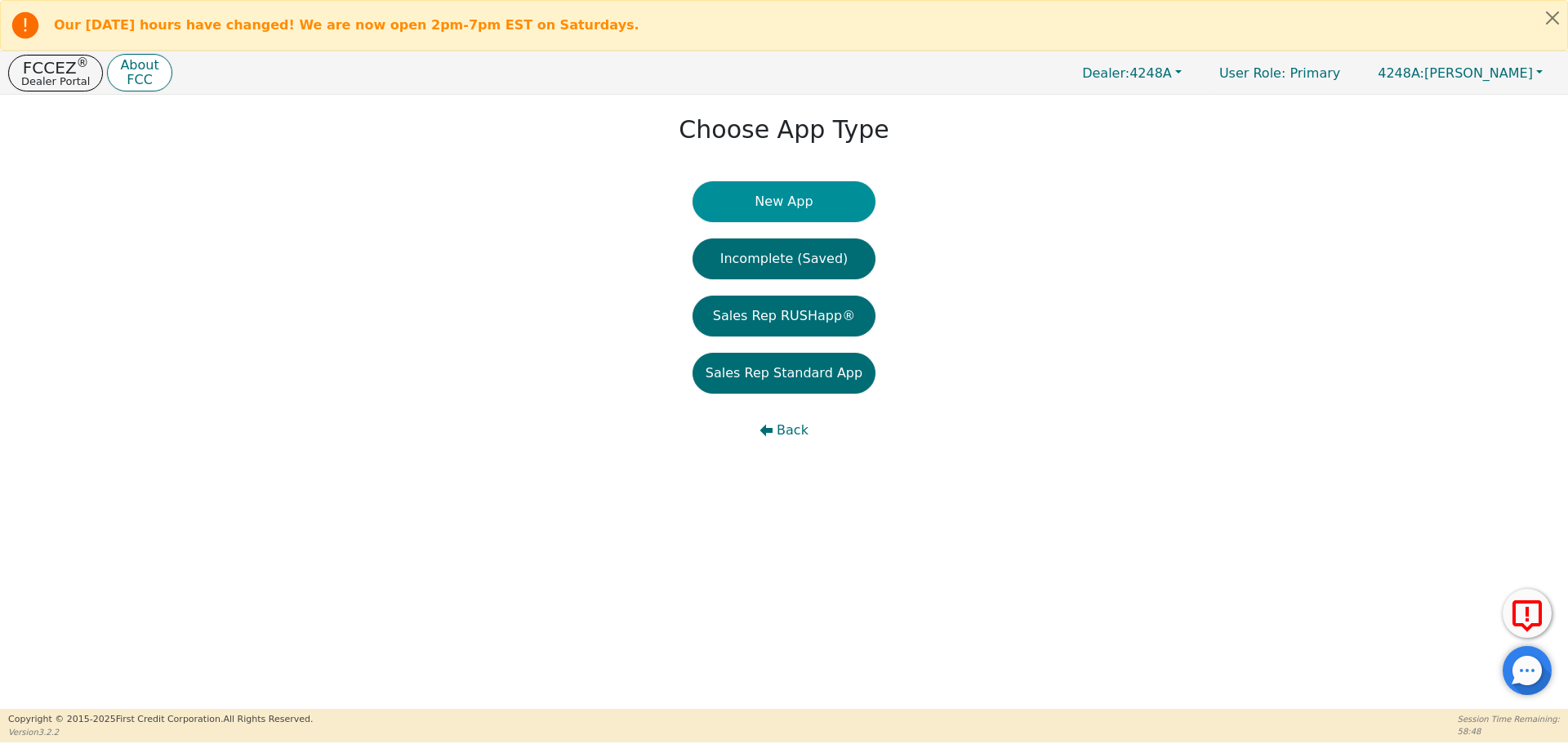
click at [817, 206] on button "New App" at bounding box center [784, 201] width 183 height 41
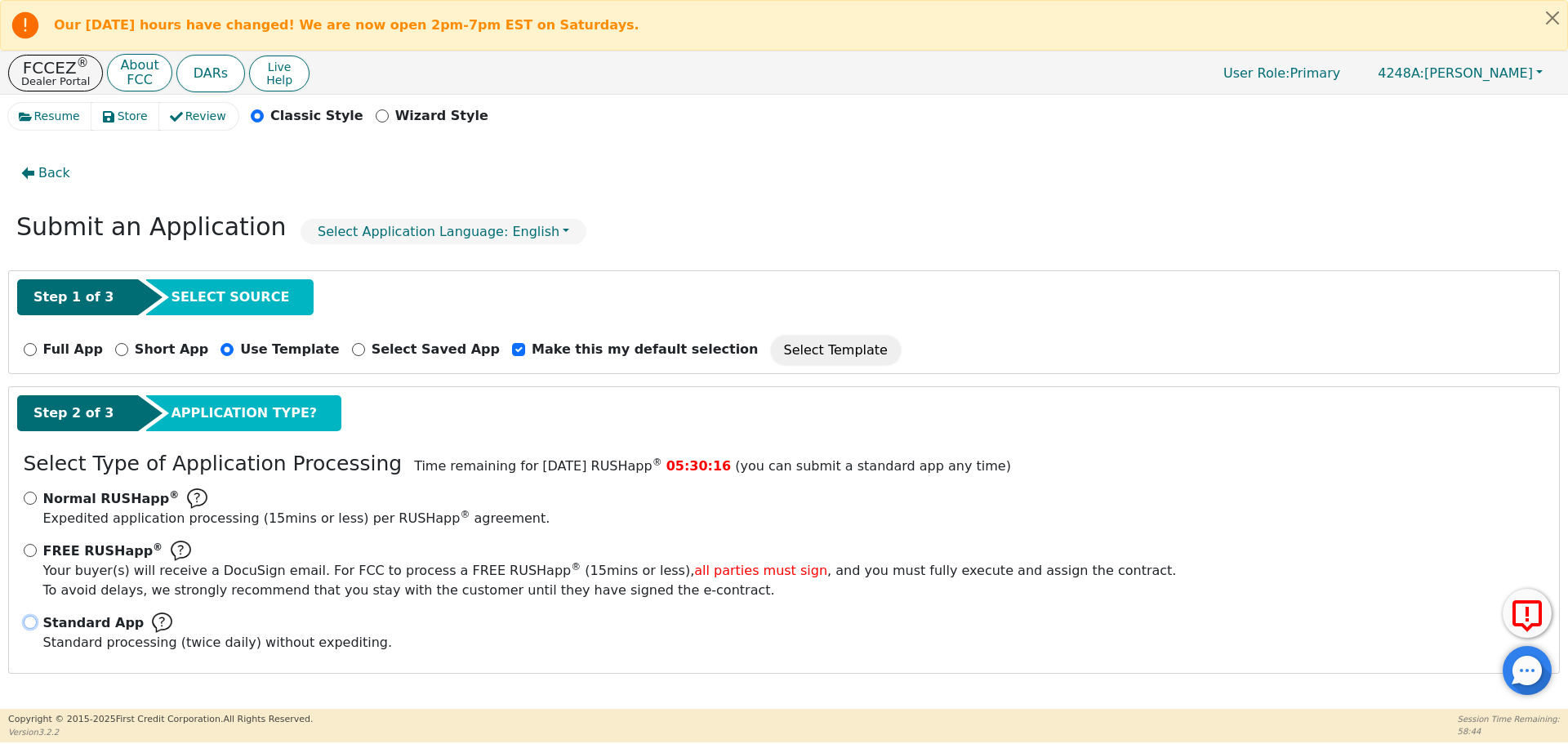
click at [28, 622] on input "Standard App Standard processing (twice daily) without expediting." at bounding box center [30, 621] width 13 height 13
radio input "true"
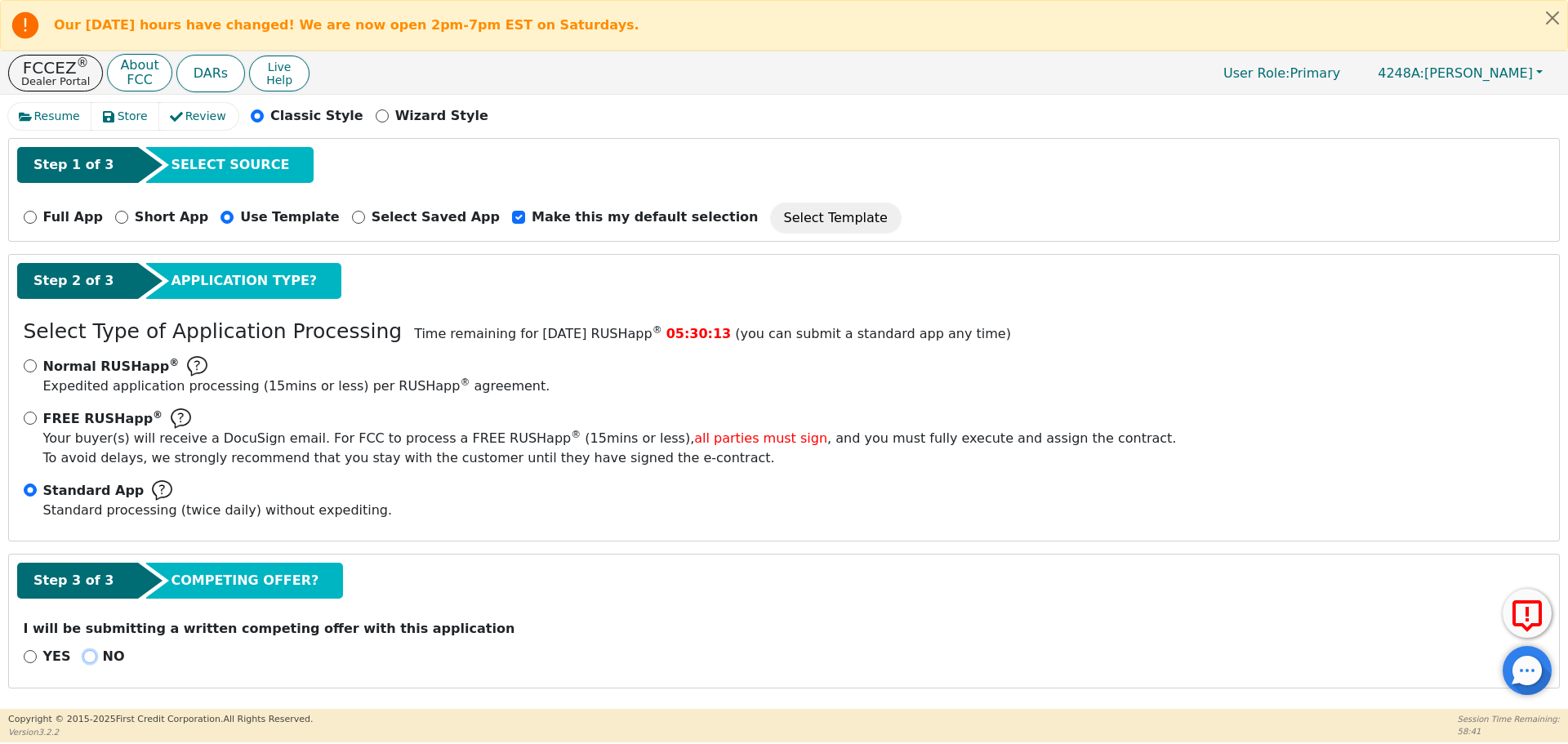
click at [85, 659] on input "NO" at bounding box center [90, 656] width 13 height 13
radio input "true"
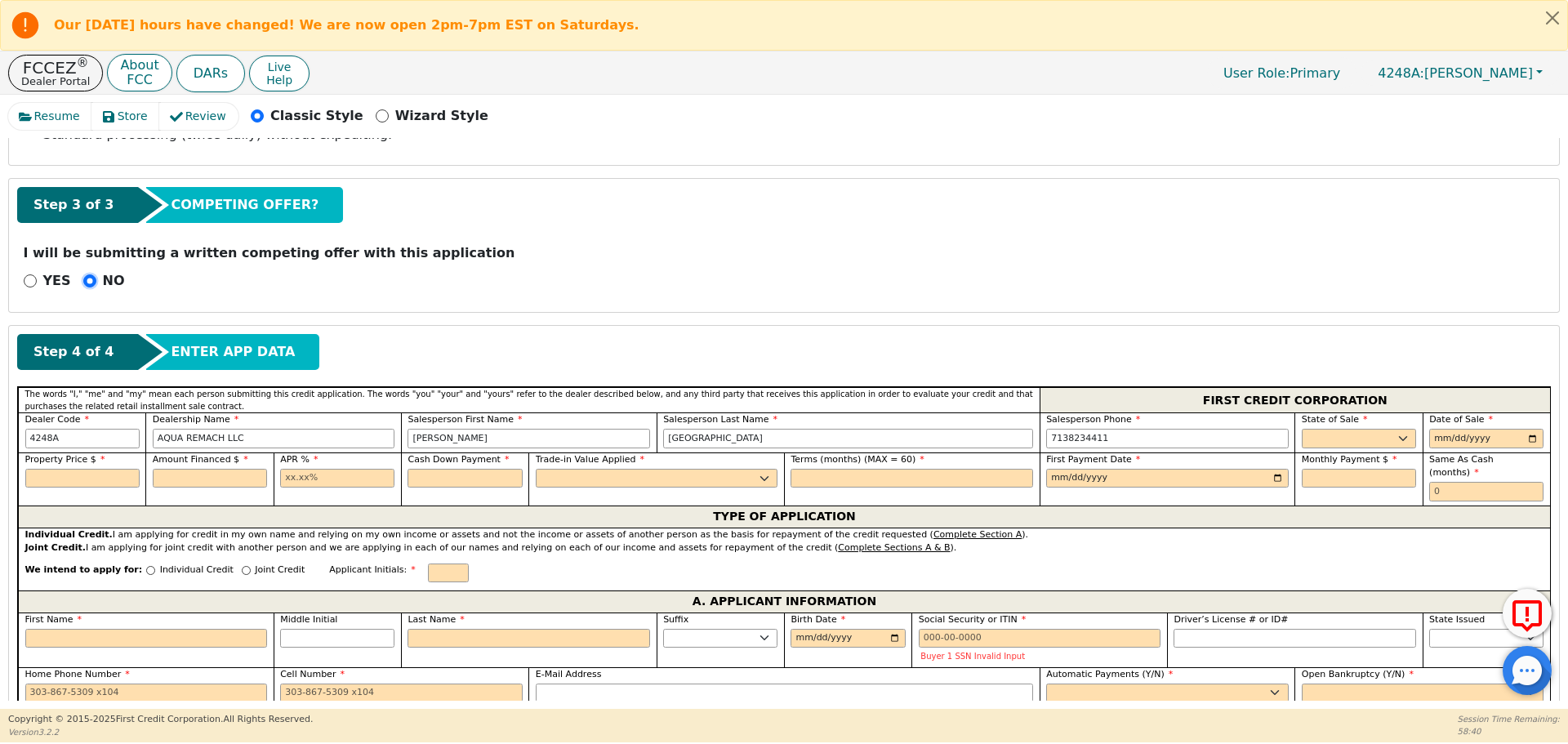
scroll to position [511, 0]
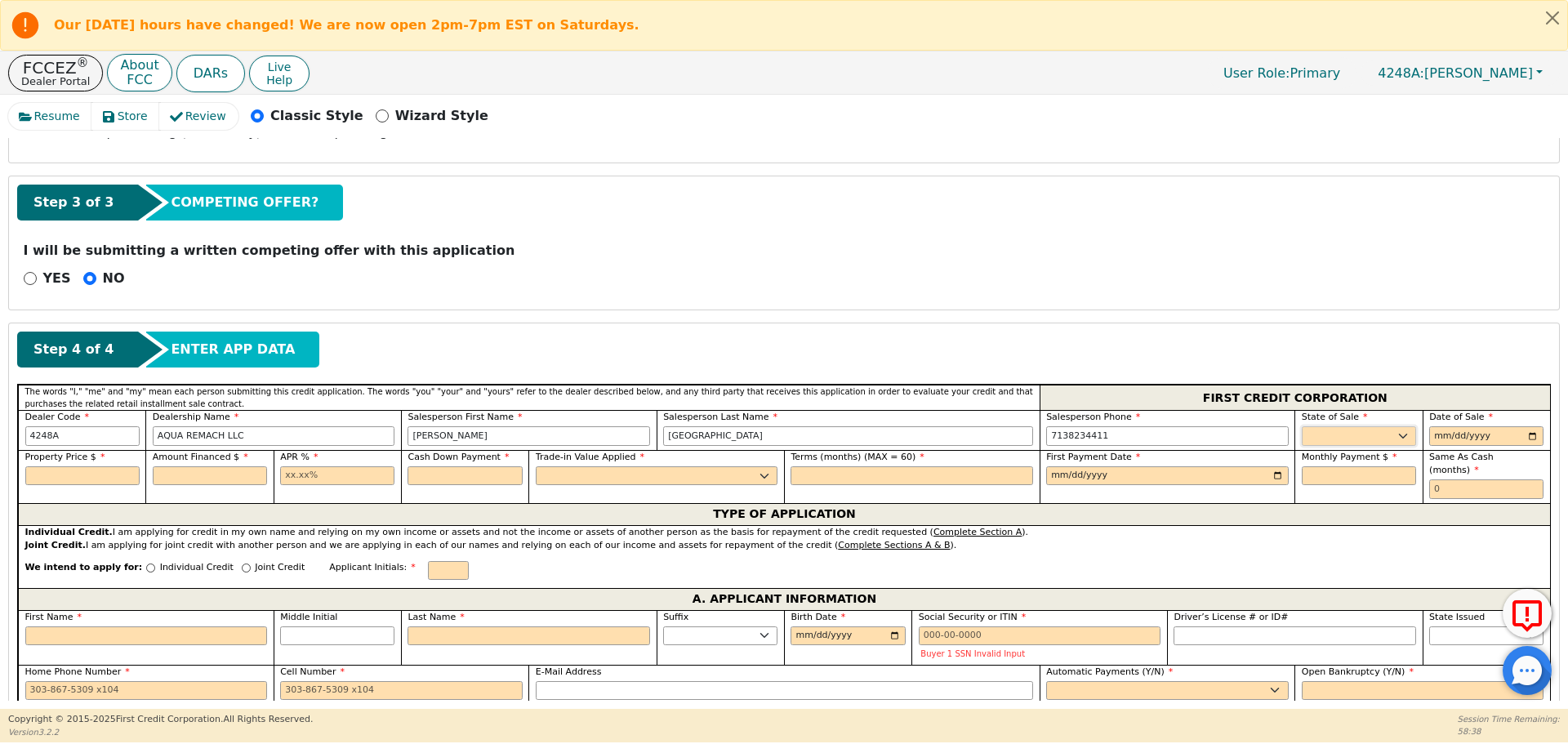
click at [1315, 438] on select "AK AL AR AZ CA CO CT DC DE FL [GEOGRAPHIC_DATA] HI IA ID IL IN KS [GEOGRAPHIC_D…" at bounding box center [1358, 436] width 114 height 19
select select "[GEOGRAPHIC_DATA]"
click at [1301, 426] on select "AK AL AR AZ CA CO CT DC DE FL [GEOGRAPHIC_DATA] HI IA ID IL IN KS [GEOGRAPHIC_D…" at bounding box center [1358, 436] width 114 height 19
click at [1524, 436] on input "date" at bounding box center [1486, 436] width 114 height 19
type input "[DATE]"
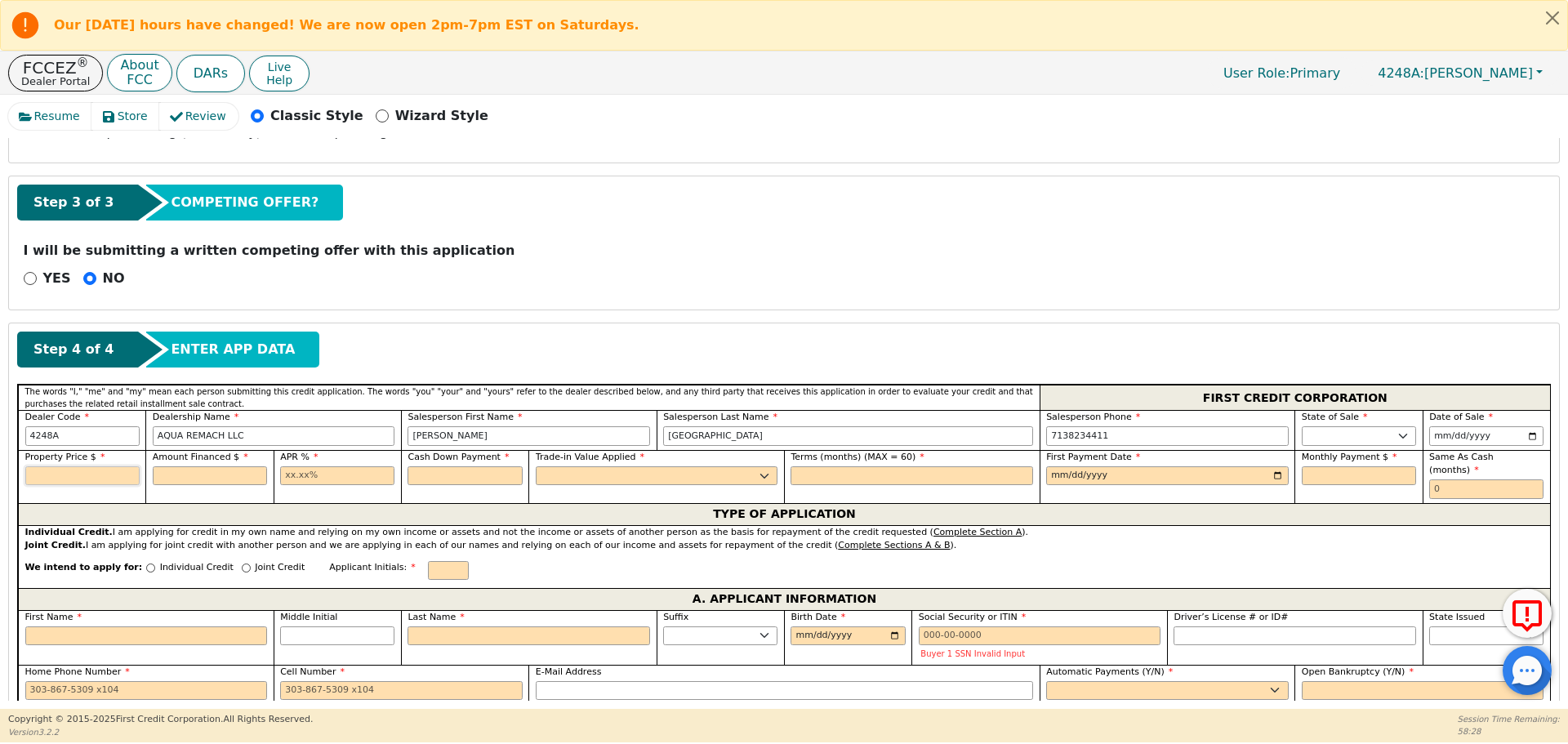
click at [68, 472] on input "text" at bounding box center [82, 476] width 114 height 19
click at [193, 472] on input "text" at bounding box center [209, 476] width 114 height 19
type input "6990.00"
click at [282, 474] on input "text" at bounding box center [336, 476] width 114 height 19
type input "6990.00"
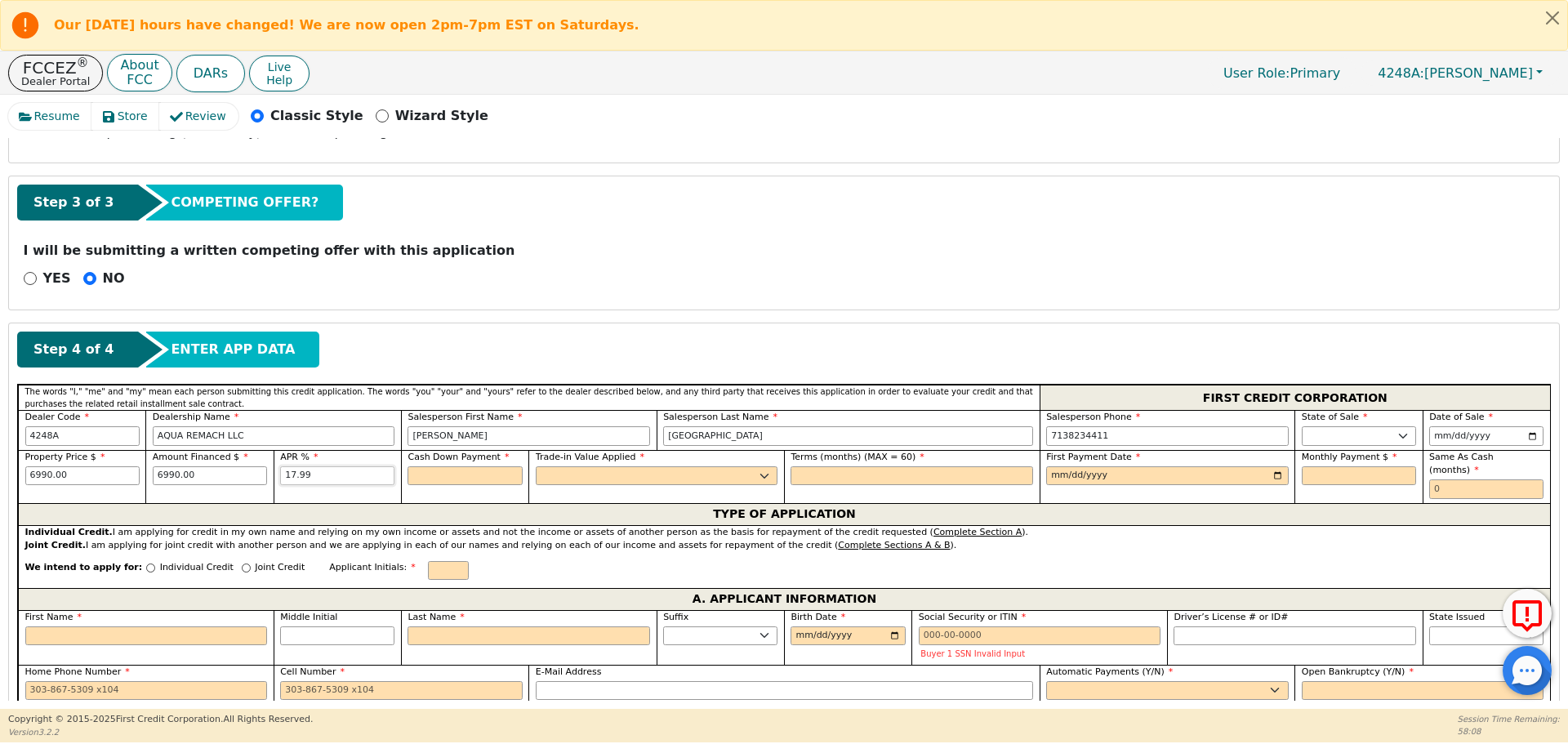
type input "17.99"
click at [410, 480] on input "text" at bounding box center [465, 476] width 114 height 19
click at [562, 479] on select "Yes No" at bounding box center [657, 476] width 242 height 19
type input "0.00"
select select "n"
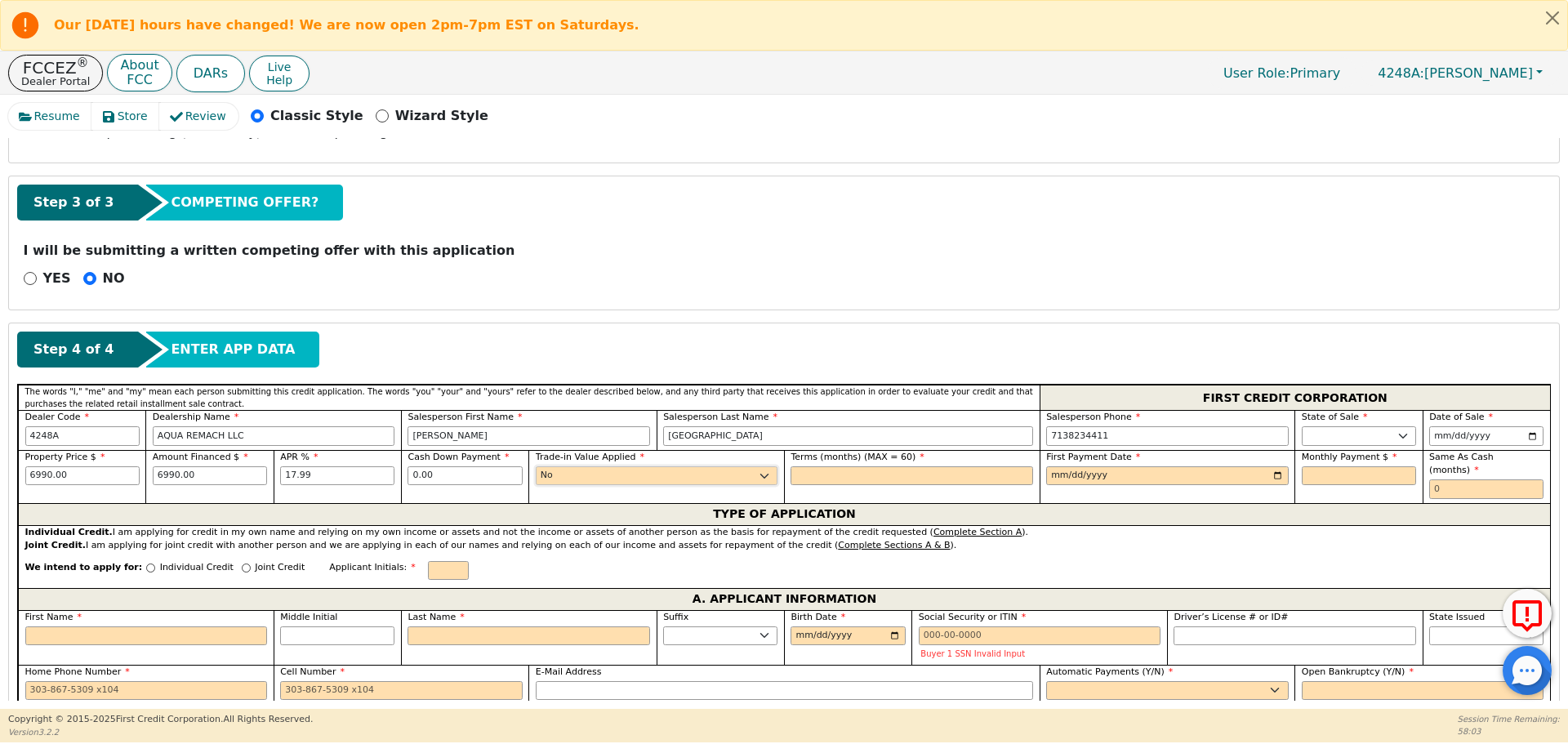
click at [536, 466] on select "Yes No" at bounding box center [657, 476] width 242 height 19
click at [808, 472] on input "text" at bounding box center [912, 476] width 242 height 19
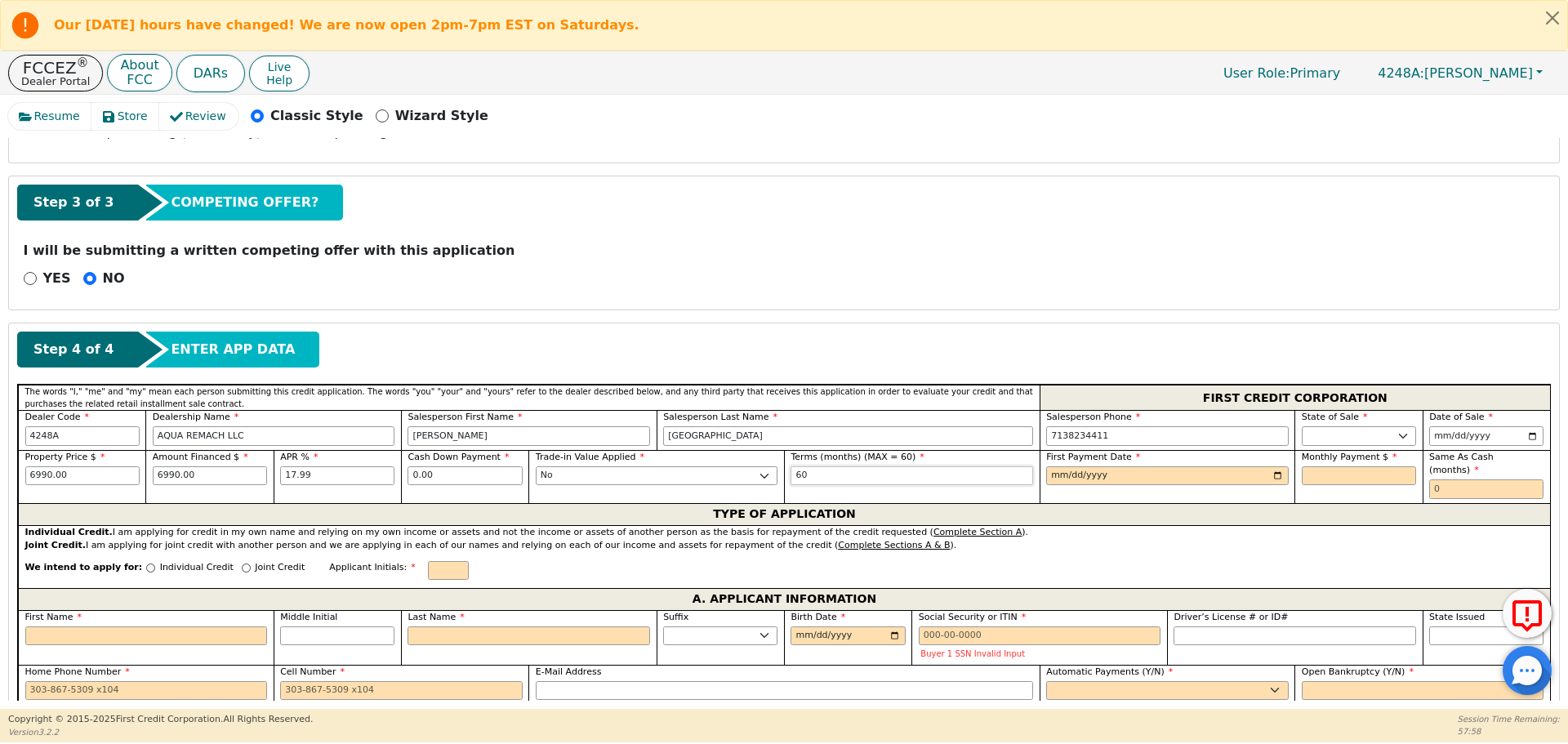
type input "60"
click at [1050, 484] on input "date" at bounding box center [1167, 476] width 242 height 19
click at [1277, 472] on input "date" at bounding box center [1167, 476] width 242 height 19
type input "[DATE]"
click at [1301, 476] on input "text" at bounding box center [1358, 476] width 114 height 19
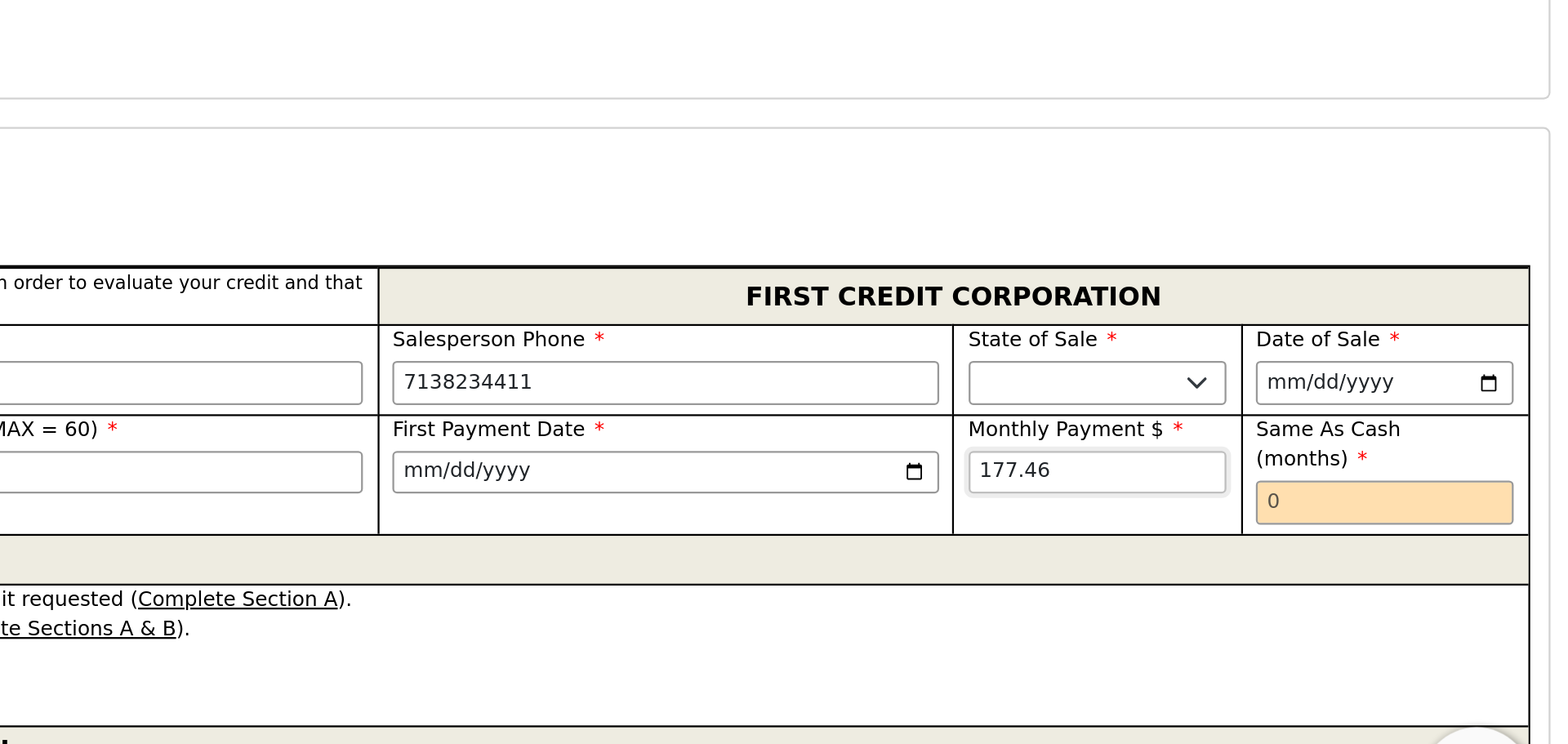
type input "177.46"
click at [1433, 479] on input "text" at bounding box center [1486, 489] width 114 height 19
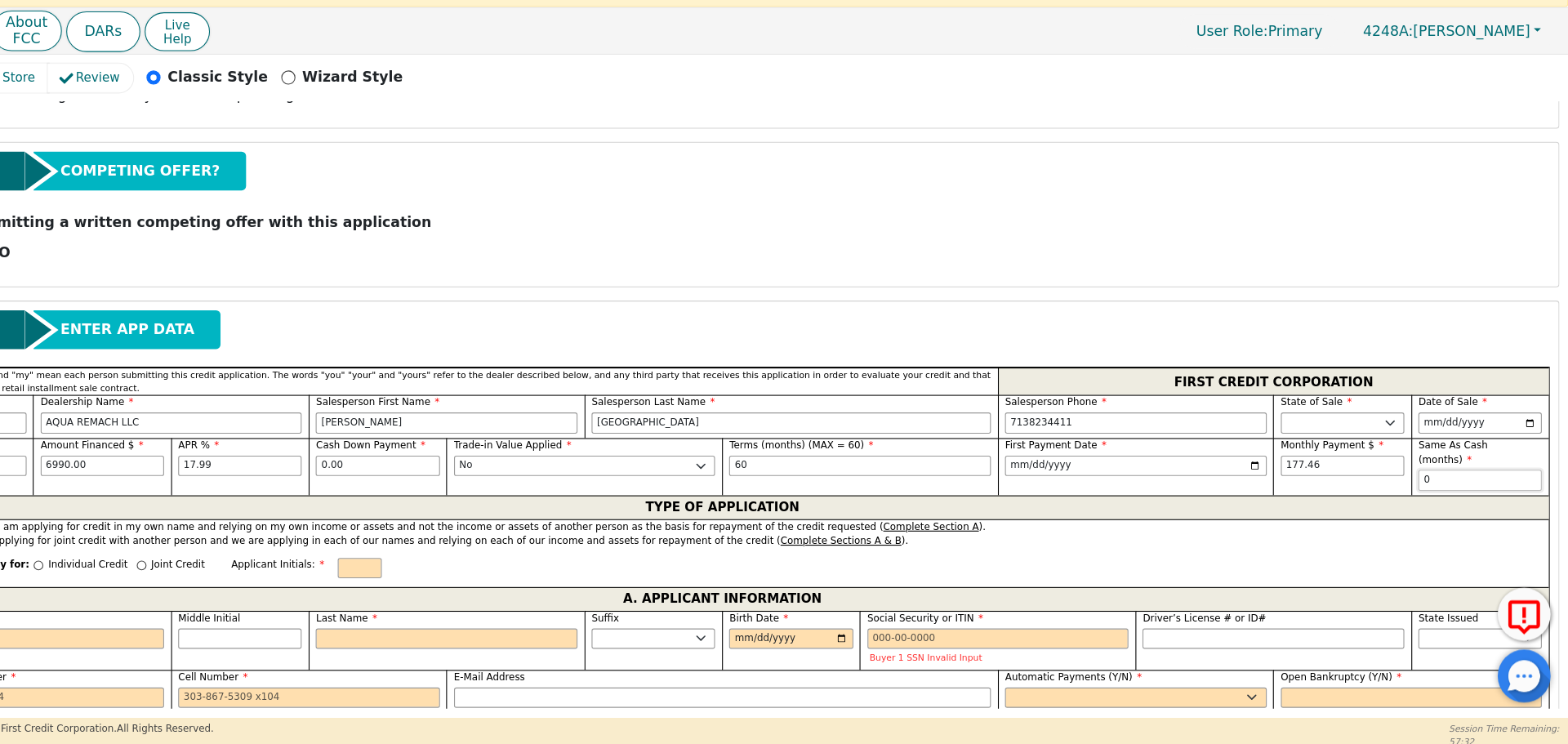
scroll to position [0, 0]
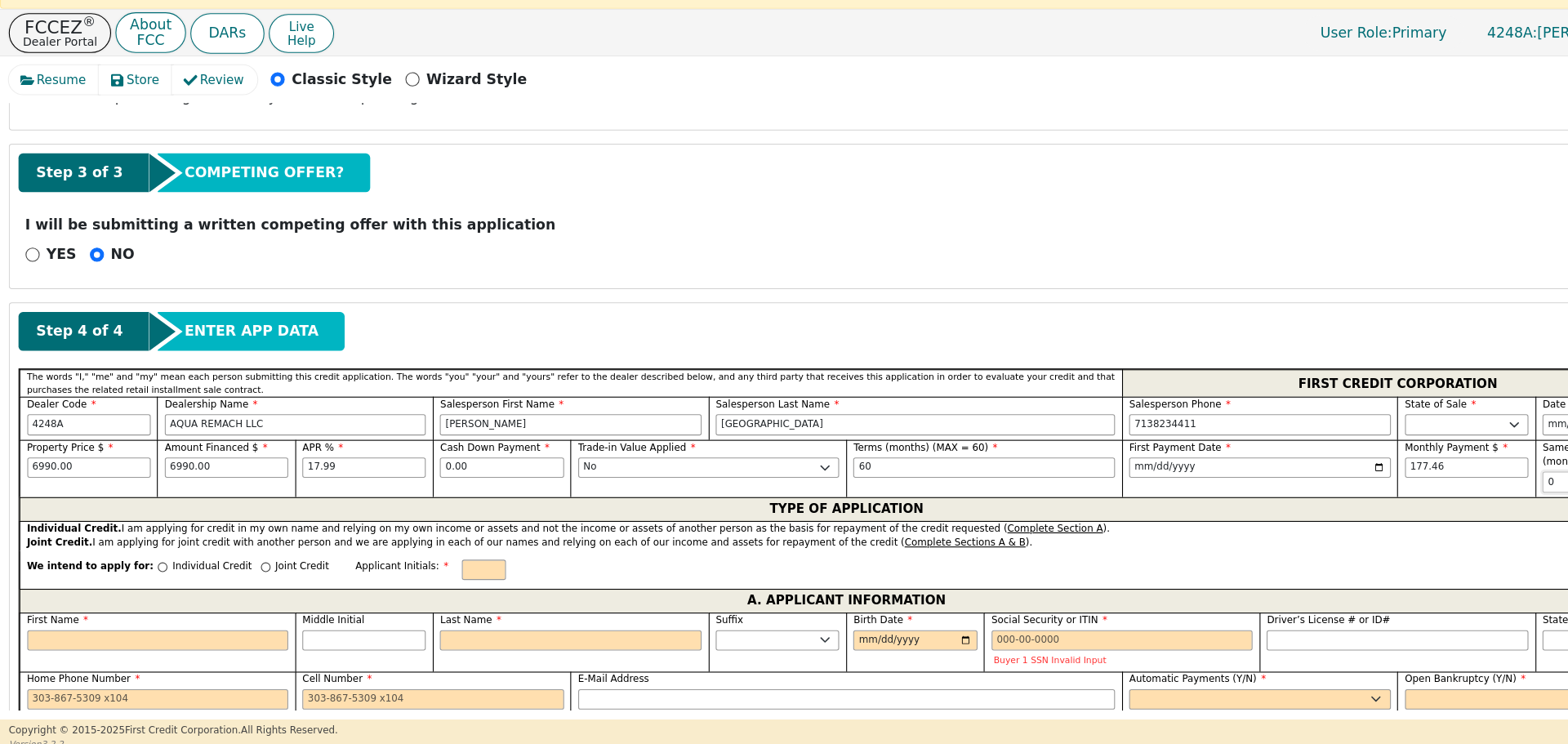
type input "0"
click at [146, 563] on input "Individual Credit" at bounding box center [151, 567] width 9 height 9
radio input "true"
click at [52, 626] on input "First Name" at bounding box center [146, 636] width 242 height 19
type input "L"
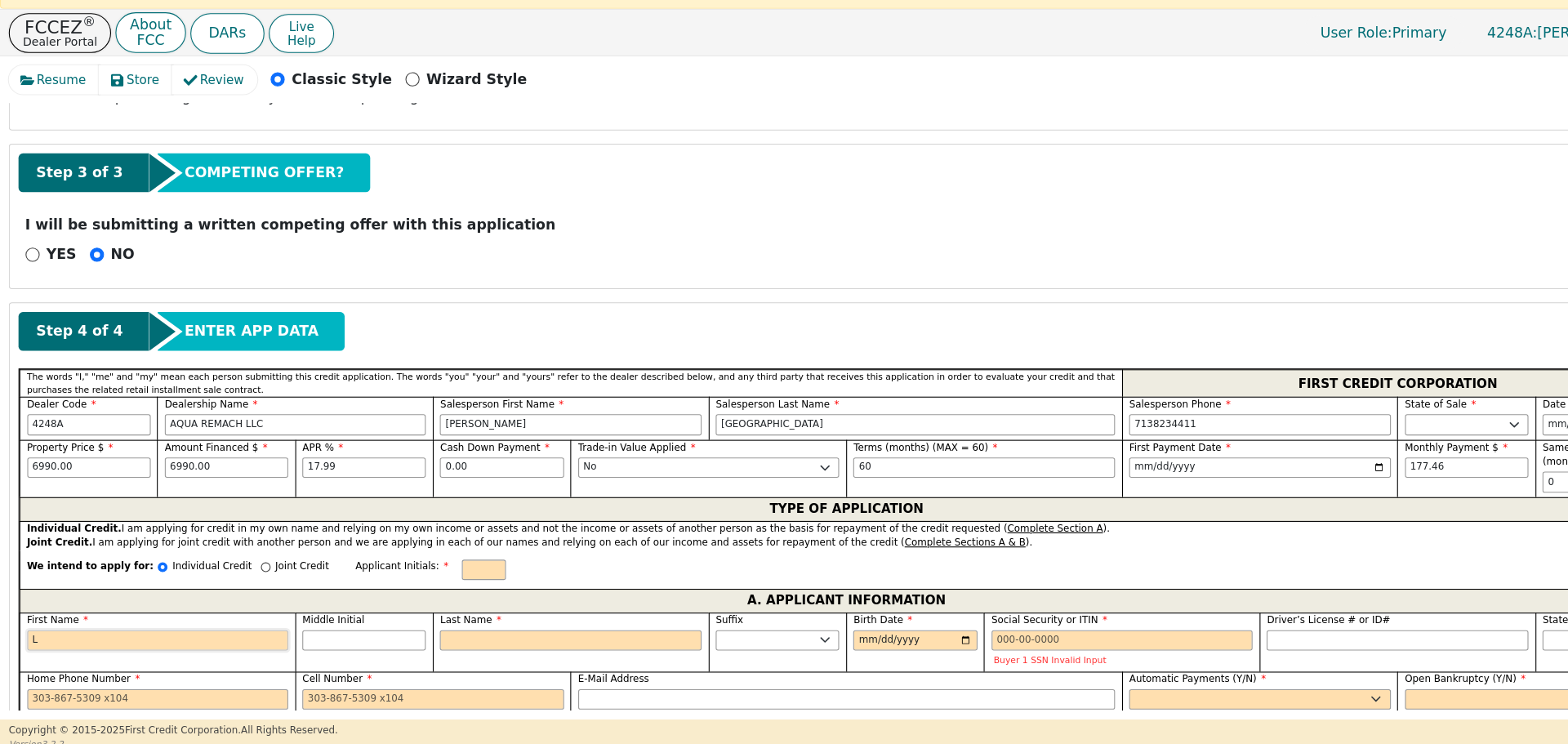
type input "L"
type input "Lo"
type input "Lor"
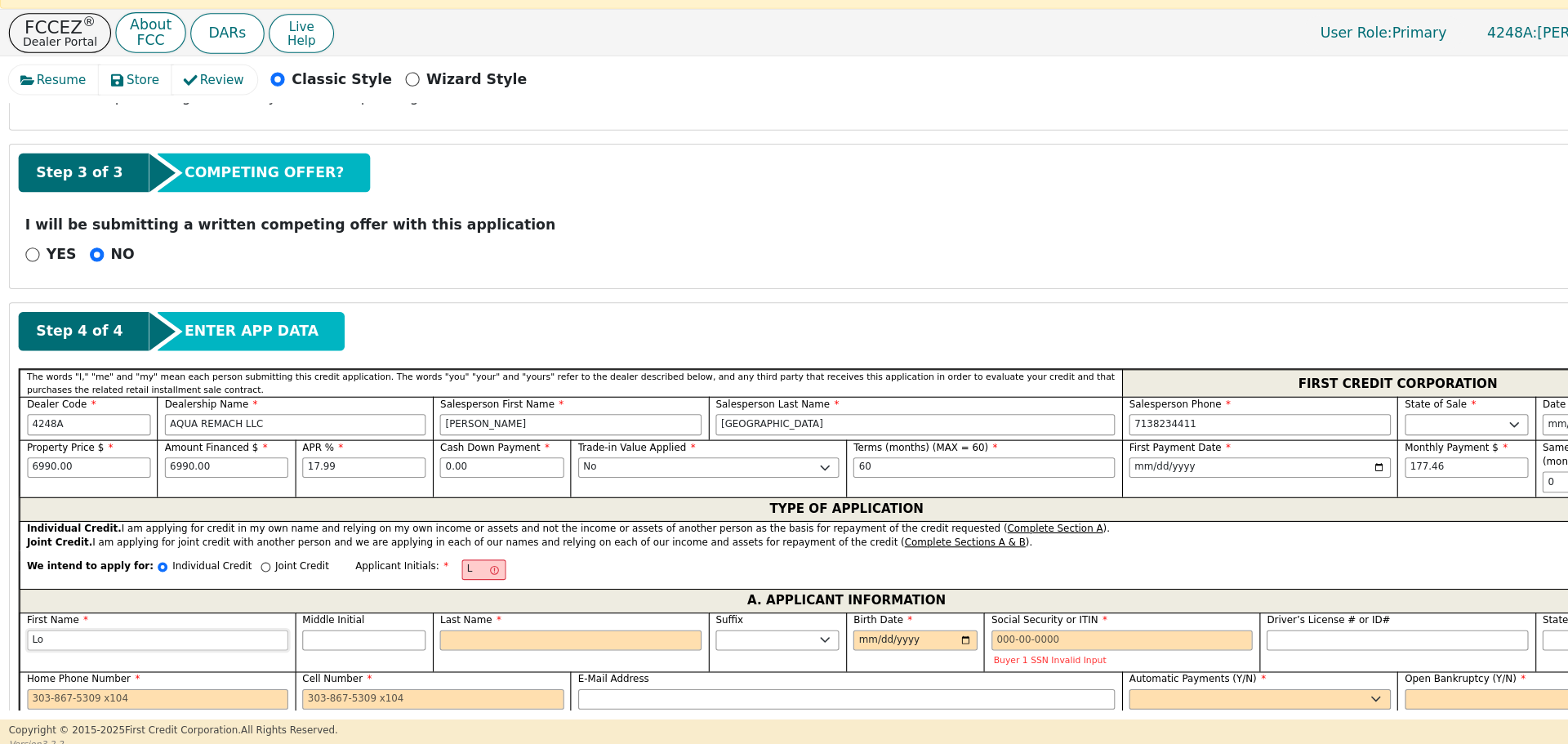
type input "Lor"
type input "[PERSON_NAME]"
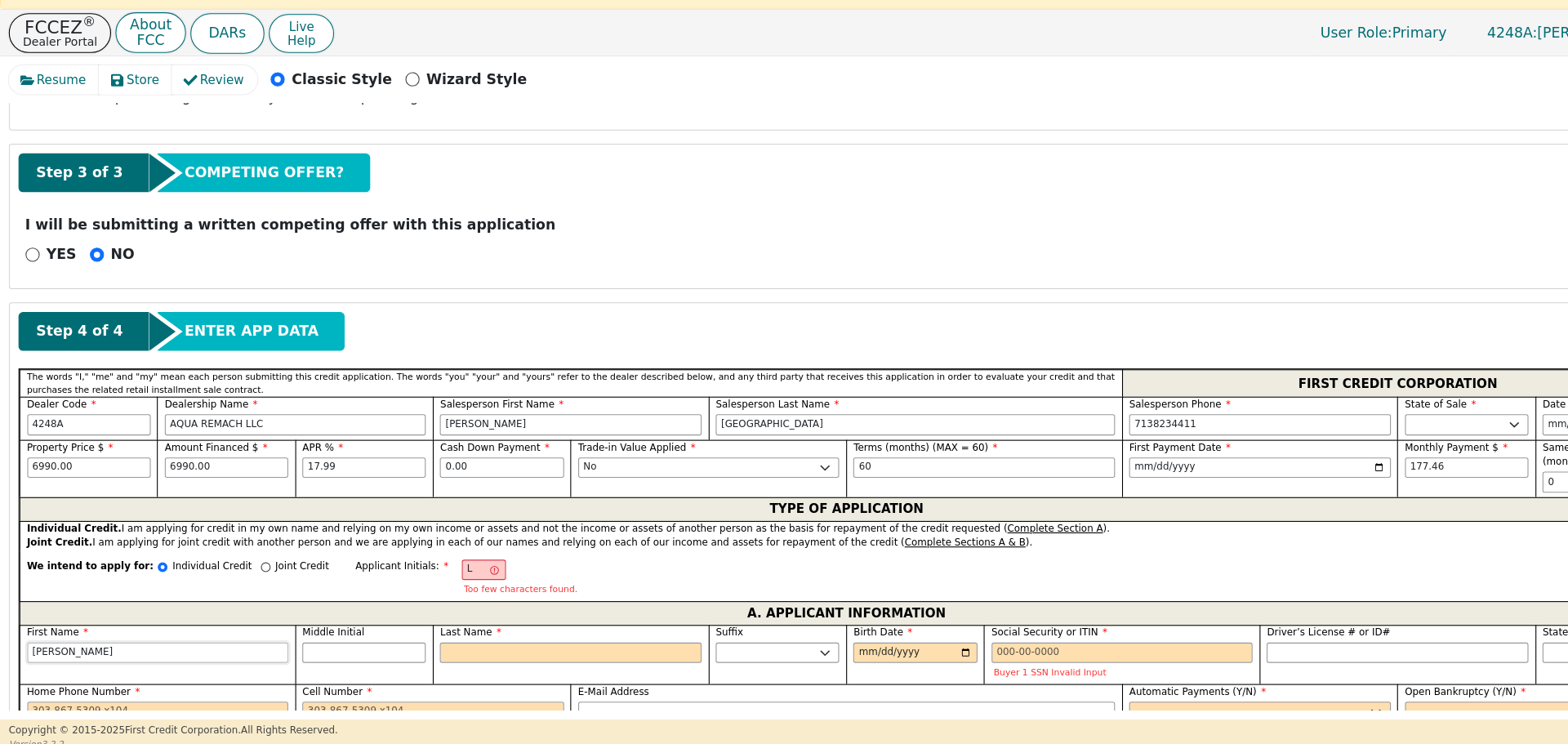
type input "Lorai"
type input "Lorain"
type input "[PERSON_NAME]"
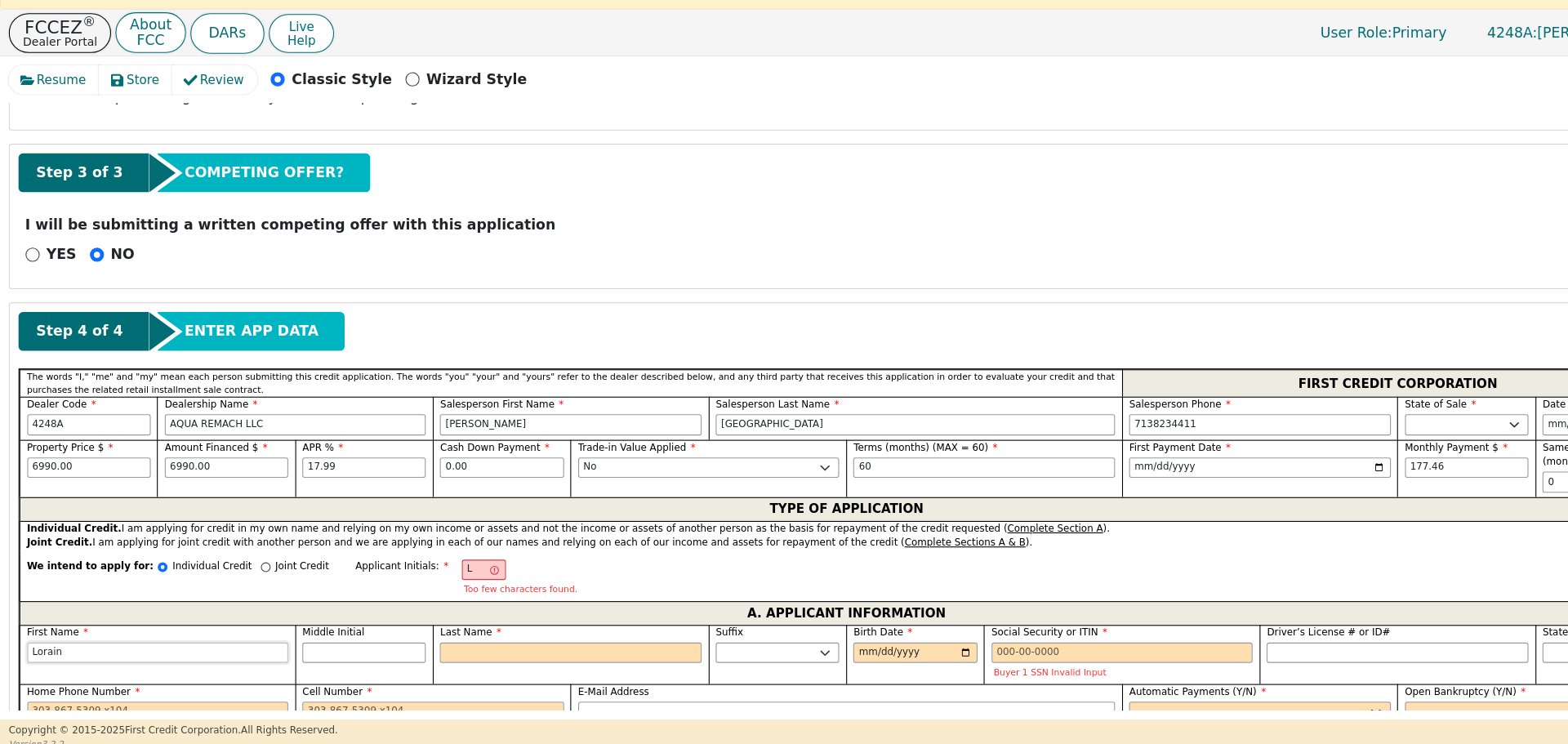
type input "[PERSON_NAME]"
click at [329, 638] on input "Middle Initial" at bounding box center [336, 647] width 114 height 19
type input "M"
type input "LM"
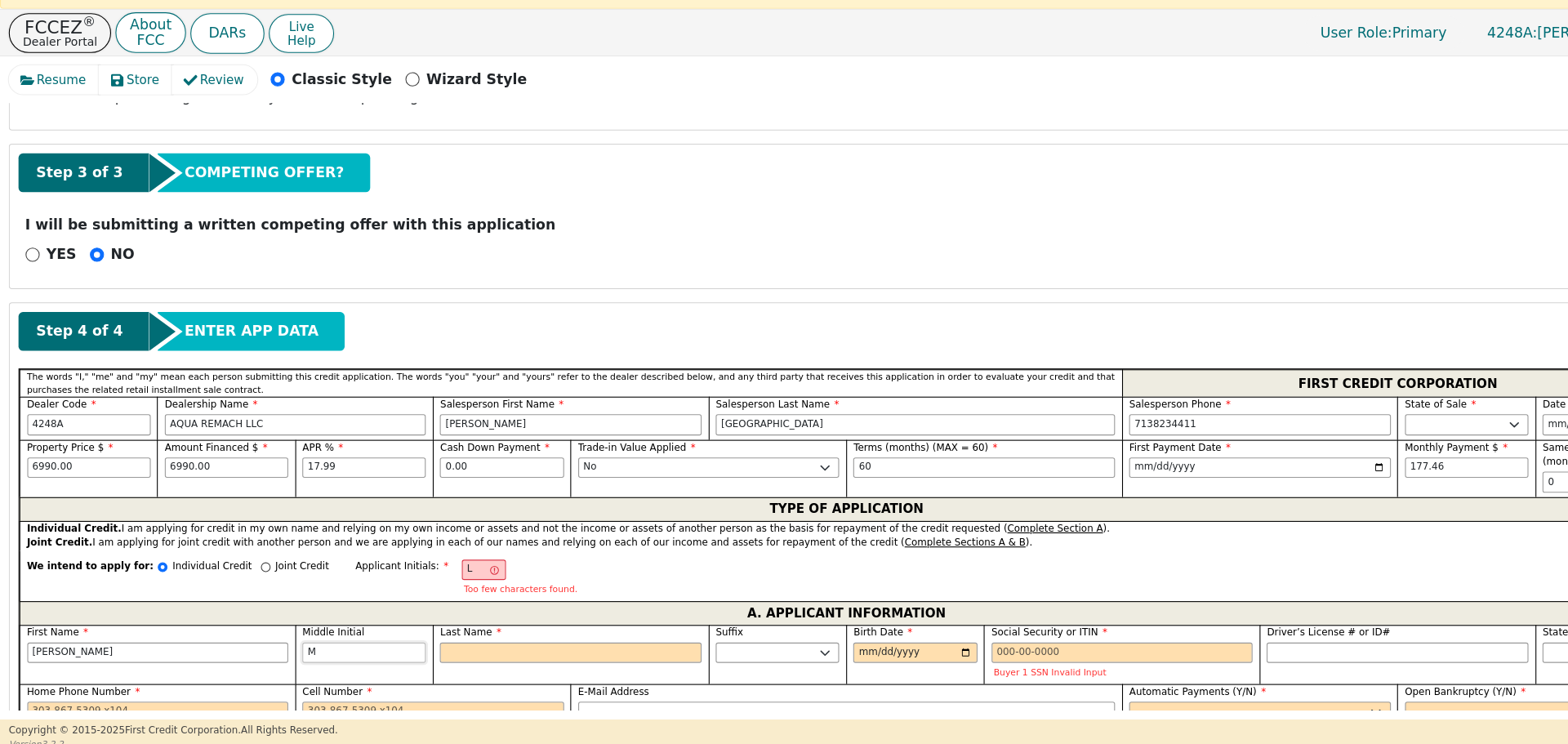
type input "[PERSON_NAME]"
type input "Mo"
type input "[PERSON_NAME]"
type input "Moo"
type input "[PERSON_NAME]"
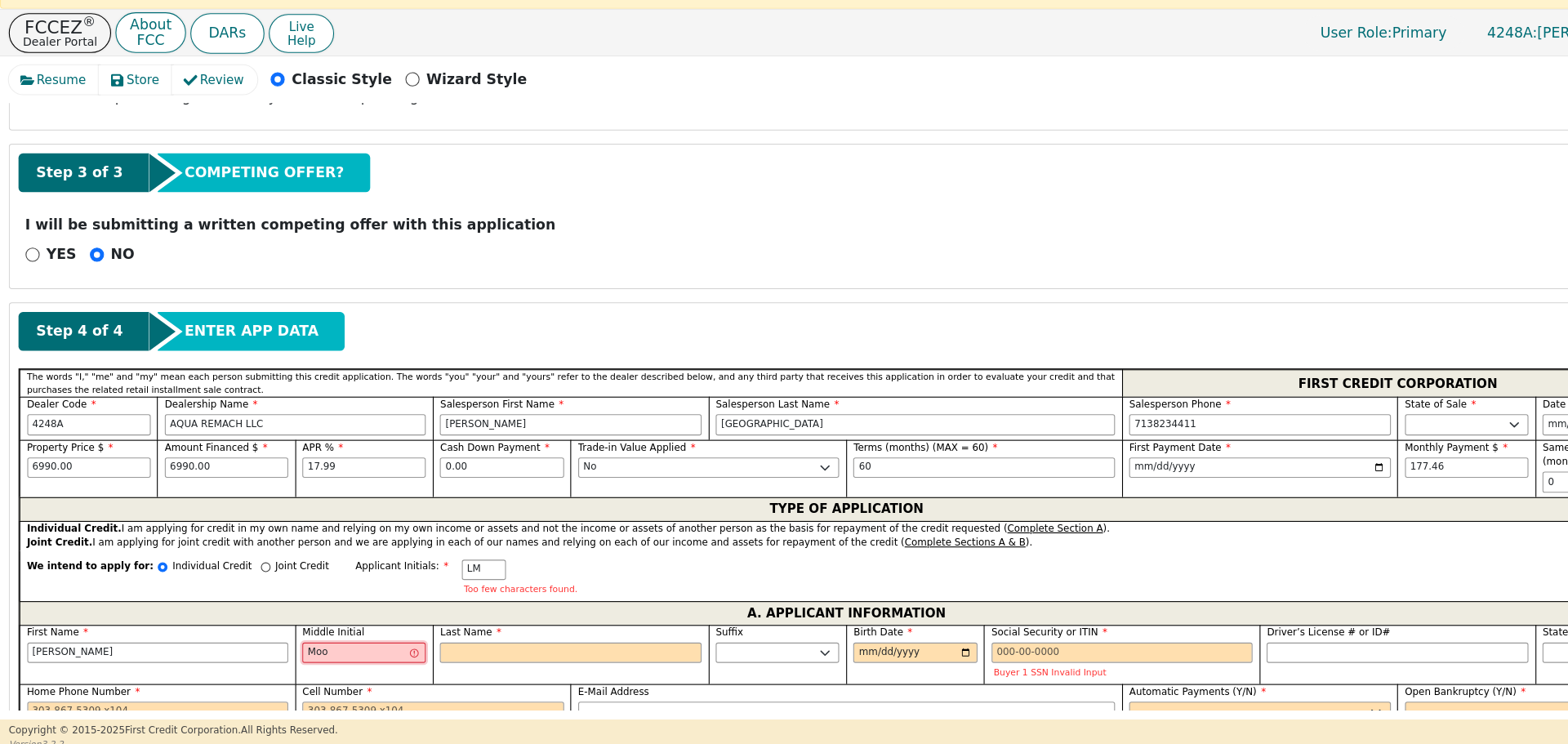
type input "Moor"
type input "[PERSON_NAME]"
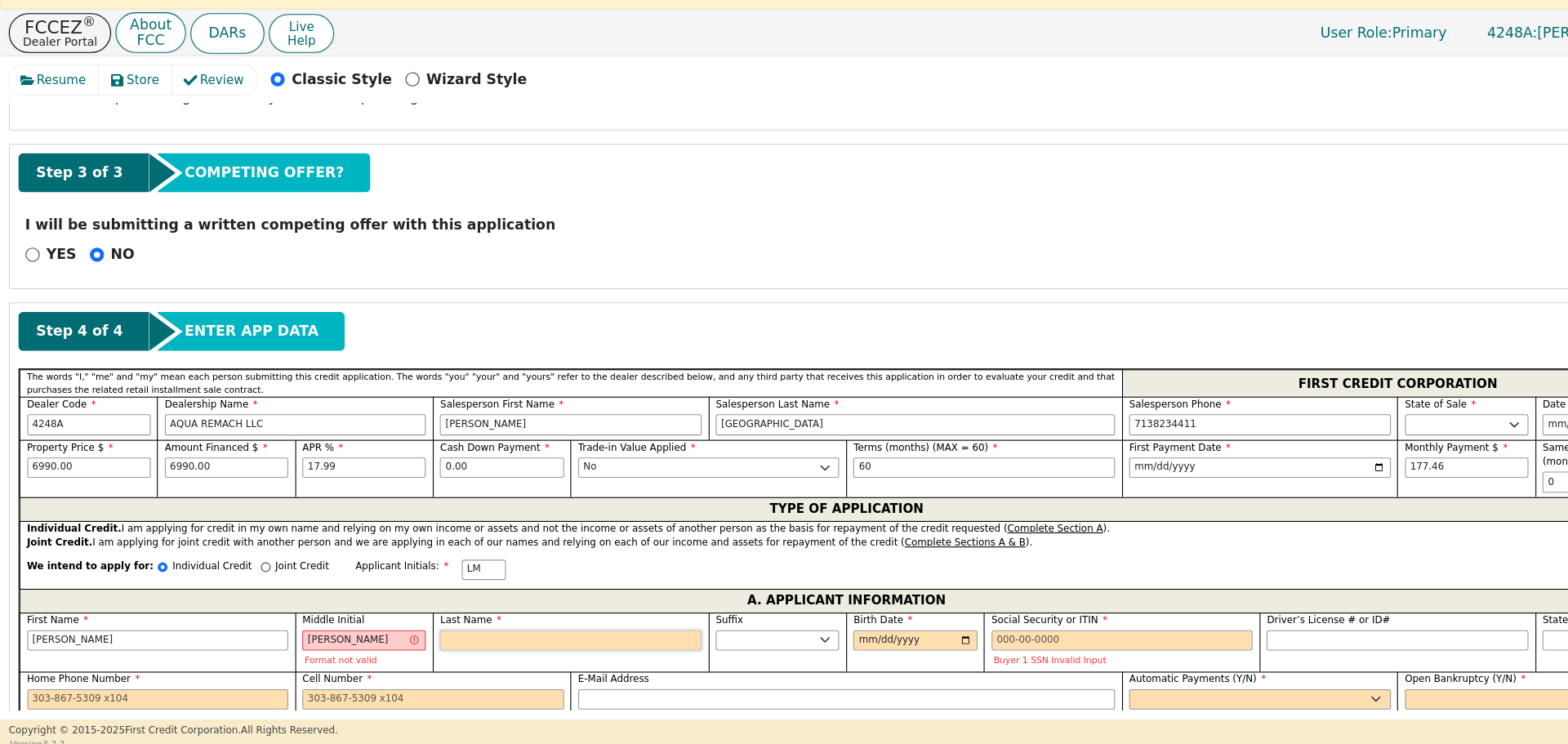
click at [442, 626] on input "Last Name" at bounding box center [529, 636] width 242 height 19
click at [333, 626] on input "[PERSON_NAME]" at bounding box center [336, 636] width 114 height 19
type input "Moor"
click at [433, 626] on input "Last Name" at bounding box center [529, 636] width 242 height 19
click at [791, 626] on input "Birth Date" at bounding box center [847, 636] width 114 height 19
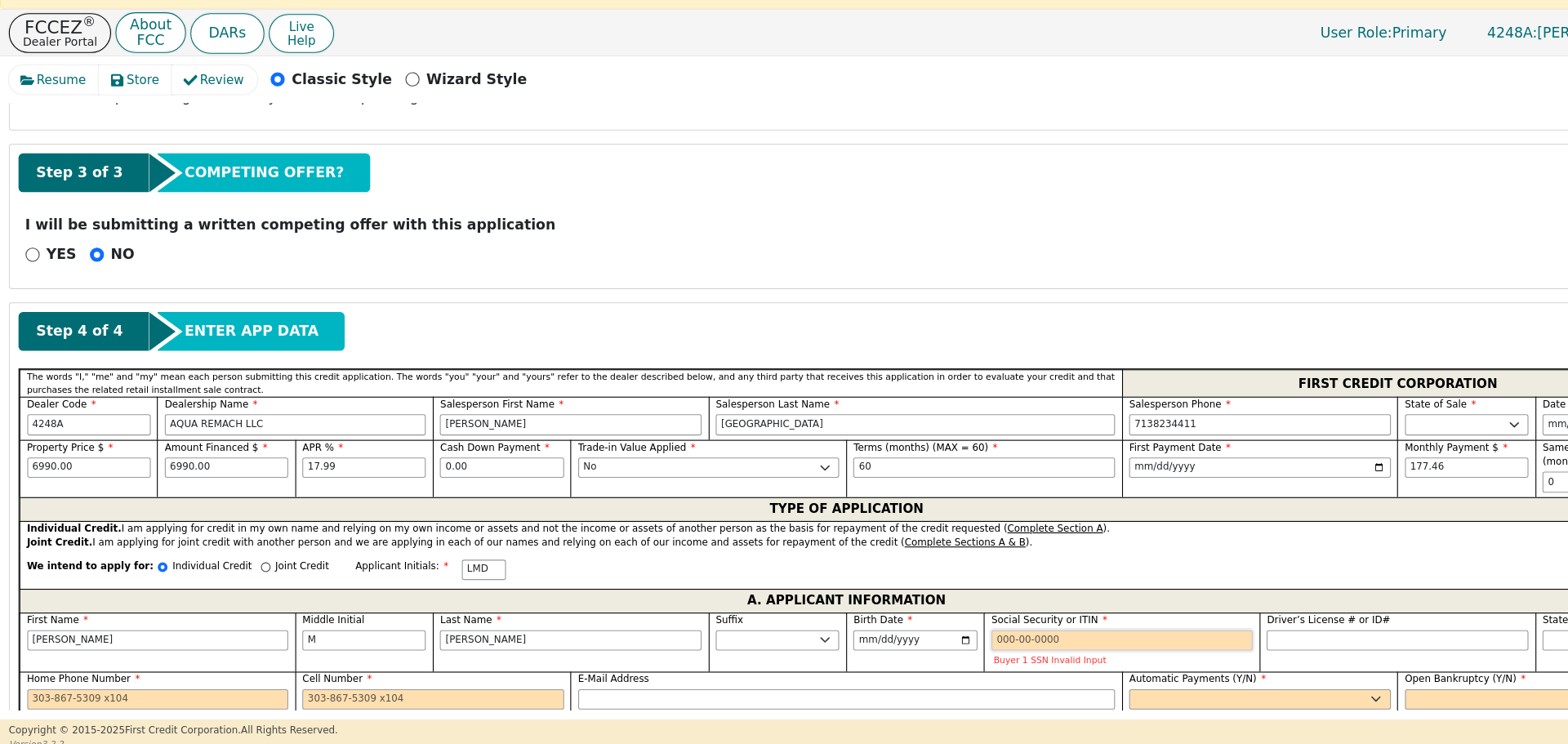
click at [928, 626] on input "Social Security or ITIN" at bounding box center [1040, 636] width 242 height 19
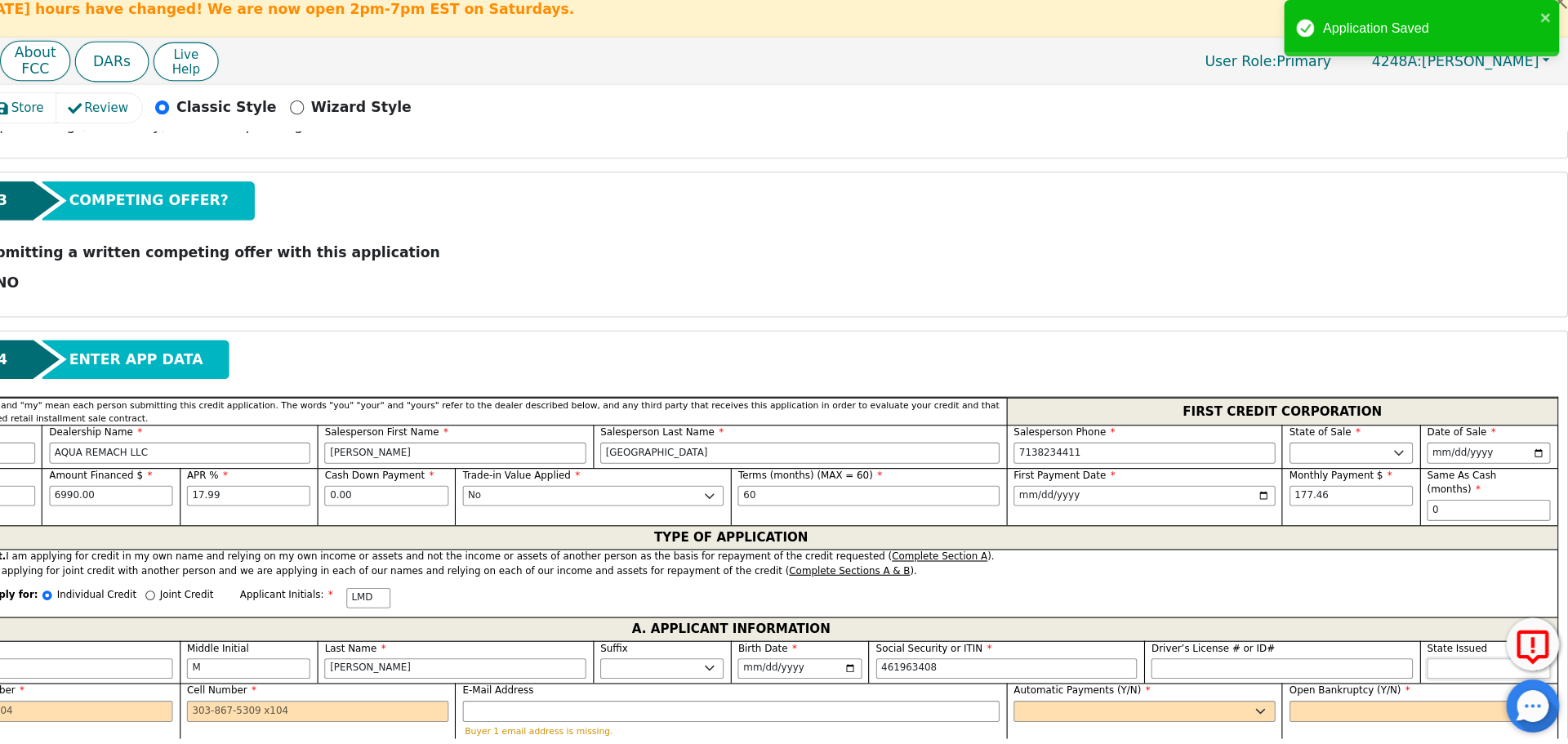
click at [1429, 626] on select "AK AL AR AZ CA CO CT DC DE FL [GEOGRAPHIC_DATA] HI IA ID IL IN KS [GEOGRAPHIC_D…" at bounding box center [1486, 636] width 114 height 19
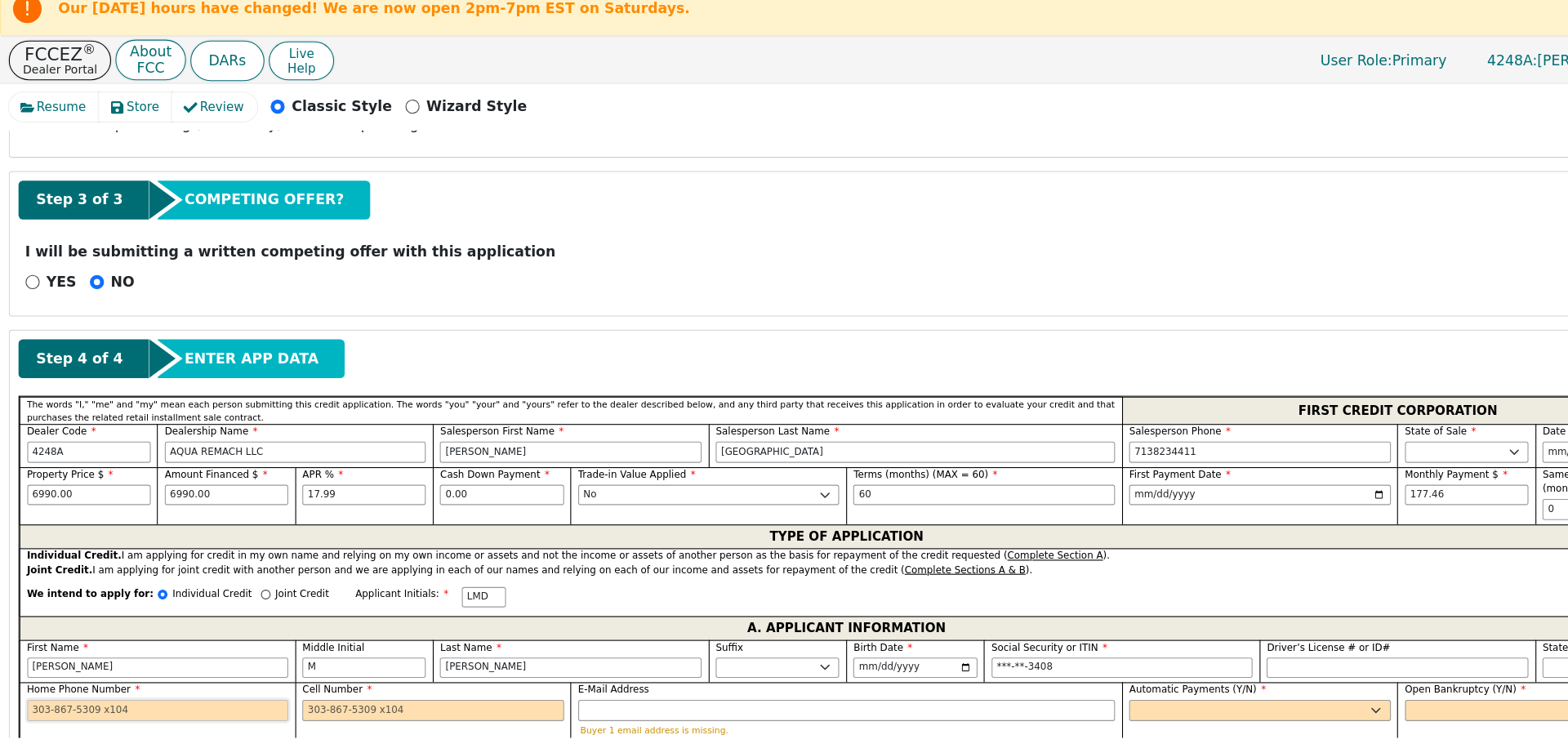
click at [32, 666] on input "Home Phone Number" at bounding box center [146, 675] width 242 height 19
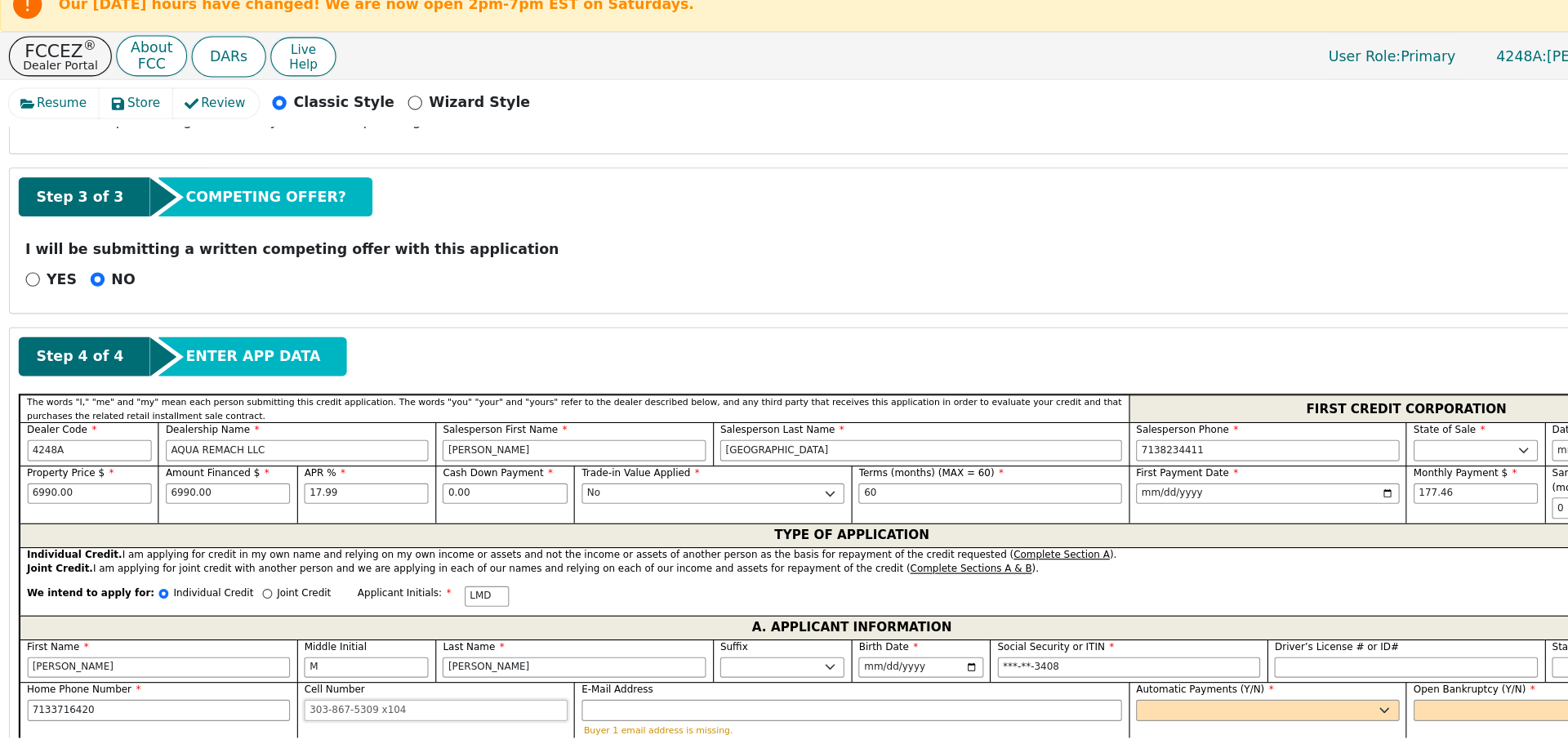
click at [291, 666] on input "Cell Number" at bounding box center [401, 675] width 242 height 19
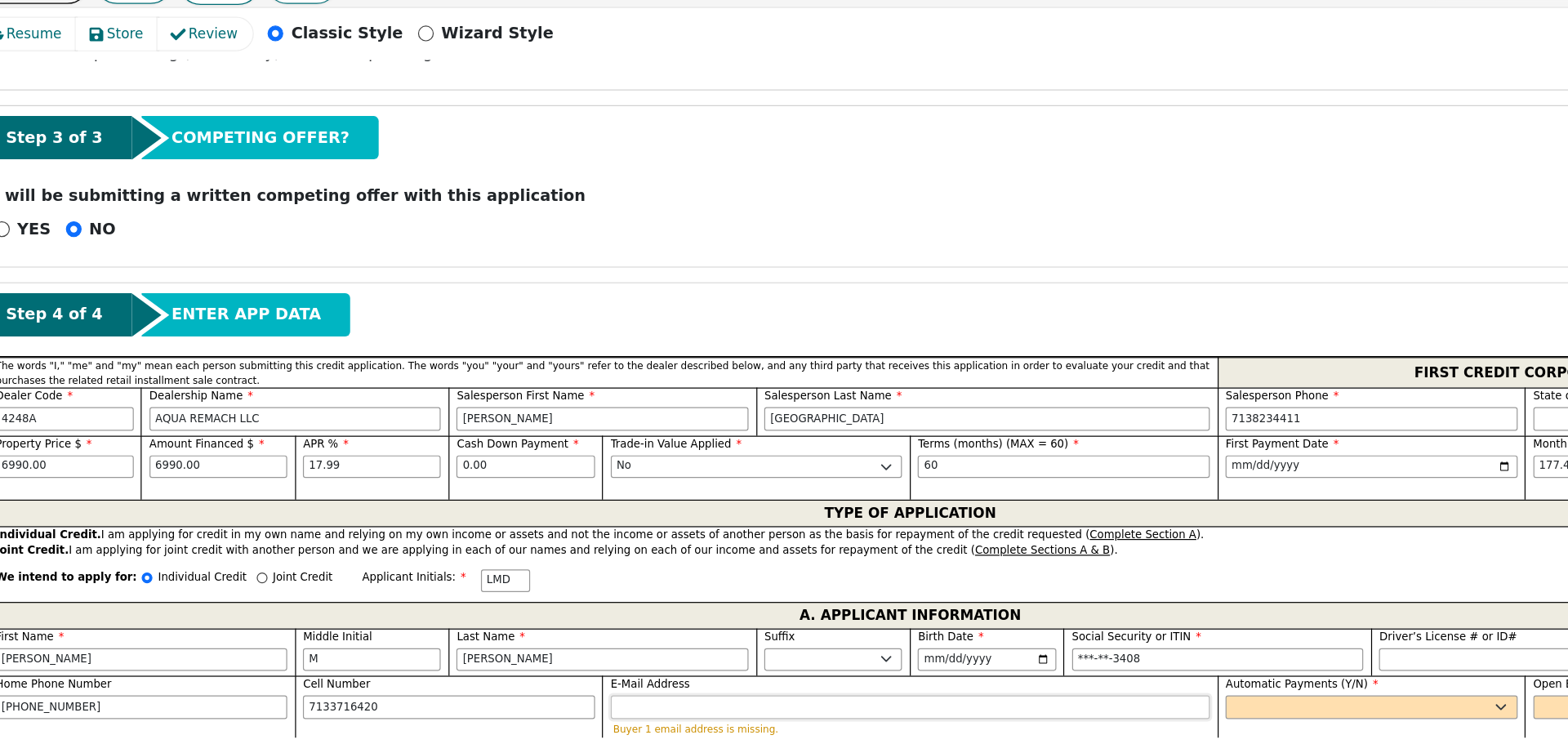
click at [546, 666] on input "E-Mail Address" at bounding box center [784, 675] width 498 height 19
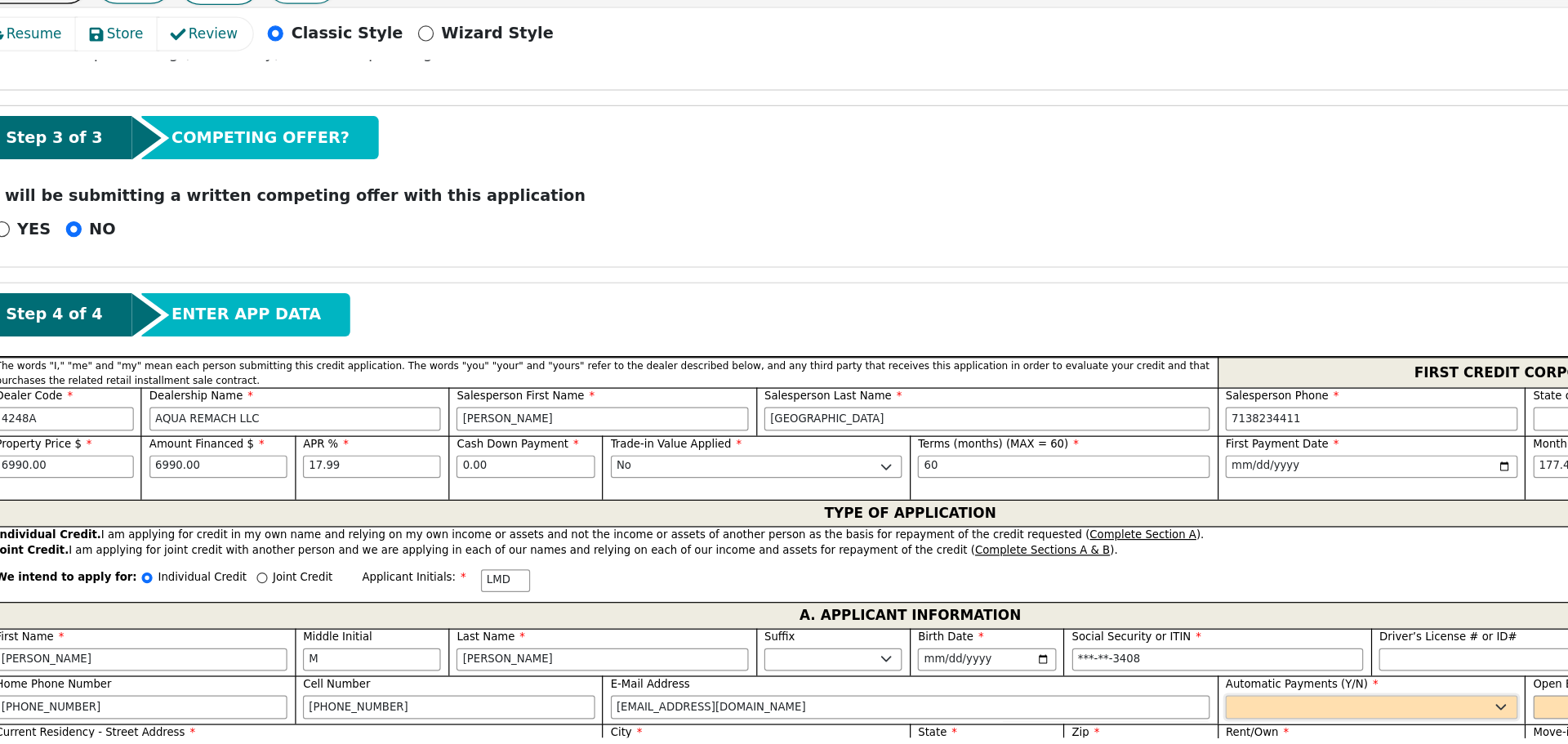
click at [1055, 666] on select "Yes No" at bounding box center [1167, 675] width 242 height 19
click at [1046, 666] on select "Yes No" at bounding box center [1167, 675] width 242 height 19
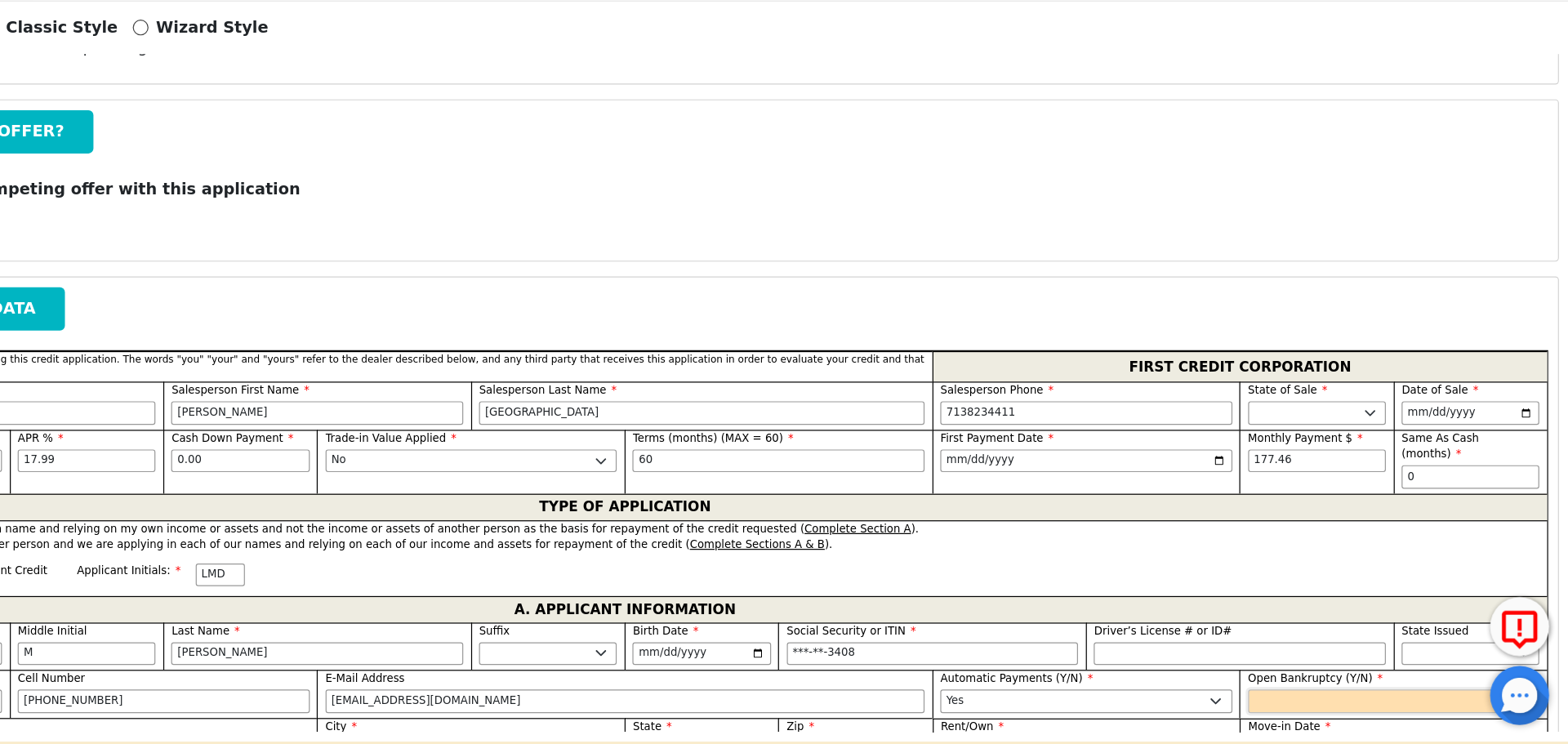
click at [1334, 666] on select "Yes No" at bounding box center [1422, 675] width 242 height 19
click at [1301, 666] on select "Yes No" at bounding box center [1422, 675] width 242 height 19
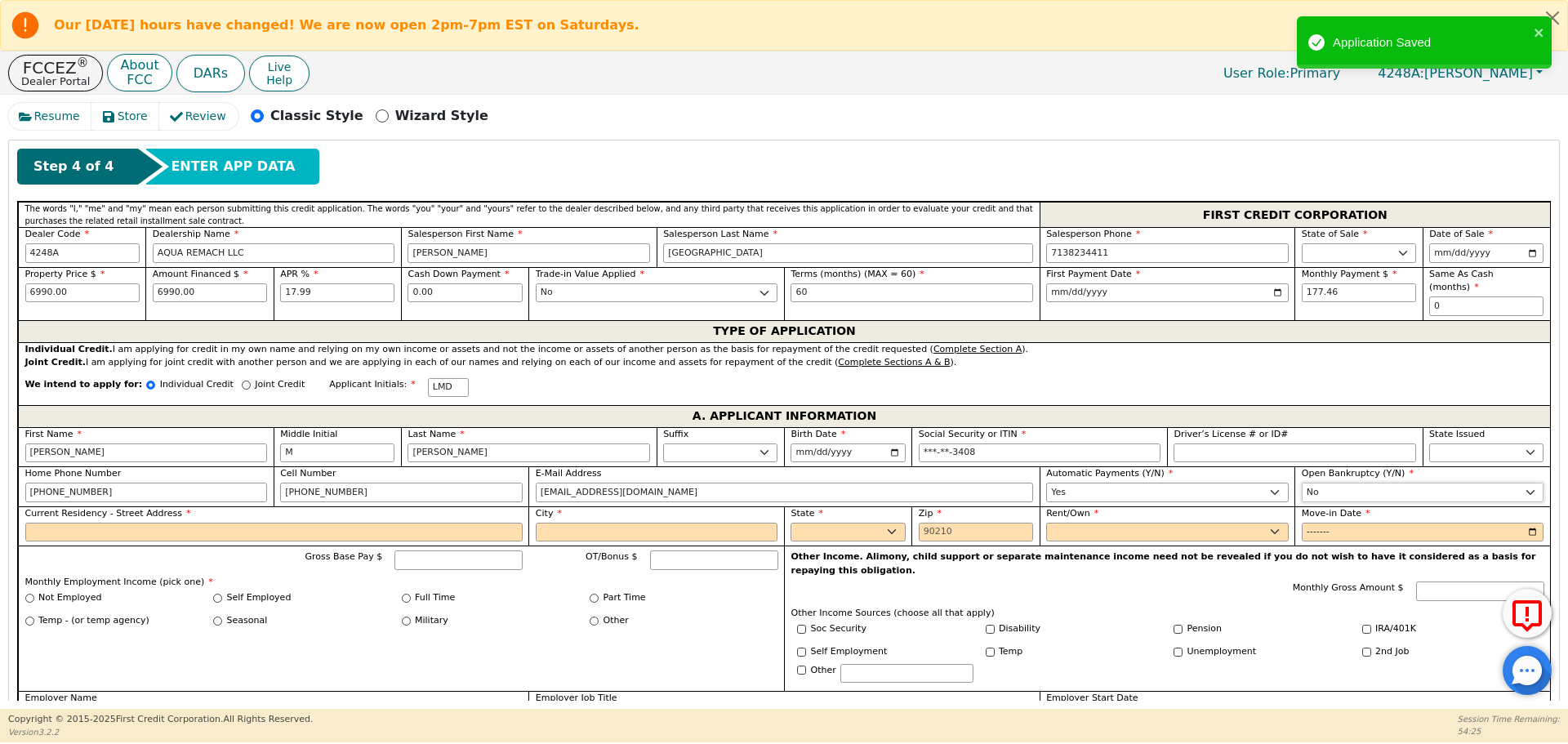
scroll to position [698, 0]
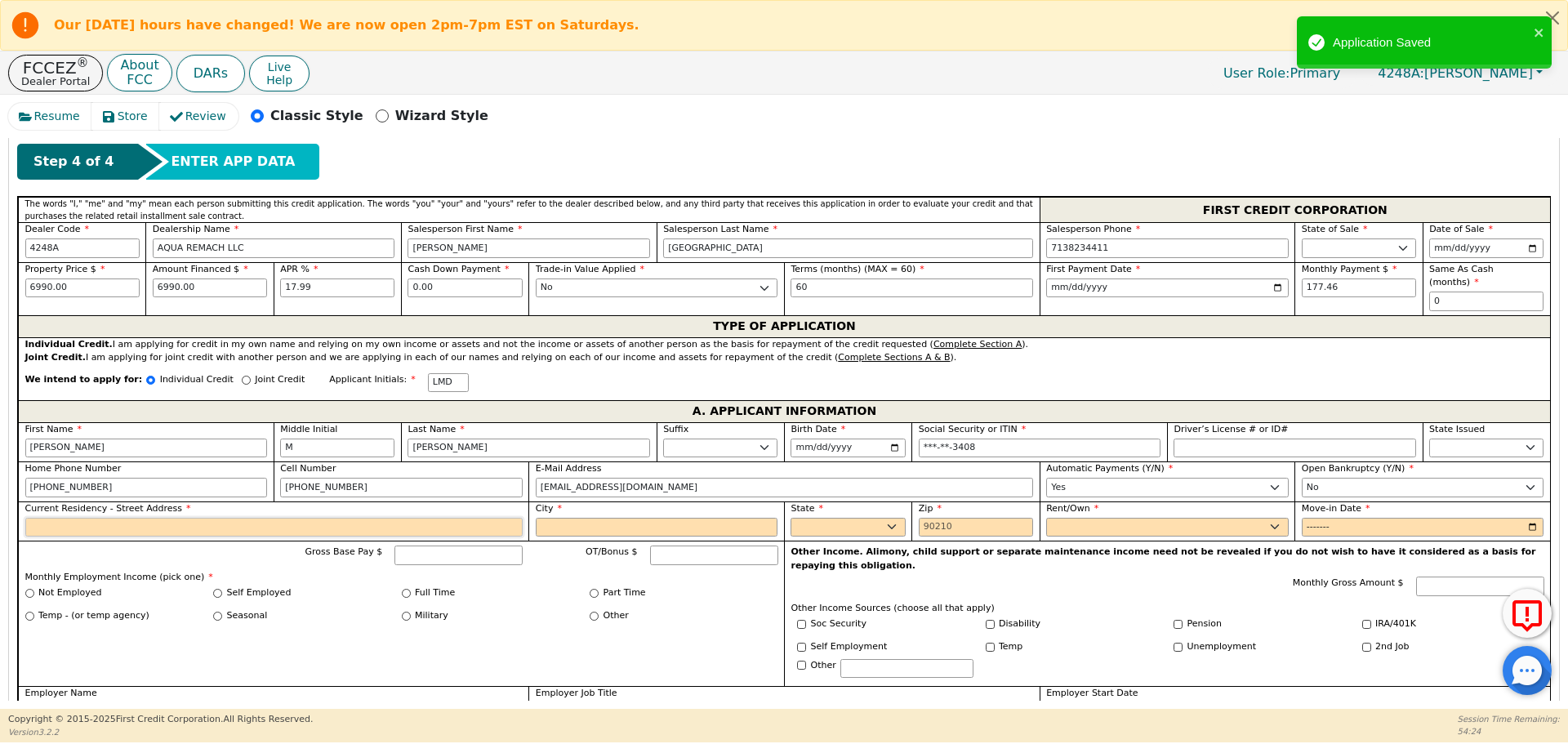
click at [47, 520] on input "Current Residency - Street Address" at bounding box center [274, 527] width 498 height 19
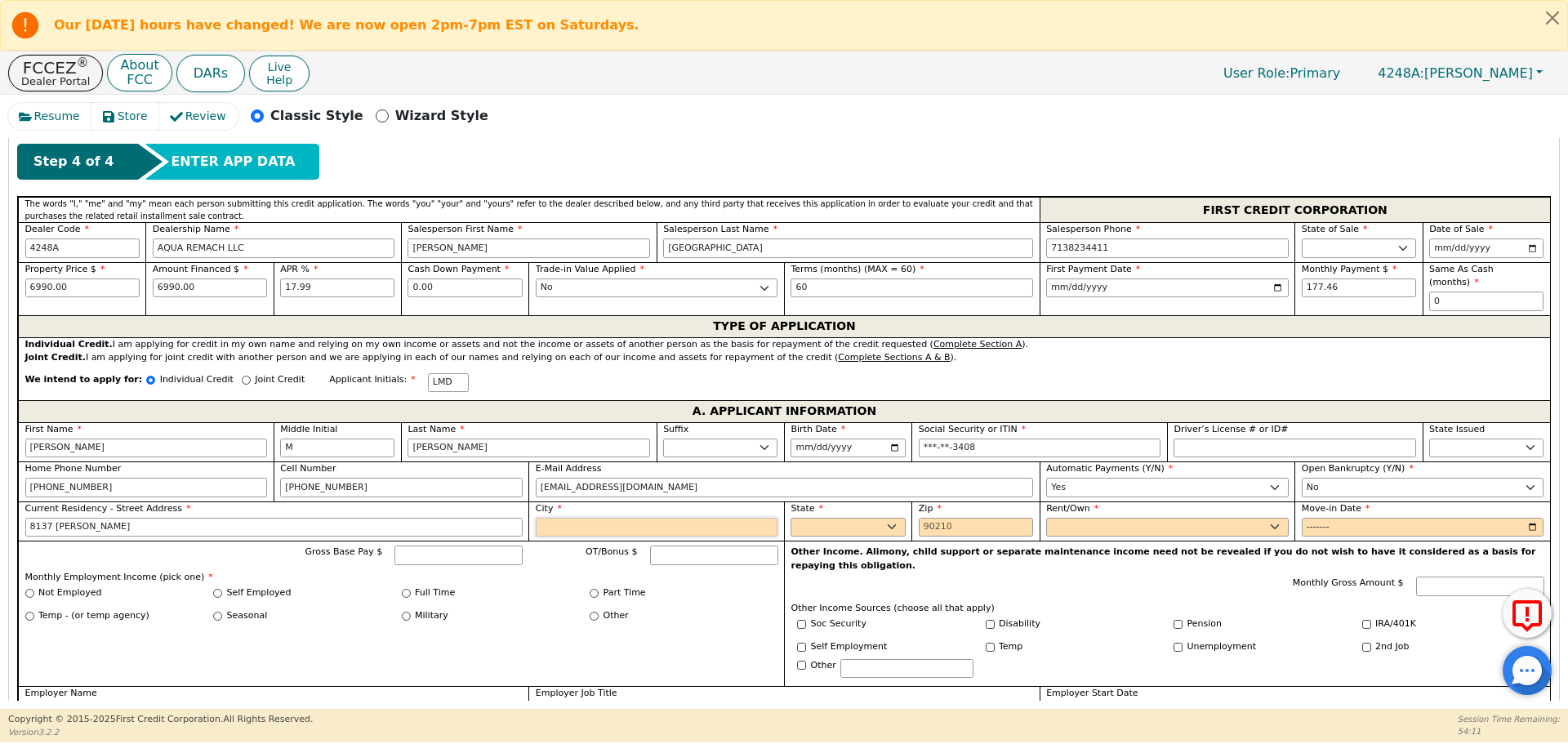
click at [564, 517] on input "City" at bounding box center [657, 527] width 242 height 19
click at [868, 518] on select "AK AL AR AZ CA CO CT DC DE FL [GEOGRAPHIC_DATA] HI IA ID IL IN KS [GEOGRAPHIC_D…" at bounding box center [847, 527] width 114 height 19
click at [791, 517] on select "AK AL AR AZ CA CO CT DC DE FL [GEOGRAPHIC_DATA] HI IA ID IL IN KS [GEOGRAPHIC_D…" at bounding box center [847, 527] width 114 height 19
click at [926, 517] on input "Zip" at bounding box center [975, 527] width 114 height 19
click at [1060, 517] on select "Rent Own" at bounding box center [1167, 527] width 242 height 19
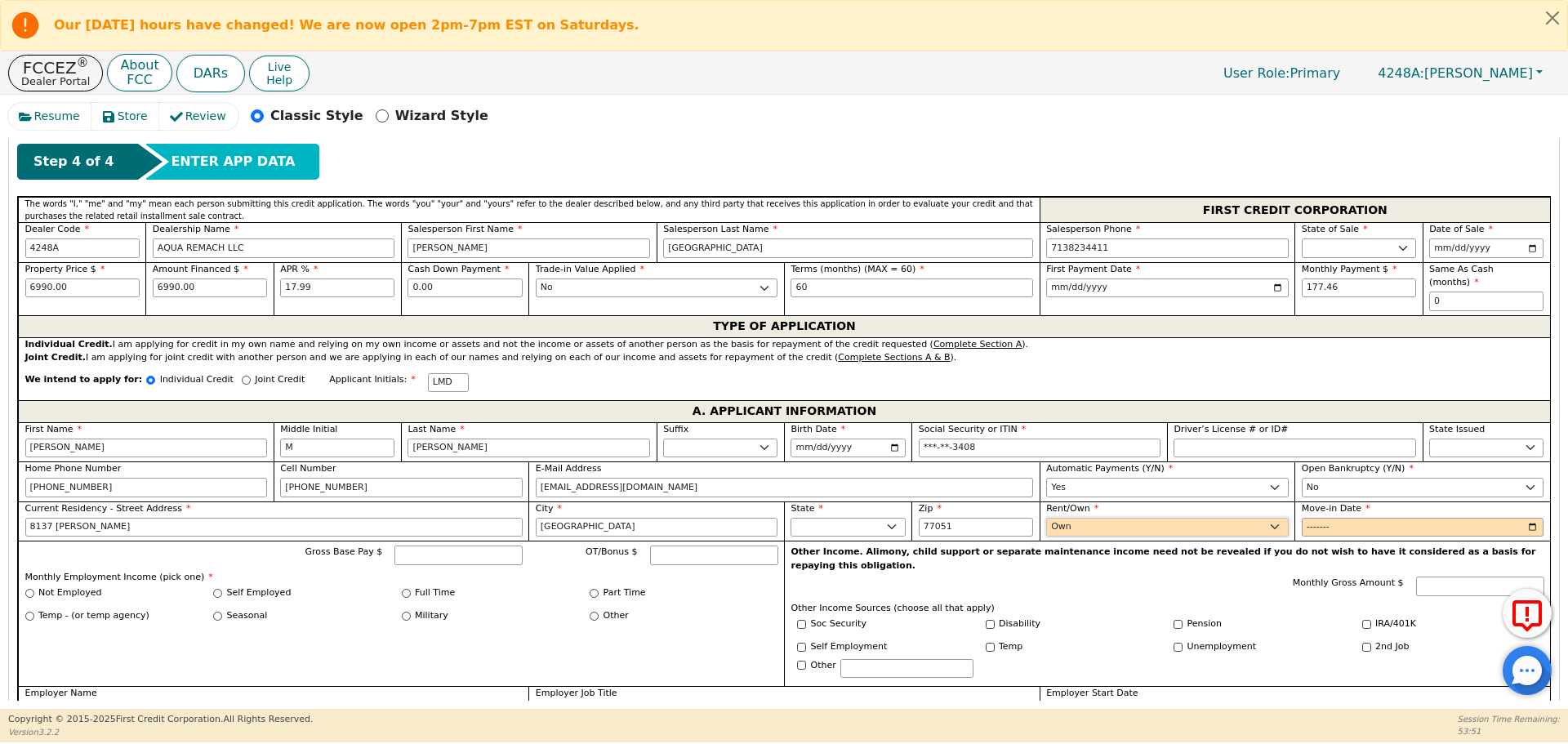
click at [1046, 517] on select "Rent Own" at bounding box center [1167, 527] width 242 height 19
click at [1305, 518] on input "Move-in Date" at bounding box center [1422, 527] width 242 height 19
click at [1341, 517] on input "Move-in Date" at bounding box center [1422, 527] width 242 height 19
click at [398, 545] on input "Gross Base Pay $" at bounding box center [458, 555] width 128 height 19
click at [406, 588] on input "Full Time" at bounding box center [406, 592] width 9 height 9
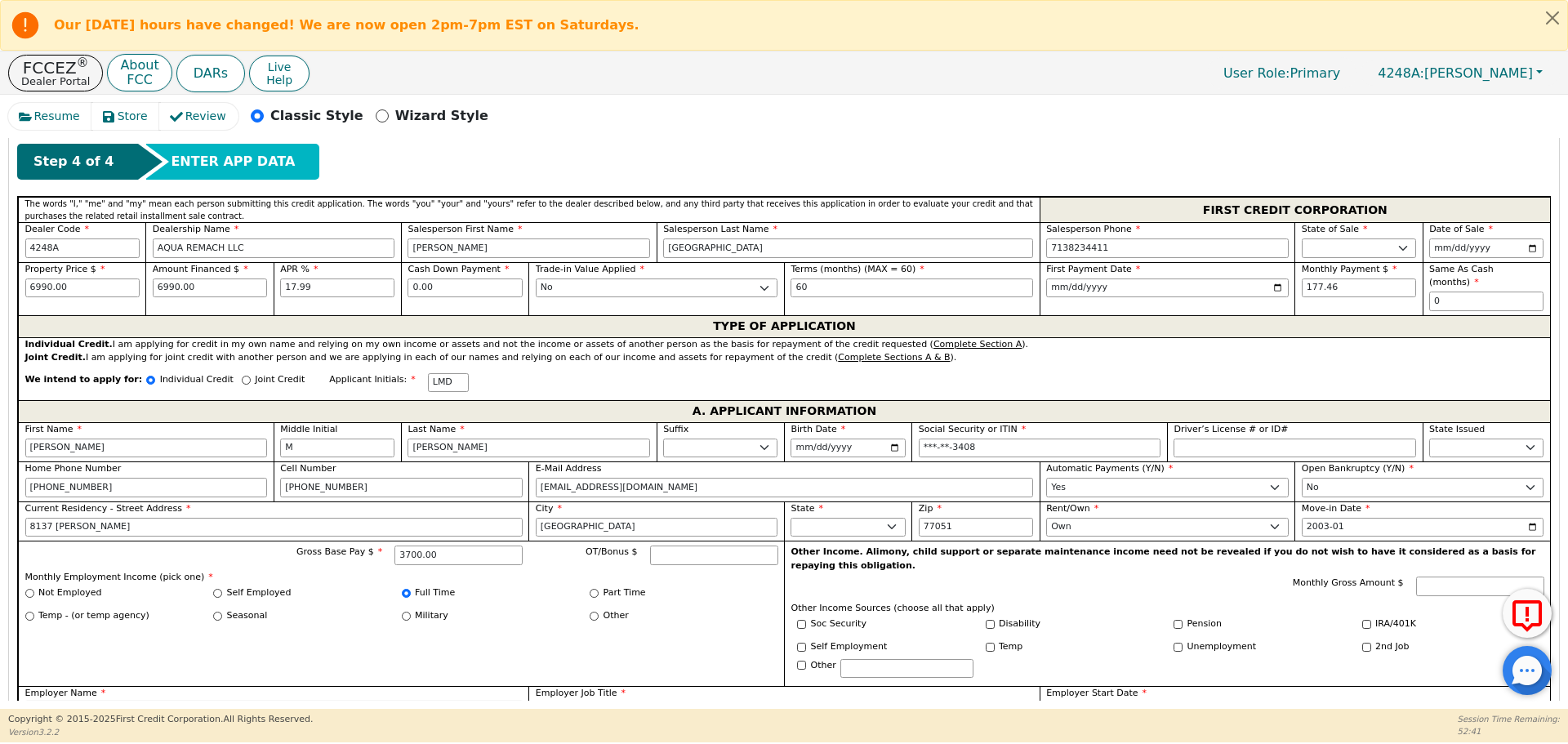
click at [96, 702] on input "Employer Name" at bounding box center [274, 712] width 498 height 19
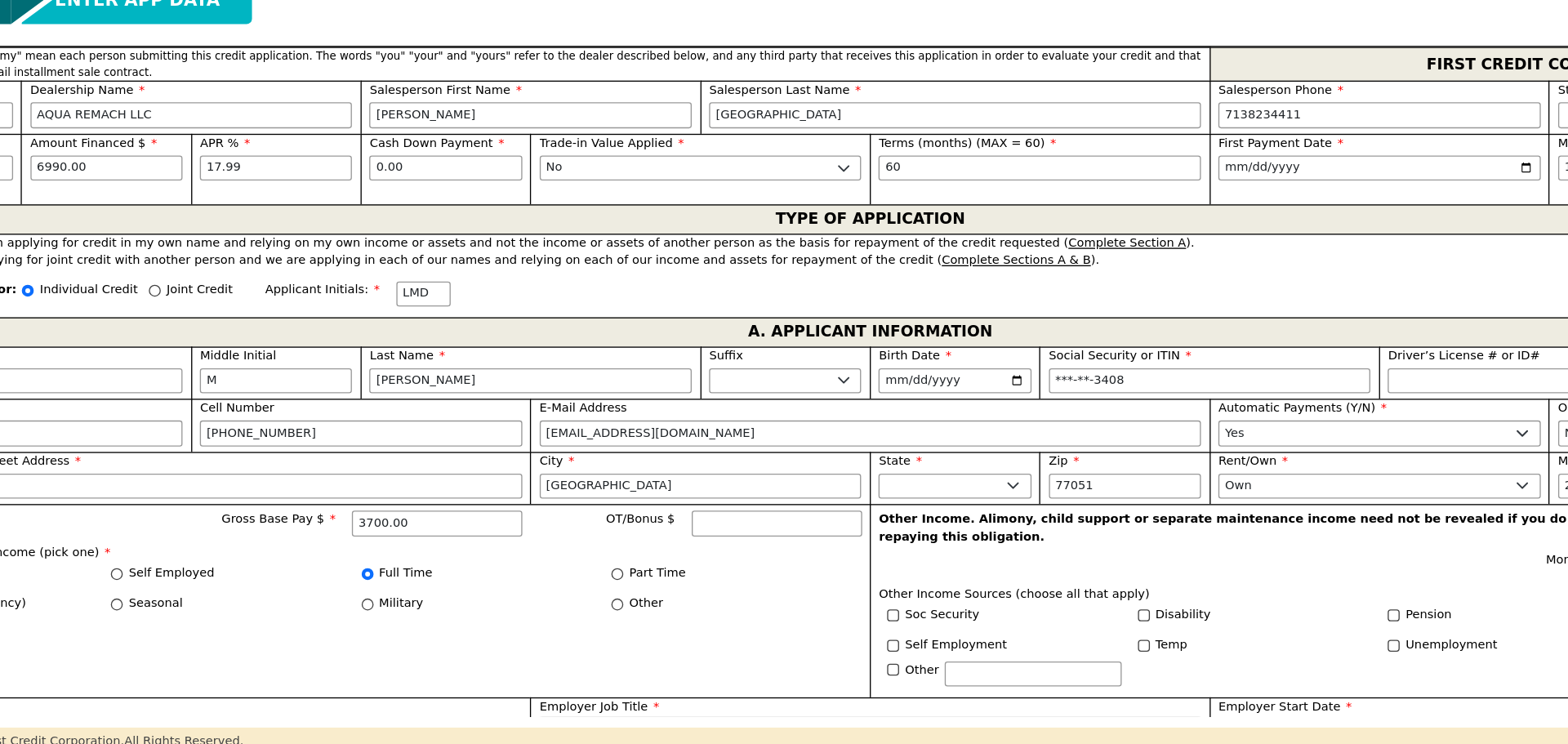
click at [550, 702] on input "Employer Job Title" at bounding box center [784, 712] width 498 height 19
click at [1054, 702] on input "Employer Start Date" at bounding box center [1294, 712] width 498 height 19
click at [1084, 702] on input "Employer Start Date" at bounding box center [1294, 712] width 498 height 19
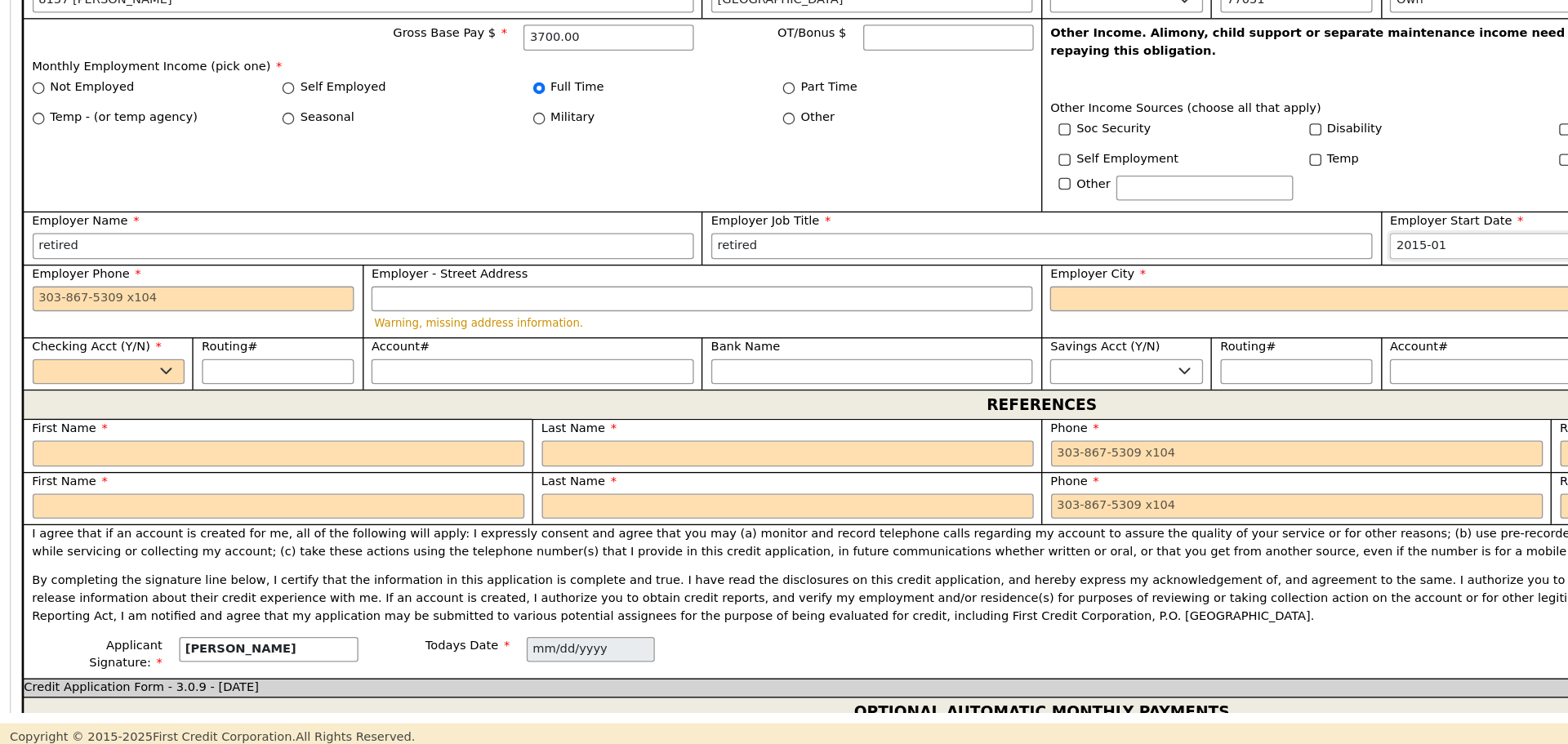
scroll to position [1065, 0]
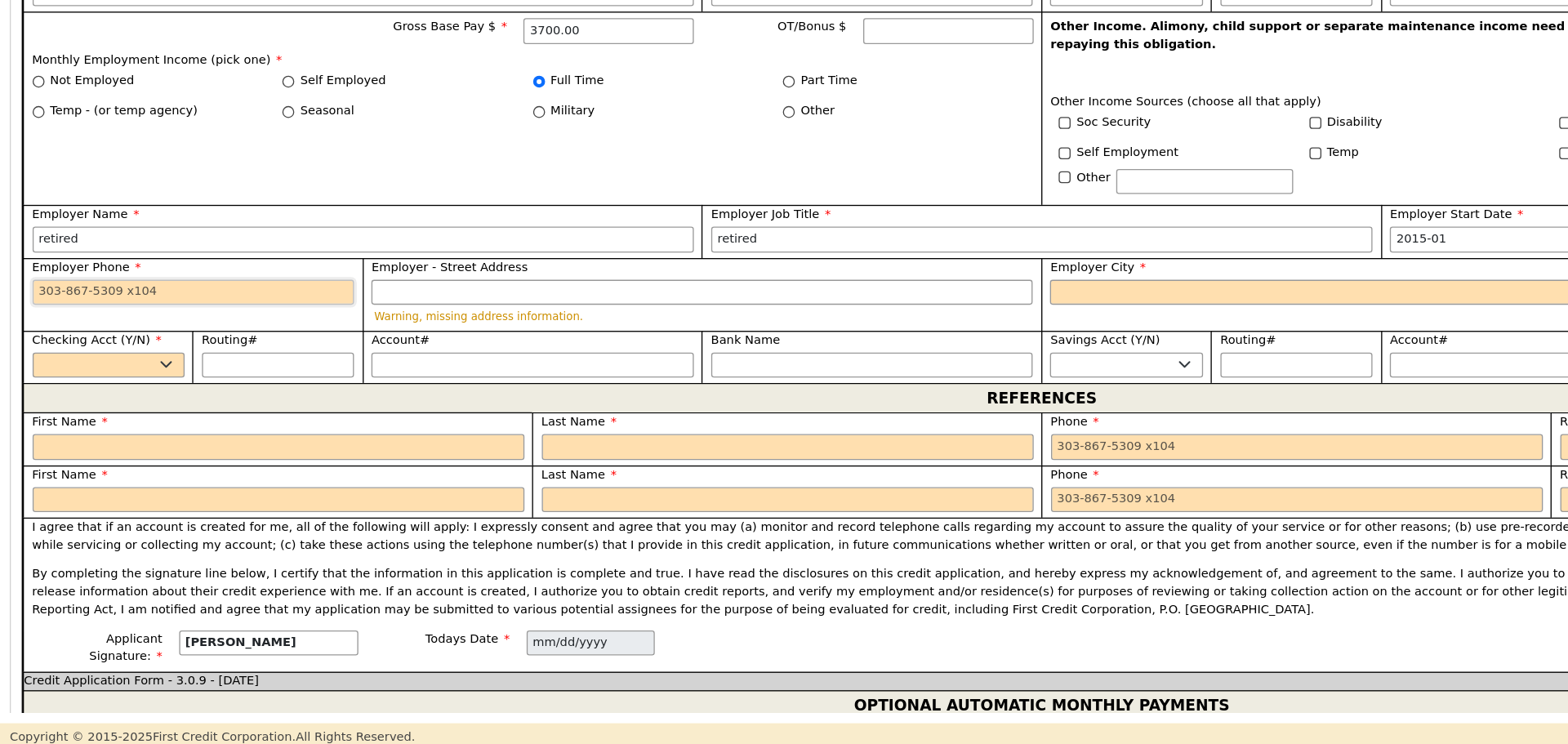
click at [31, 375] on input "Employer Phone" at bounding box center [146, 385] width 242 height 19
click at [854, 375] on input "Employer City" at bounding box center [1039, 385] width 498 height 19
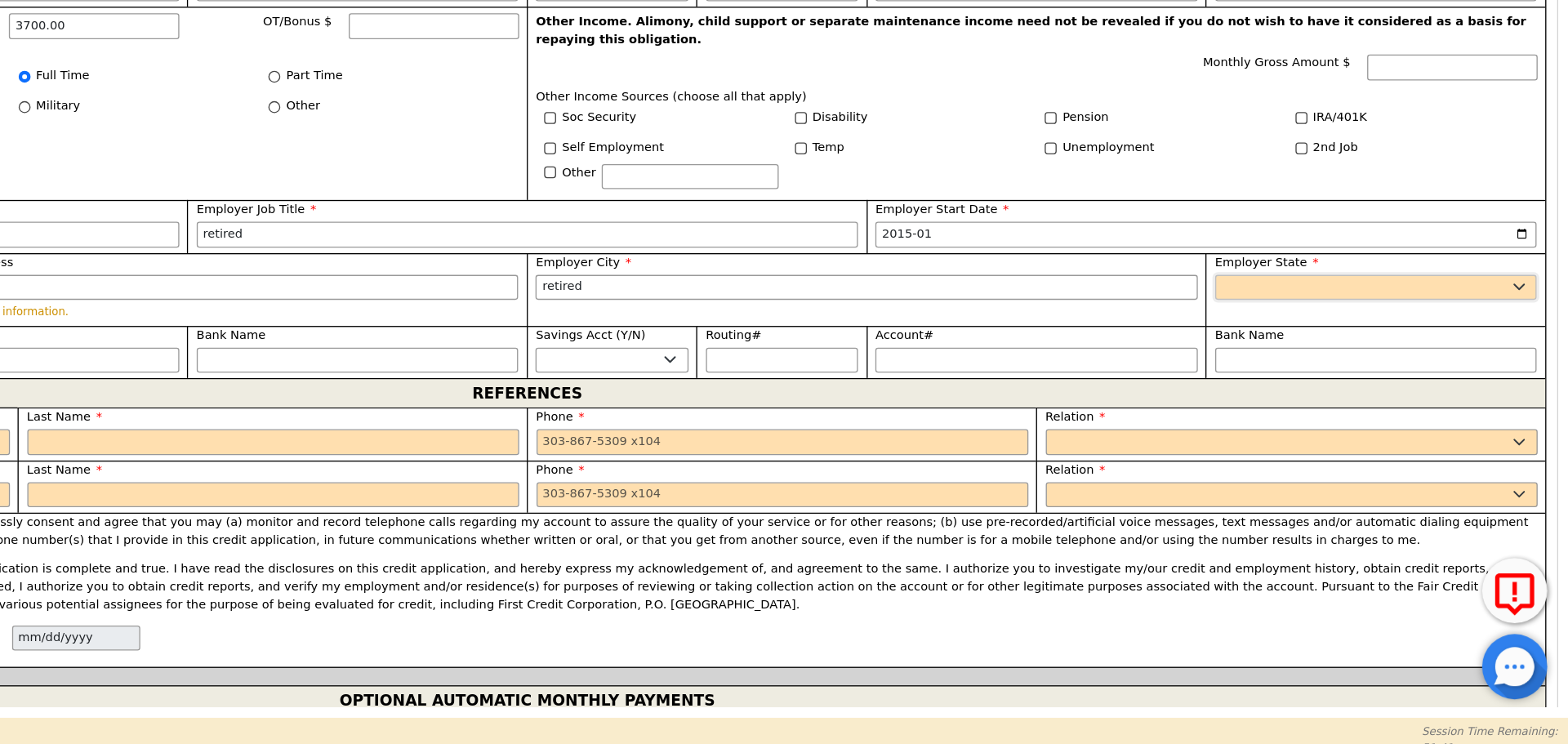
click at [1350, 375] on select "AK AL AR AZ CA CO CT DC DE FL [GEOGRAPHIC_DATA] HI IA ID [GEOGRAPHIC_DATA] IN K…" at bounding box center [1422, 385] width 242 height 19
click at [1301, 375] on select "AK AL AR AZ CA CO CT DC DE FL [GEOGRAPHIC_DATA] HI IA ID [GEOGRAPHIC_DATA] IN K…" at bounding box center [1422, 385] width 242 height 19
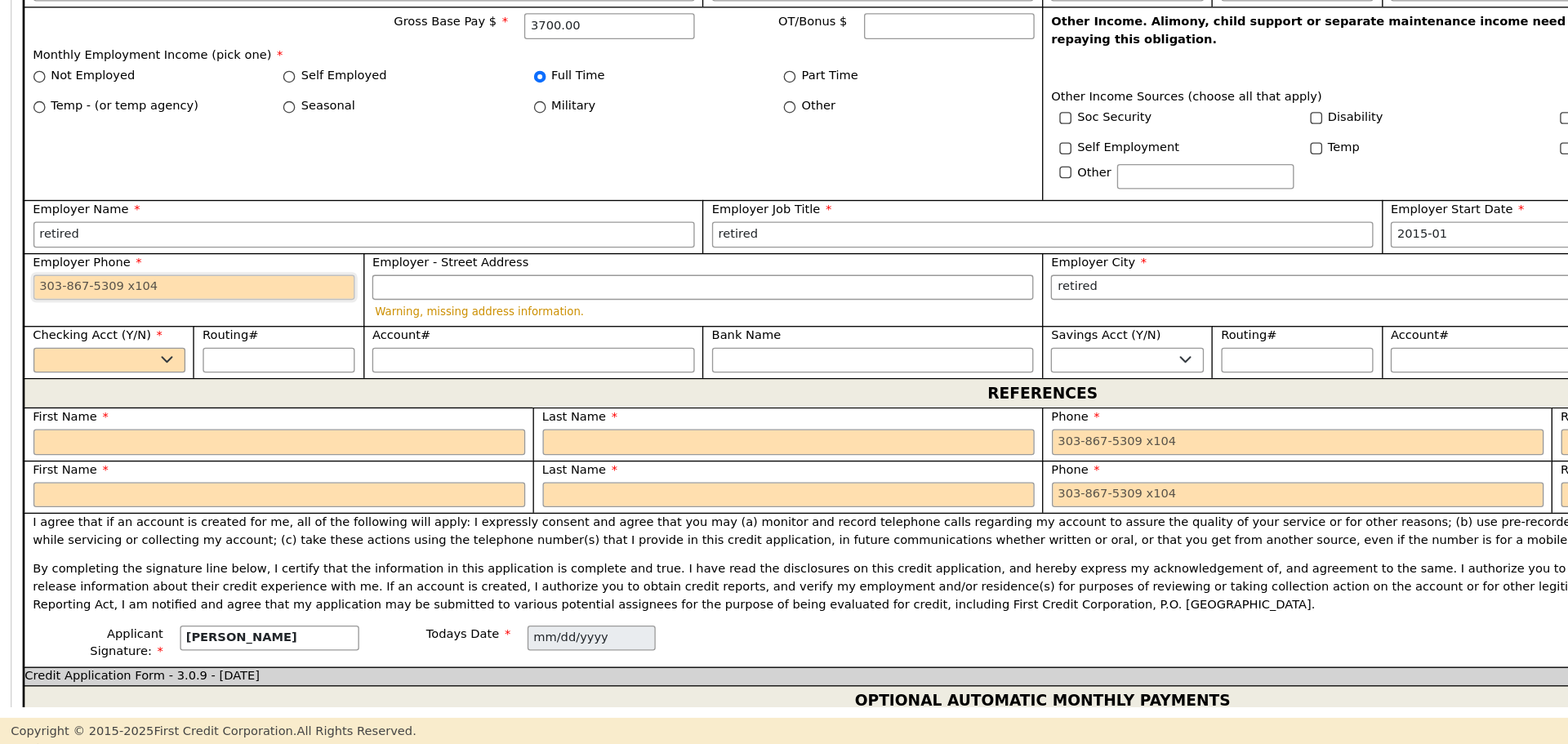
click at [30, 375] on input "Employer Phone" at bounding box center [146, 385] width 242 height 19
click at [123, 430] on select "Yes No" at bounding box center [82, 440] width 114 height 19
click at [25, 430] on select "Yes No" at bounding box center [82, 440] width 114 height 19
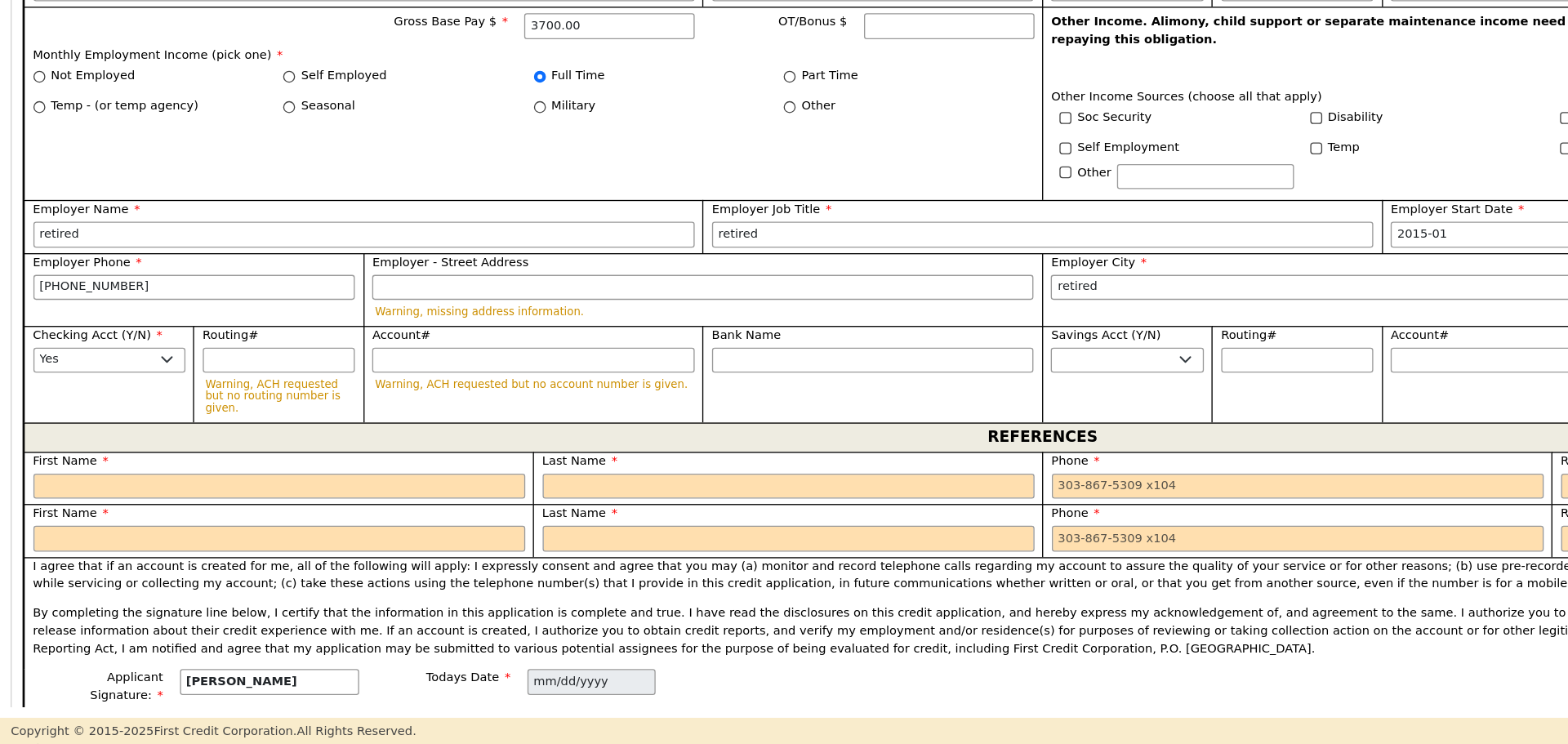
click at [56, 486] on div "REFERENCES" at bounding box center [784, 497] width 1532 height 22
click at [51, 524] on input "text" at bounding box center [210, 534] width 370 height 19
click at [451, 524] on input "text" at bounding box center [593, 534] width 370 height 19
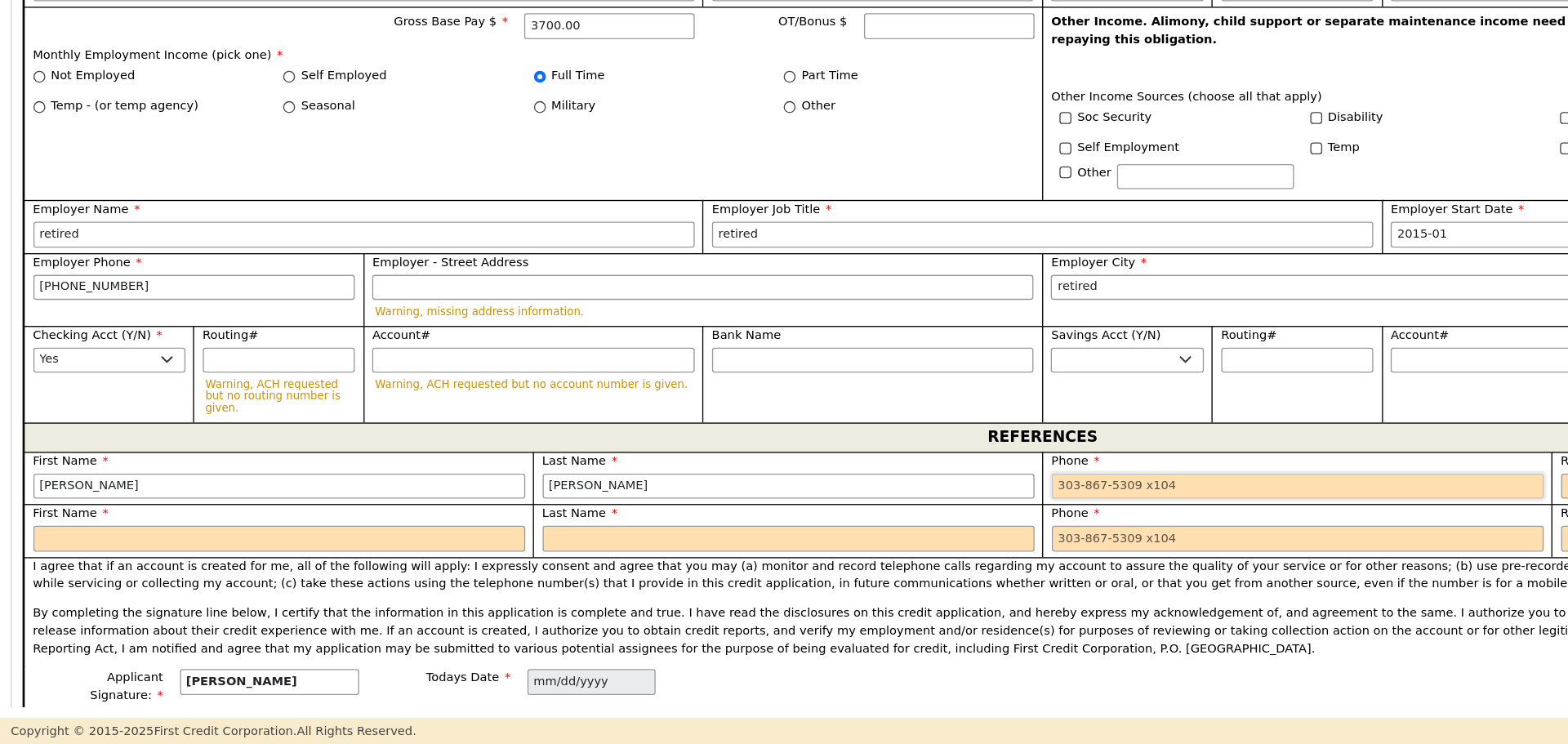
click at [798, 524] on input "tel" at bounding box center [976, 534] width 370 height 19
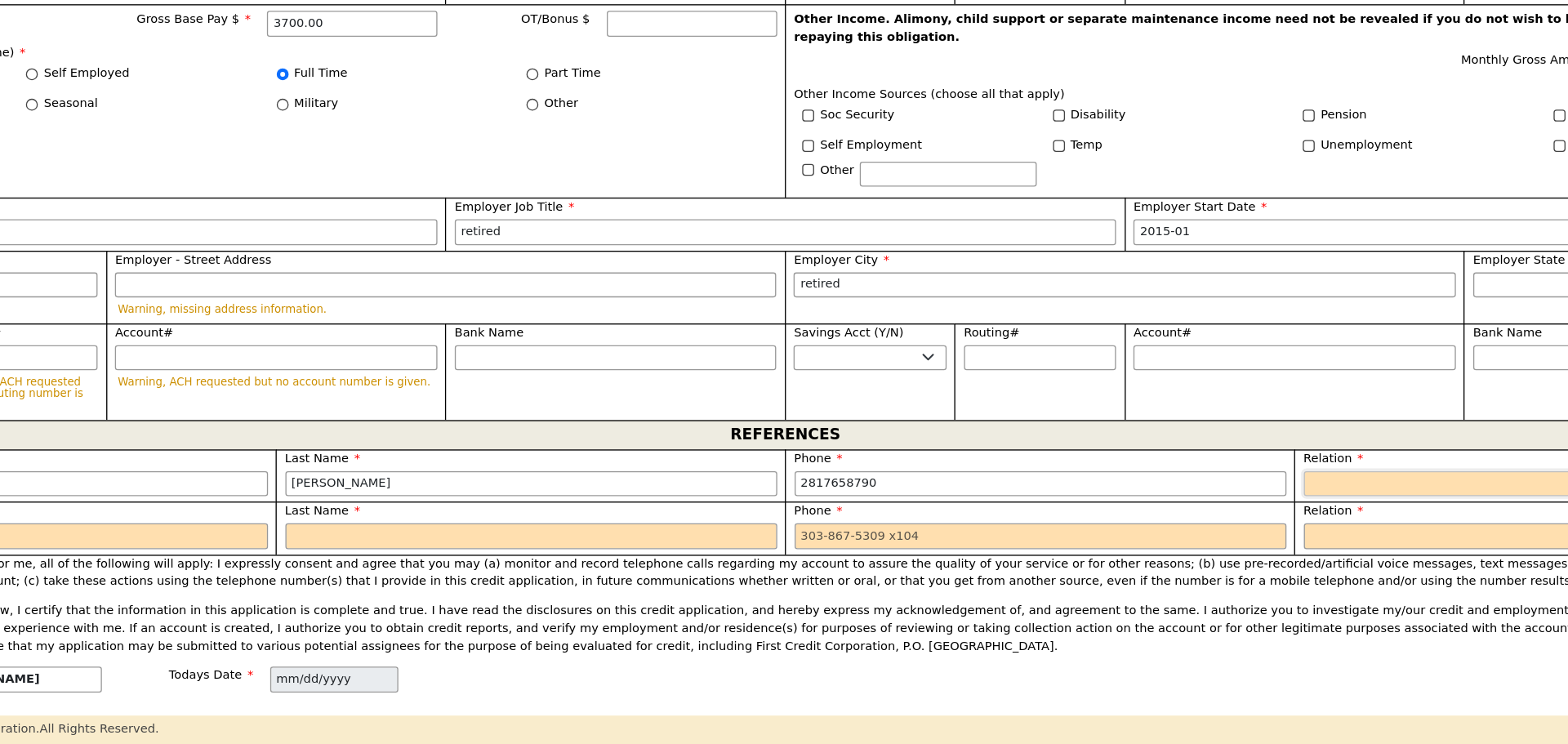
click at [1229, 524] on select "FATHER MOTHER SISTER BROTHER DAUGHTER SON CO-WORKER NEIGHBOR FRIEND COUSIN G-MO…" at bounding box center [1359, 534] width 370 height 19
click at [1174, 524] on select "FATHER MOTHER SISTER BROTHER DAUGHTER SON CO-WORKER NEIGHBOR FRIEND COUSIN G-MO…" at bounding box center [1359, 534] width 370 height 19
click at [255, 564] on input "text" at bounding box center [210, 573] width 370 height 19
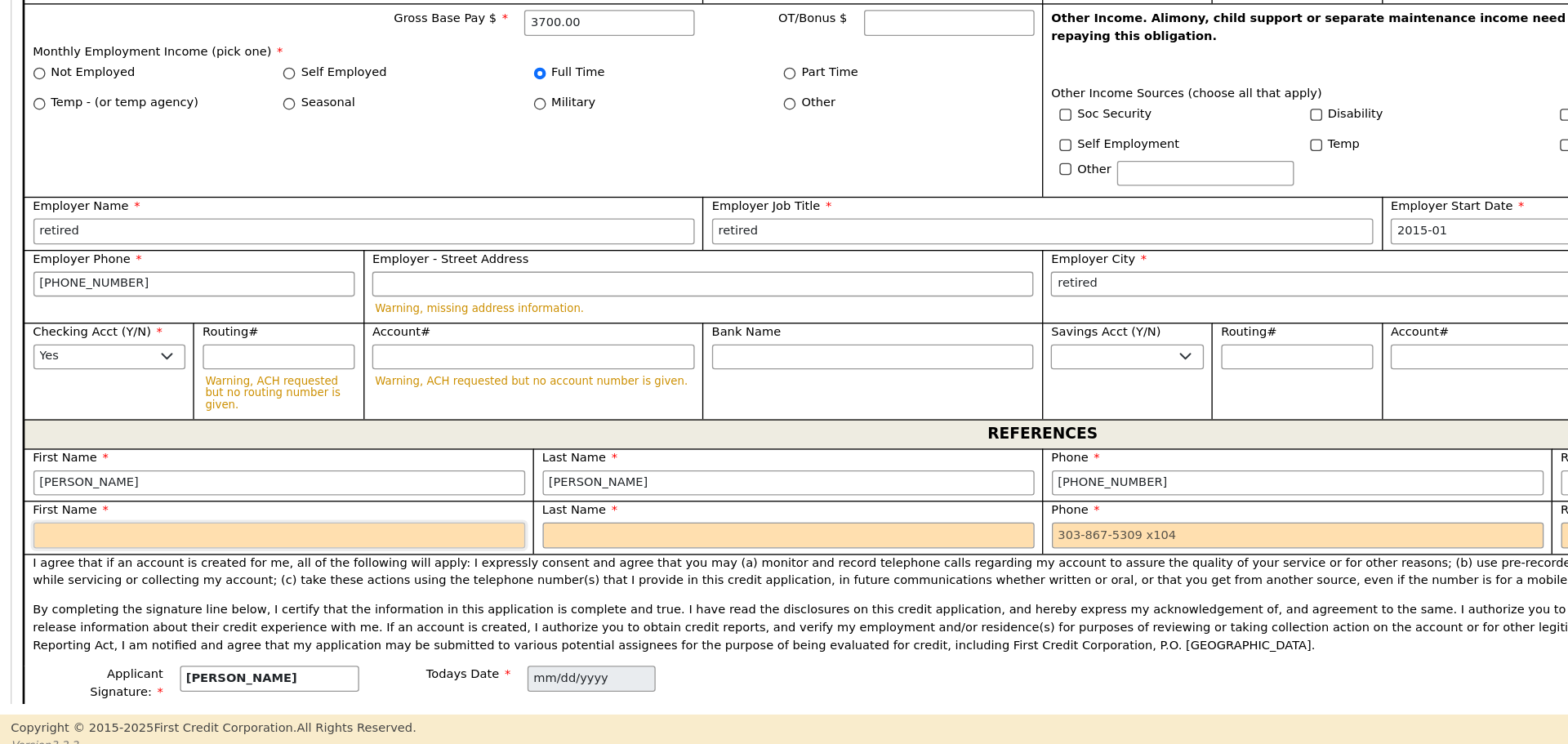
scroll to position [0, 0]
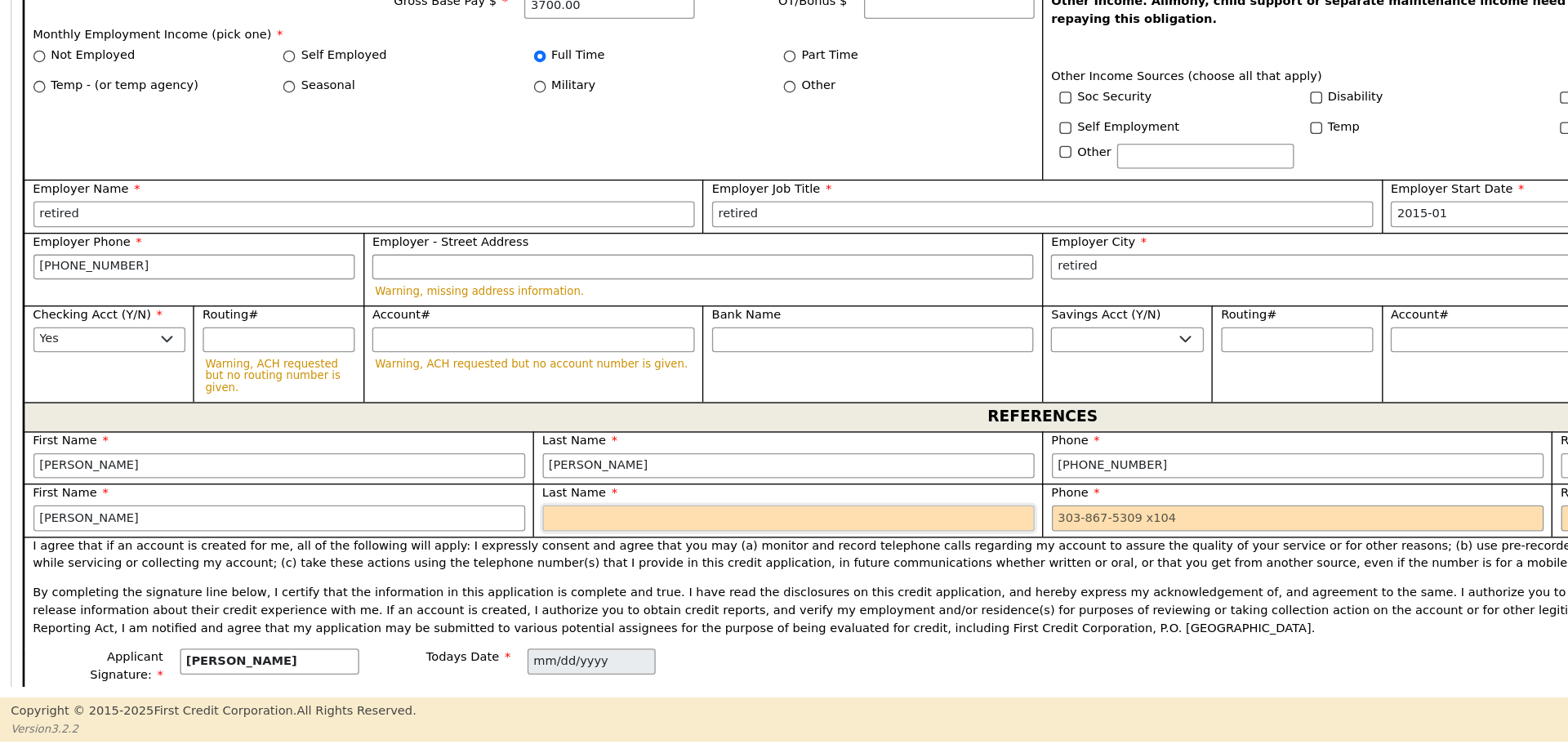
click at [418, 564] on input "text" at bounding box center [593, 573] width 370 height 19
click at [801, 564] on input "tel" at bounding box center [976, 573] width 370 height 19
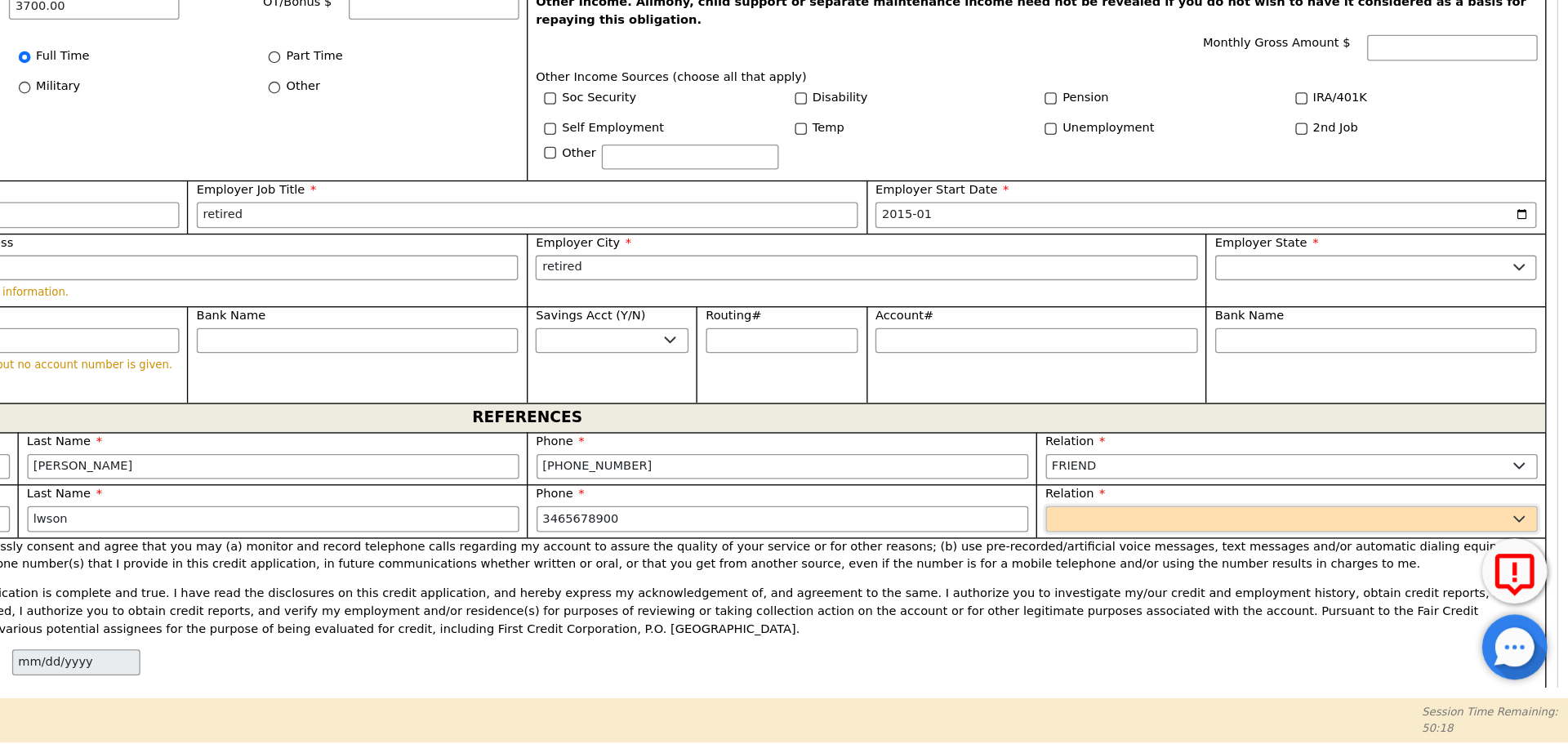
click at [1191, 564] on select "FATHER MOTHER SISTER BROTHER DAUGHTER SON CO-WORKER NEIGHBOR FRIEND COUSIN G-MO…" at bounding box center [1359, 573] width 370 height 19
click at [1174, 564] on select "FATHER MOTHER SISTER BROTHER DAUGHTER SON CO-WORKER NEIGHBOR FRIEND COUSIN G-MO…" at bounding box center [1359, 573] width 370 height 19
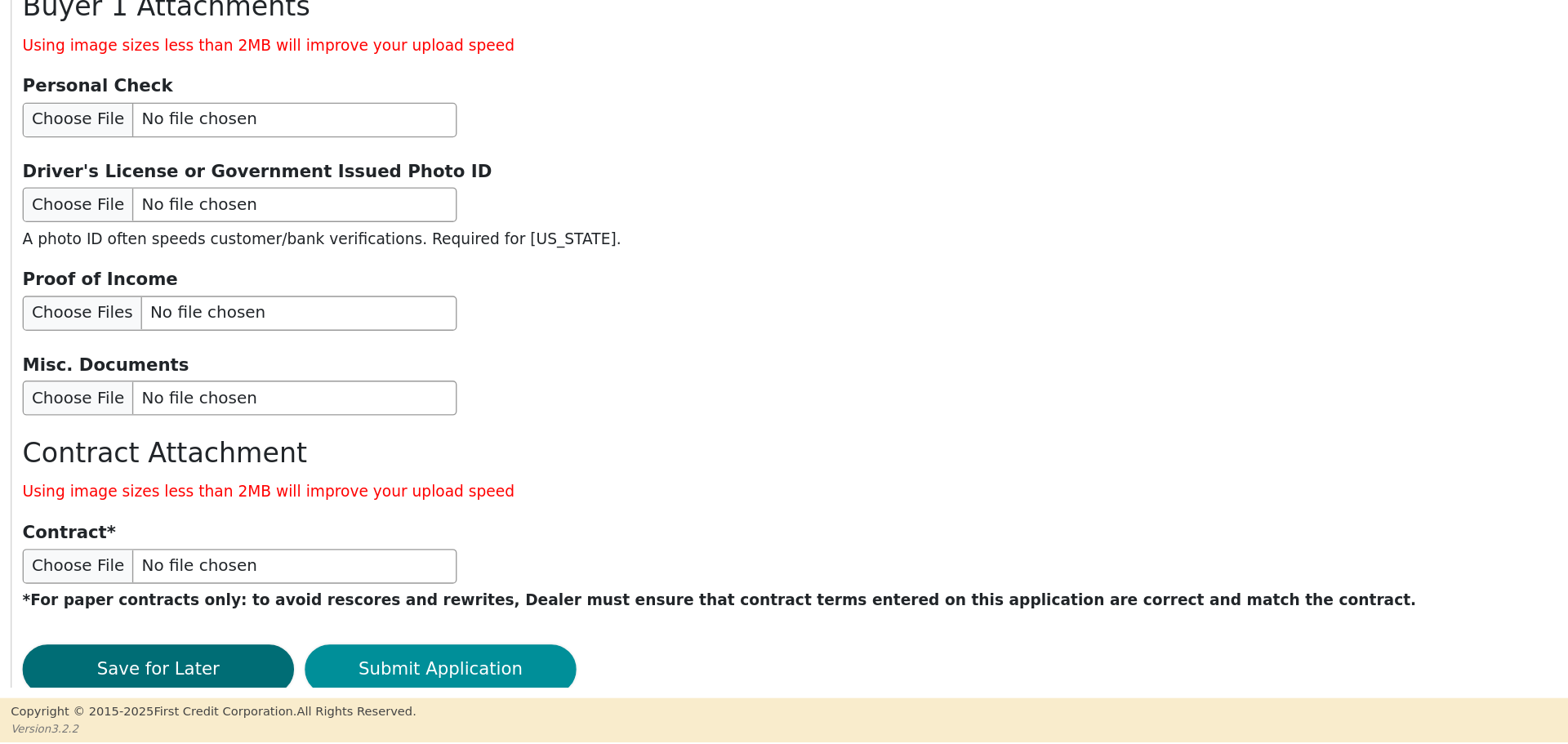
click at [358, 668] on button "Submit Application" at bounding box center [331, 687] width 204 height 37
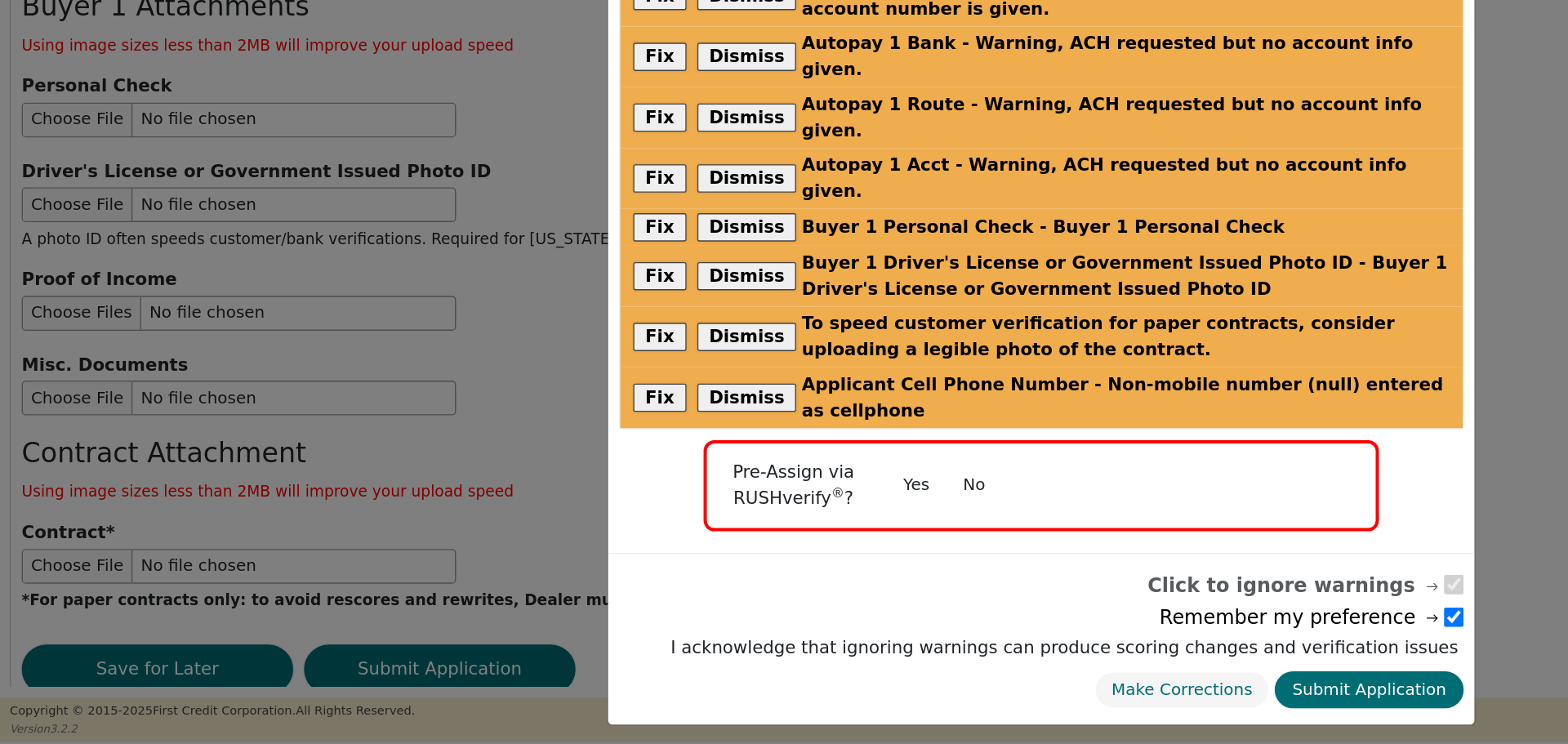
click at [733, 535] on button "No" at bounding box center [733, 549] width 43 height 29
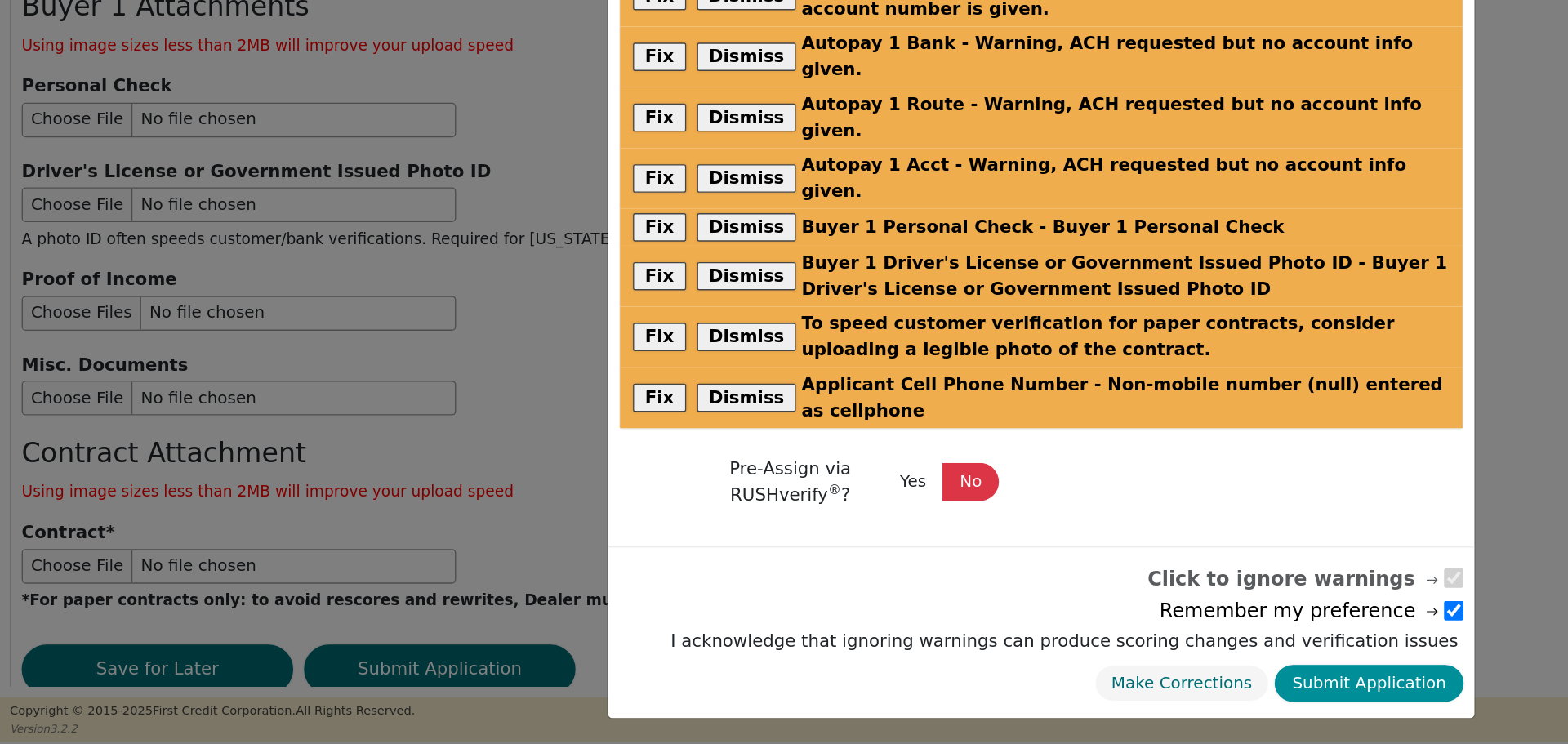
click at [1038, 684] on button "Submit Application" at bounding box center [1030, 698] width 142 height 29
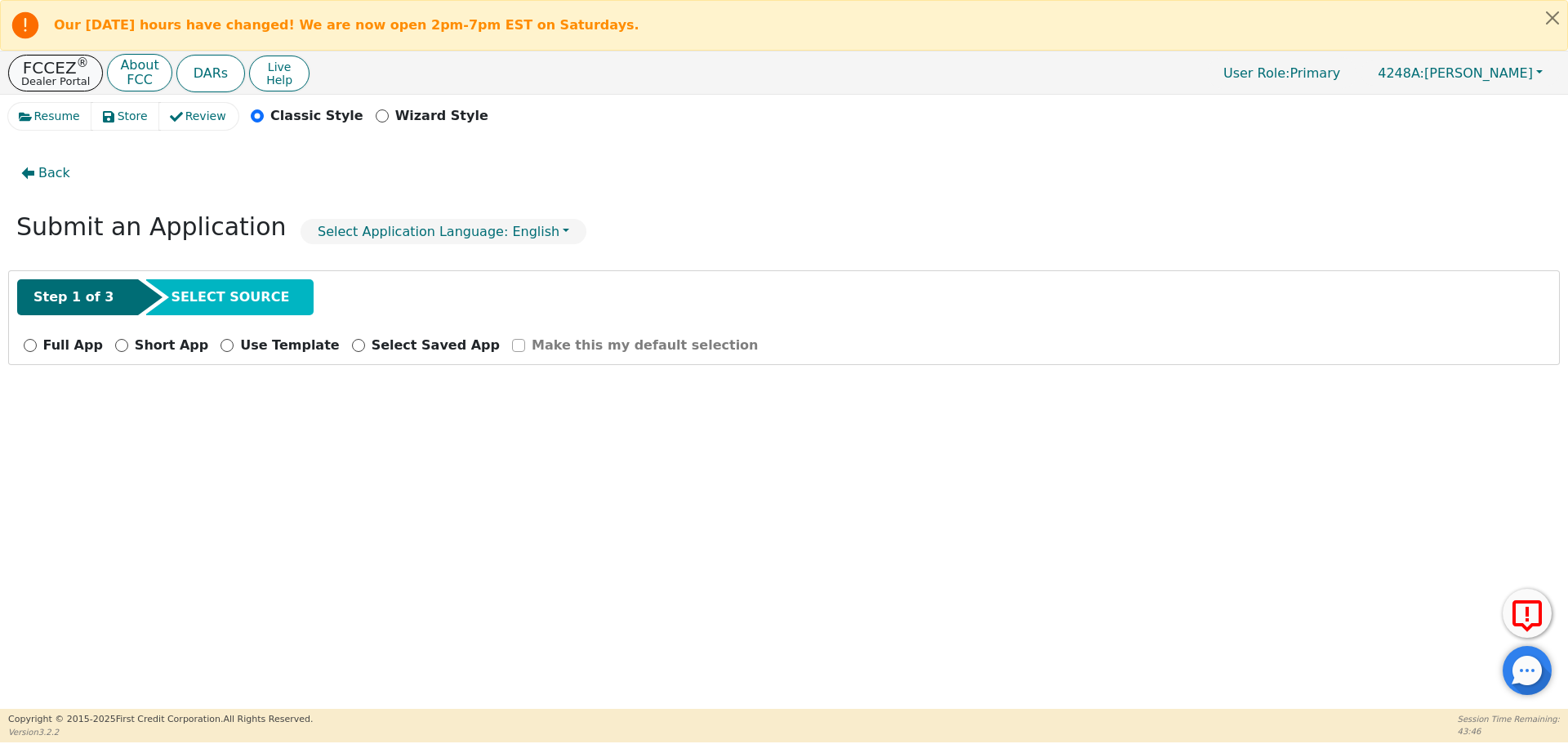
click at [60, 55] on button "FCCEZ ® Dealer Portal" at bounding box center [55, 73] width 95 height 37
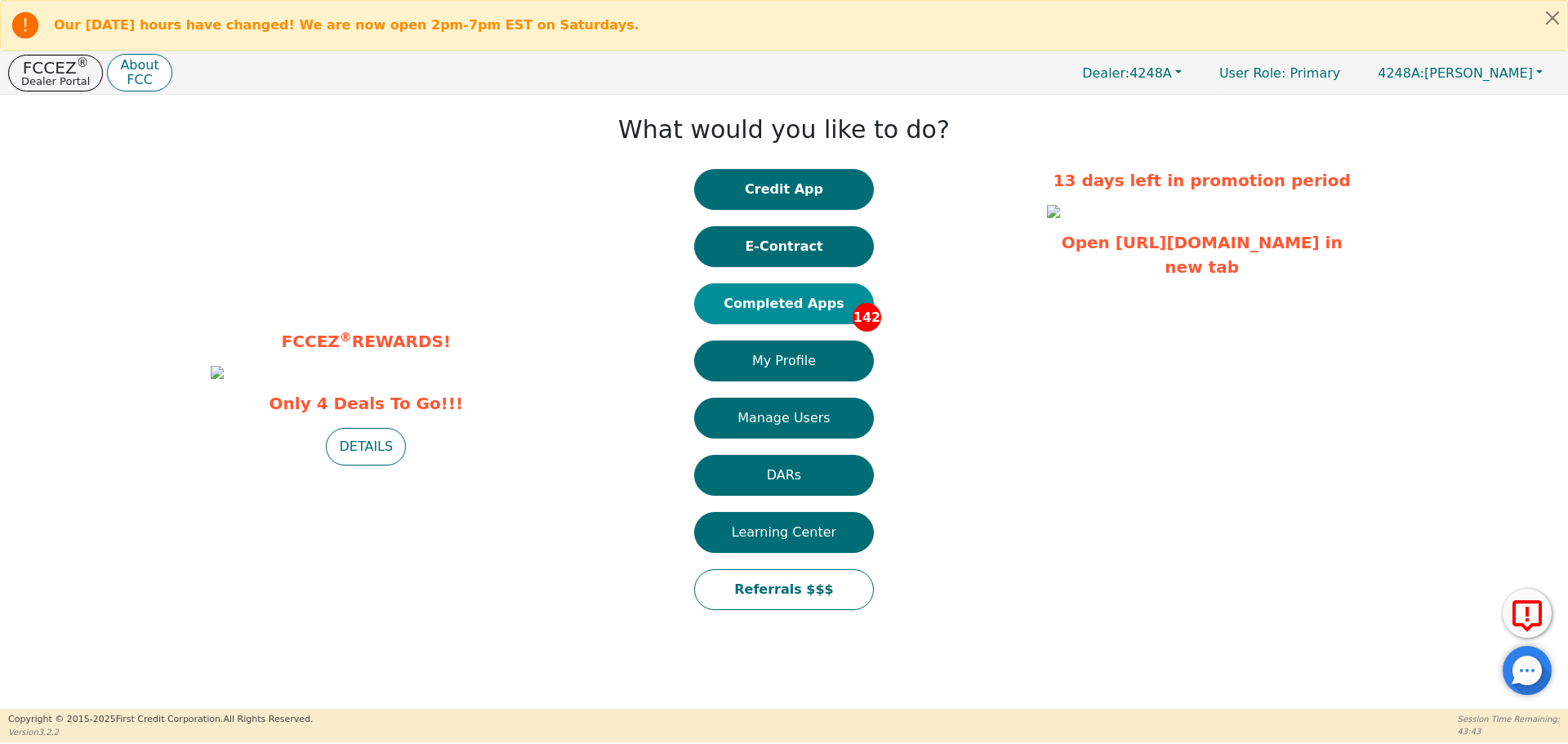
click at [766, 295] on button "Completed Apps 142" at bounding box center [784, 303] width 180 height 41
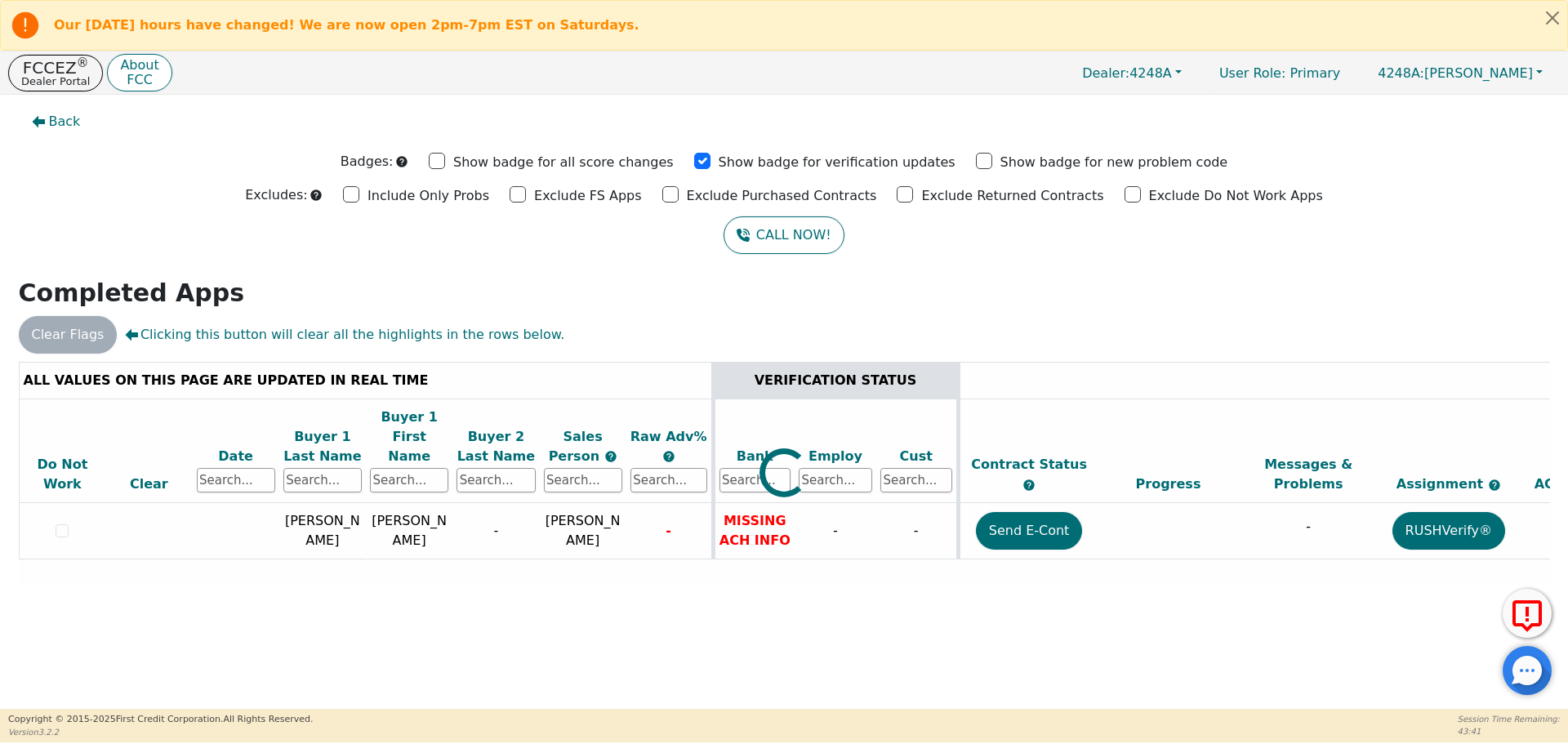
click at [322, 362] on div at bounding box center [784, 362] width 1531 height 0
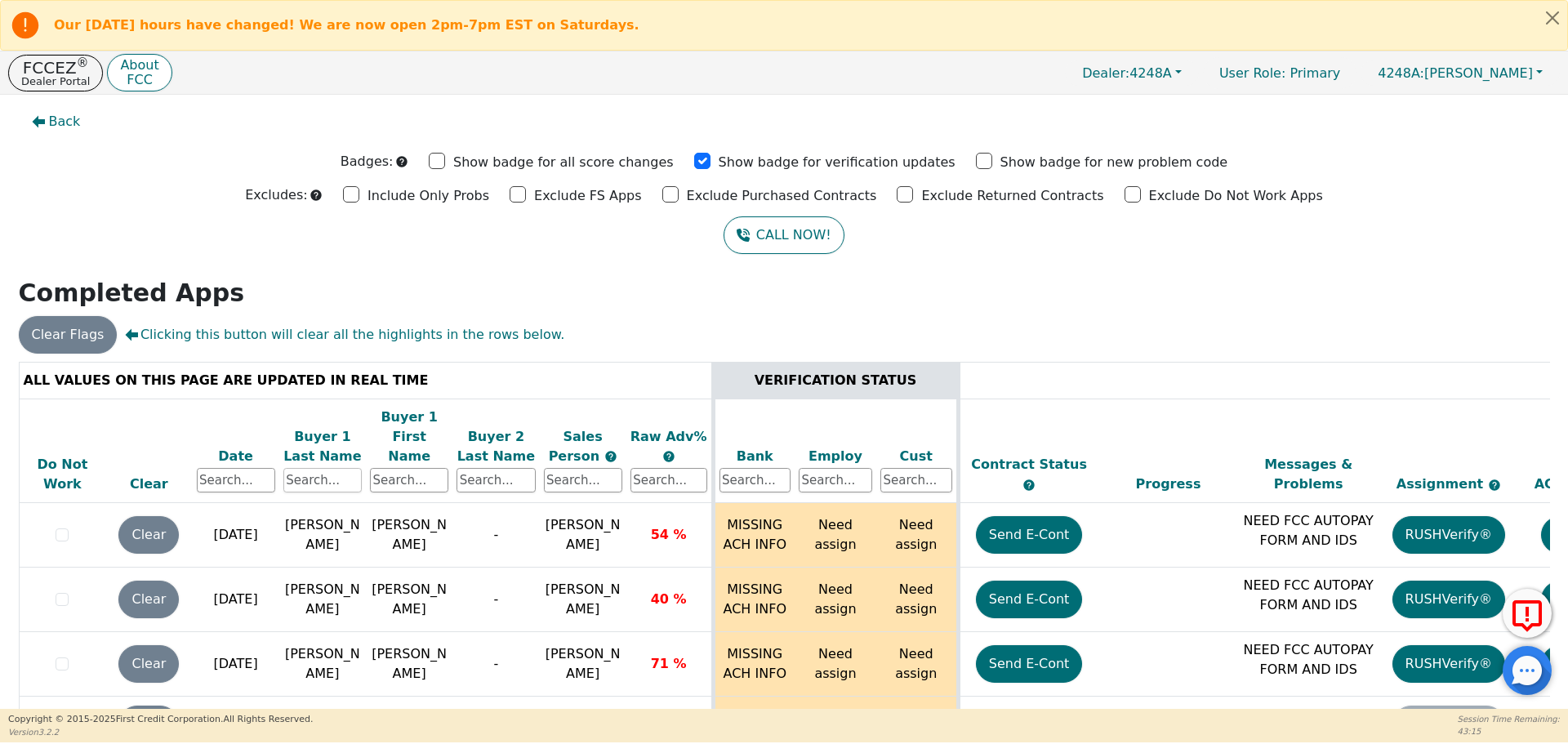
click at [322, 468] on input "text" at bounding box center [322, 480] width 78 height 24
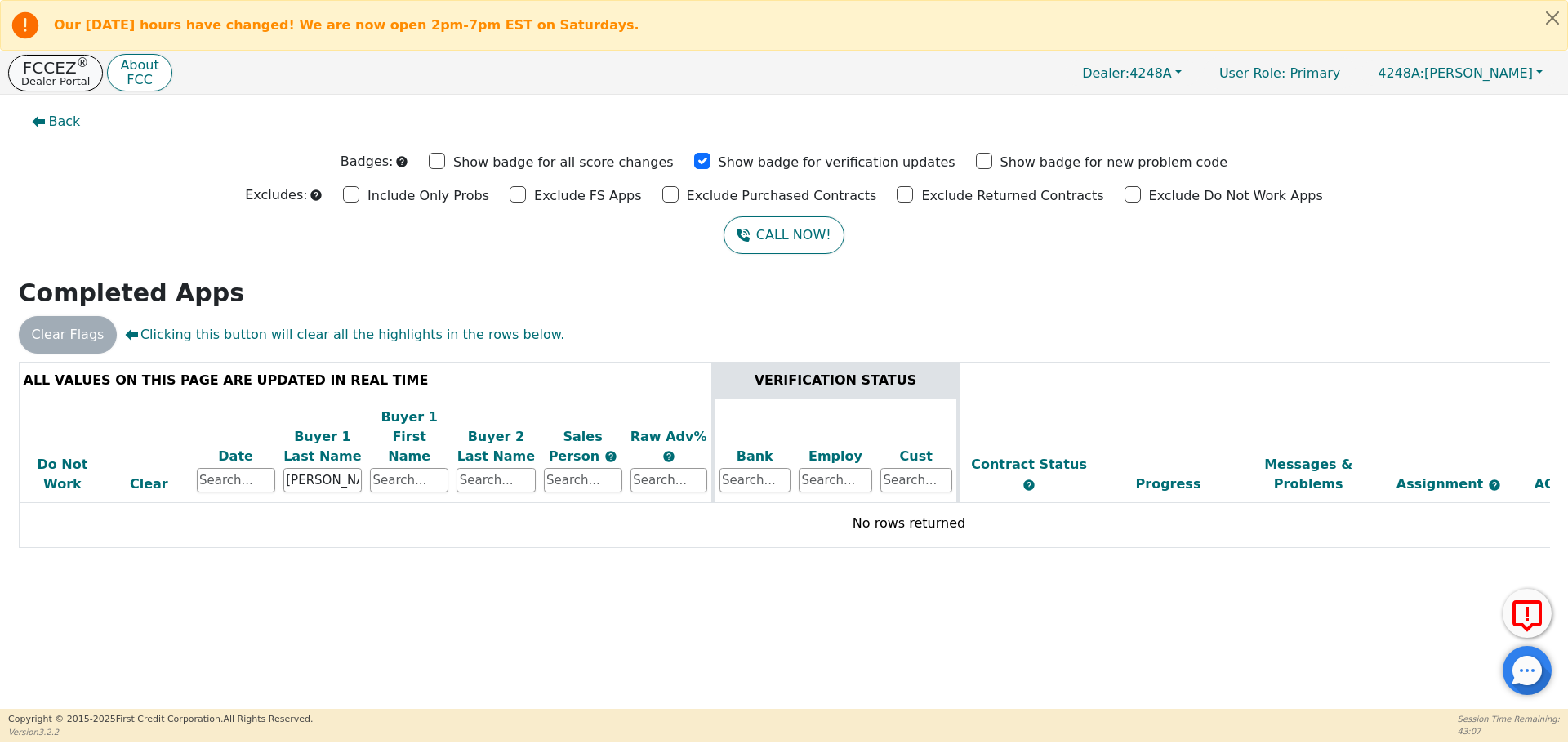
click at [45, 71] on p "FCCEZ ®" at bounding box center [55, 67] width 69 height 17
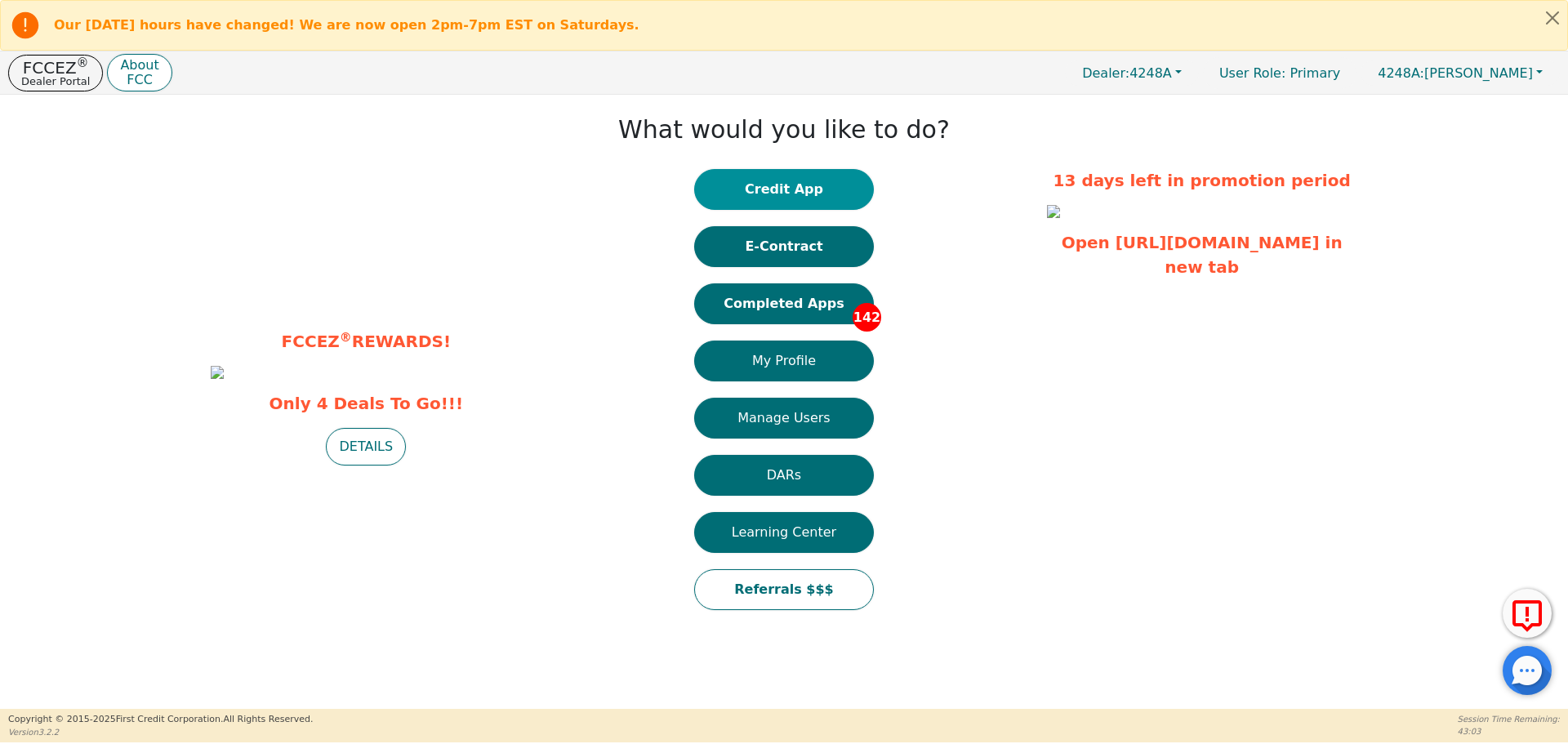
click at [763, 176] on button "Credit App" at bounding box center [784, 189] width 180 height 41
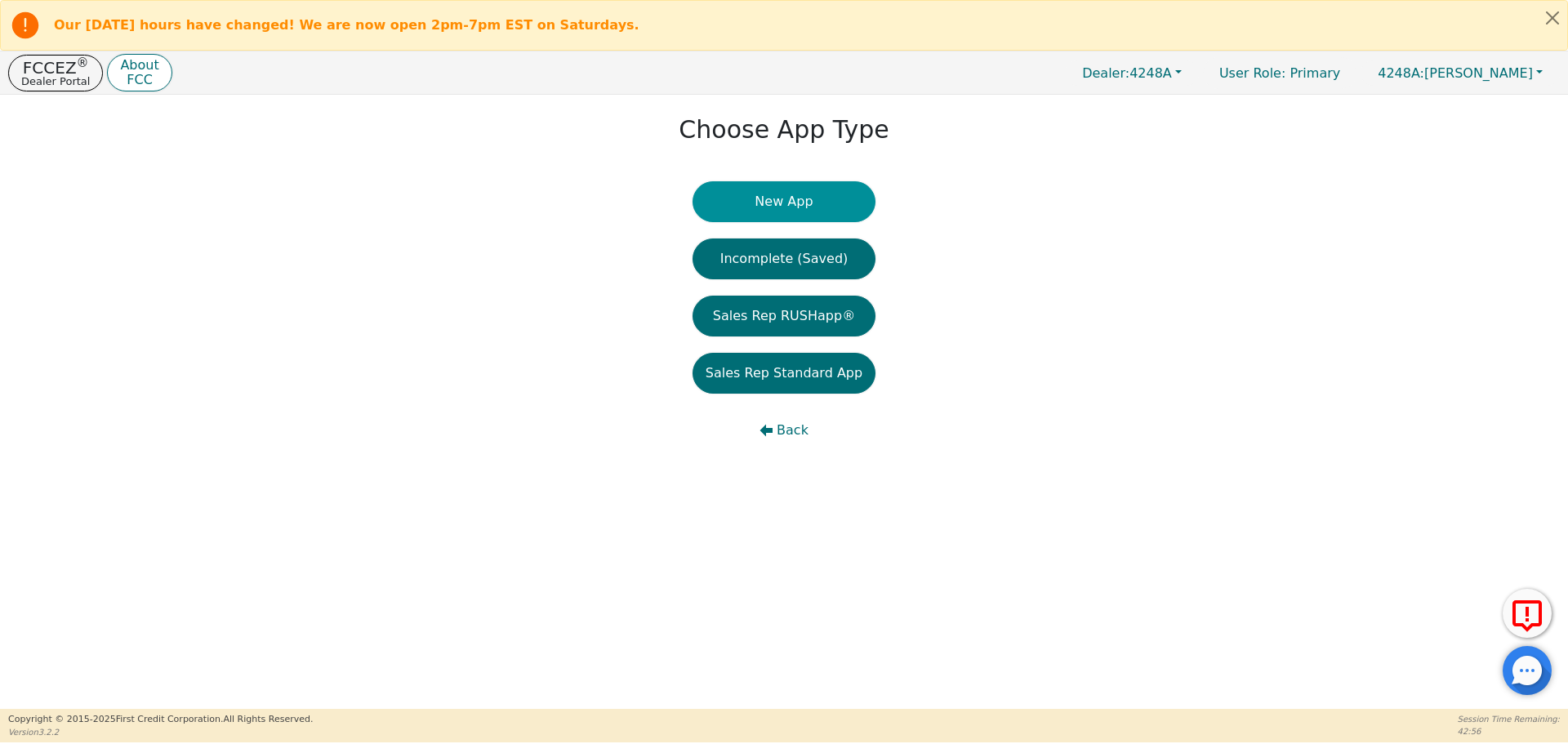
click at [784, 190] on button "New App" at bounding box center [784, 201] width 183 height 41
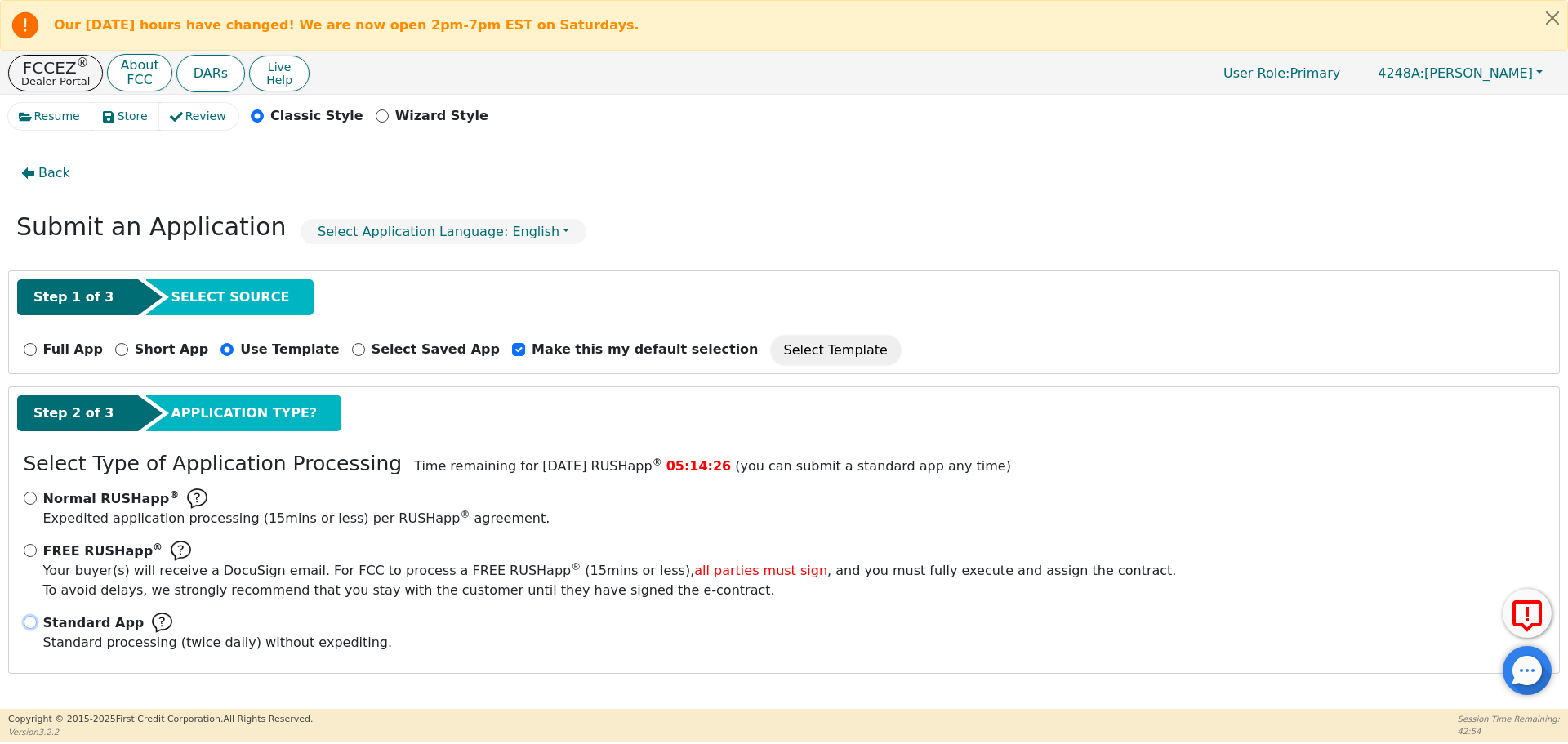
click at [33, 619] on input "Standard App Standard processing (twice daily) without expediting." at bounding box center [30, 621] width 13 height 13
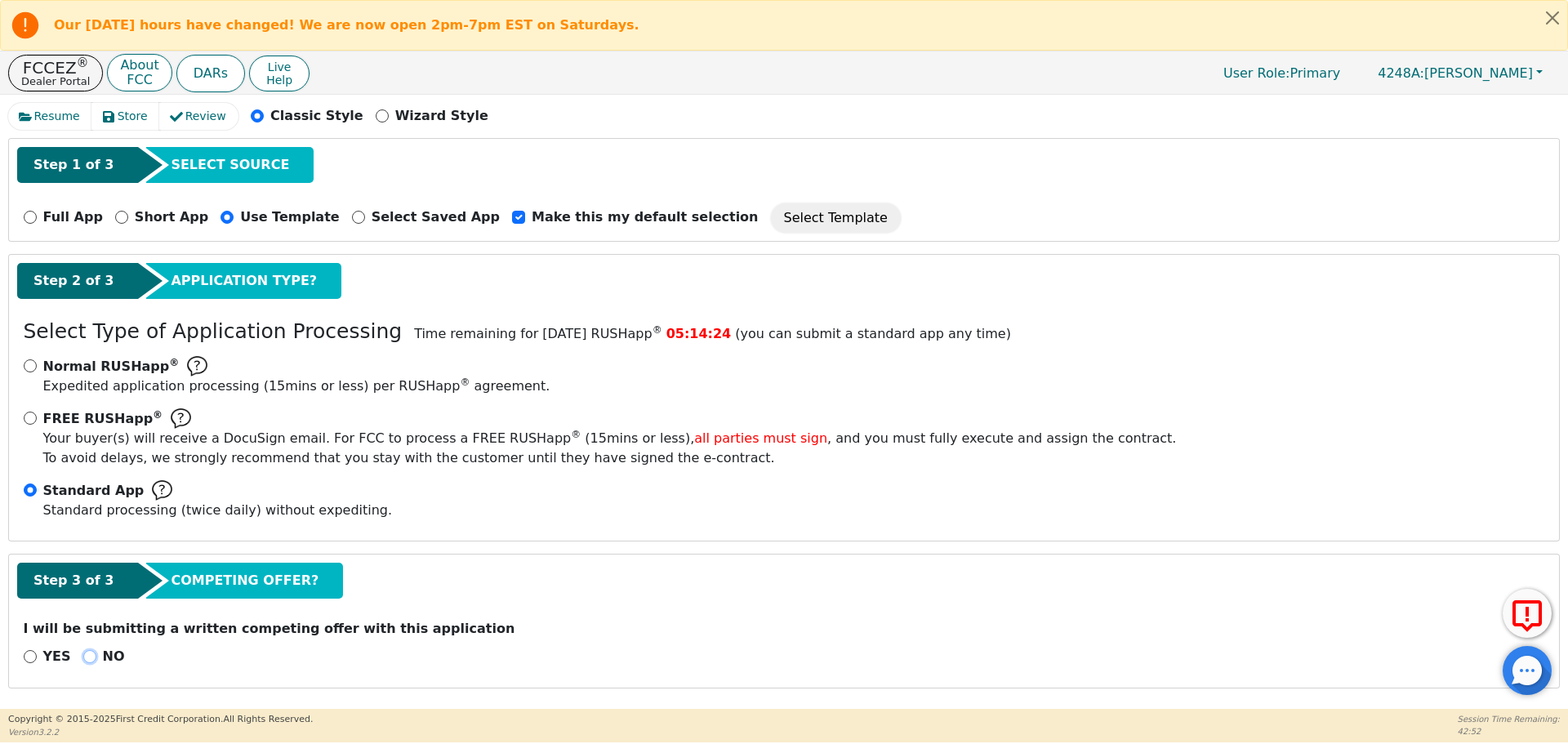
click at [84, 651] on input "NO" at bounding box center [90, 656] width 13 height 13
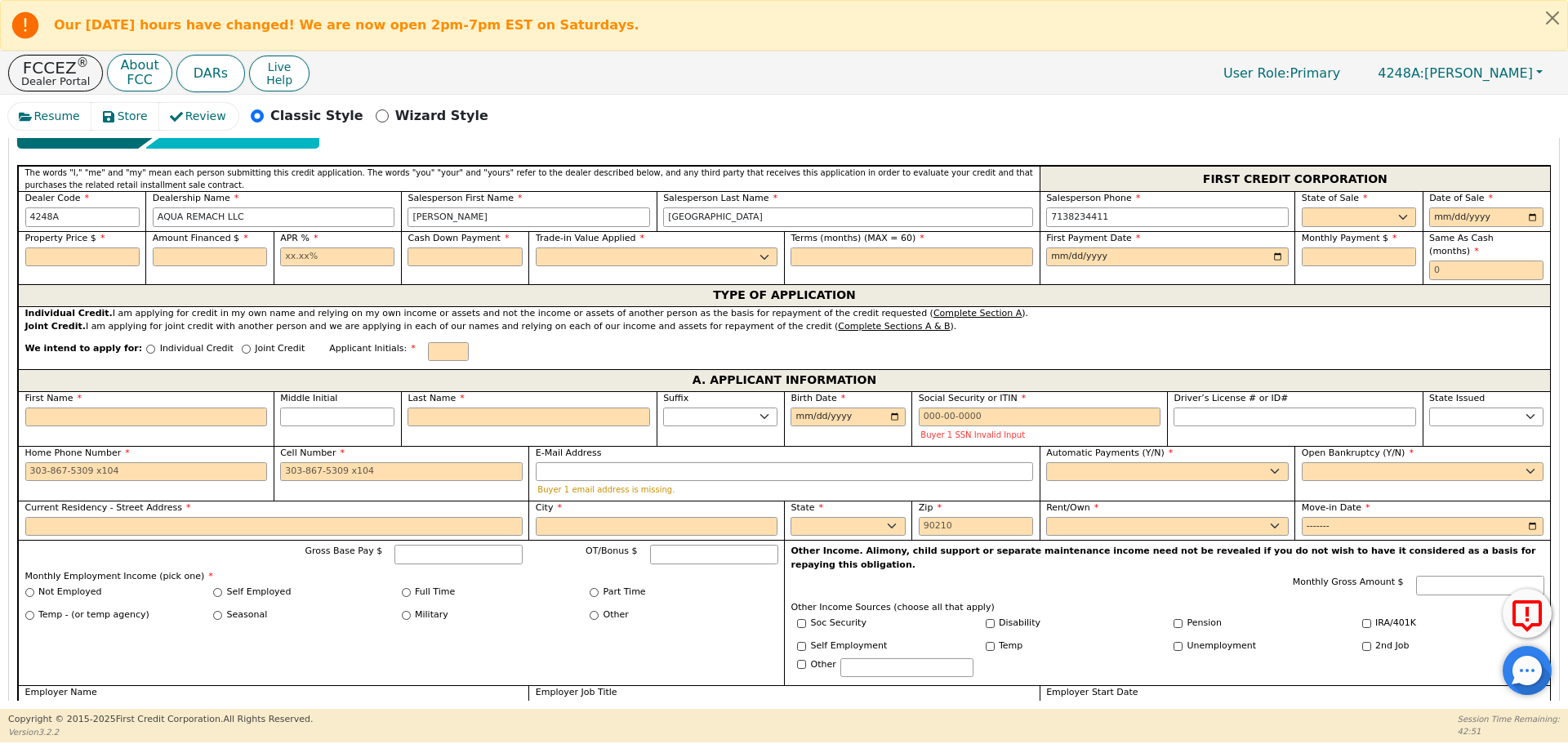
scroll to position [732, 0]
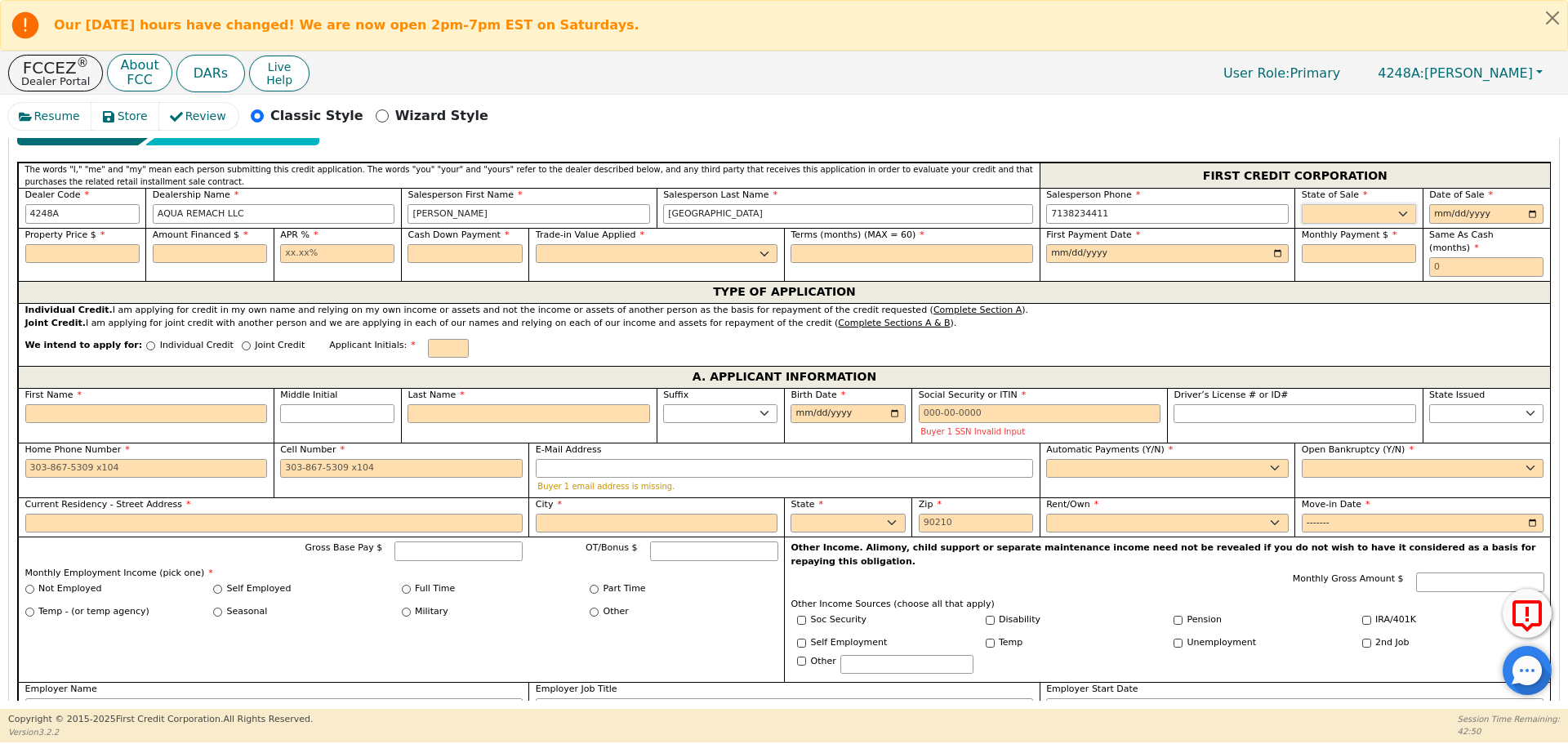
click at [1332, 216] on select "AK AL AR AZ CA CO CT DC DE FL [GEOGRAPHIC_DATA] HI IA ID IL IN KS [GEOGRAPHIC_D…" at bounding box center [1358, 213] width 114 height 19
click at [1301, 204] on select "AK AL AR AZ CA CO CT DC DE FL [GEOGRAPHIC_DATA] HI IA ID IL IN KS [GEOGRAPHIC_D…" at bounding box center [1358, 213] width 114 height 19
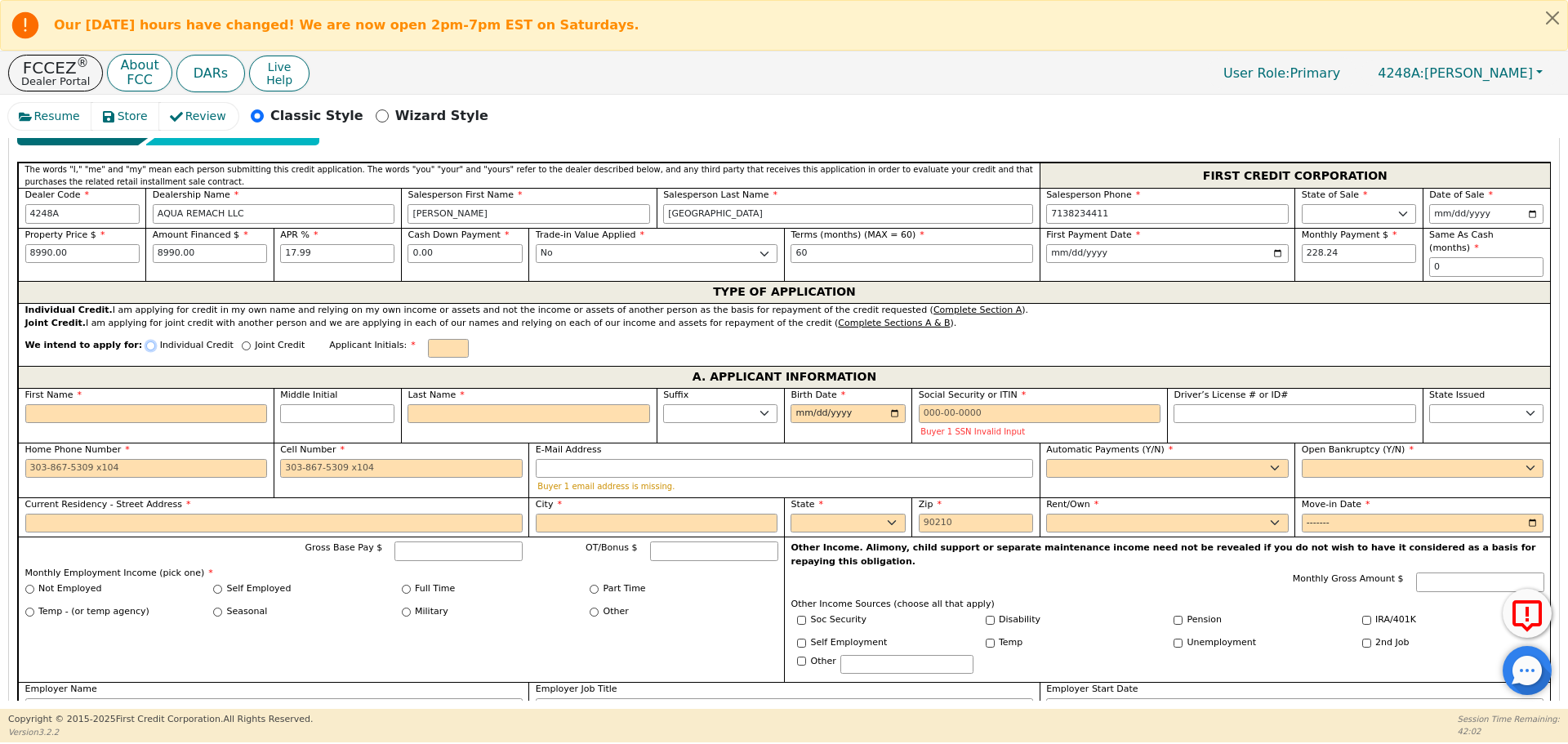
click at [146, 342] on input "Individual Credit" at bounding box center [151, 346] width 9 height 9
click at [157, 404] on input "First Name" at bounding box center [146, 414] width 242 height 19
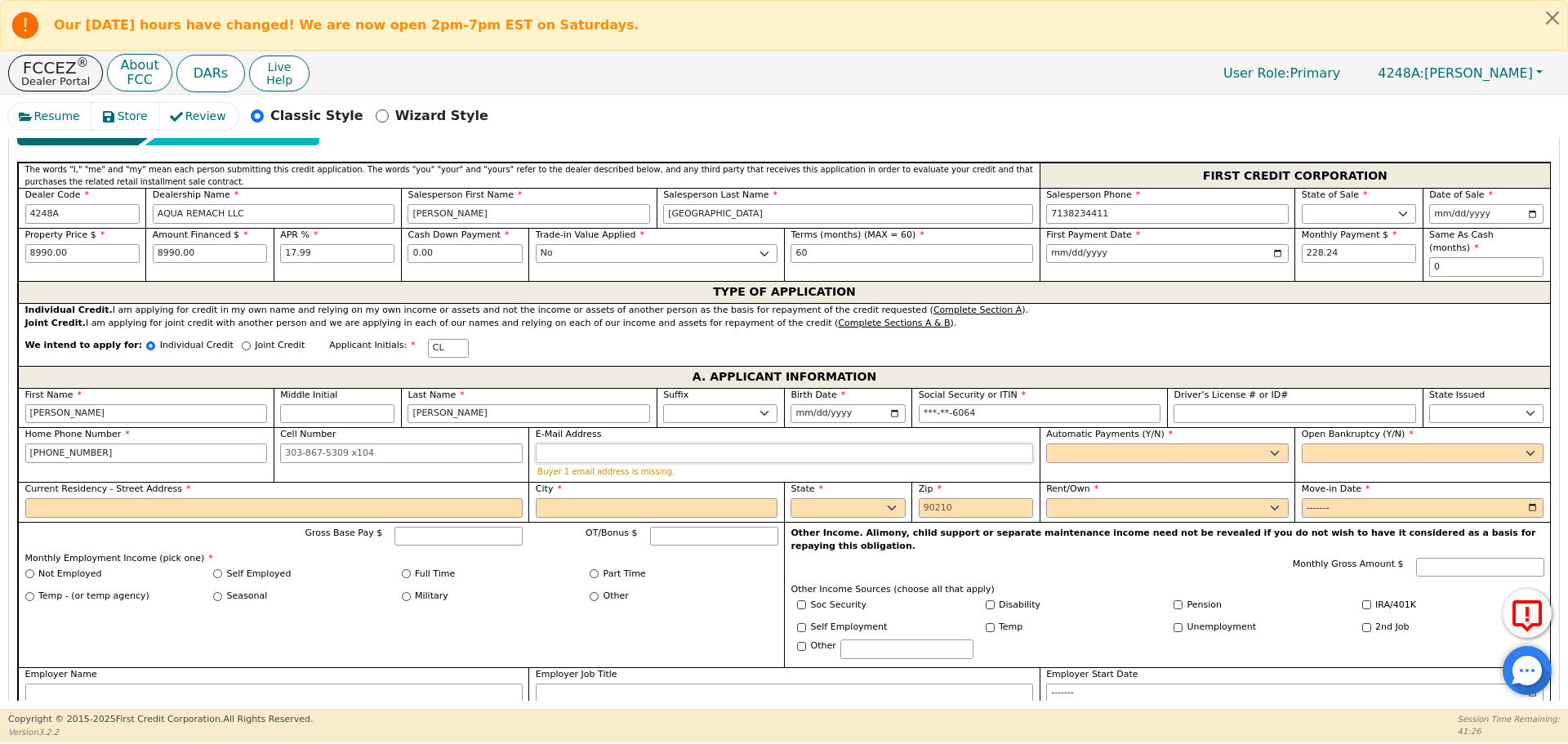
click at [628, 446] on input "E-Mail Address" at bounding box center [784, 453] width 498 height 19
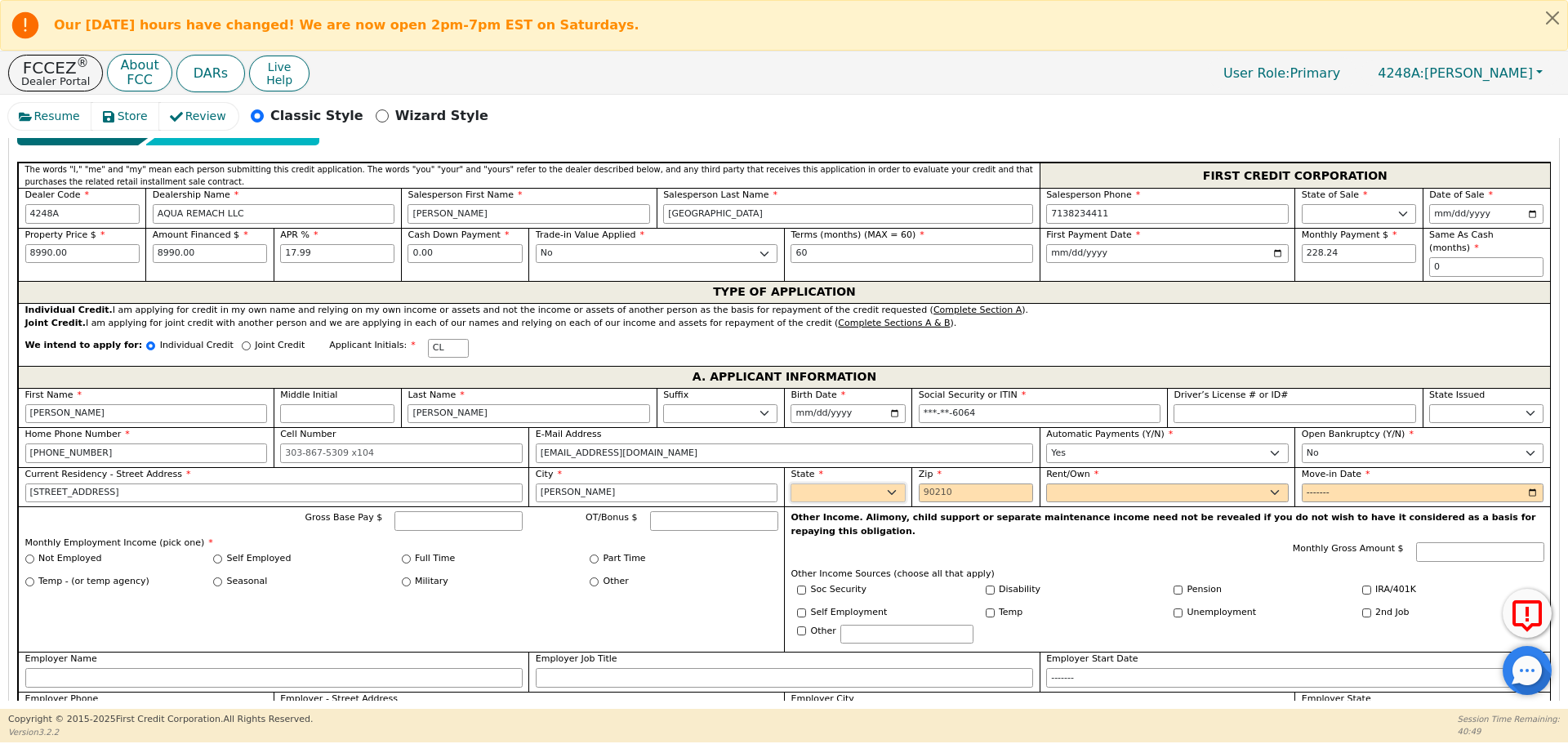
click at [818, 484] on select "AK AL AR AZ CA CO CT DC DE FL [GEOGRAPHIC_DATA] HI IA ID IL IN KS [GEOGRAPHIC_D…" at bounding box center [847, 493] width 114 height 19
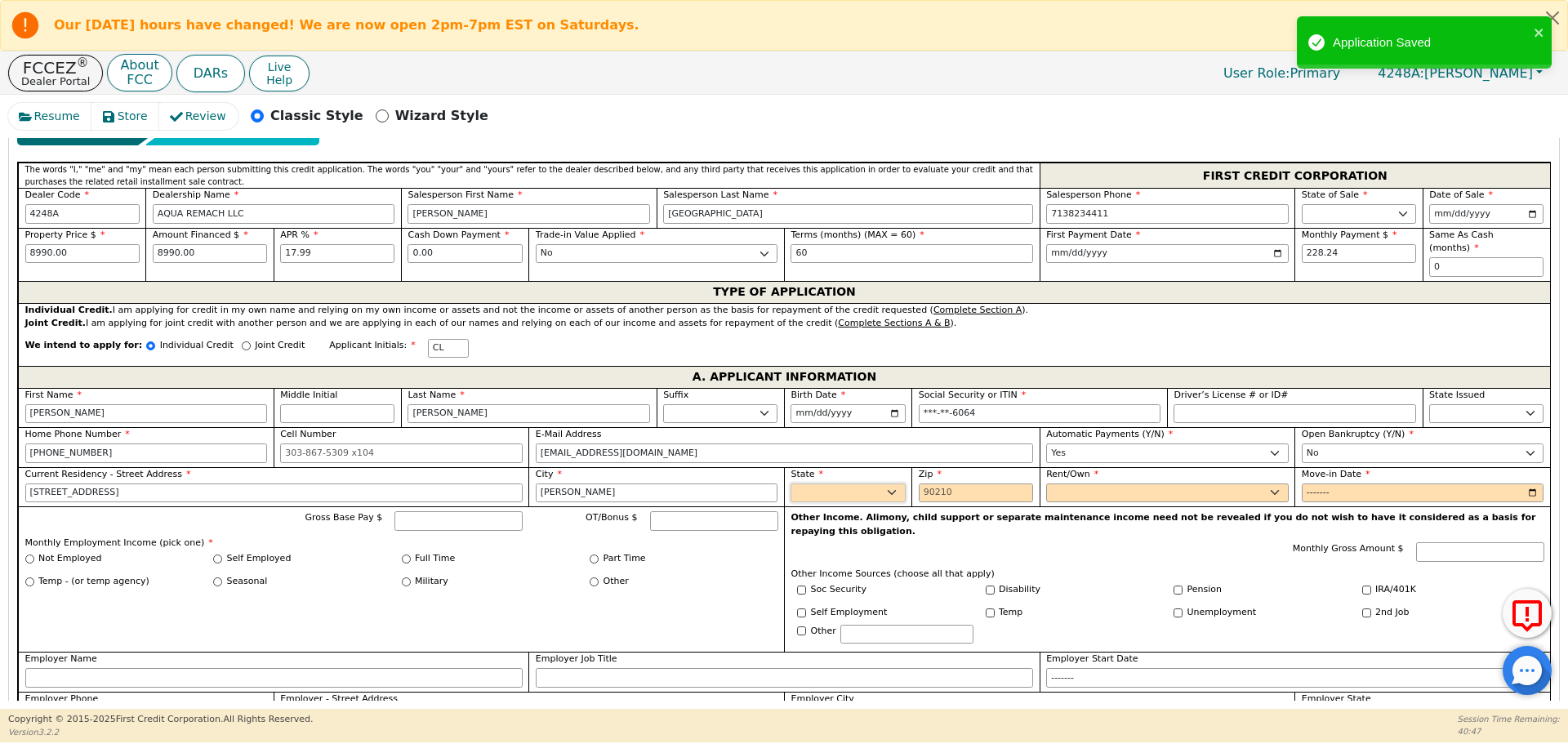
click at [791, 484] on select "AK AL AR AZ CA CO CT DC DE FL [GEOGRAPHIC_DATA] HI IA ID IL IN KS [GEOGRAPHIC_D…" at bounding box center [847, 493] width 114 height 19
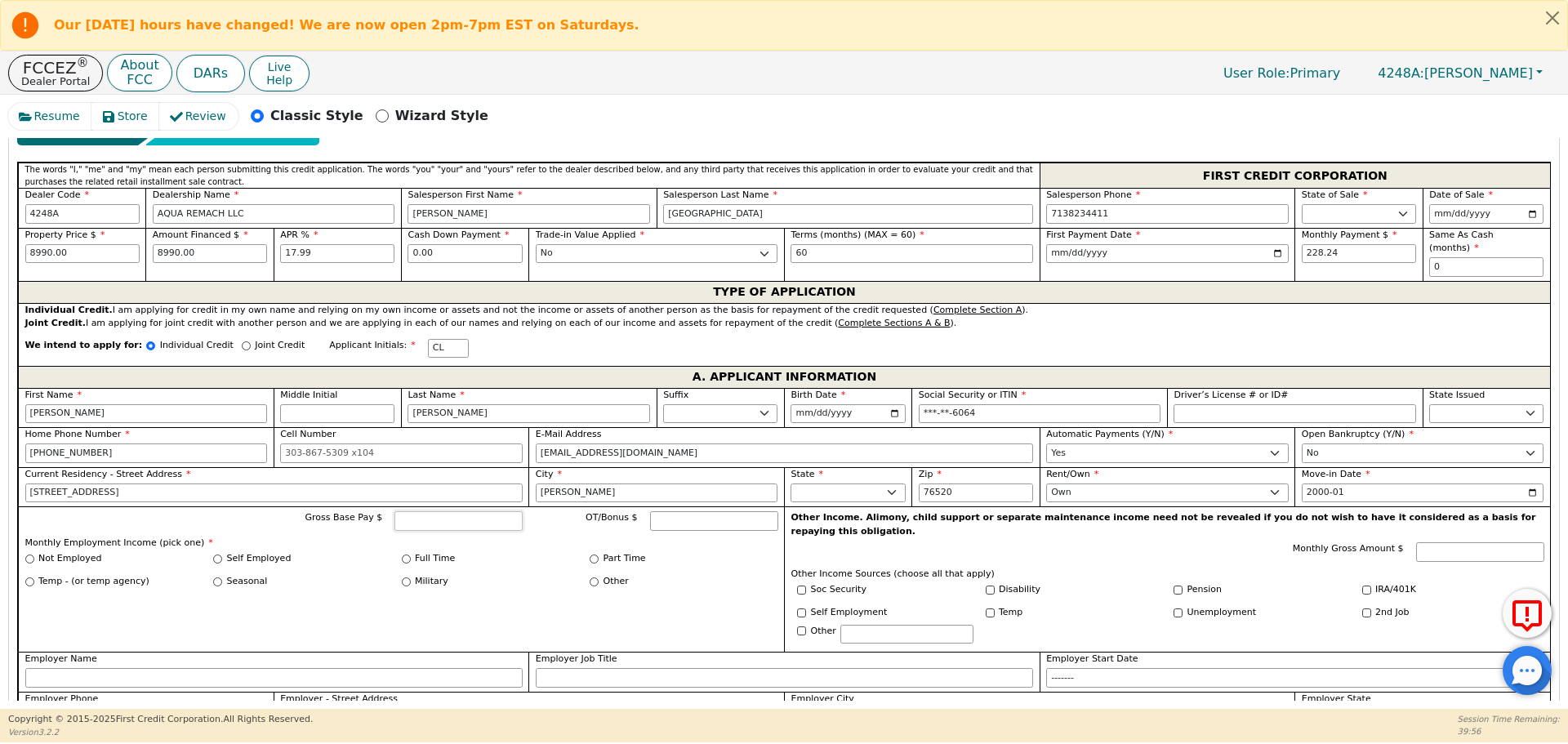
click at [492, 511] on input "Gross Base Pay $" at bounding box center [458, 520] width 128 height 19
click at [402, 554] on input "Full Time" at bounding box center [406, 558] width 9 height 9
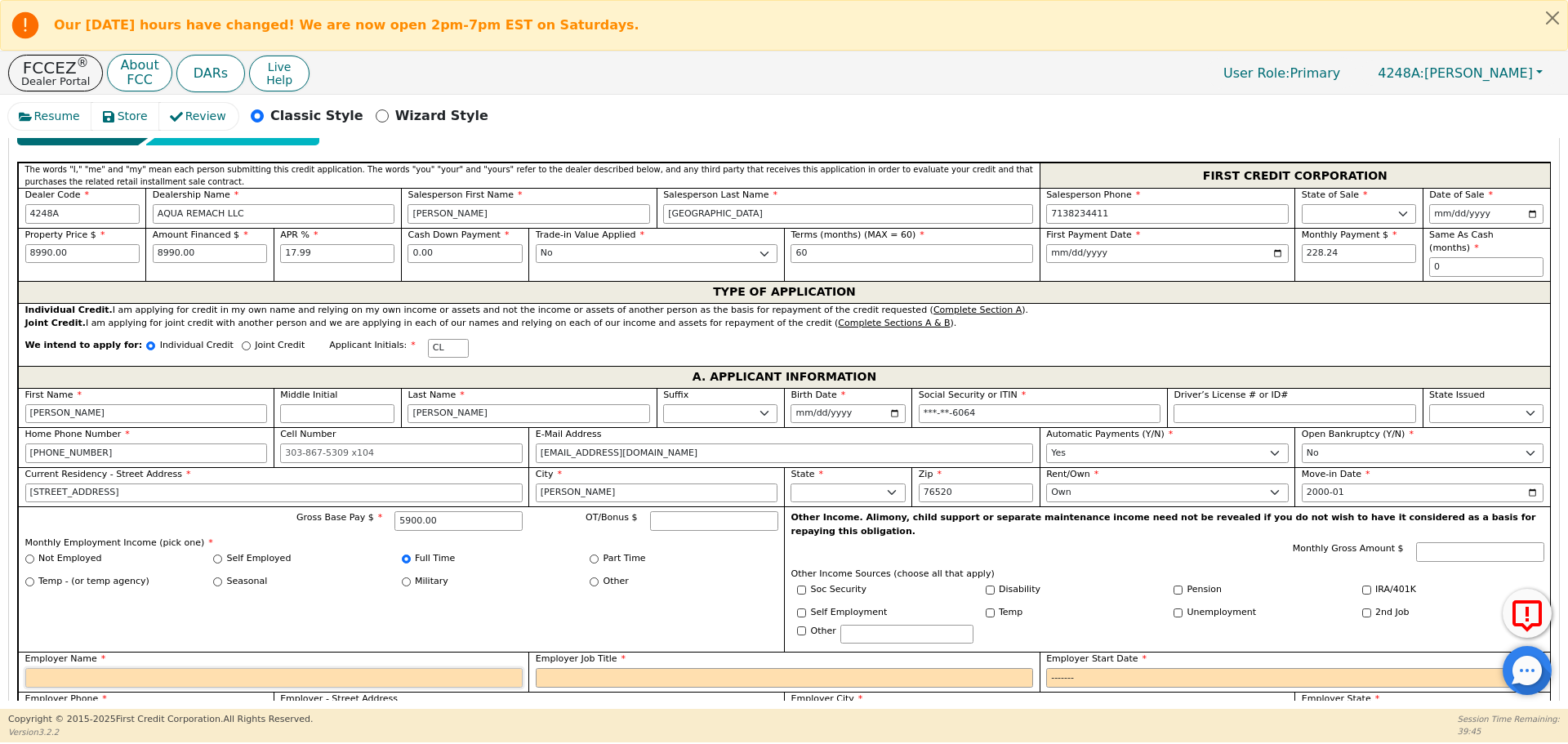
click at [420, 667] on input "Employer Name" at bounding box center [274, 677] width 498 height 19
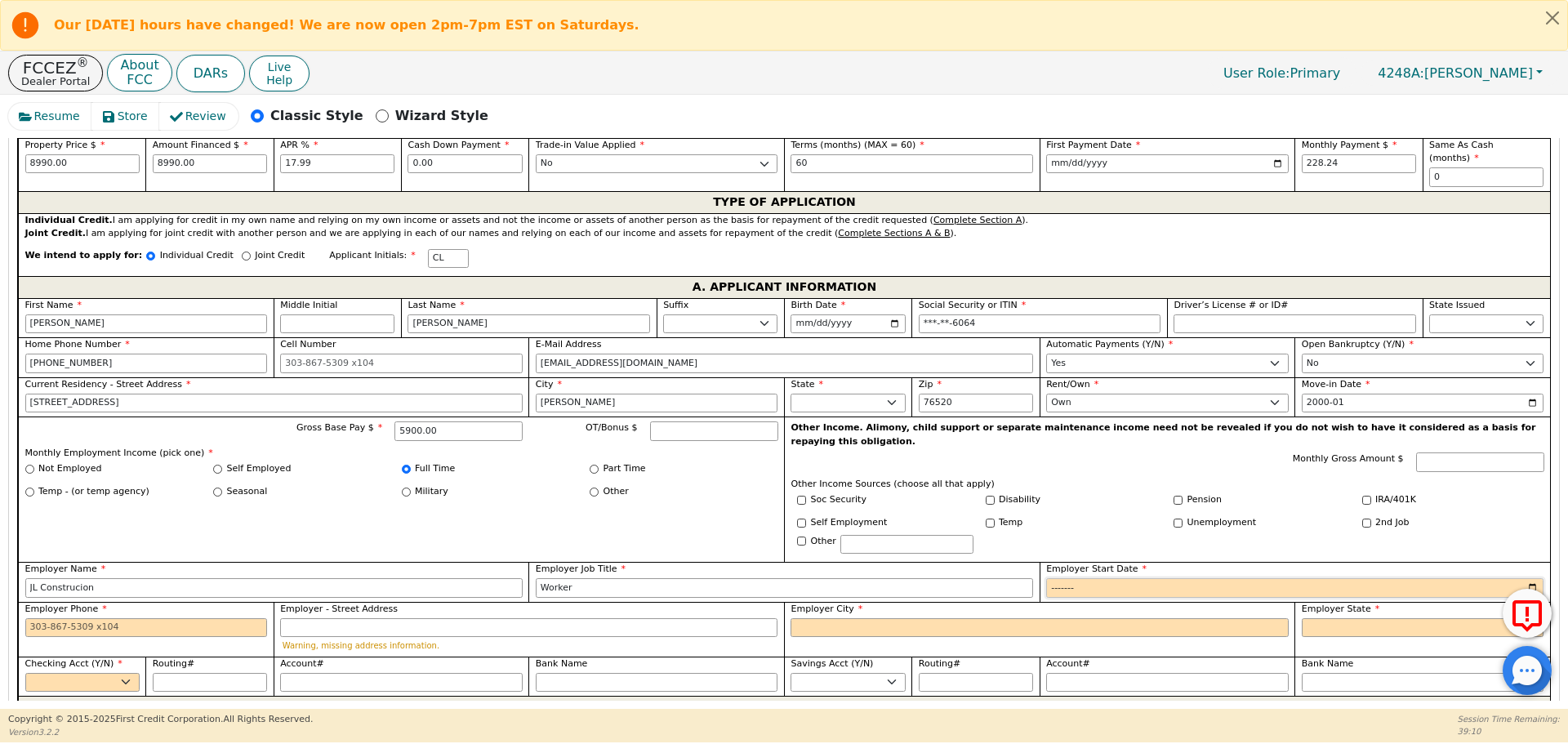
scroll to position [823, 0]
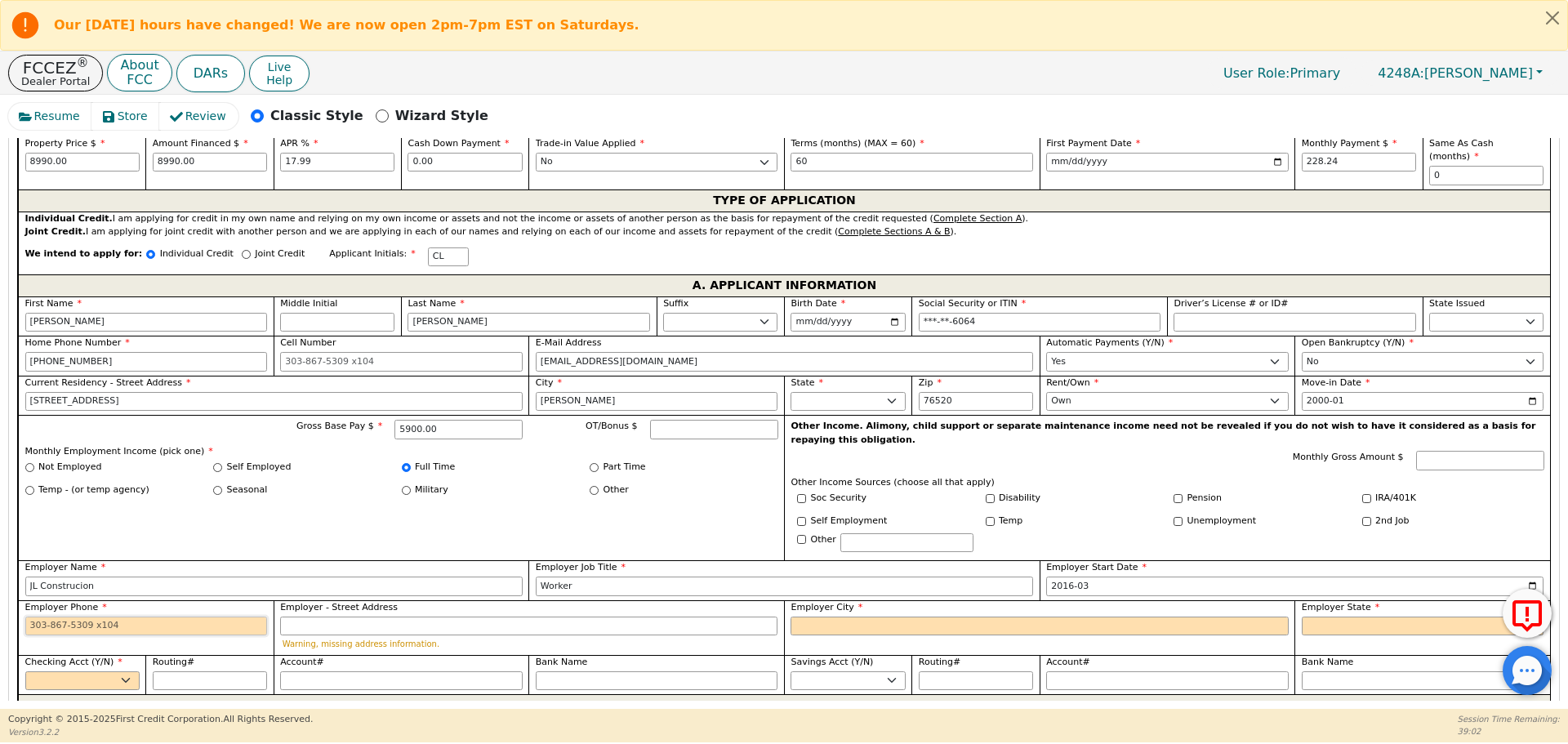
click at [188, 616] on input "Employer Phone" at bounding box center [146, 626] width 242 height 19
click at [189, 616] on input "Worker" at bounding box center [146, 626] width 242 height 19
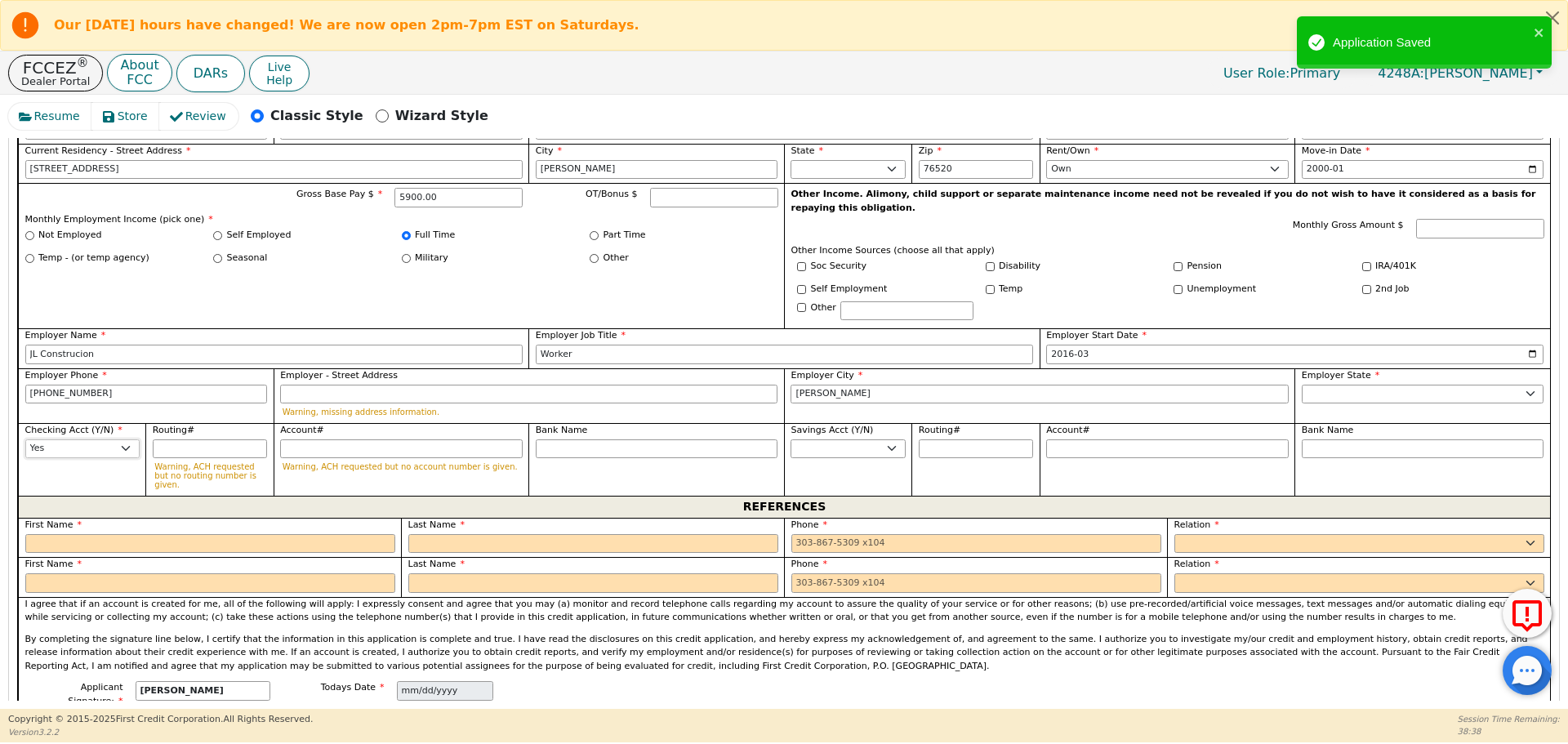
scroll to position [1063, 0]
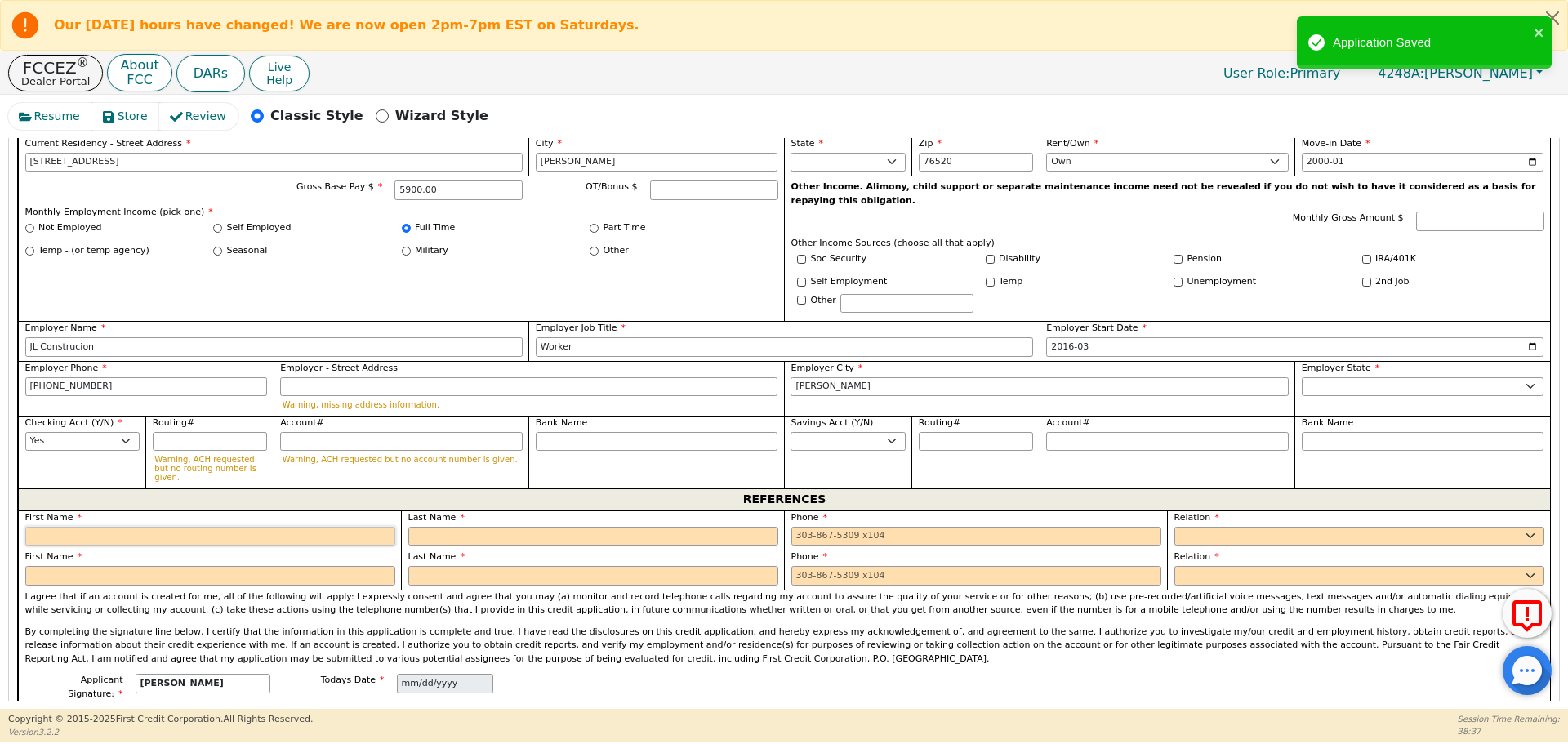
click at [142, 526] on input "text" at bounding box center [210, 536] width 370 height 19
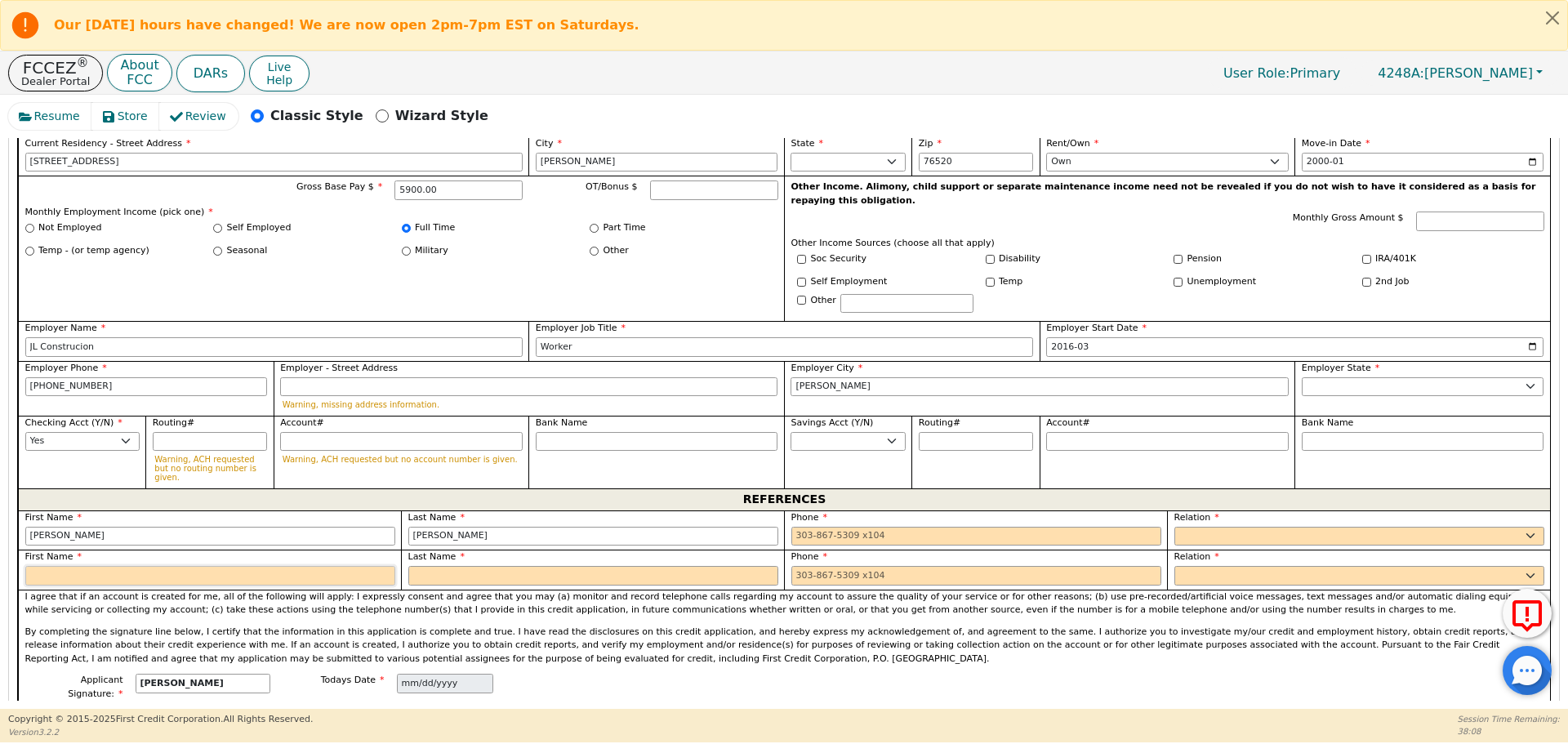
click at [251, 565] on input "text" at bounding box center [210, 575] width 370 height 19
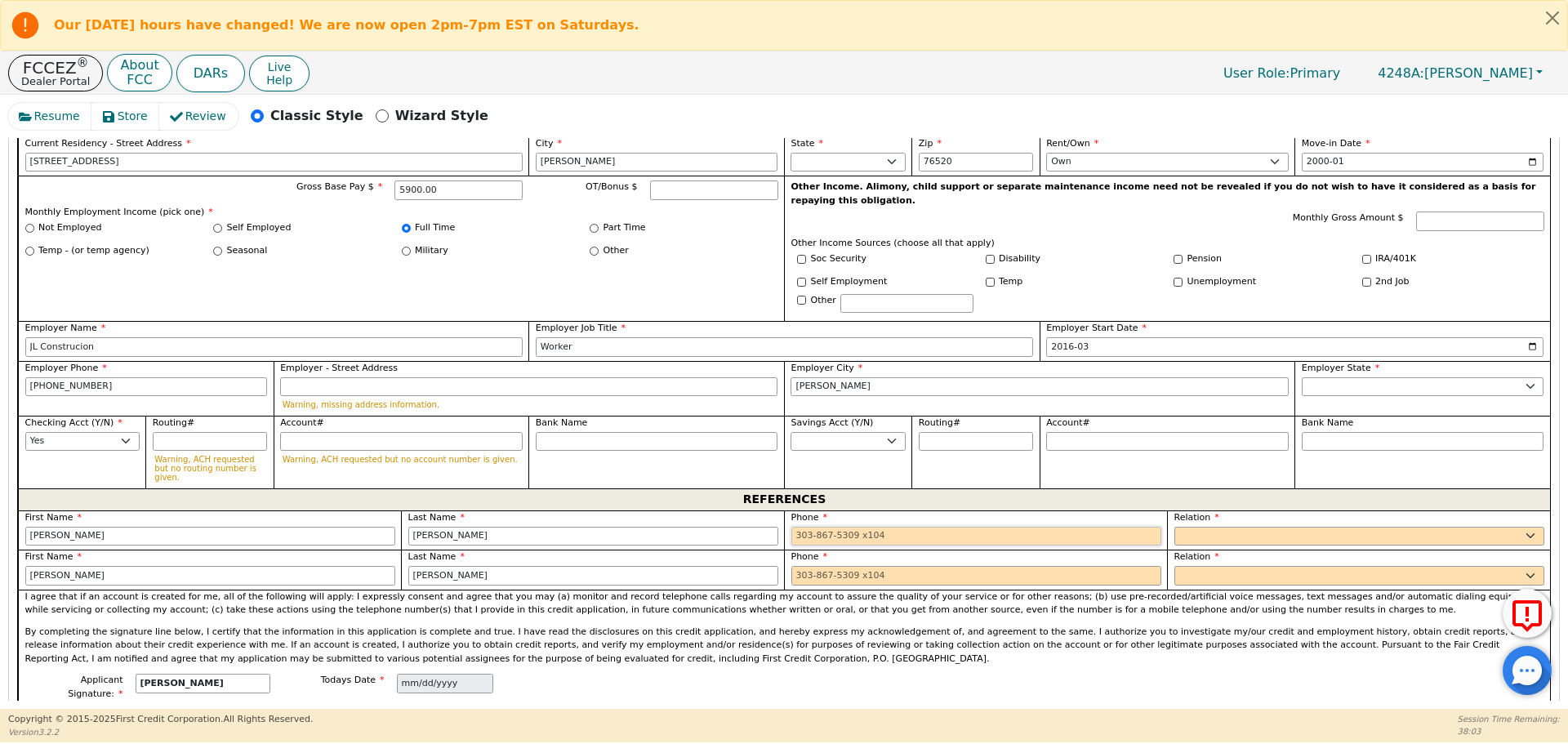
click at [822, 526] on input "tel" at bounding box center [976, 536] width 370 height 19
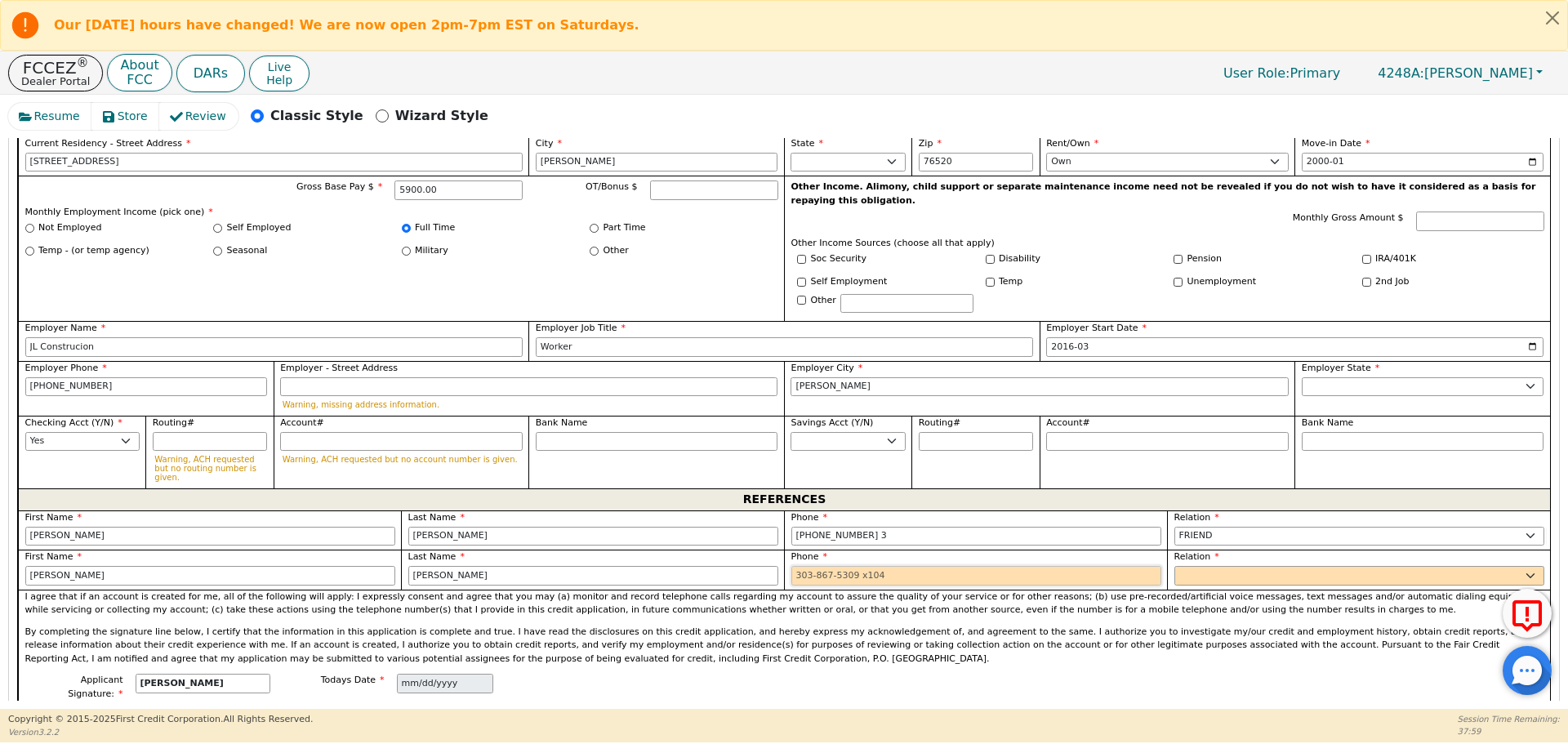
click at [1028, 565] on input "tel" at bounding box center [976, 575] width 370 height 19
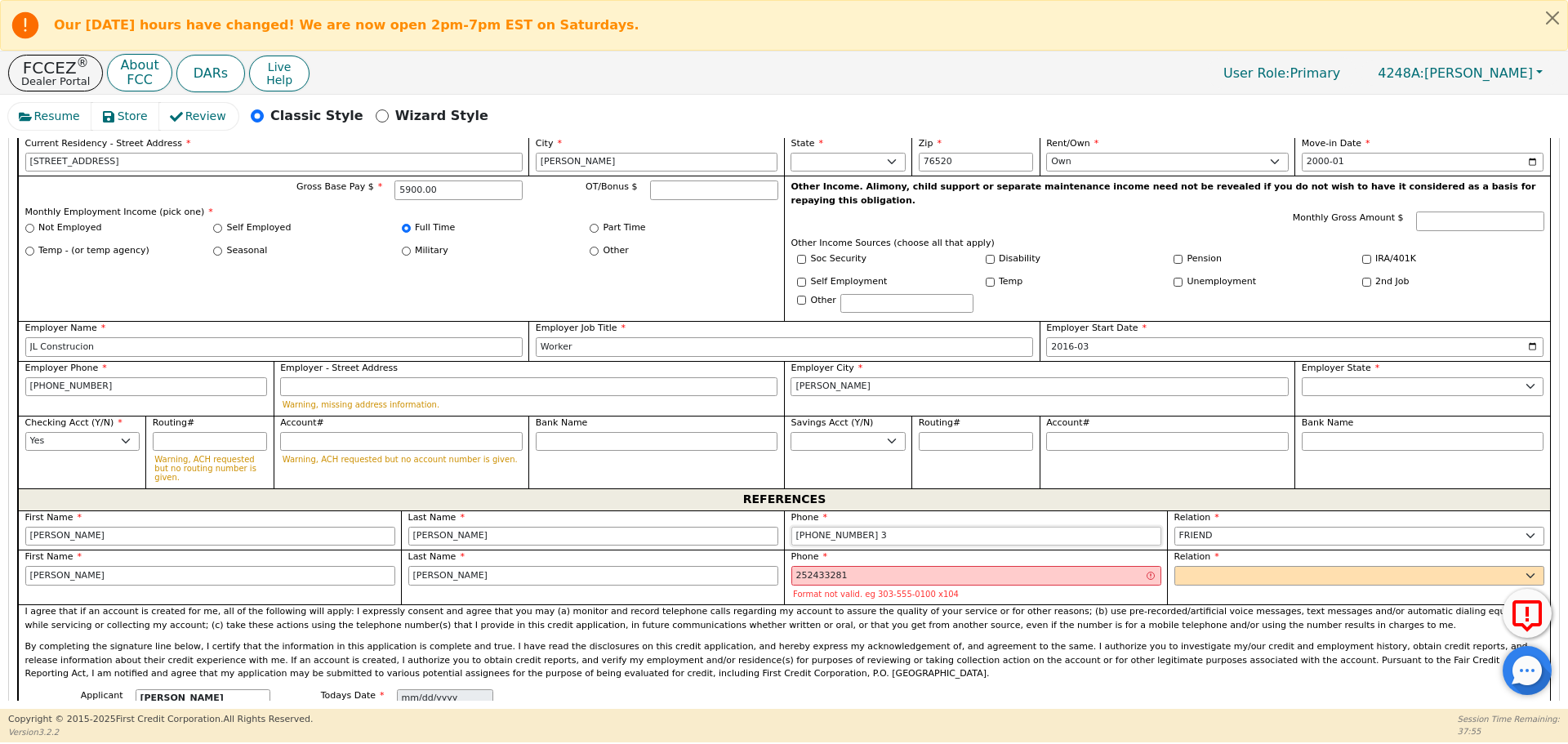
click at [1089, 526] on input "[PHONE_NUMBER] 3" at bounding box center [976, 536] width 370 height 19
click at [1079, 550] on label "Phone" at bounding box center [976, 557] width 370 height 14
click at [1080, 565] on input "252433281" at bounding box center [976, 575] width 370 height 19
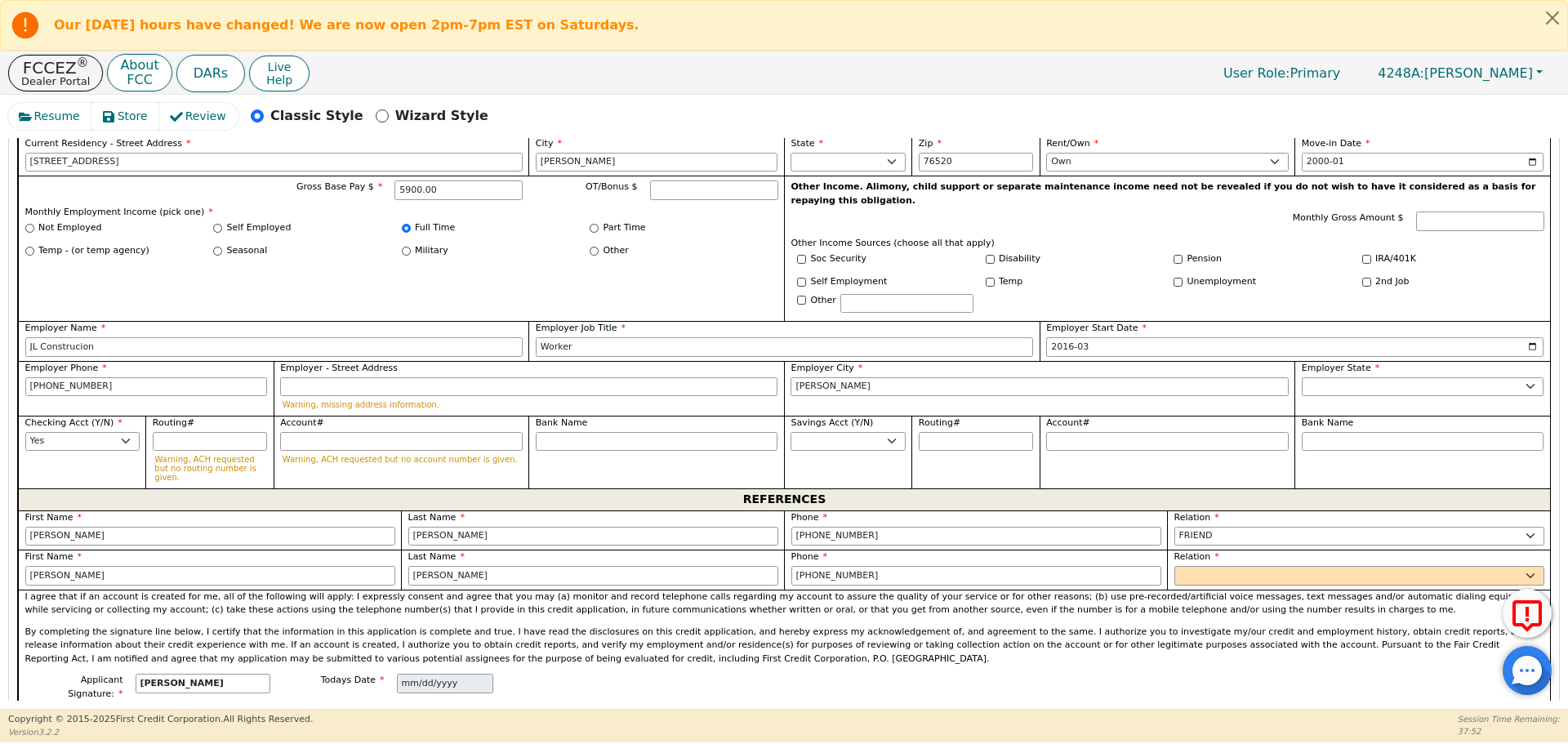
click at [1346, 589] on div "I agree that if an account is created for me, all of the following will apply: …" at bounding box center [784, 631] width 1532 height 85
click at [1340, 565] on select "FATHER MOTHER SISTER BROTHER DAUGHTER SON CO-WORKER NEIGHBOR FRIEND COUSIN G-MO…" at bounding box center [1359, 575] width 370 height 19
click at [1174, 565] on select "FATHER MOTHER SISTER BROTHER DAUGHTER SON CO-WORKER NEIGHBOR FRIEND COUSIN G-MO…" at bounding box center [1359, 575] width 370 height 19
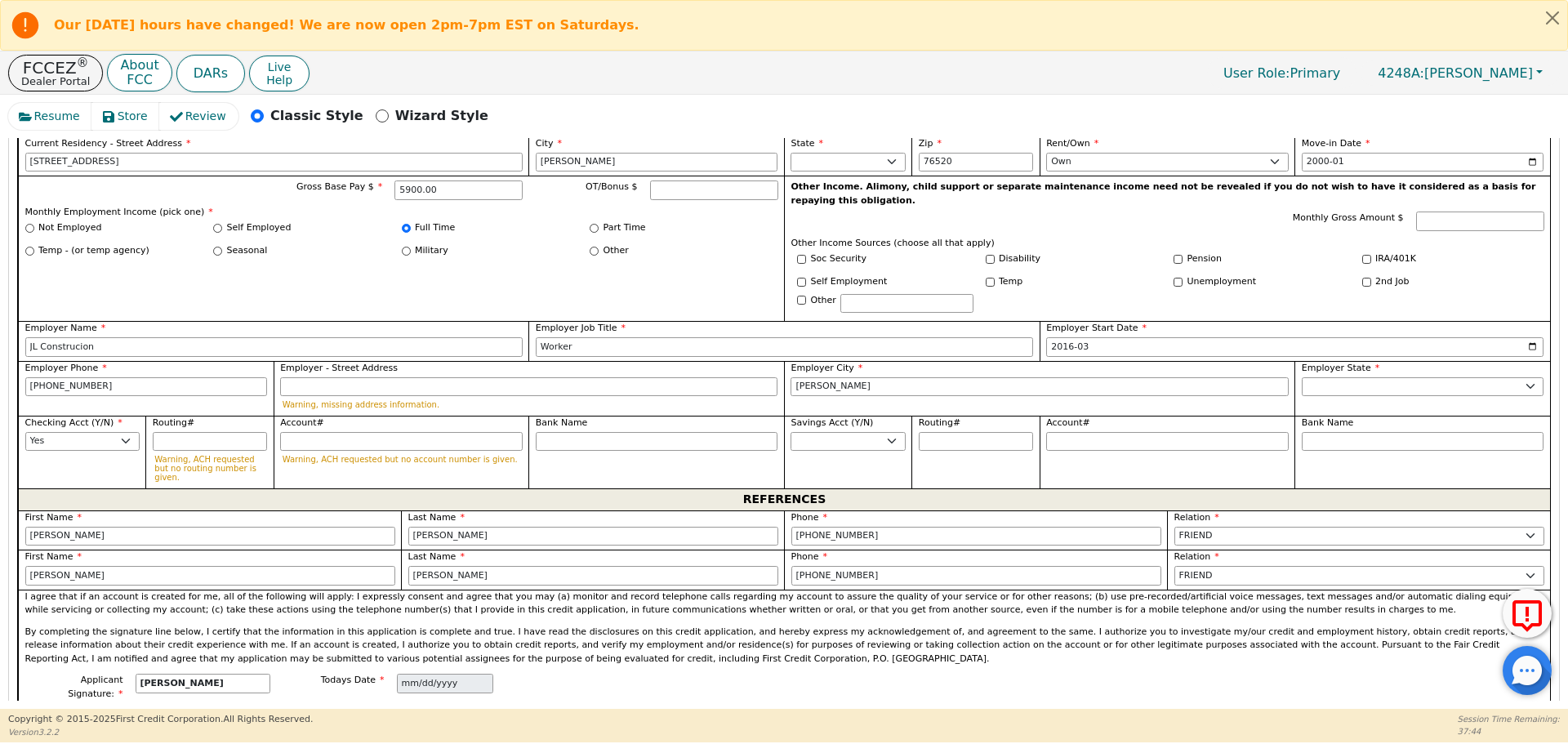
click at [1087, 626] on p "By completing the signature line below, I certify that the information in this …" at bounding box center [784, 646] width 1519 height 41
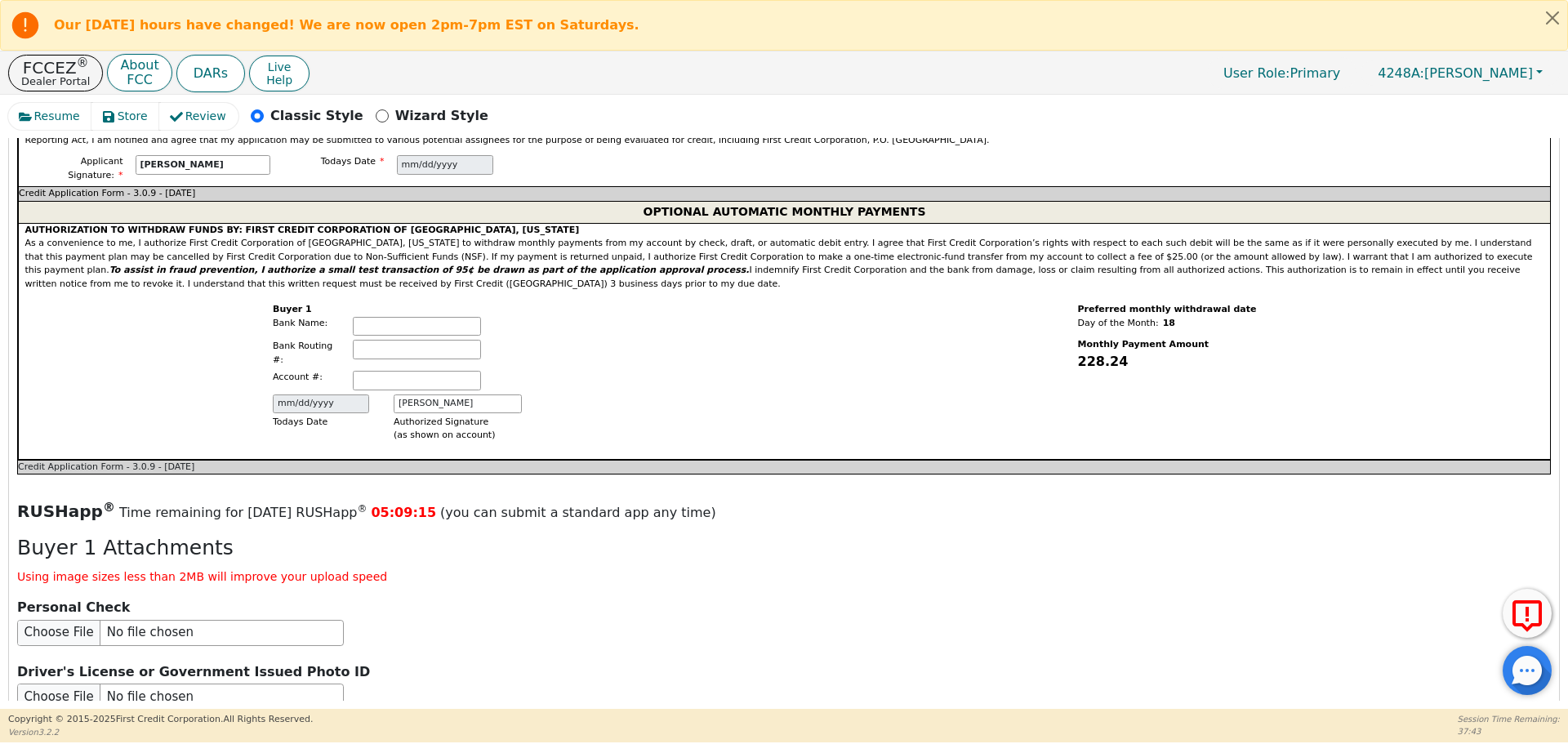
scroll to position [1939, 0]
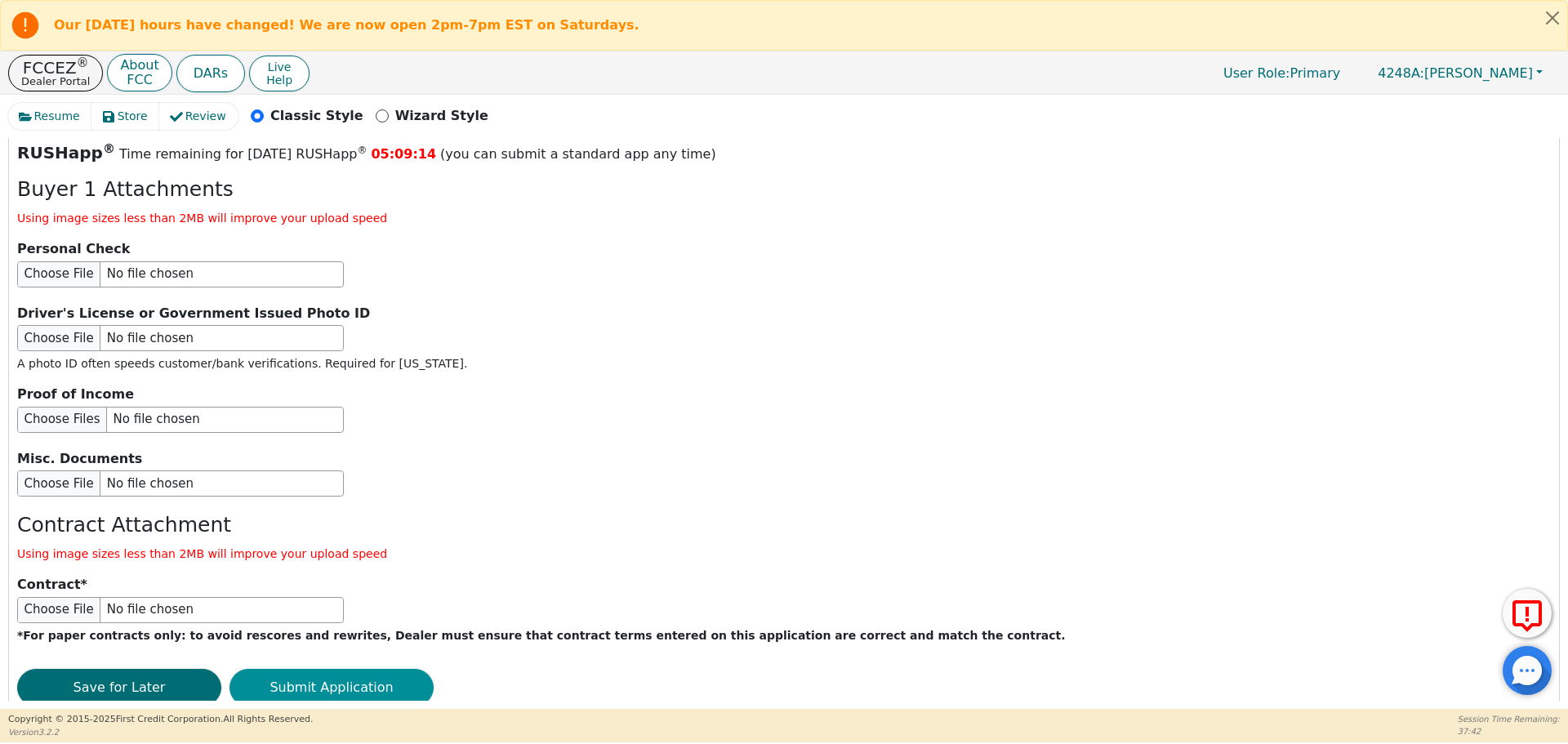
click at [371, 668] on button "Submit Application" at bounding box center [331, 687] width 204 height 37
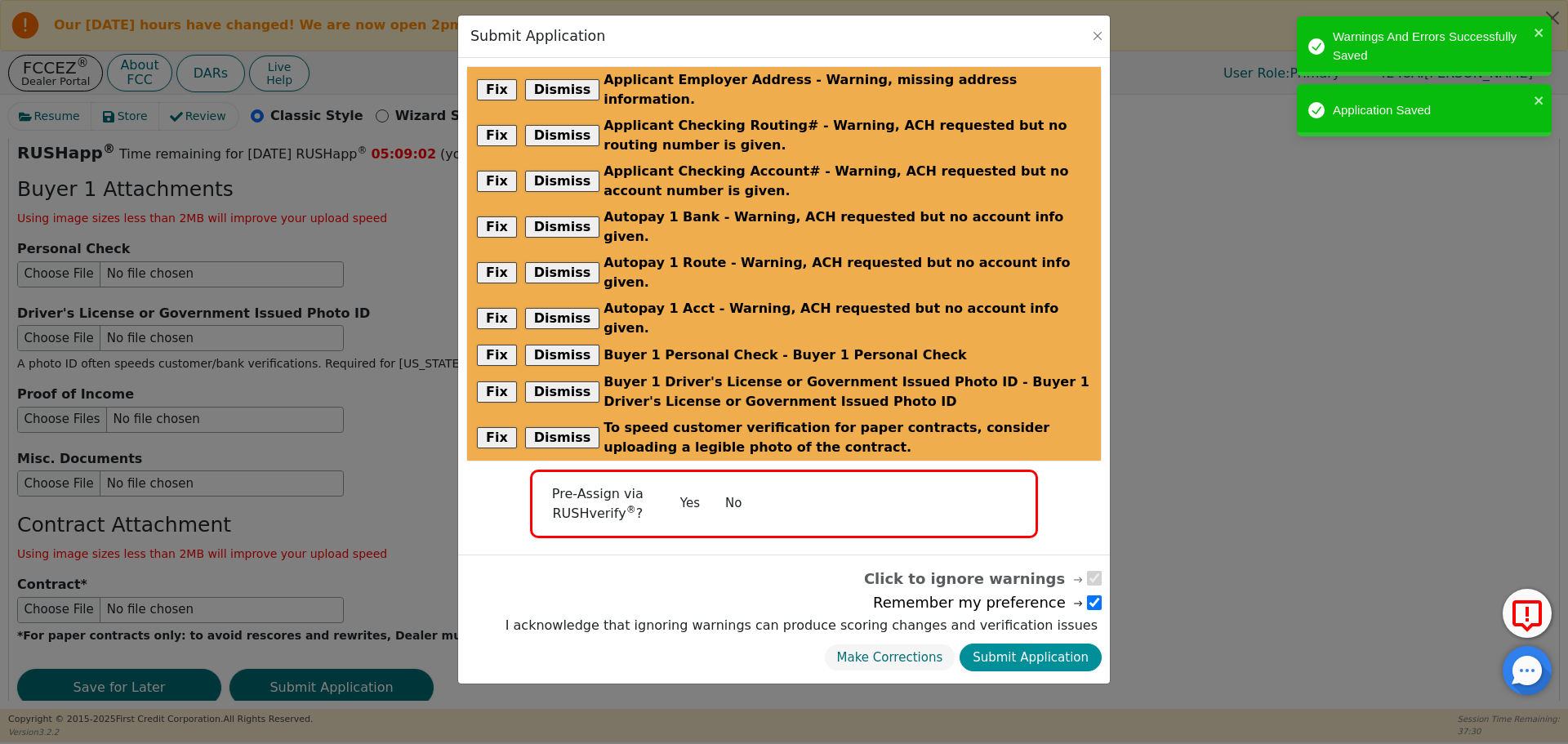
click at [1056, 643] on button "Submit Application" at bounding box center [1030, 657] width 142 height 29
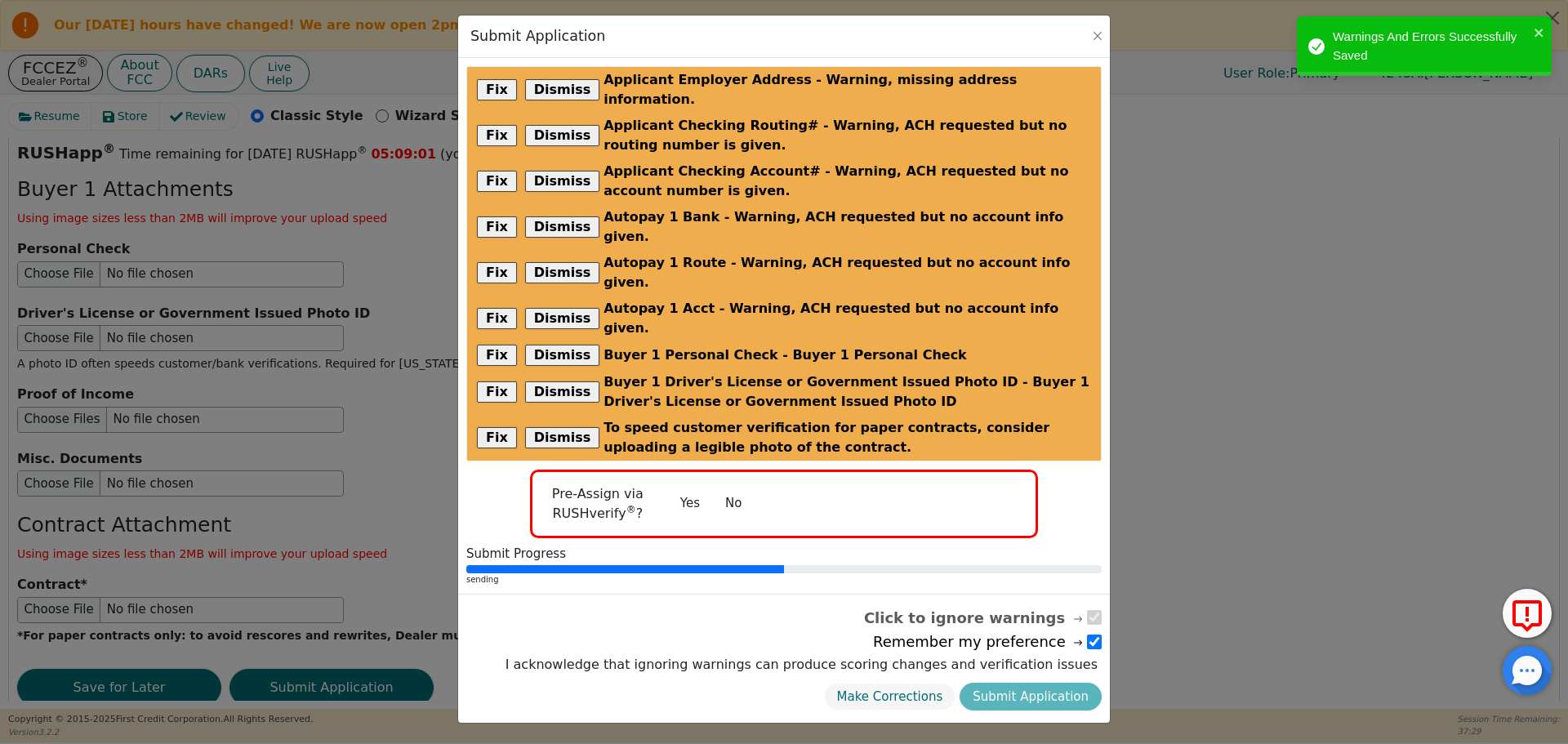
scroll to position [0, 0]
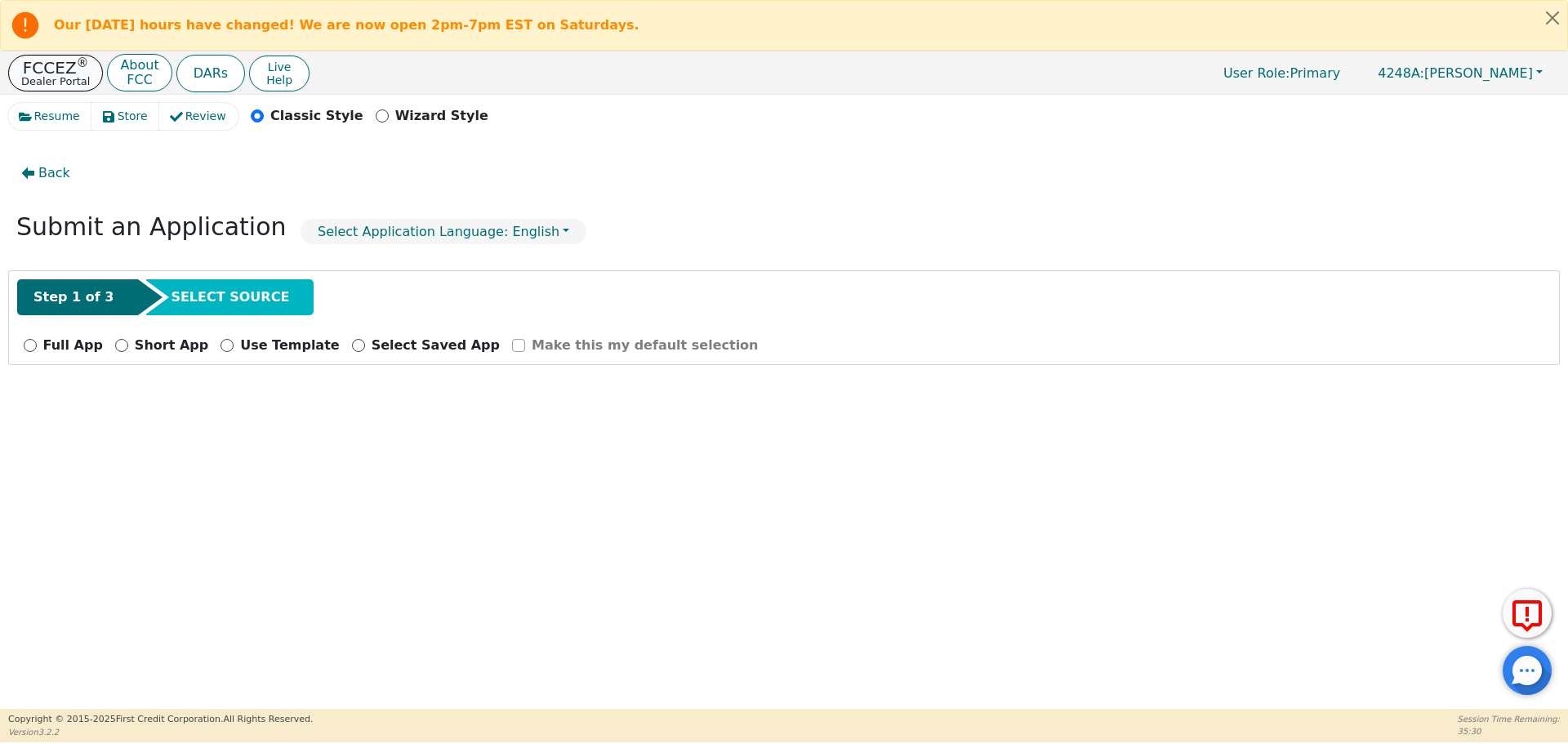
click at [64, 66] on p "FCCEZ ®" at bounding box center [55, 67] width 69 height 17
